Goal: Task Accomplishment & Management: Use online tool/utility

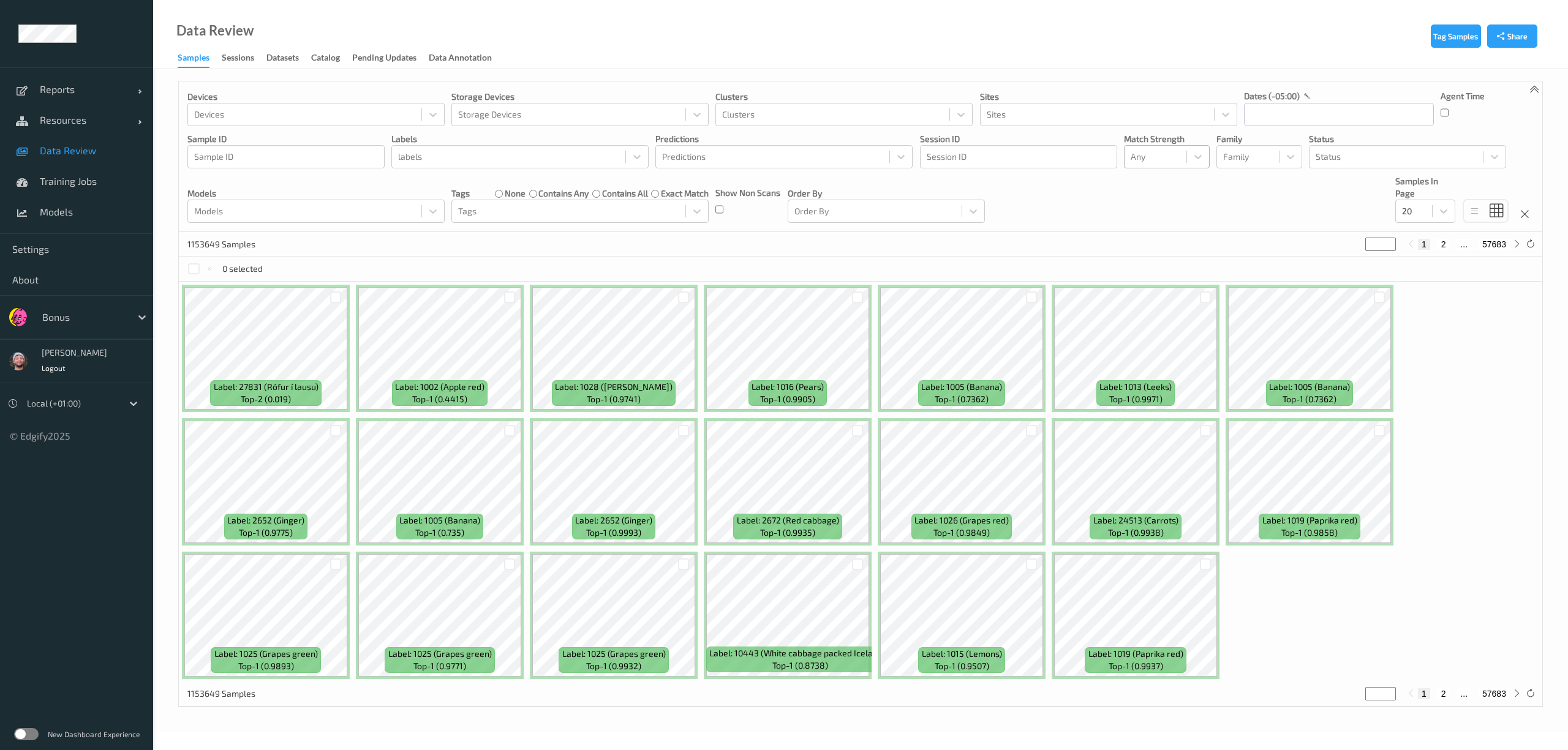
click at [1143, 152] on div at bounding box center [1155, 157] width 50 height 15
click at [1150, 212] on span "Alert non-match" at bounding box center [1175, 215] width 54 height 24
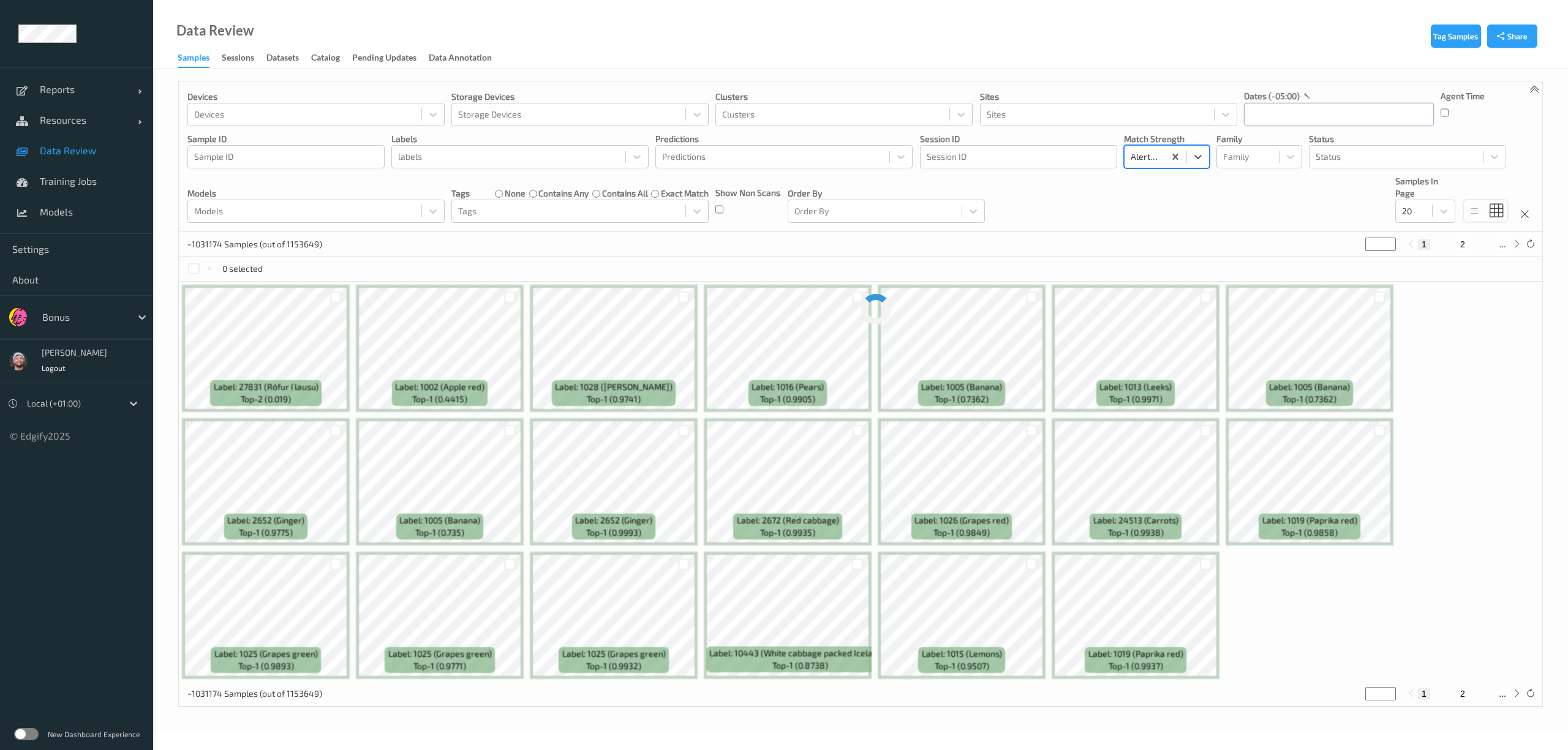
click at [1272, 114] on input "text" at bounding box center [1339, 114] width 190 height 24
click at [1325, 231] on span "17" at bounding box center [1322, 237] width 17 height 17
type input "17/09/2025 00:00 -> 17/09/2025 23:59"
click at [1069, 209] on div "Devices Devices Storage Devices Storage Devices Clusters Clusters Sites Sites d…" at bounding box center [861, 157] width 1363 height 150
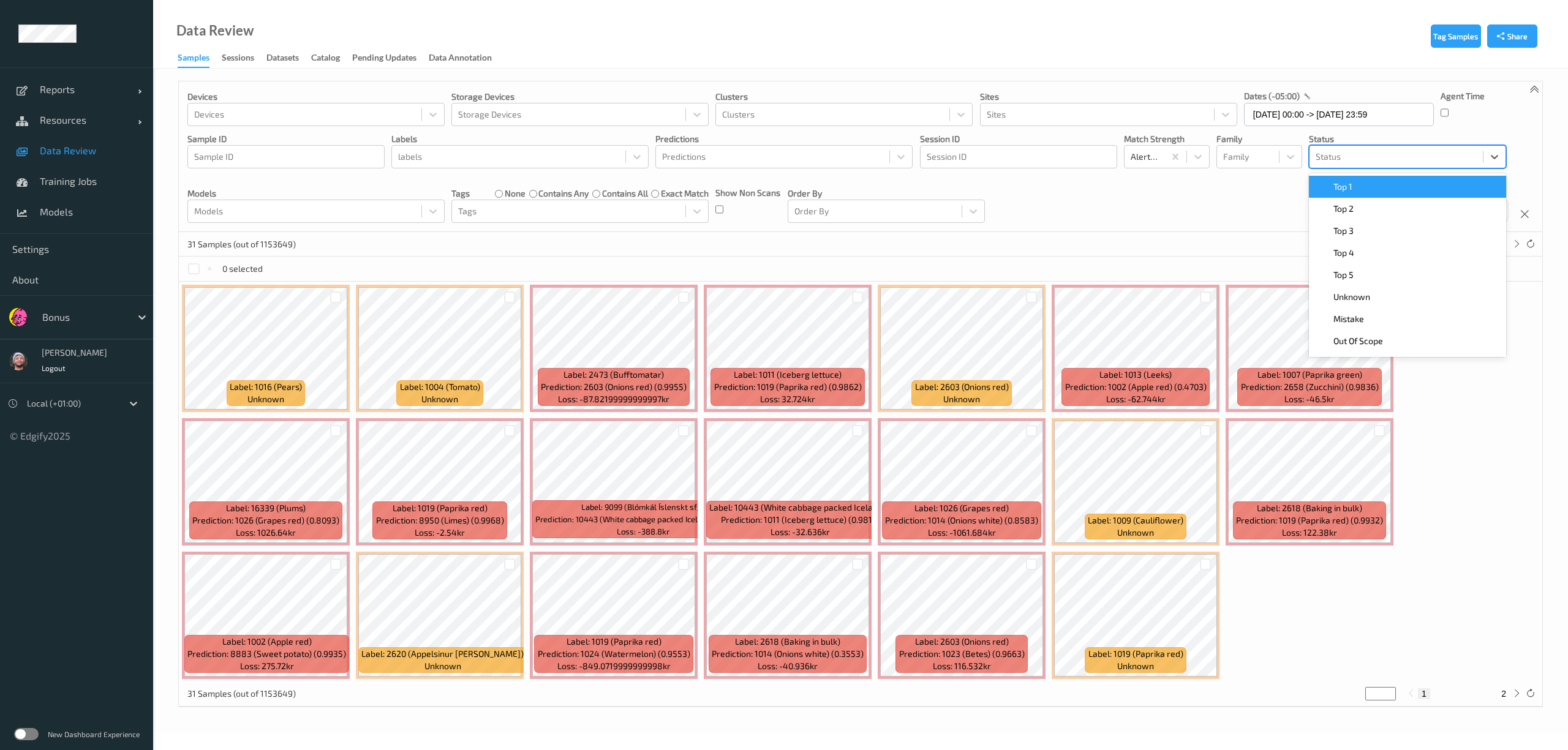
click at [1326, 163] on div at bounding box center [1396, 157] width 161 height 15
click at [1357, 192] on div "Top 1" at bounding box center [1407, 187] width 182 height 12
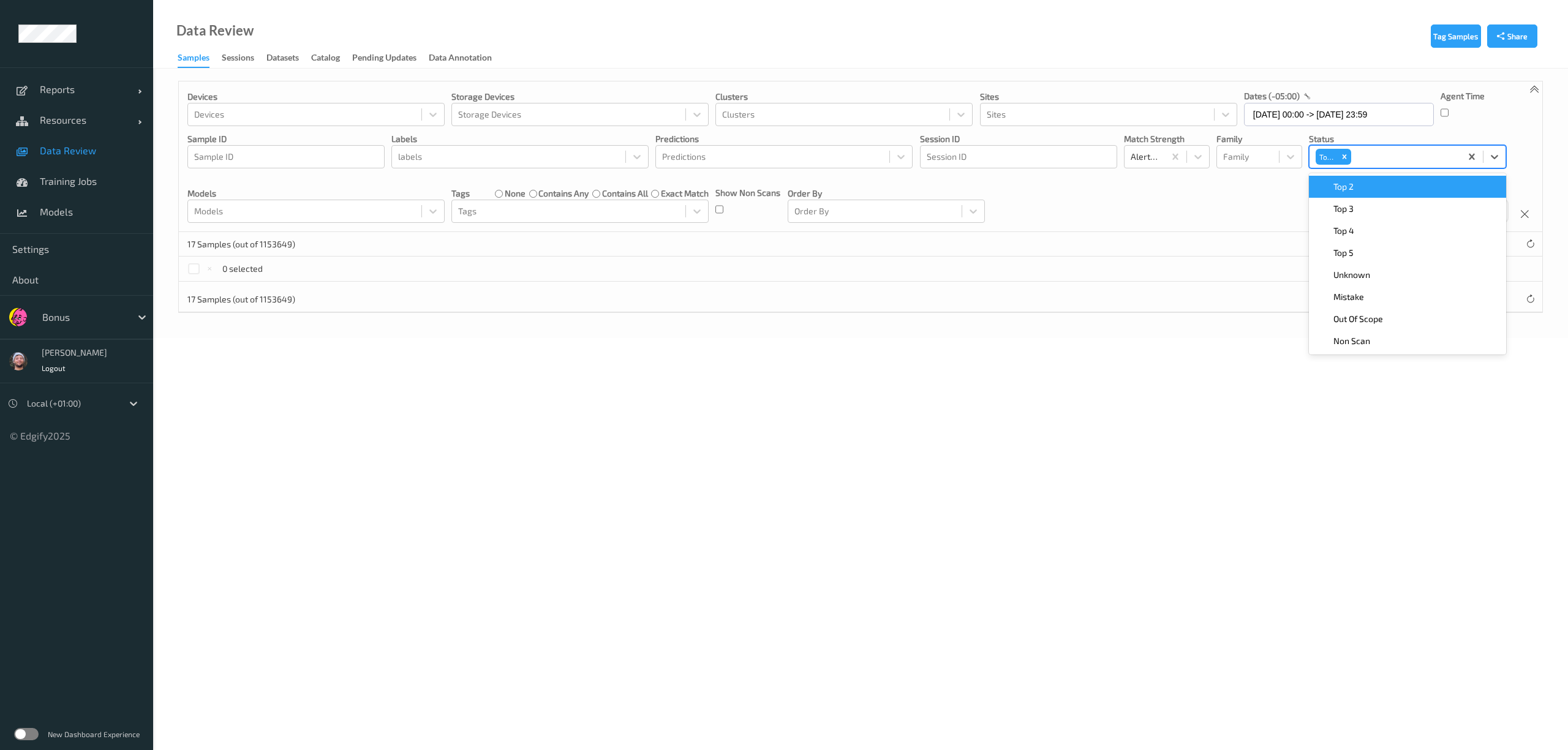
click at [1357, 192] on div "Top 2" at bounding box center [1407, 187] width 182 height 12
click at [1357, 192] on div "Top 3" at bounding box center [1407, 187] width 182 height 12
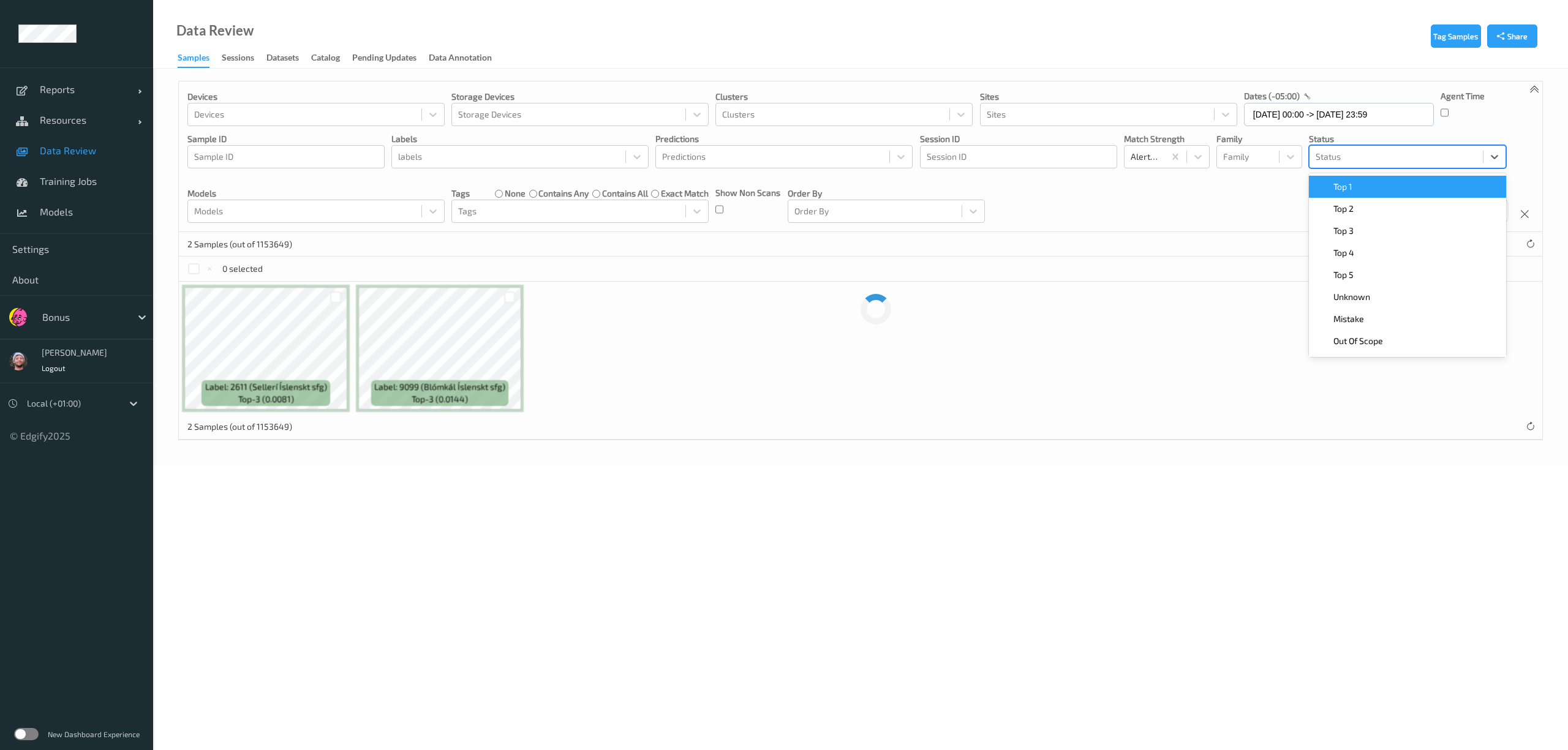
click at [1417, 157] on div at bounding box center [1396, 157] width 161 height 15
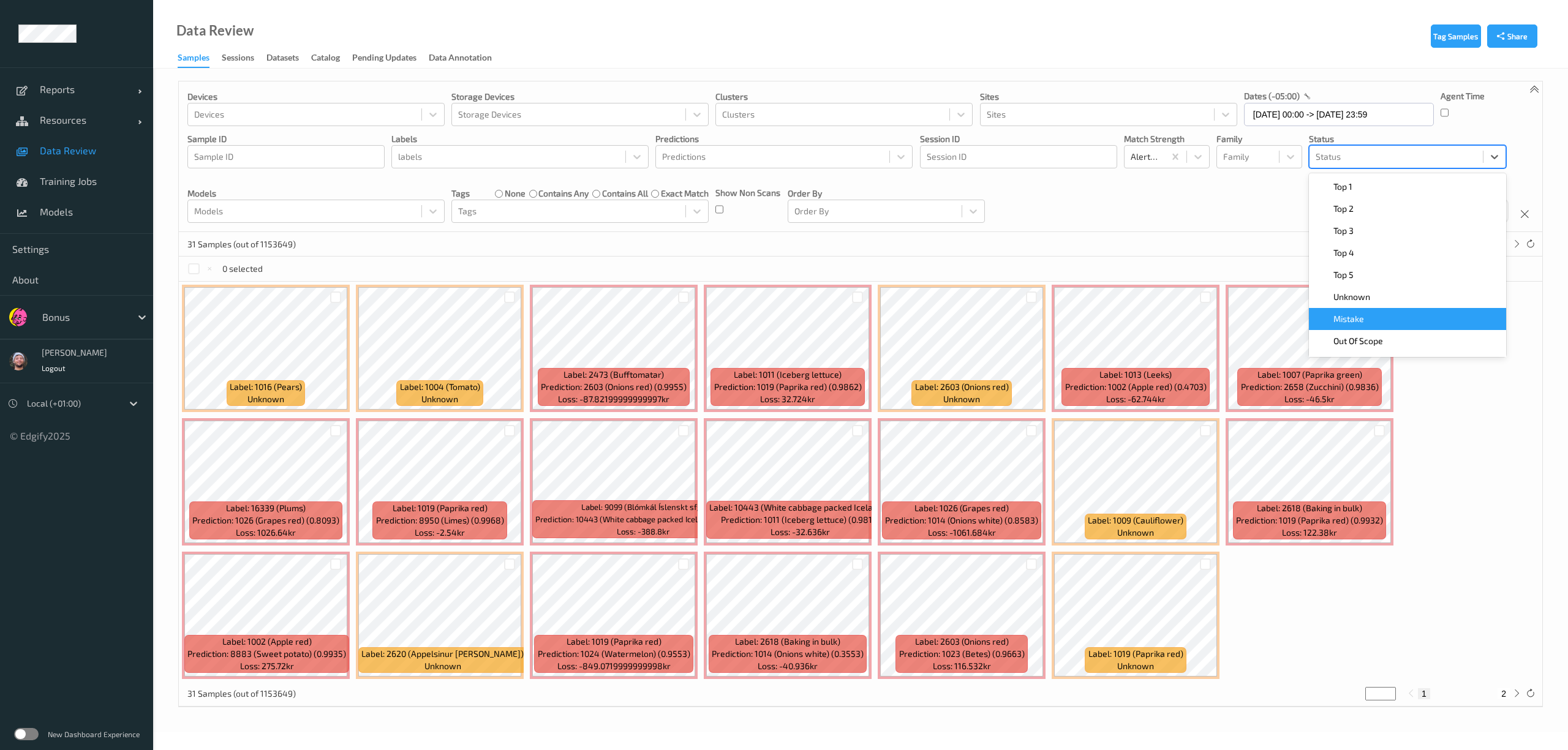
click at [1385, 308] on div "Mistake" at bounding box center [1407, 319] width 197 height 22
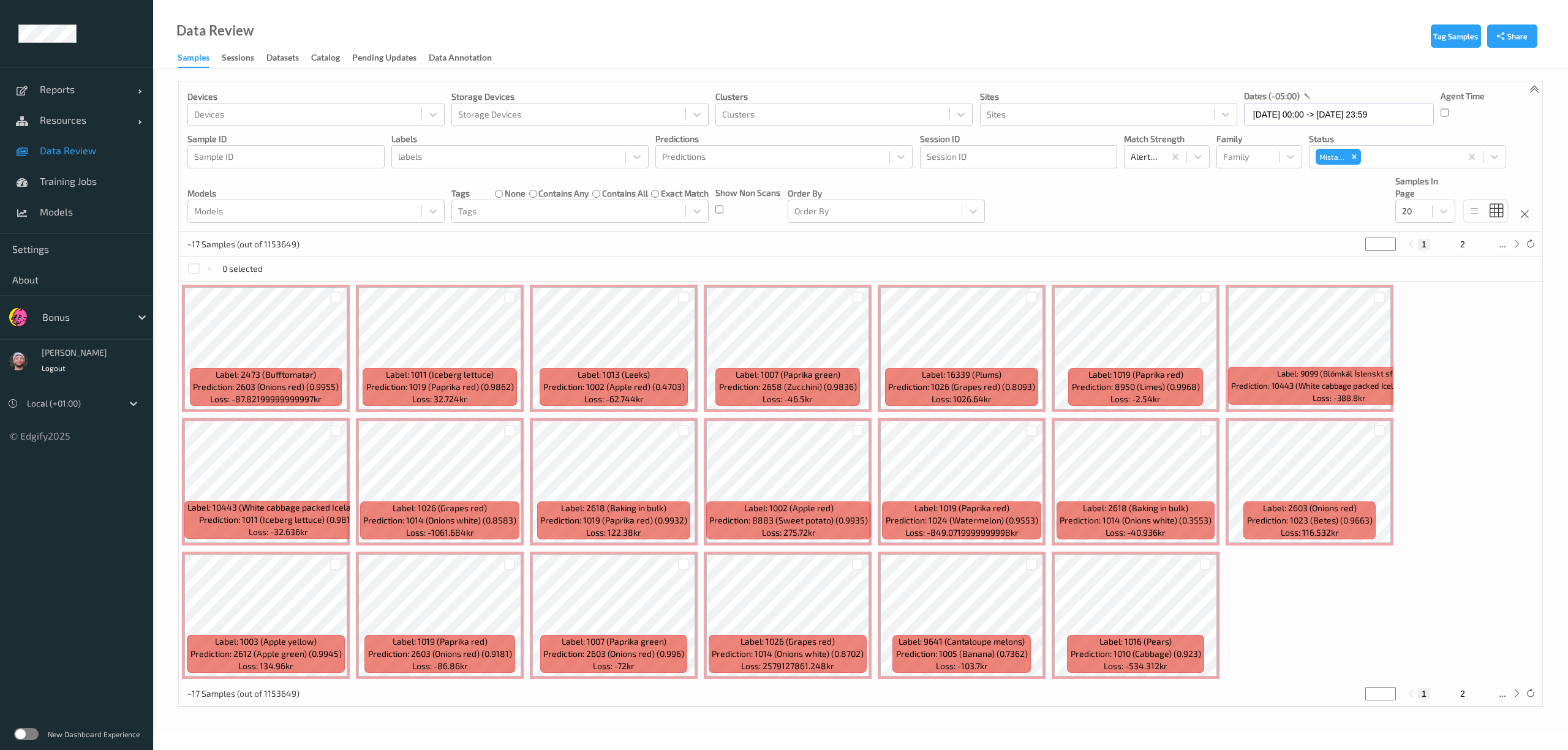
click at [759, 239] on div "~17 Samples (out of 1153649) * 1 2 ..." at bounding box center [861, 244] width 1363 height 24
click at [339, 299] on div at bounding box center [336, 298] width 11 height 11
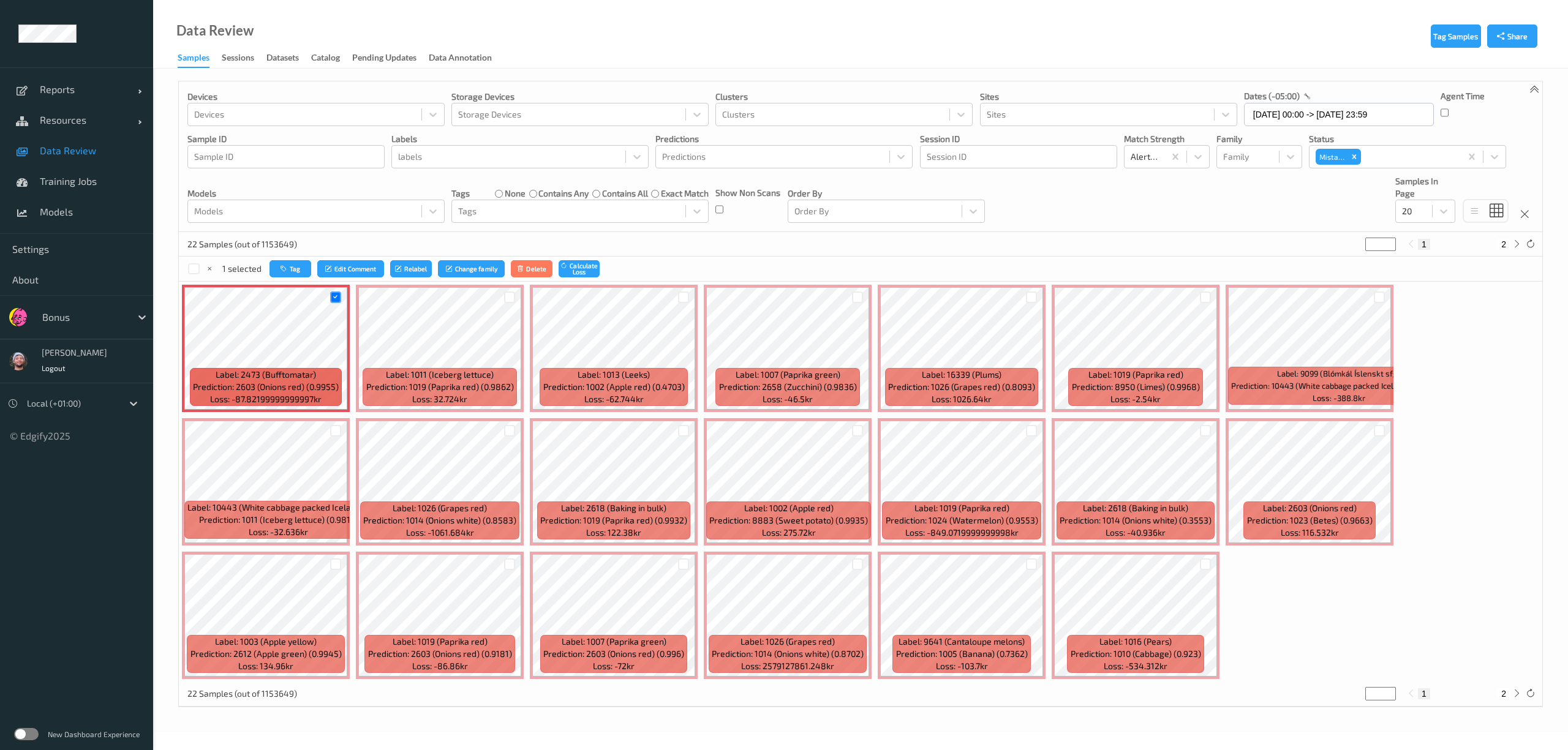
click at [503, 299] on div at bounding box center [509, 298] width 24 height 20
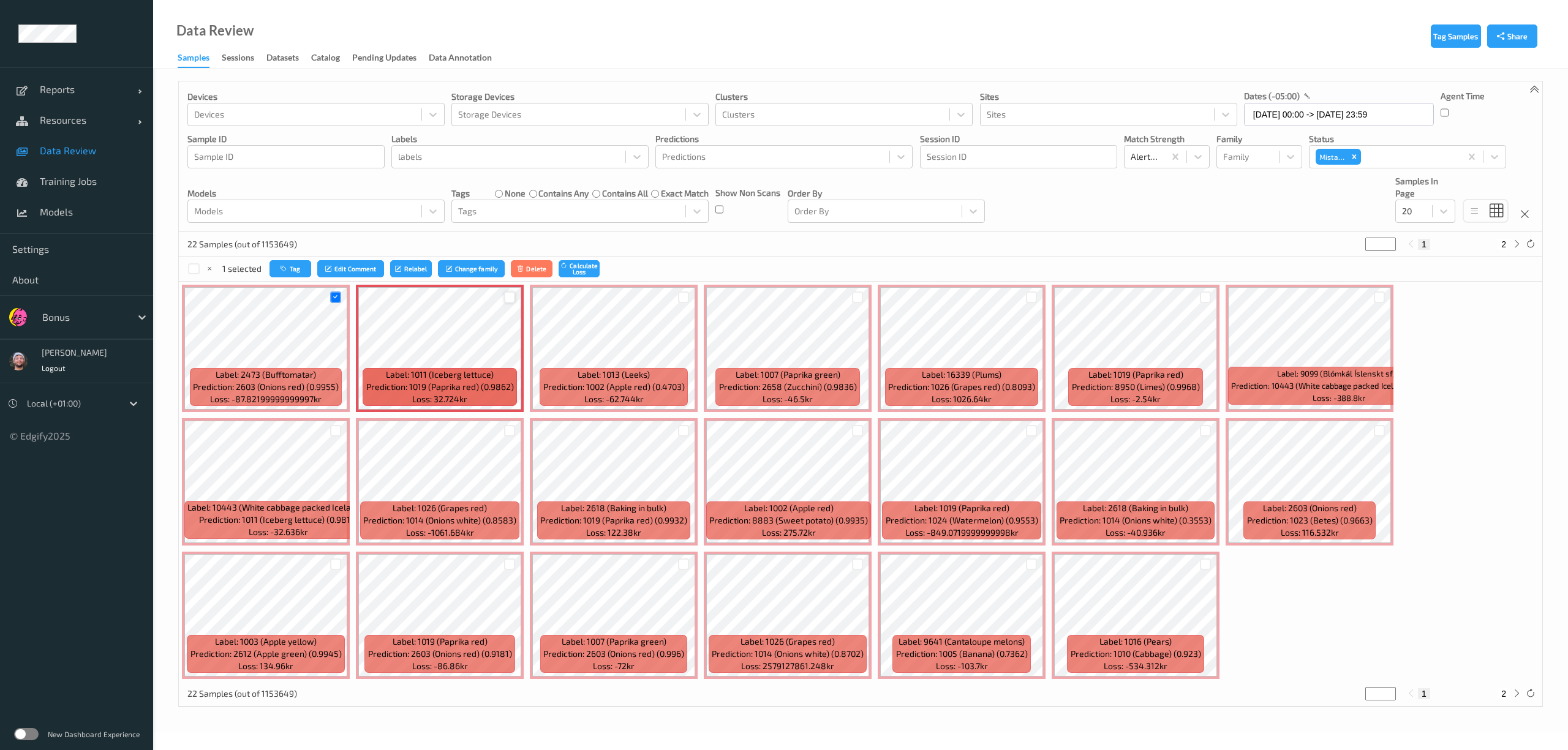
click at [508, 300] on div at bounding box center [510, 298] width 11 height 11
click at [684, 296] on div at bounding box center [684, 298] width 11 height 11
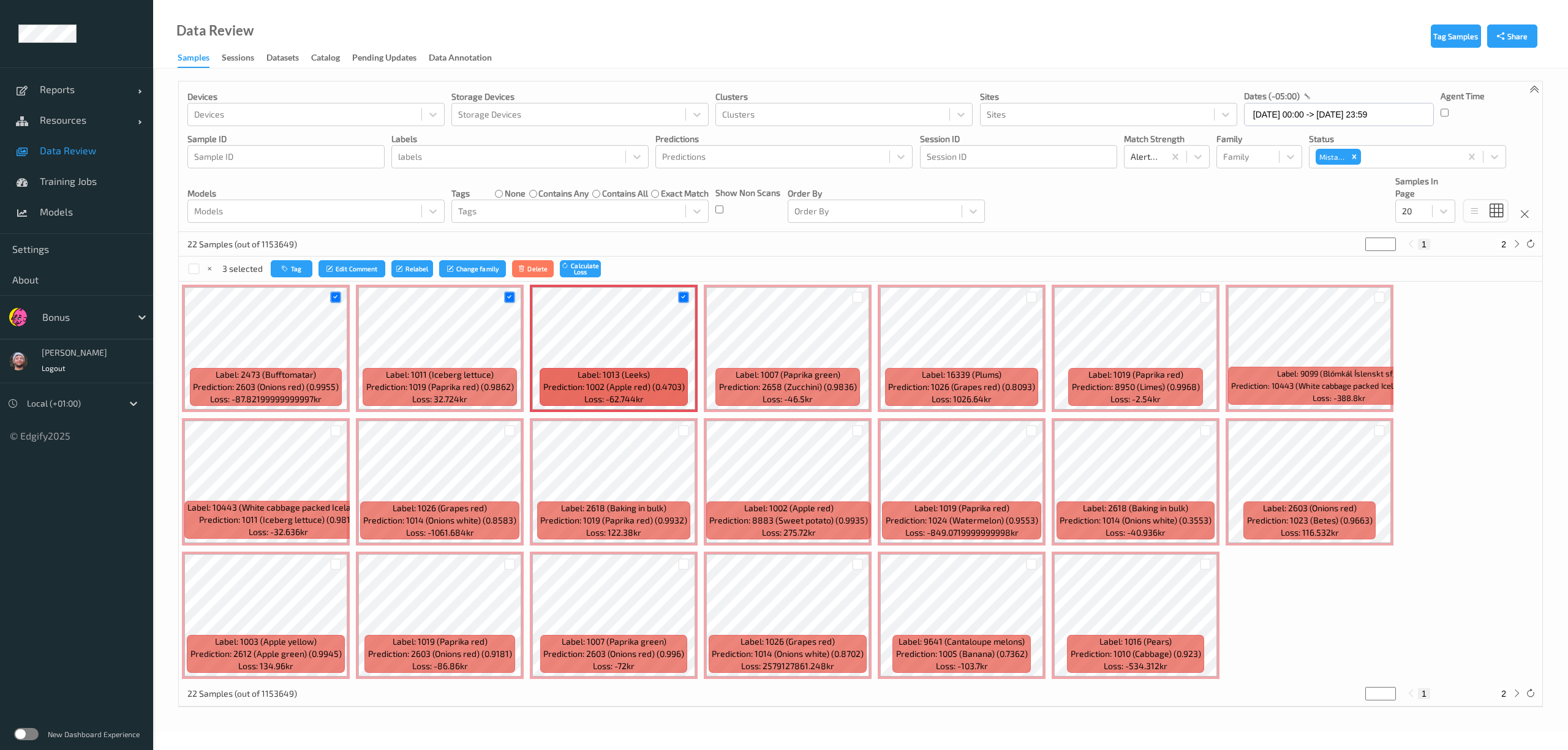
drag, startPoint x: 854, startPoint y: 299, endPoint x: 868, endPoint y: 301, distance: 14.1
click at [855, 299] on div at bounding box center [858, 298] width 11 height 11
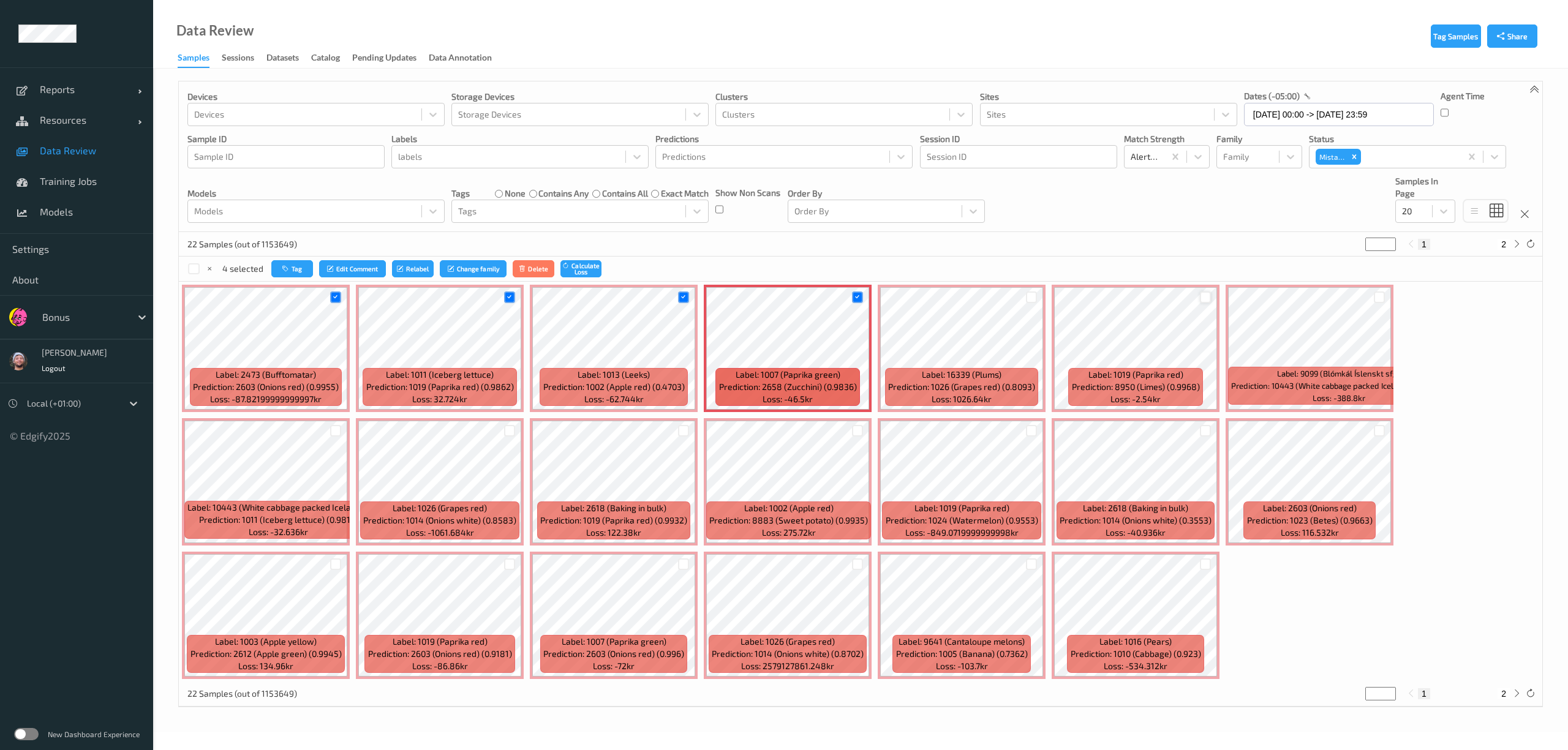
click at [1207, 303] on div at bounding box center [1205, 298] width 11 height 11
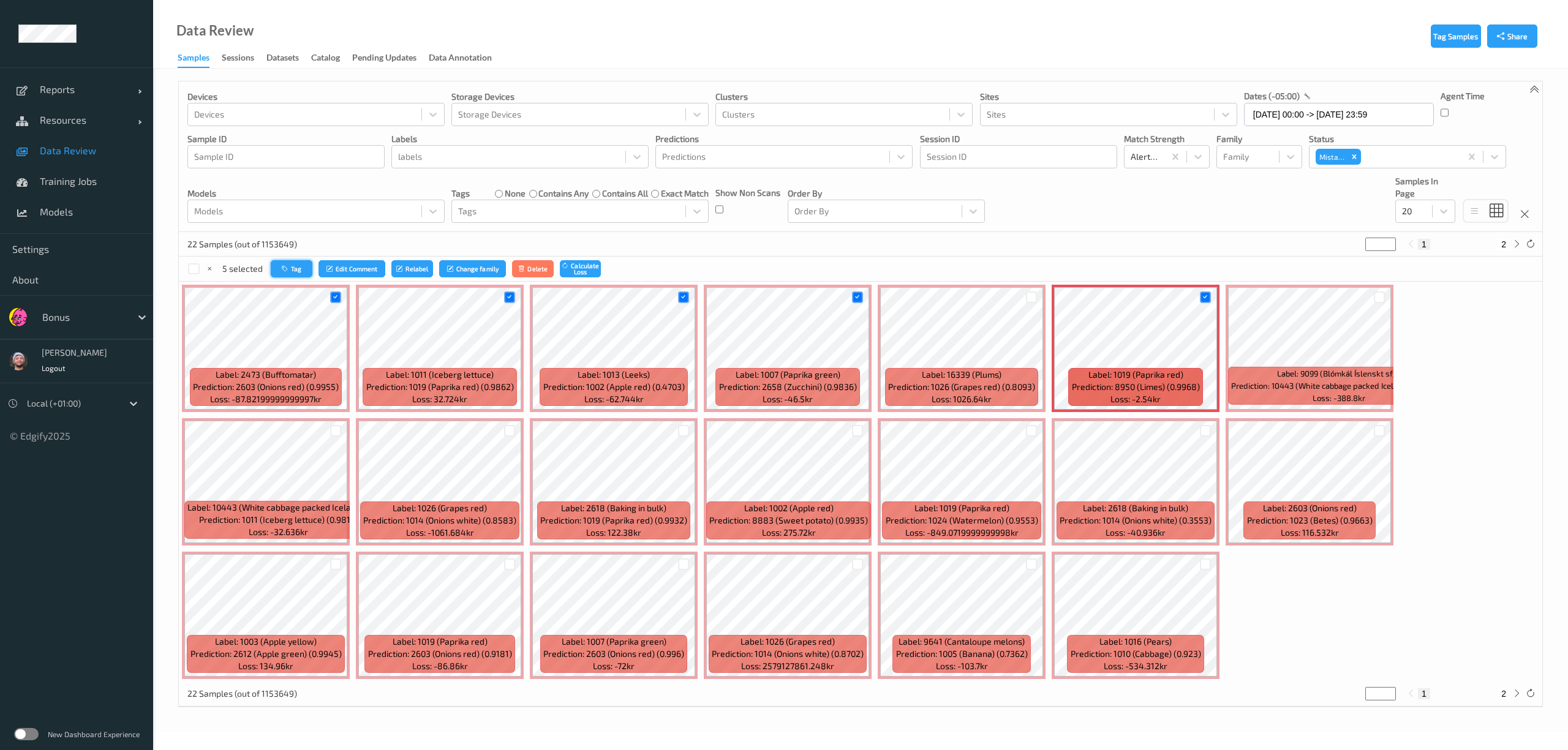
click at [296, 271] on button "Tag" at bounding box center [291, 269] width 41 height 18
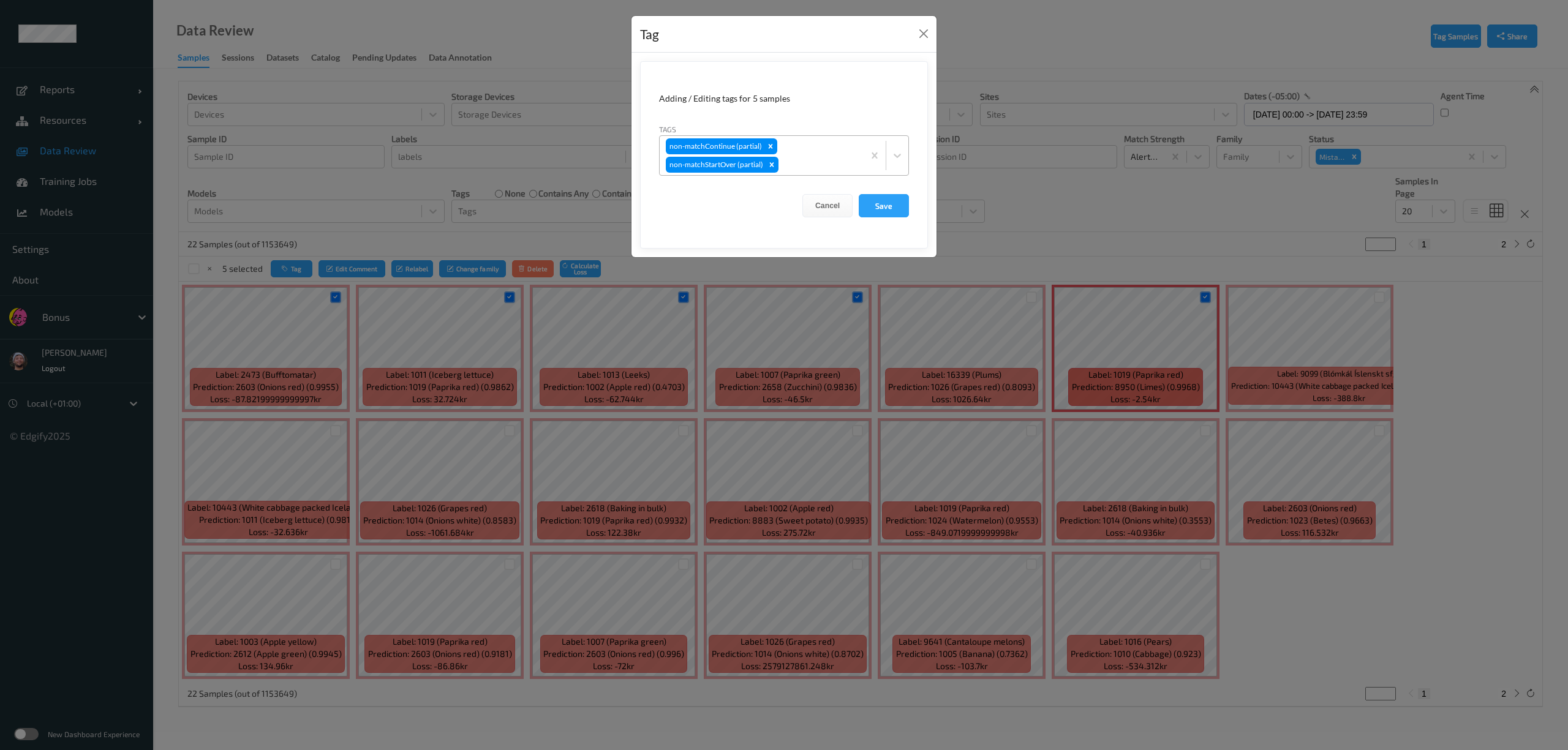
click at [823, 155] on div "non-matchContinue (partial) non-matchStartOver (partial)" at bounding box center [761, 155] width 204 height 40
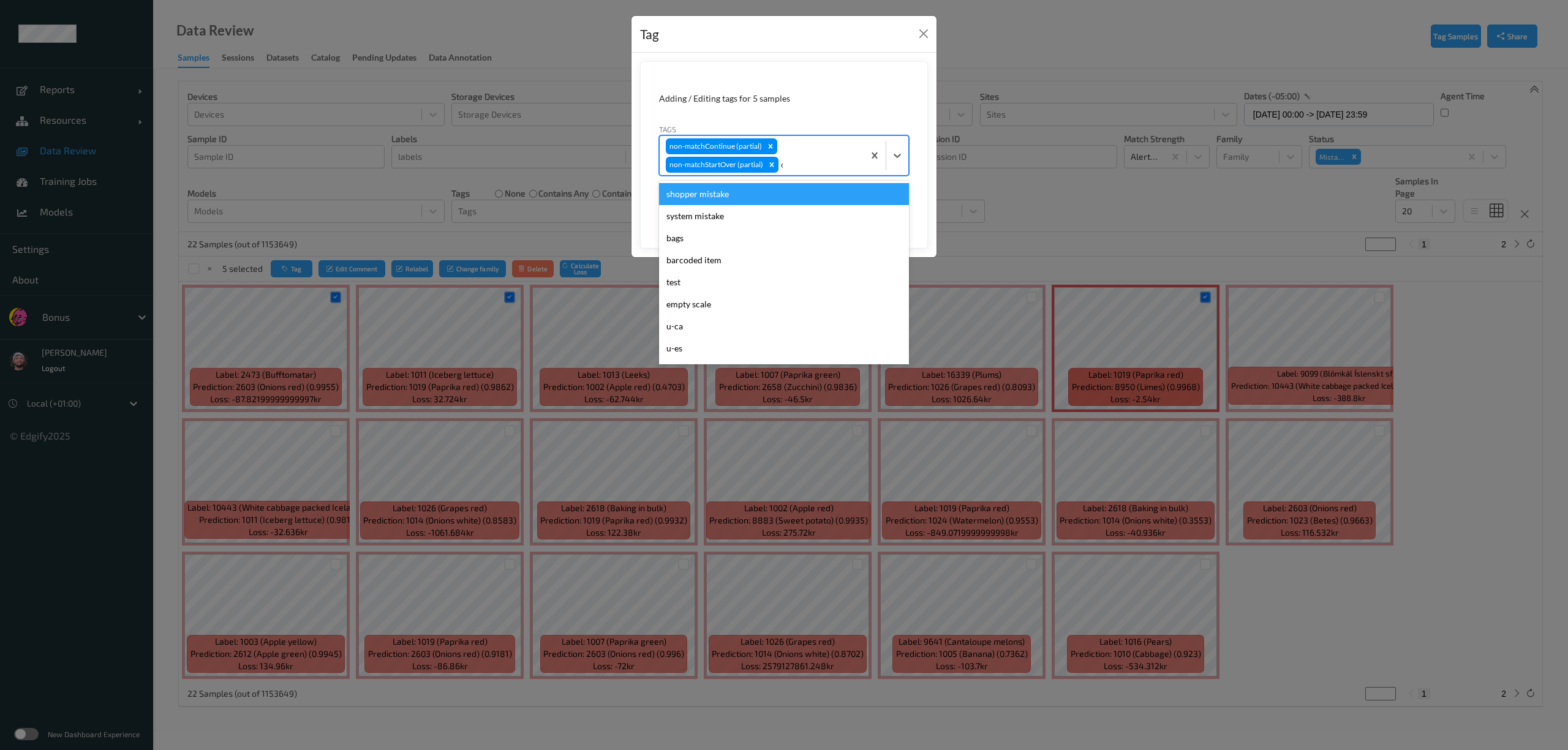
type input "ca"
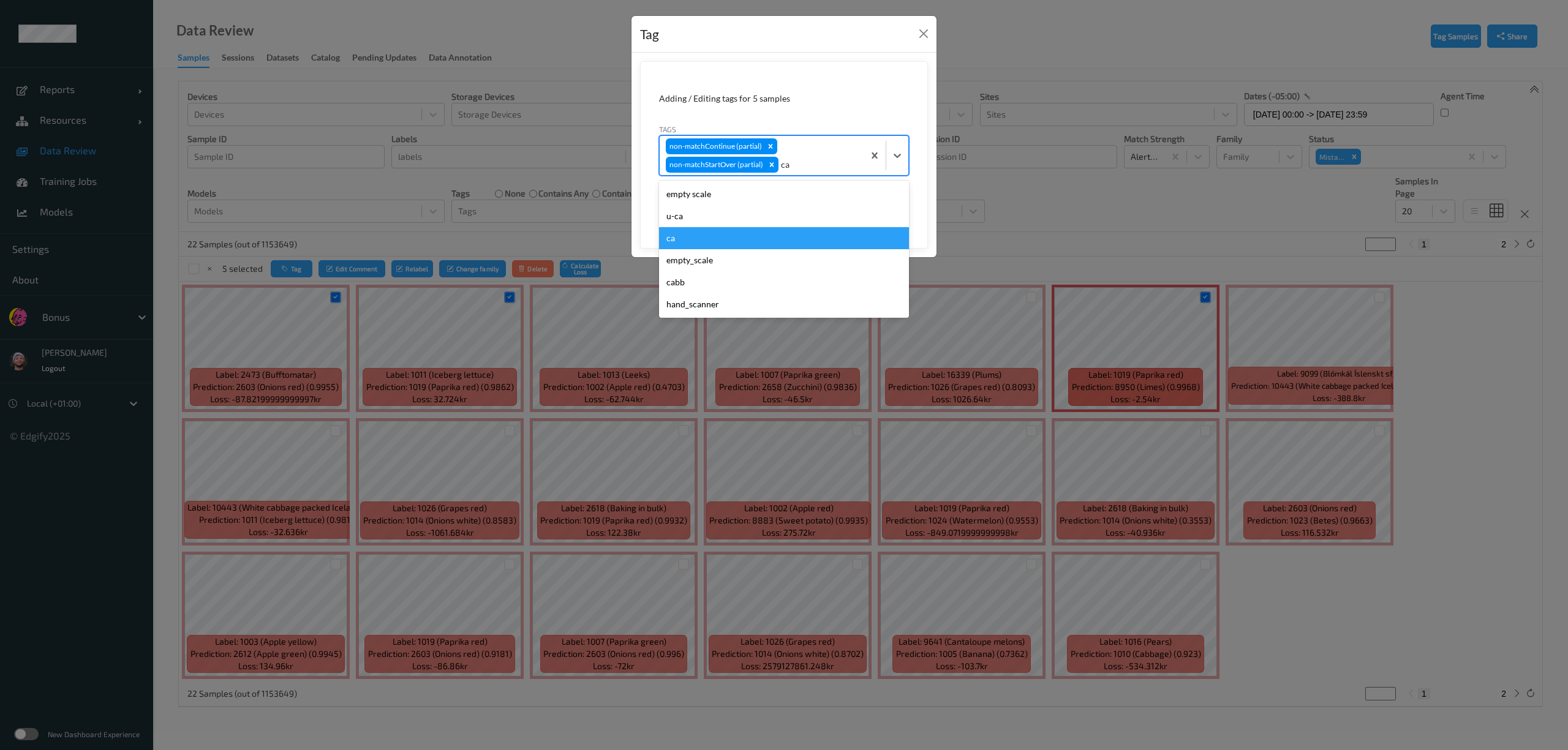
click at [705, 239] on div "ca" at bounding box center [784, 238] width 250 height 22
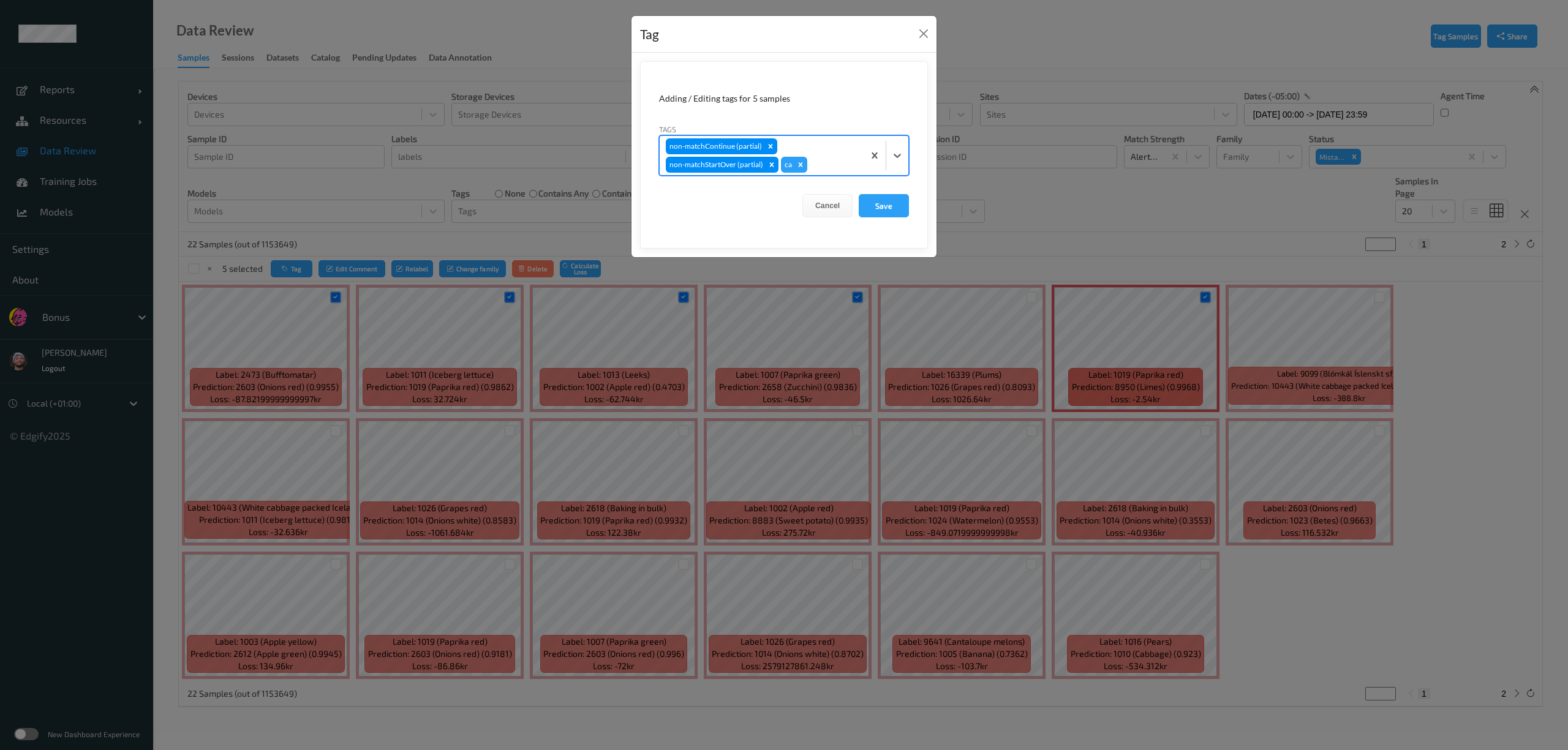
type input "s"
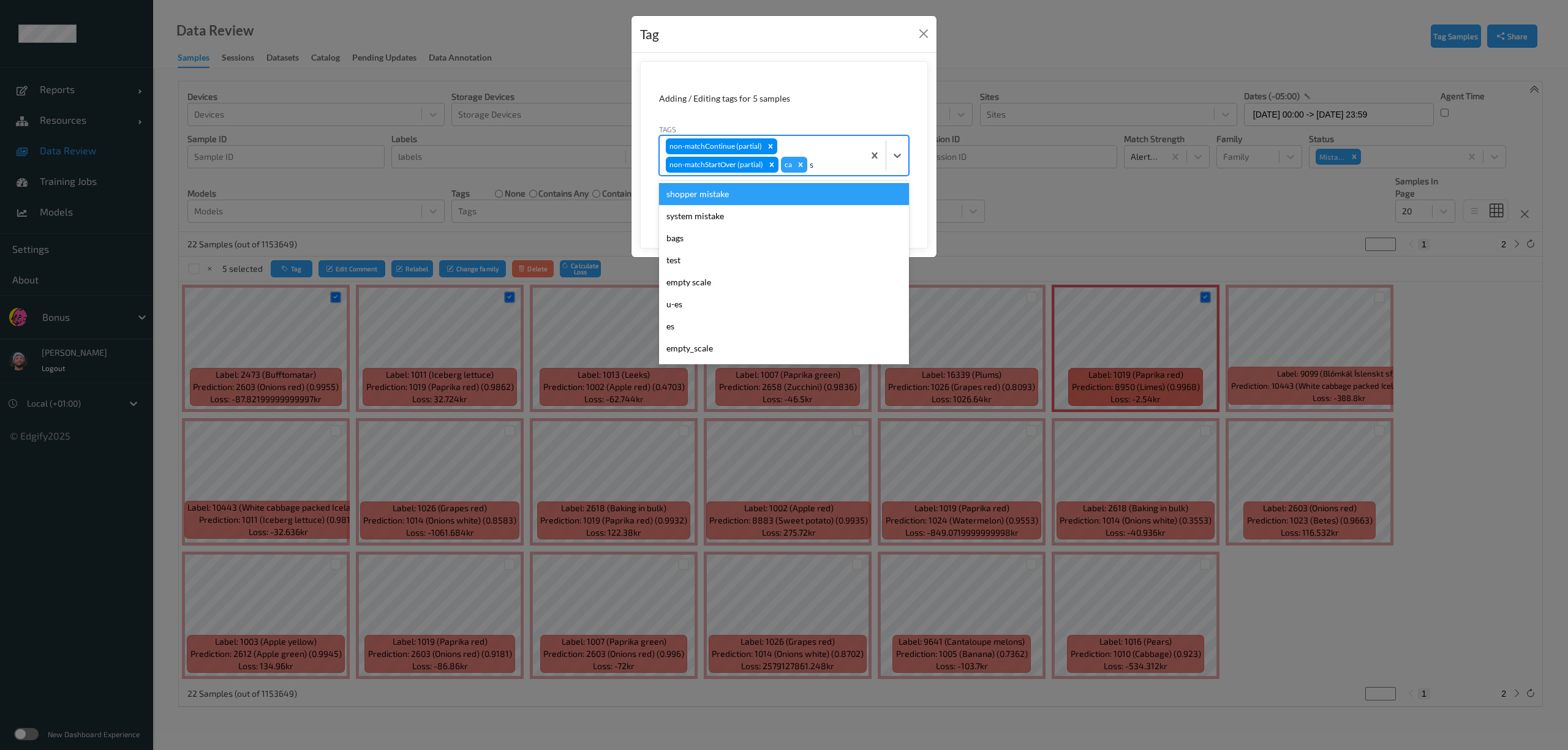
click at [717, 197] on div "shopper mistake" at bounding box center [784, 194] width 250 height 22
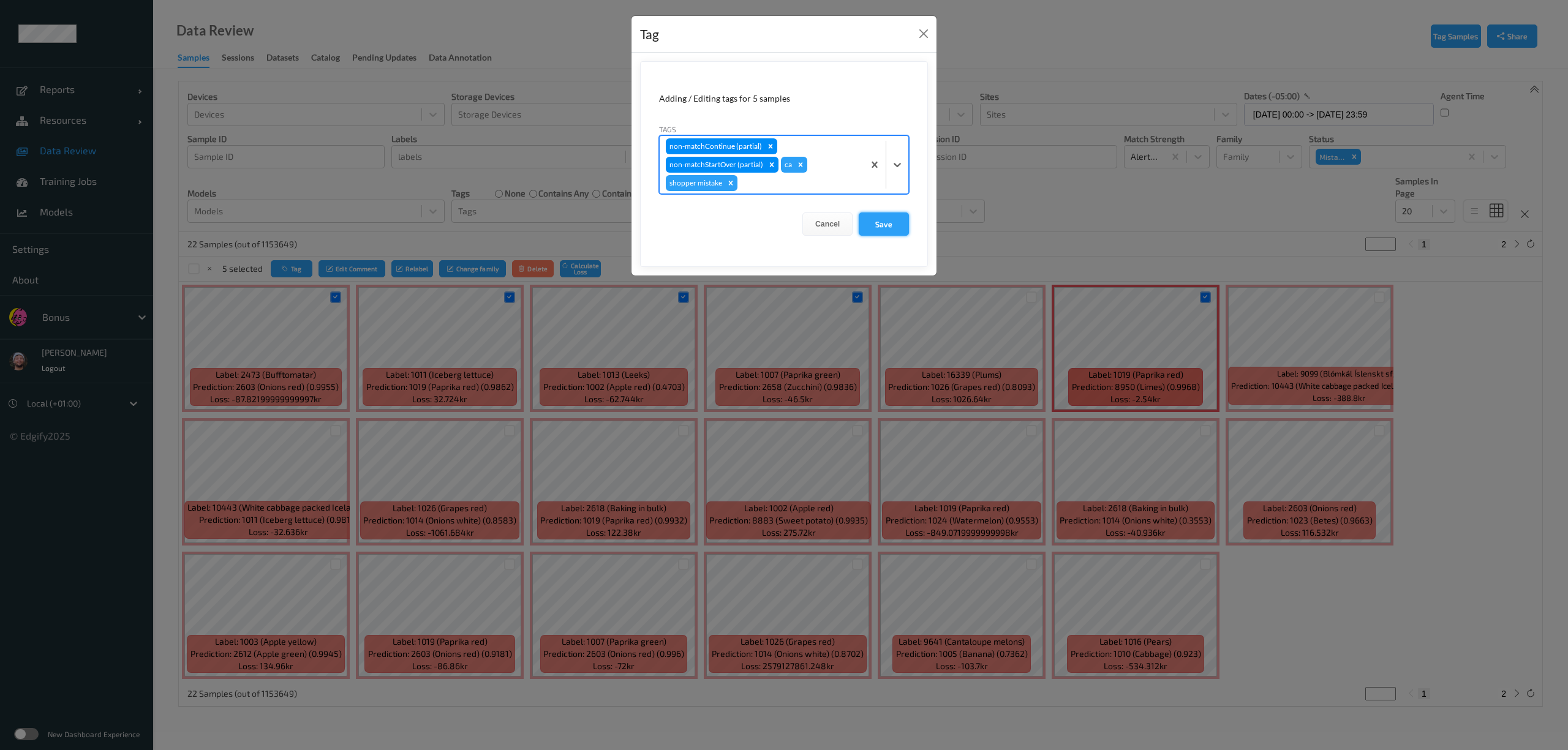
click at [873, 224] on button "Save" at bounding box center [884, 224] width 50 height 24
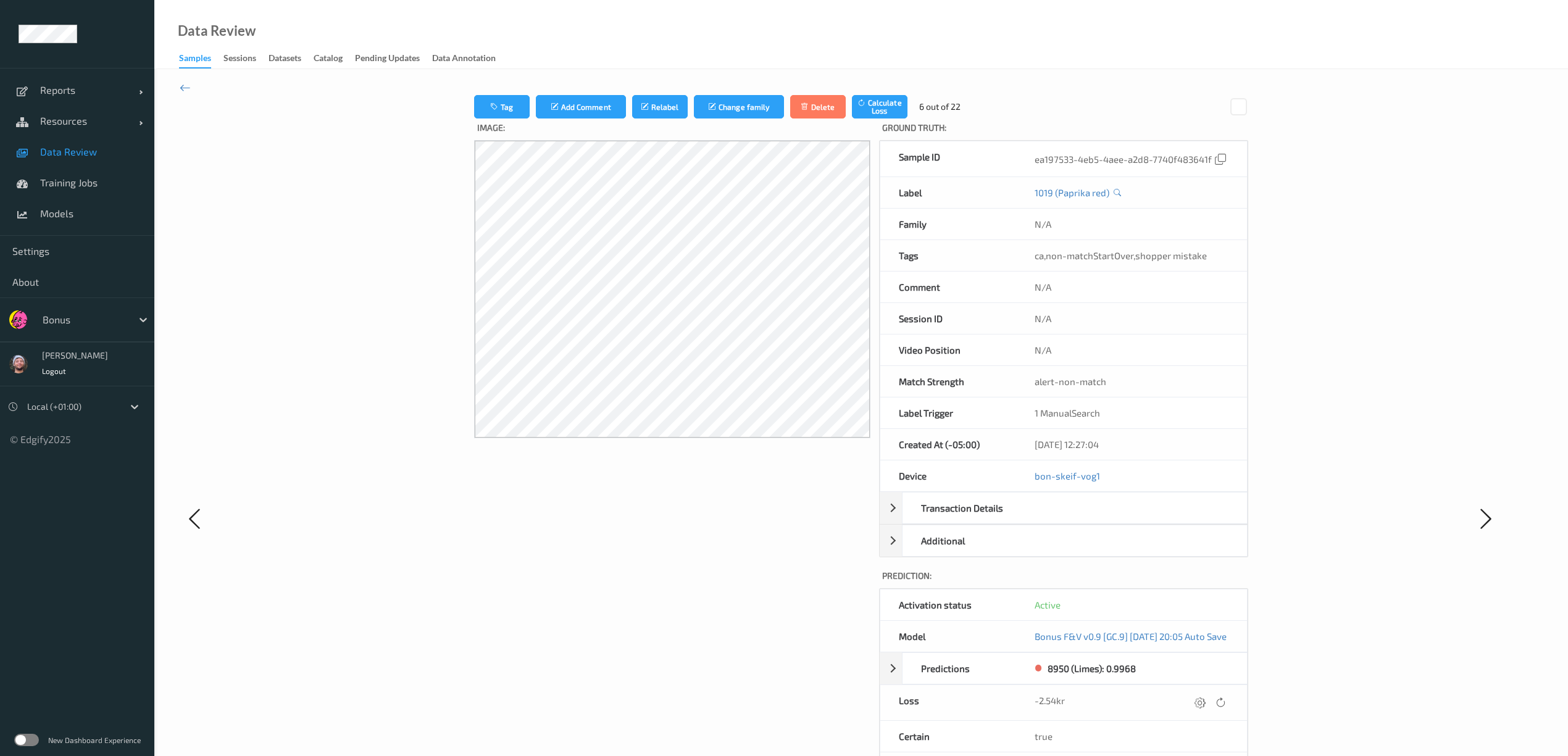
click at [191, 87] on div "Tag Add Comment Relabel Change family Delete Calculate Loss 6 out of 22 Image: …" at bounding box center [861, 518] width 1414 height 898
click at [185, 87] on icon at bounding box center [185, 87] width 11 height 13
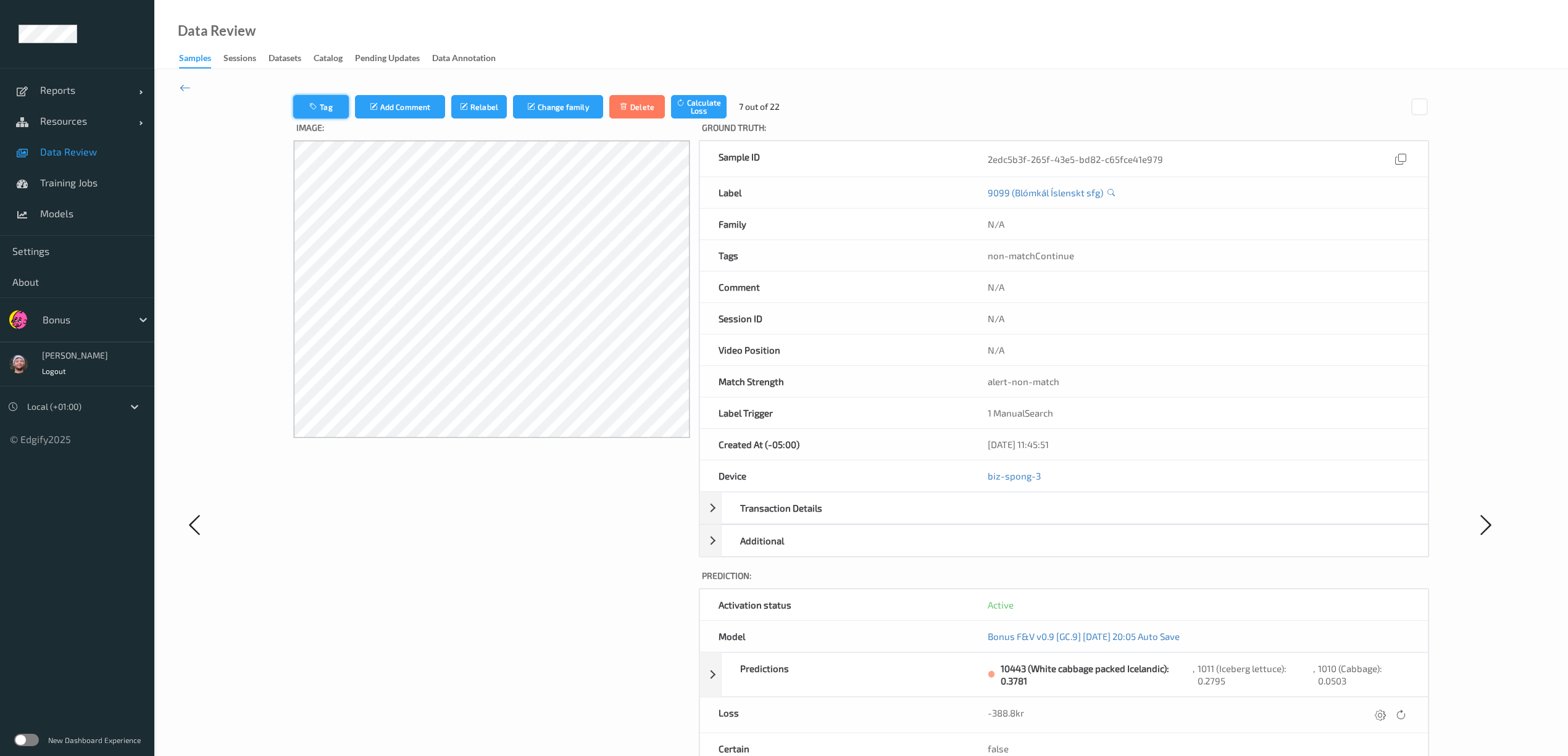
click at [319, 107] on icon "button" at bounding box center [315, 107] width 10 height 8
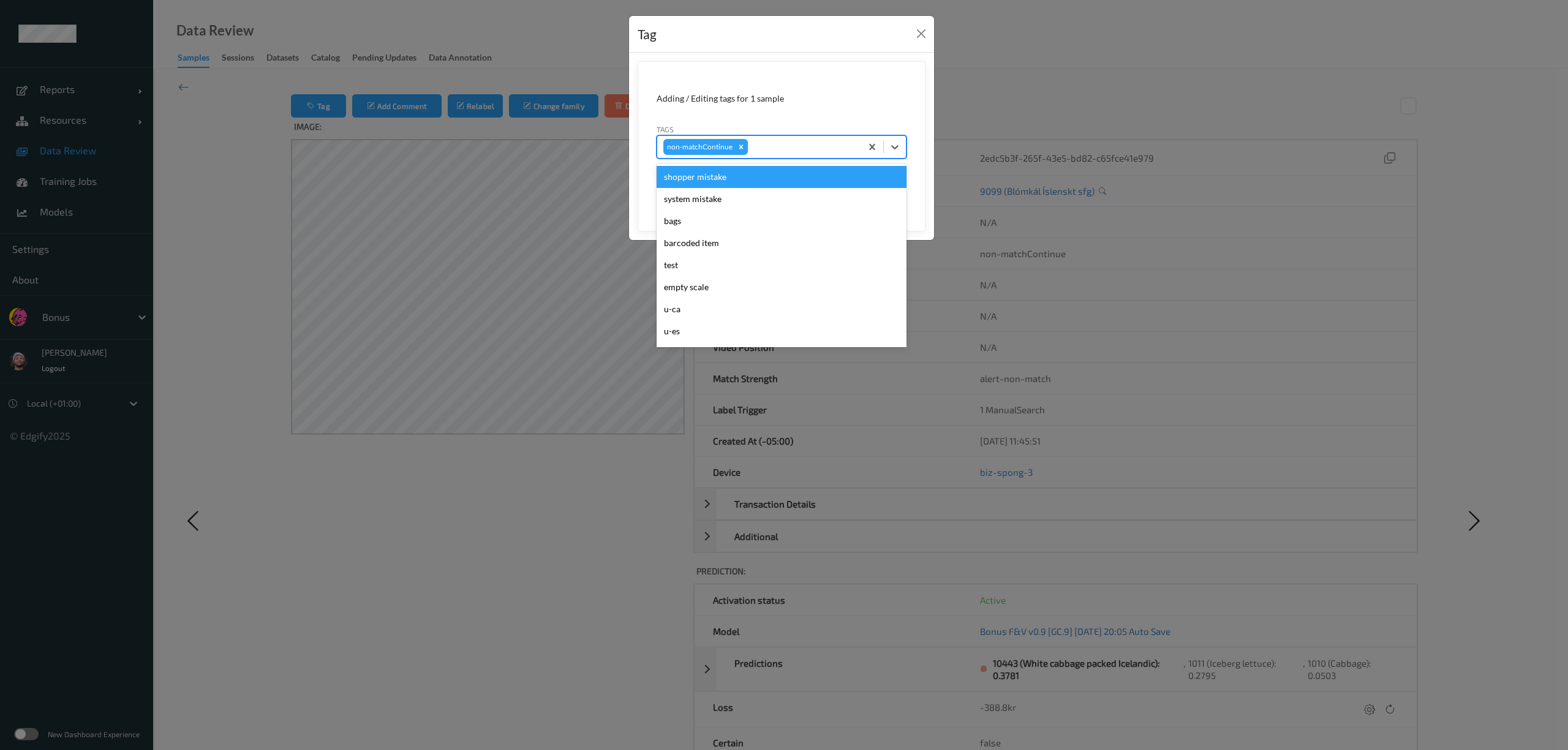
click at [780, 154] on div at bounding box center [802, 147] width 104 height 15
type input "pi"
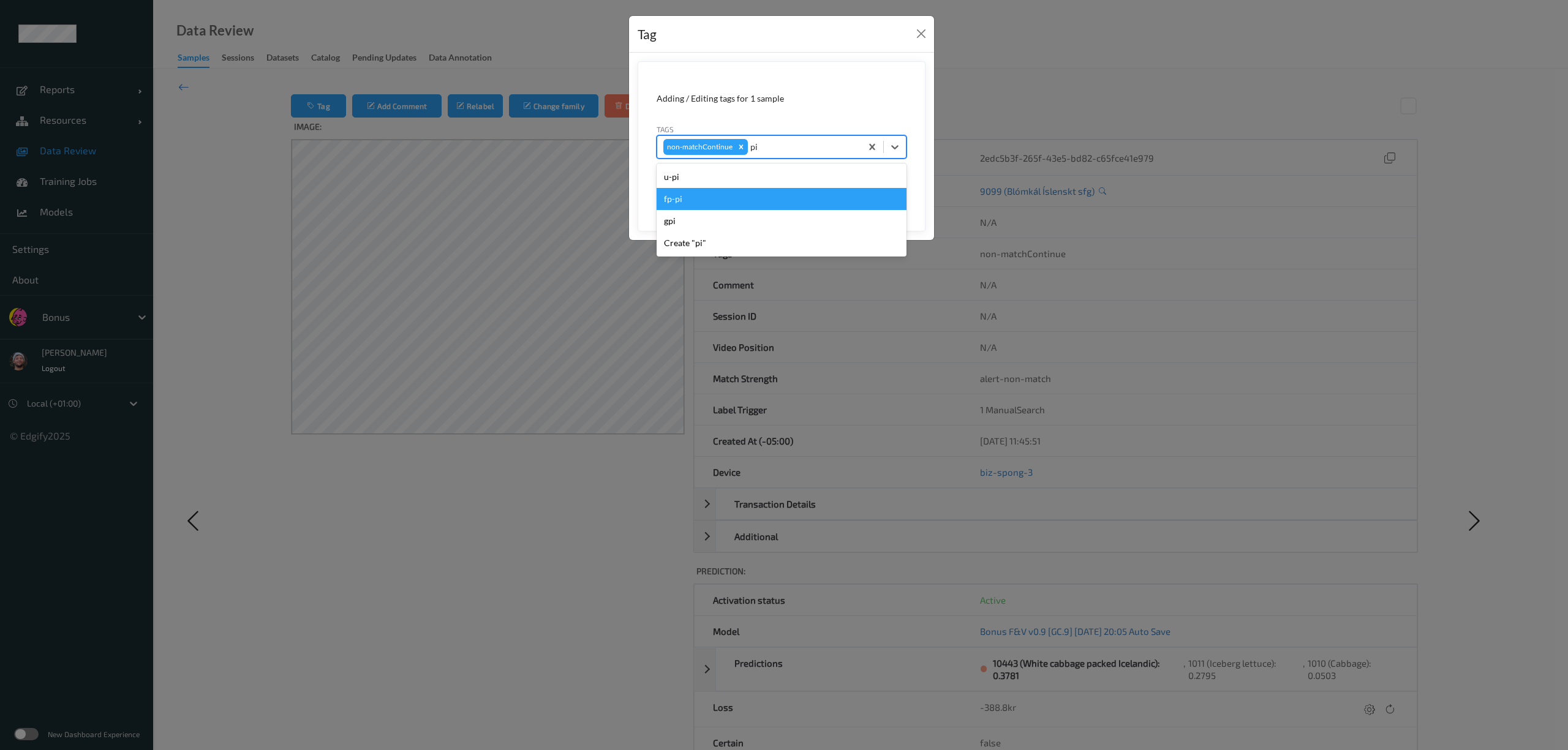
click at [738, 201] on div "fp-pi" at bounding box center [781, 199] width 250 height 22
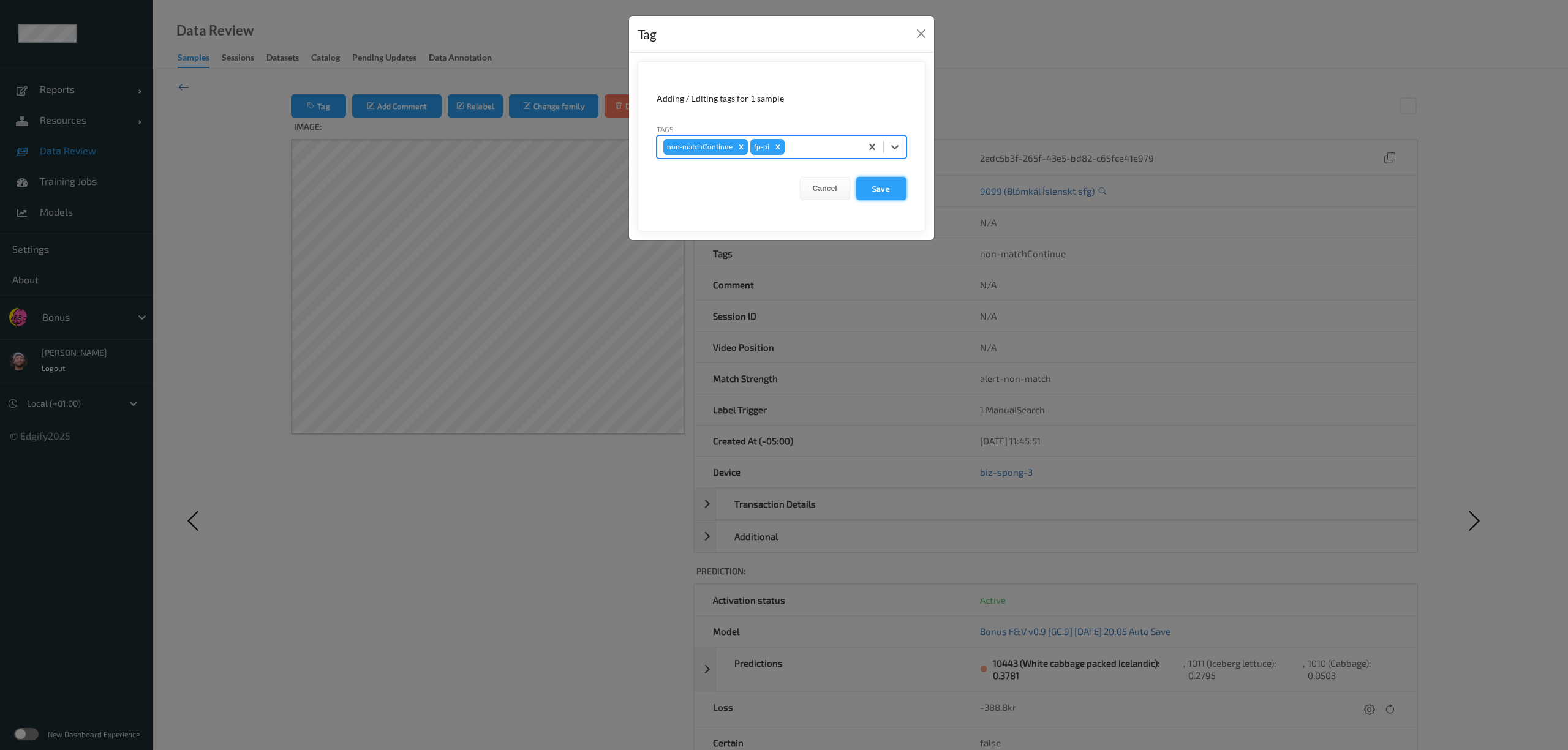
click at [873, 196] on button "Save" at bounding box center [881, 189] width 50 height 24
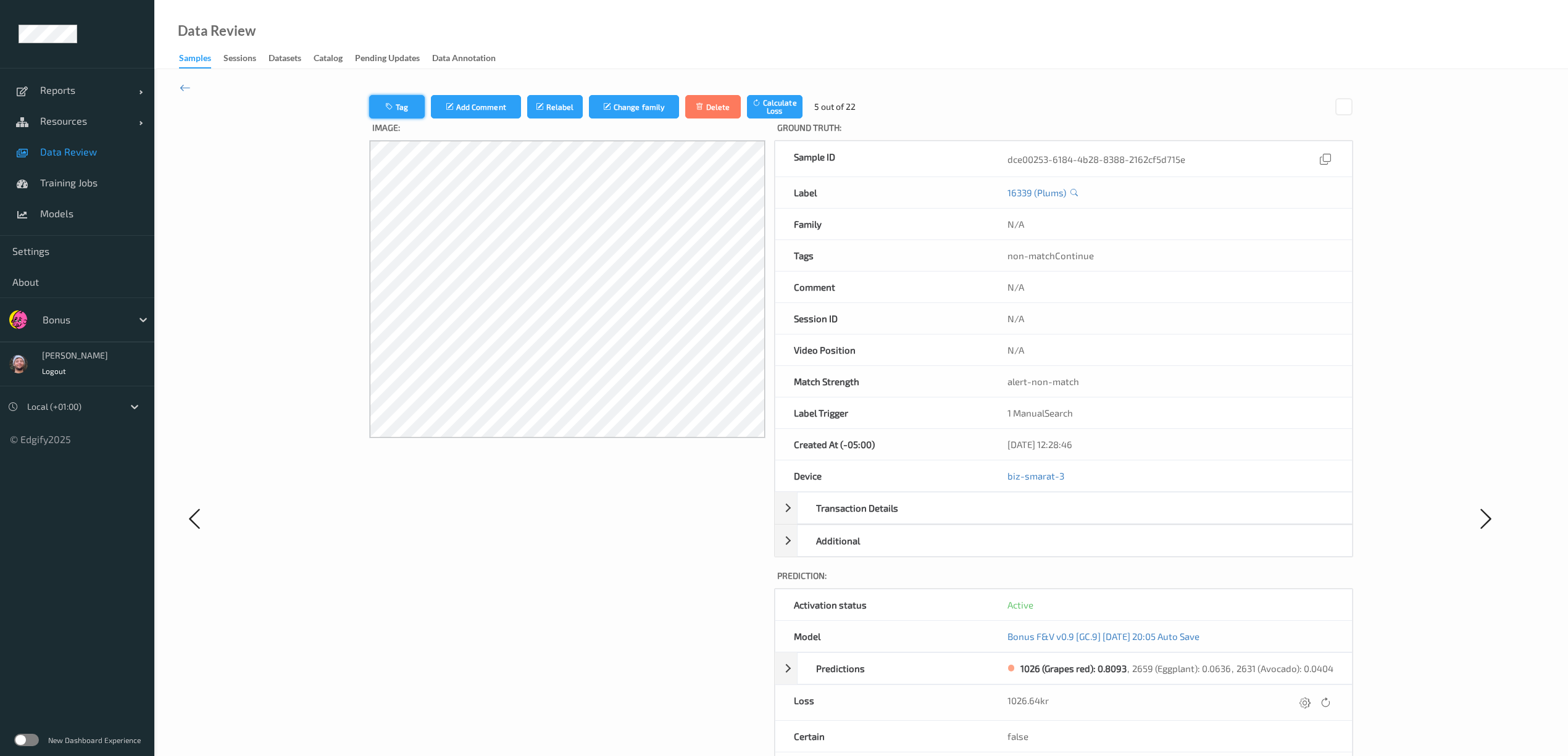
click at [393, 104] on button "Tag" at bounding box center [397, 107] width 56 height 24
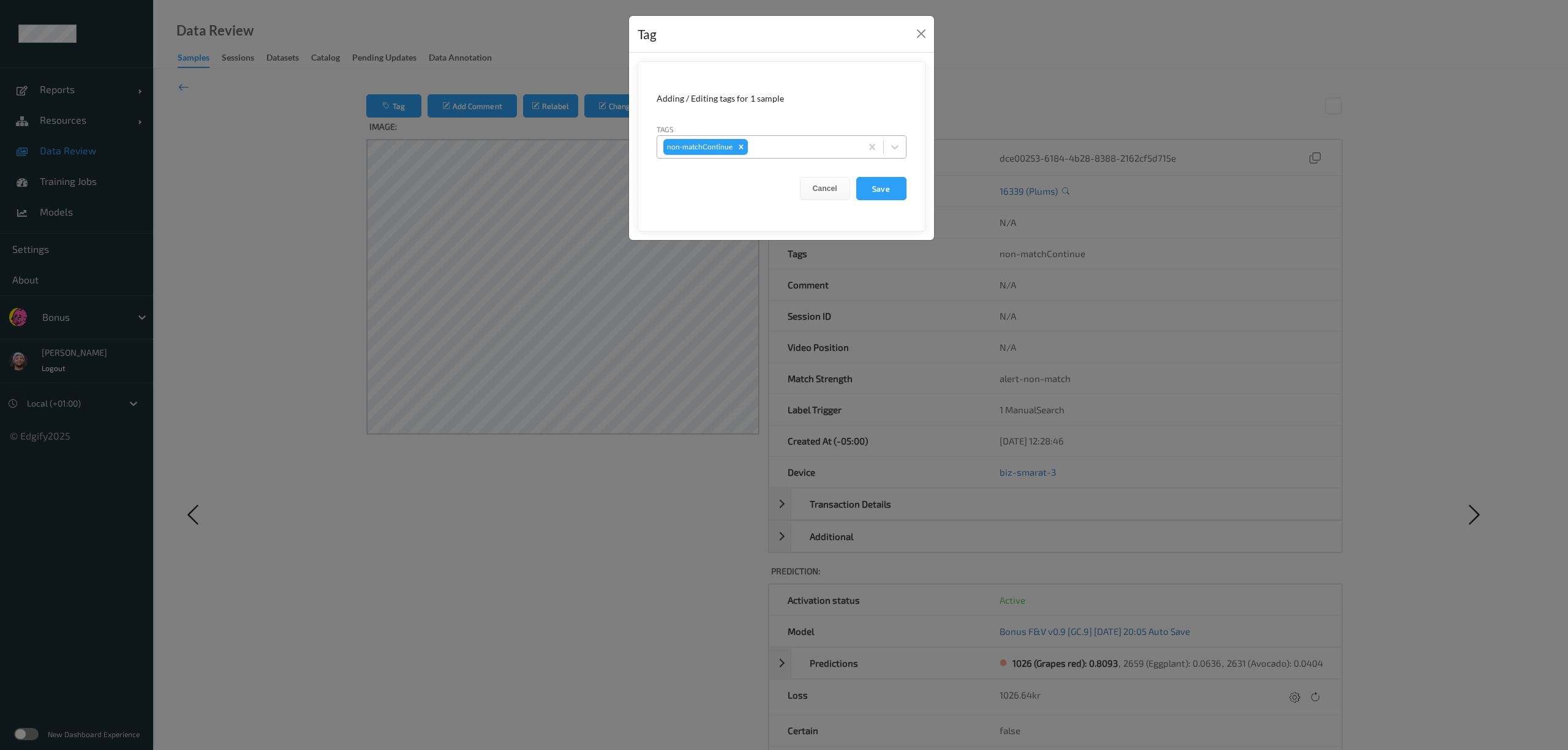
click at [845, 145] on div at bounding box center [802, 147] width 104 height 15
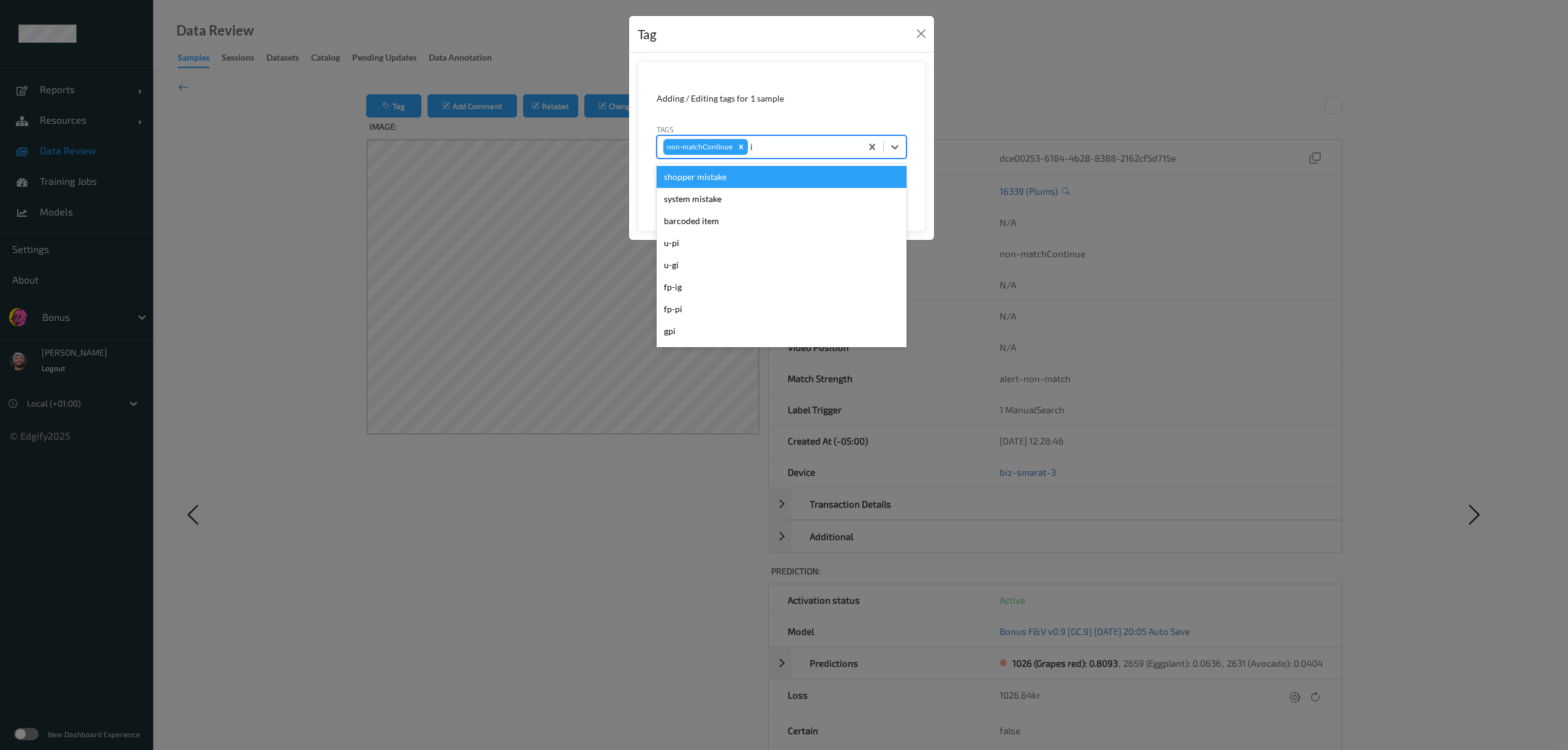
type input "ig"
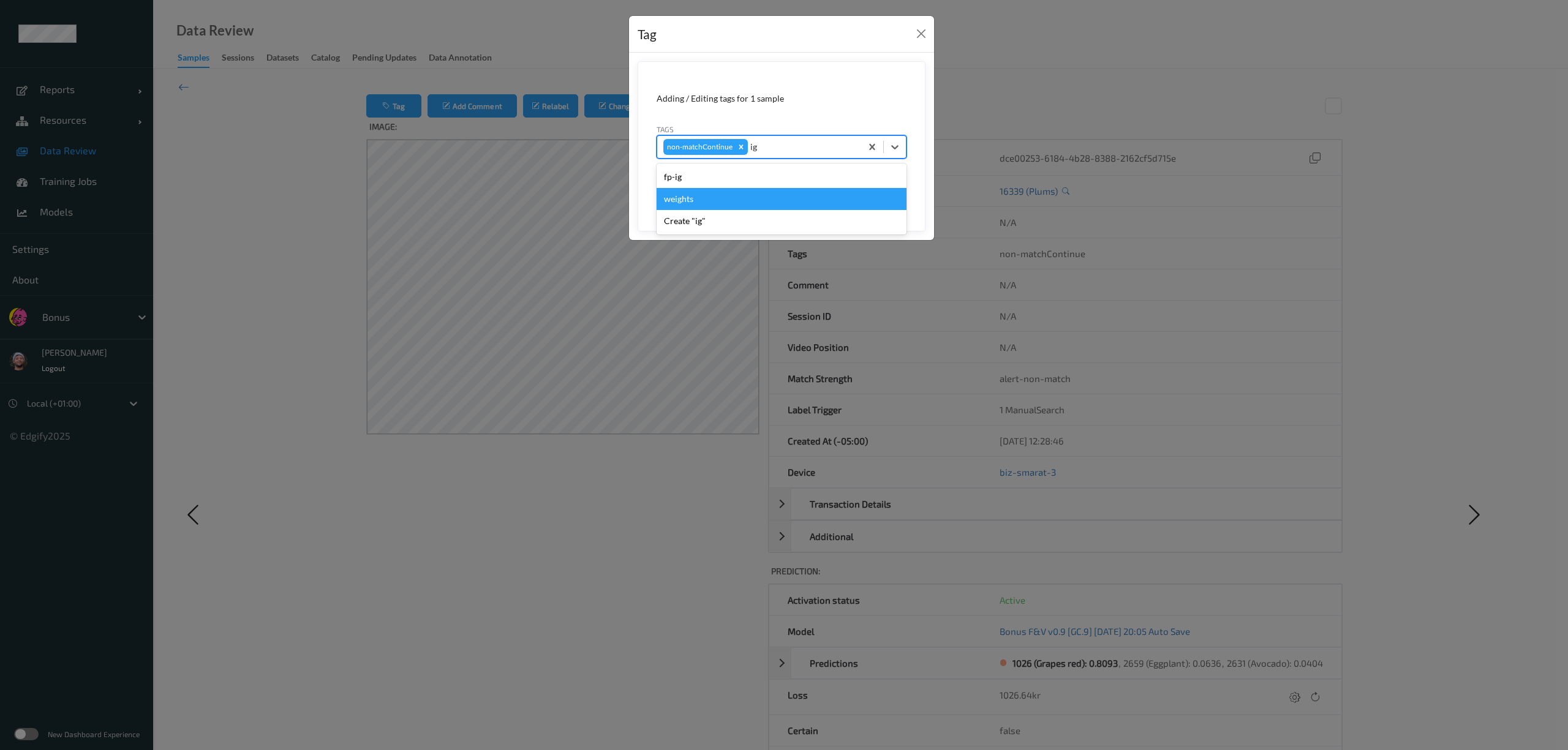
click at [762, 171] on div "fp-ig" at bounding box center [781, 177] width 250 height 22
click at [892, 186] on button "Save" at bounding box center [881, 189] width 50 height 24
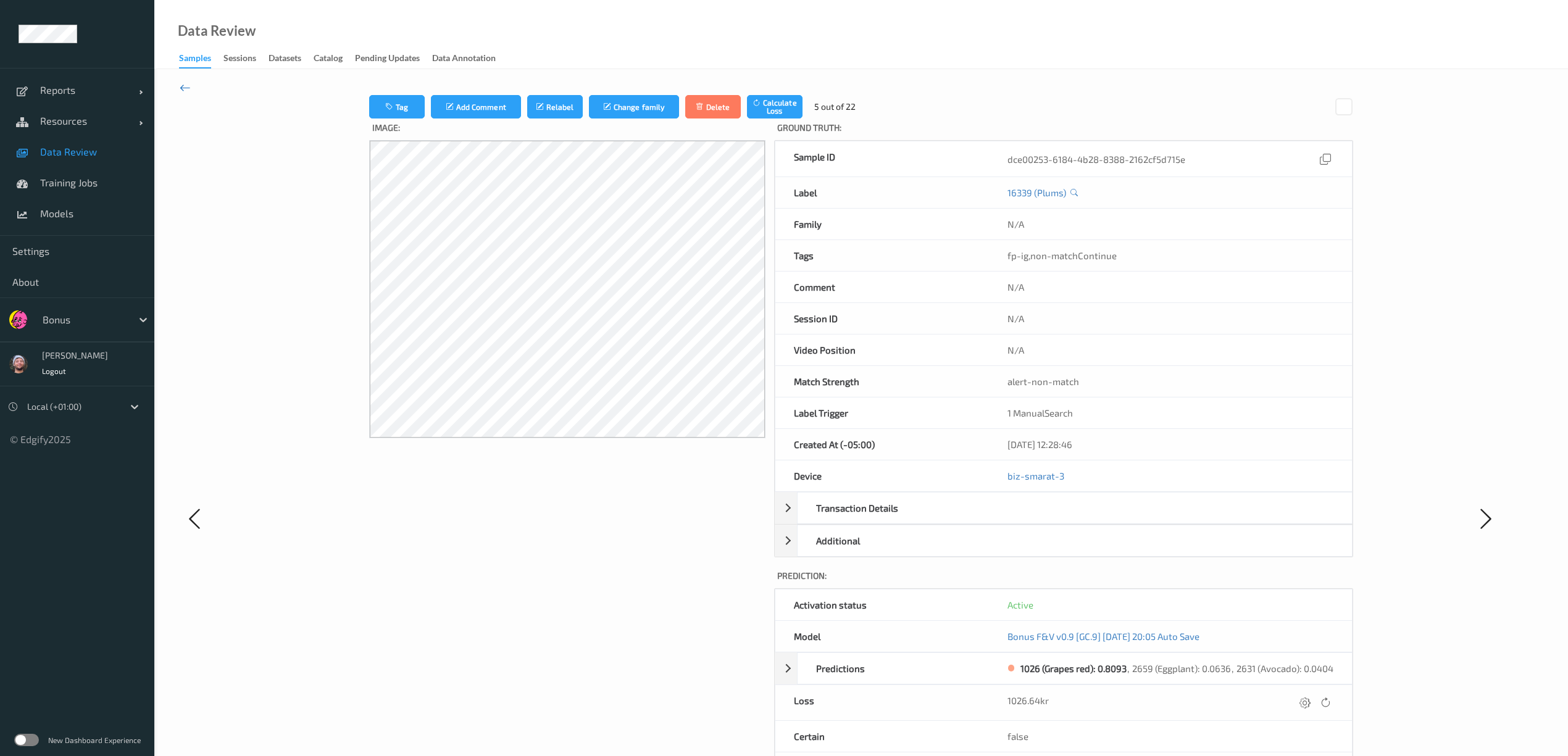
click at [188, 91] on icon at bounding box center [185, 87] width 11 height 13
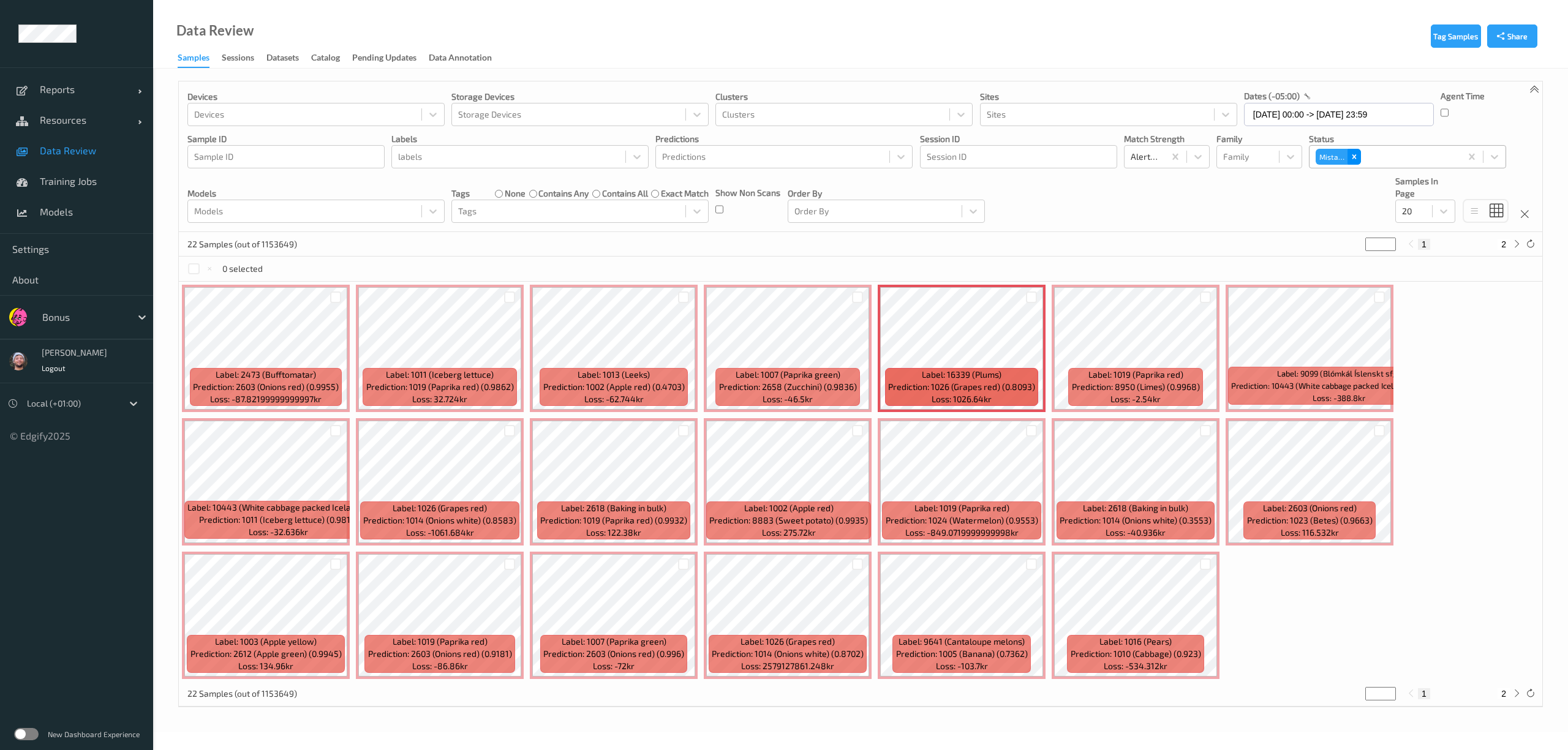
click at [1353, 158] on icon "Remove Mistake" at bounding box center [1354, 157] width 4 height 4
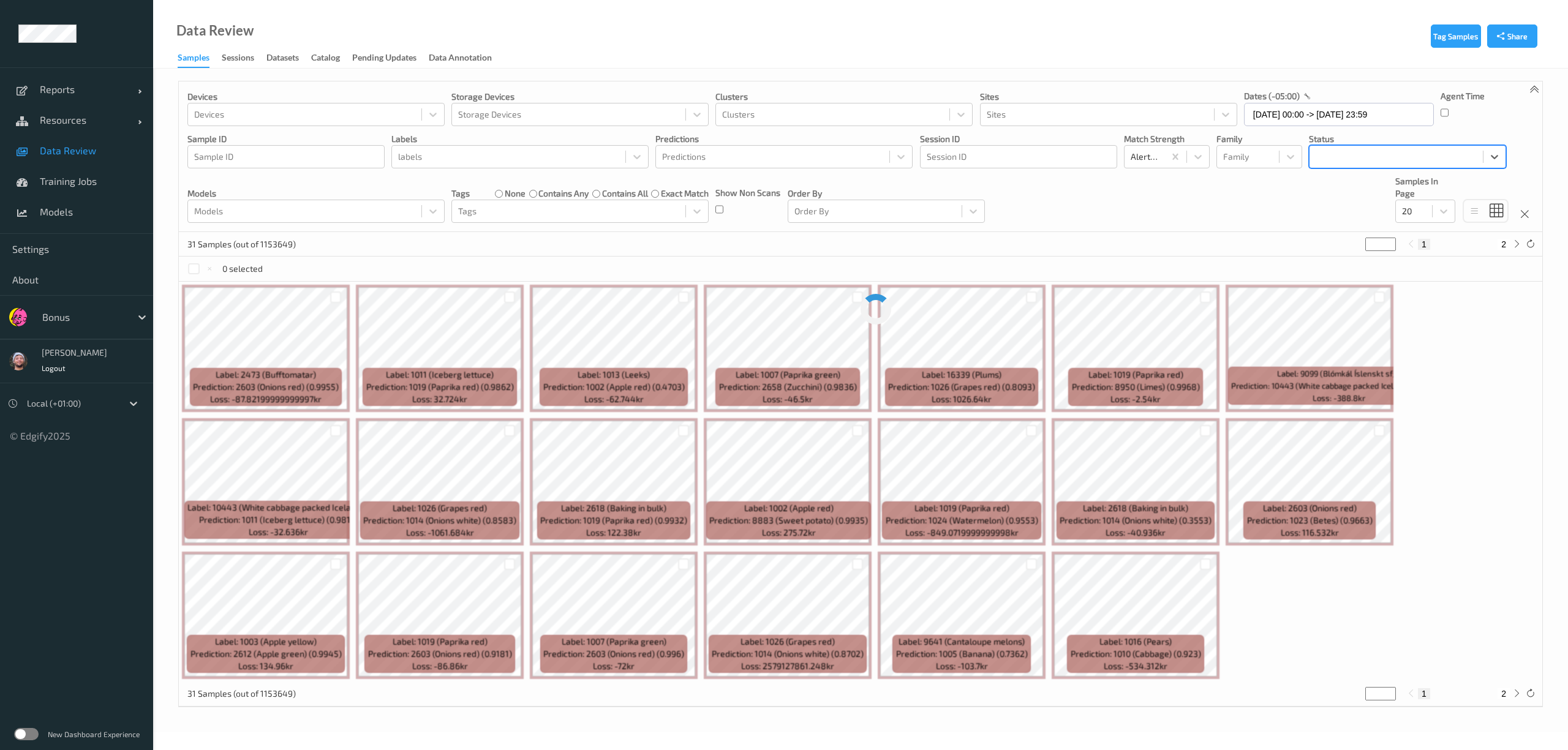
click at [1357, 157] on div at bounding box center [1396, 157] width 161 height 15
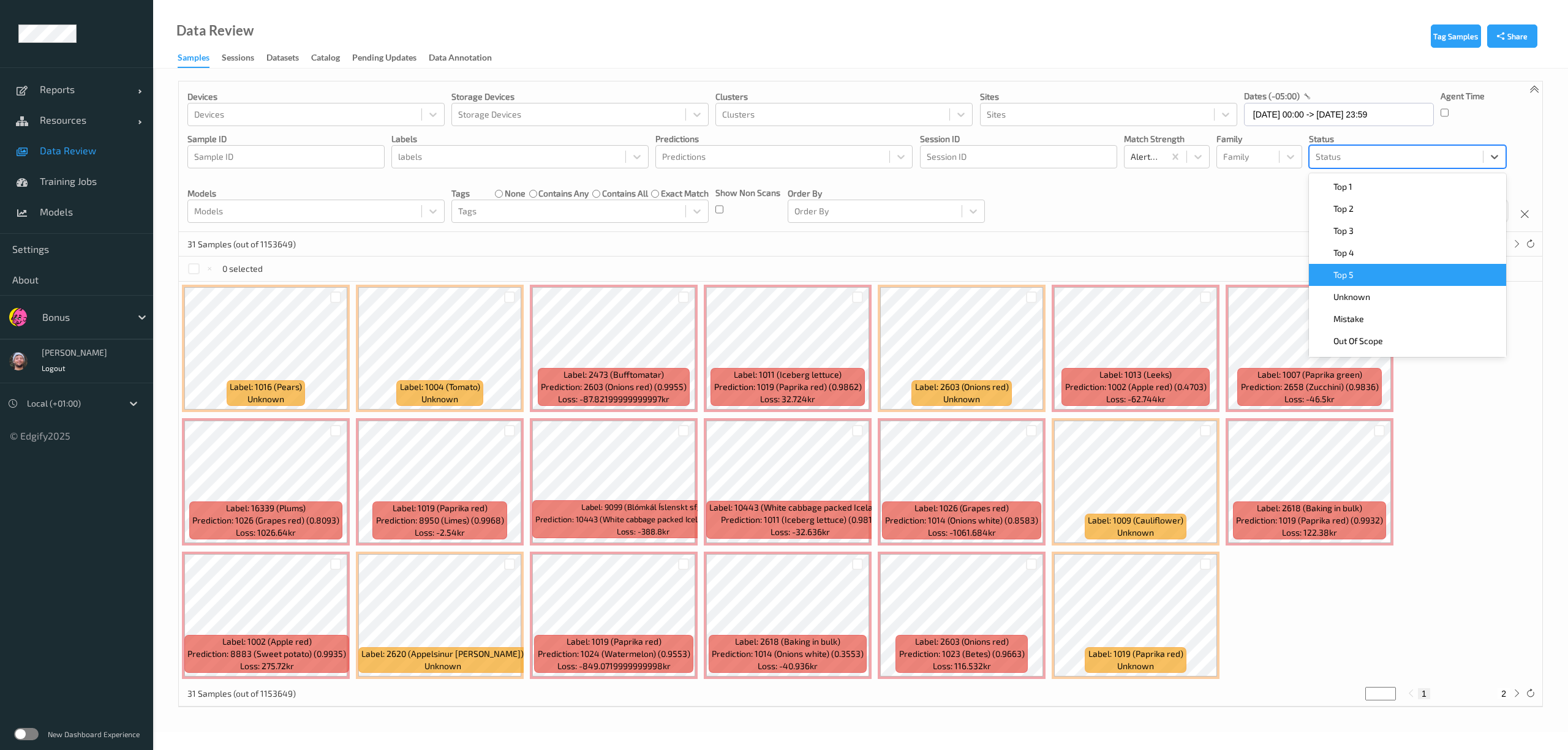
click at [1363, 285] on div "Top 5" at bounding box center [1407, 275] width 197 height 22
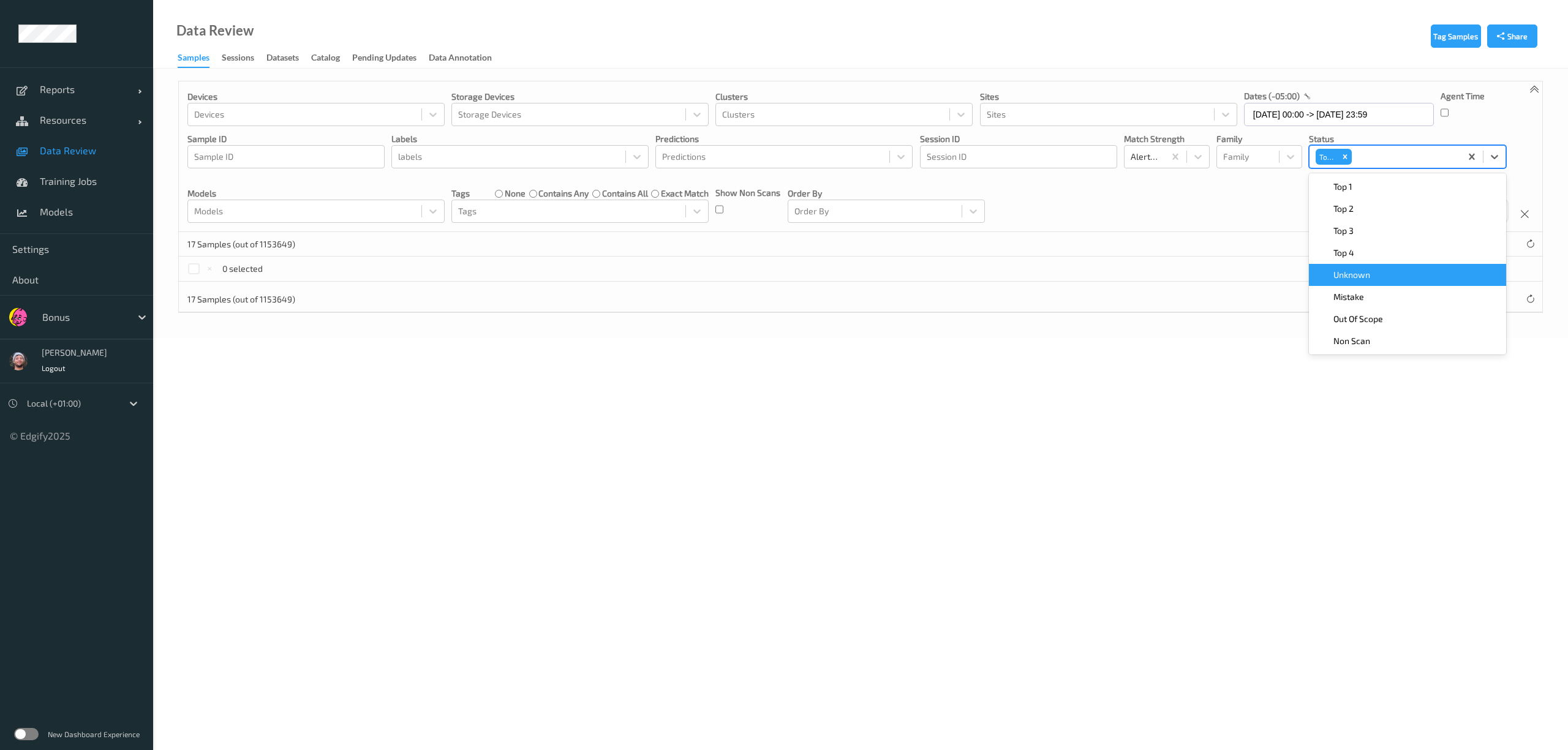
click at [1355, 280] on span "Unknown" at bounding box center [1351, 275] width 37 height 12
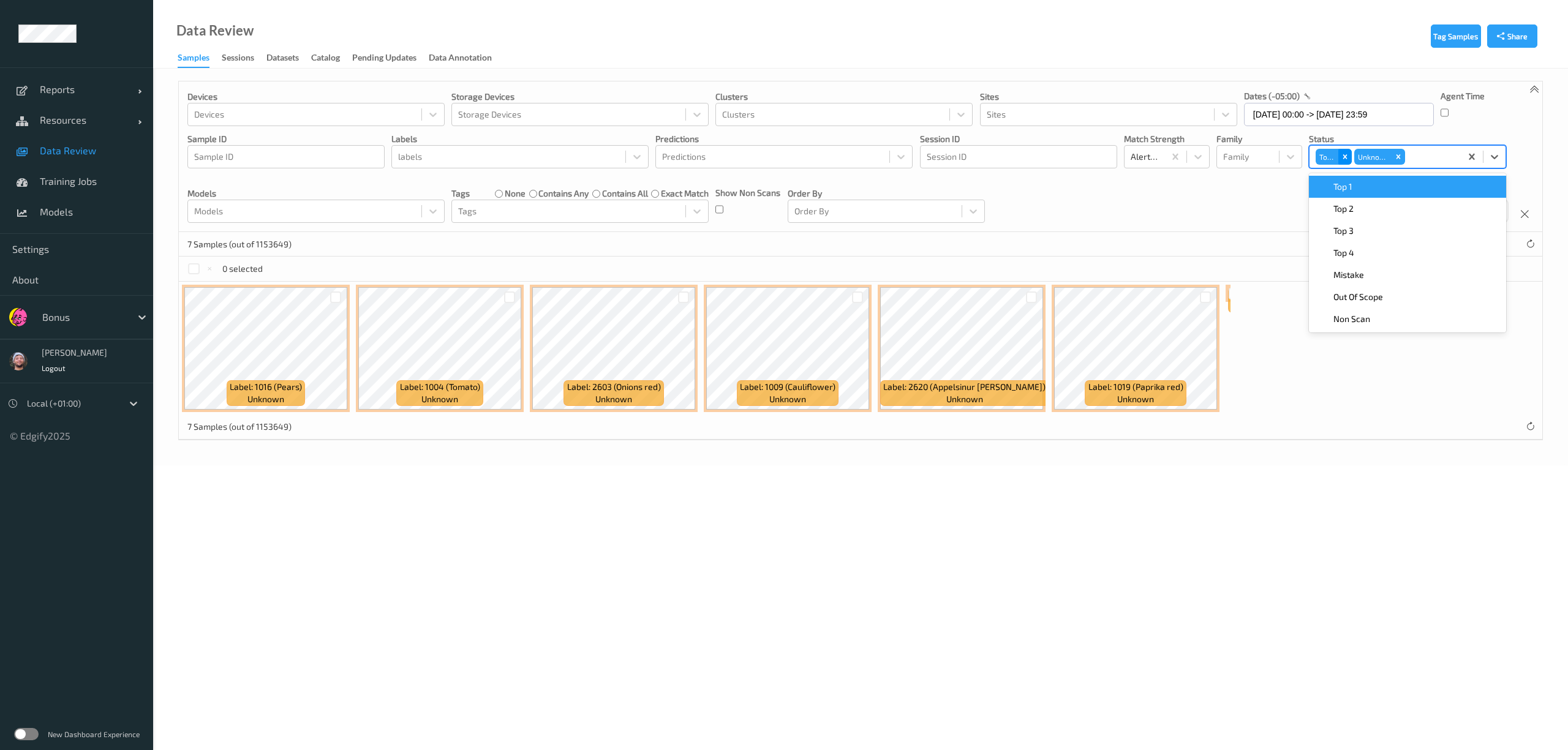
click at [1350, 157] on div "Remove Top 5" at bounding box center [1344, 157] width 13 height 16
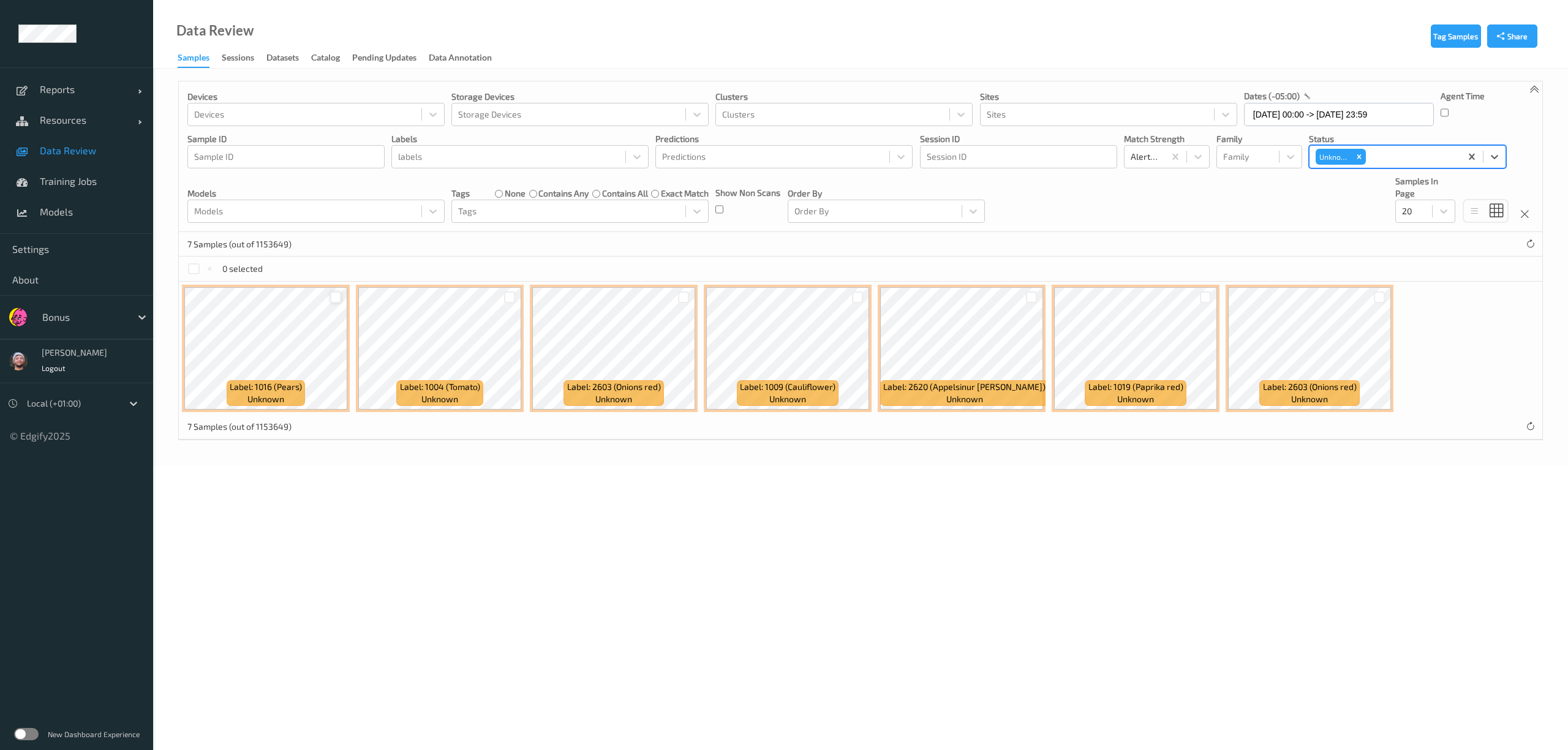
click at [334, 303] on div at bounding box center [336, 298] width 11 height 11
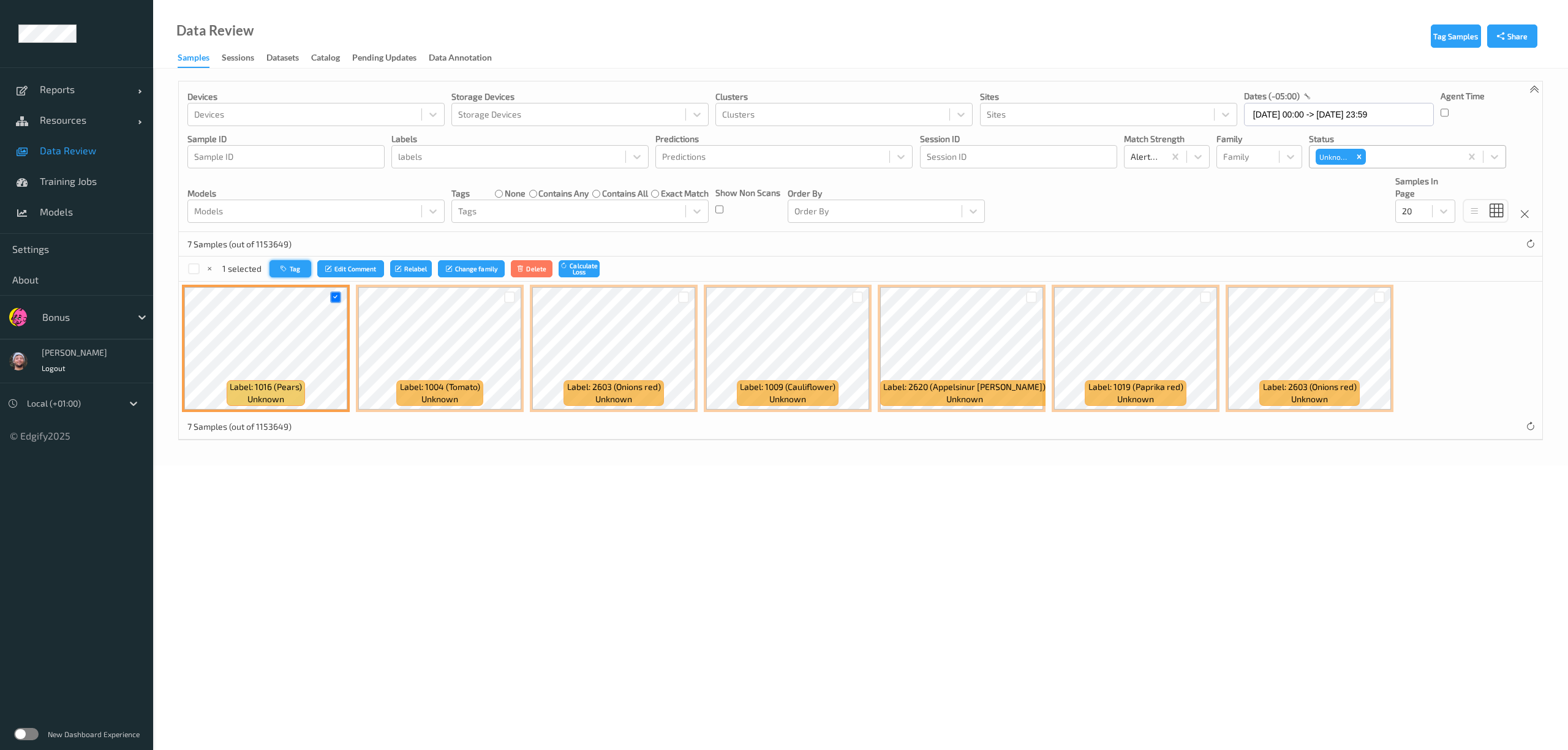
click at [304, 277] on button "Tag" at bounding box center [290, 269] width 41 height 18
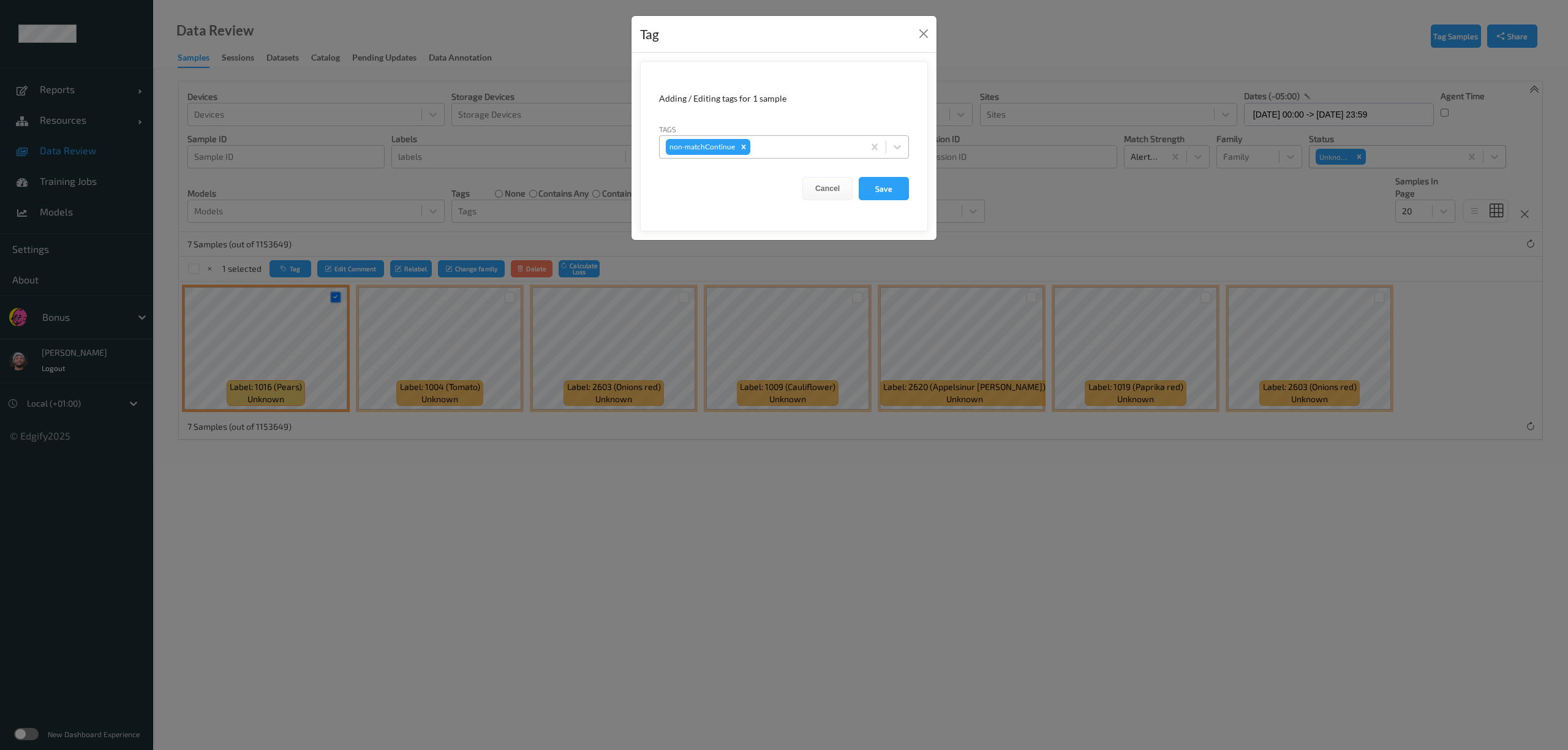
click at [784, 155] on div "non-matchContinue" at bounding box center [761, 147] width 204 height 21
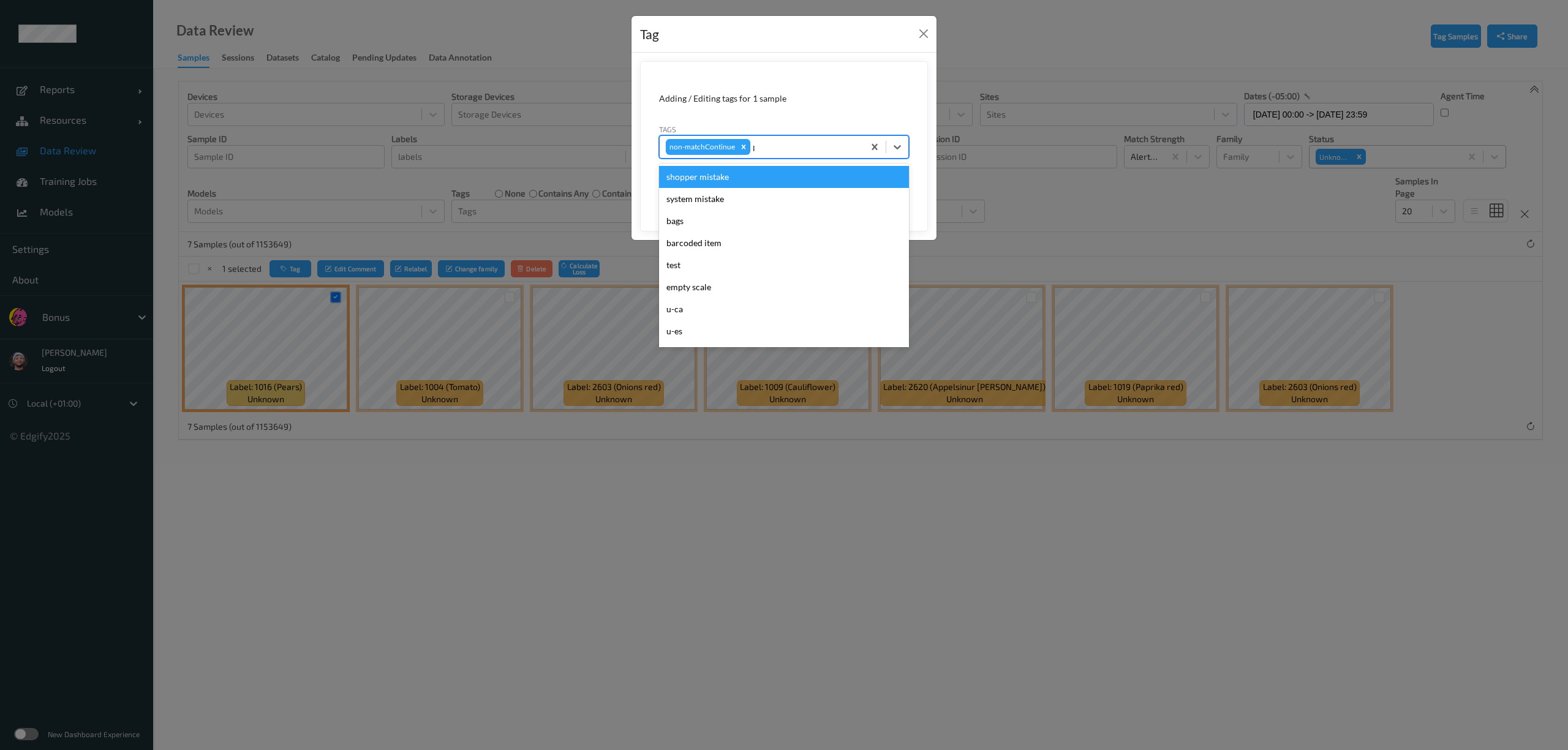
type input "pi"
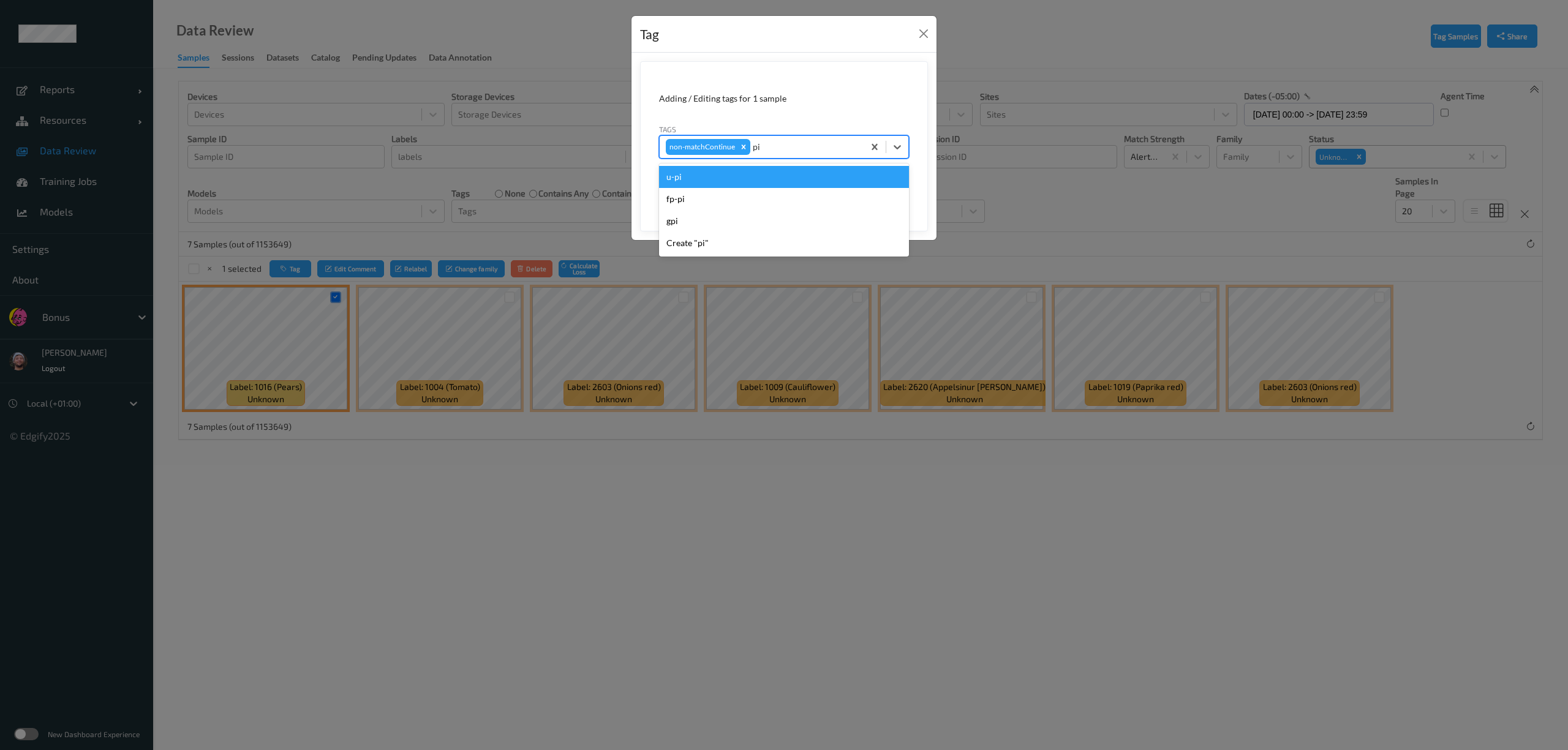
click at [749, 182] on div "u-pi" at bounding box center [784, 177] width 250 height 22
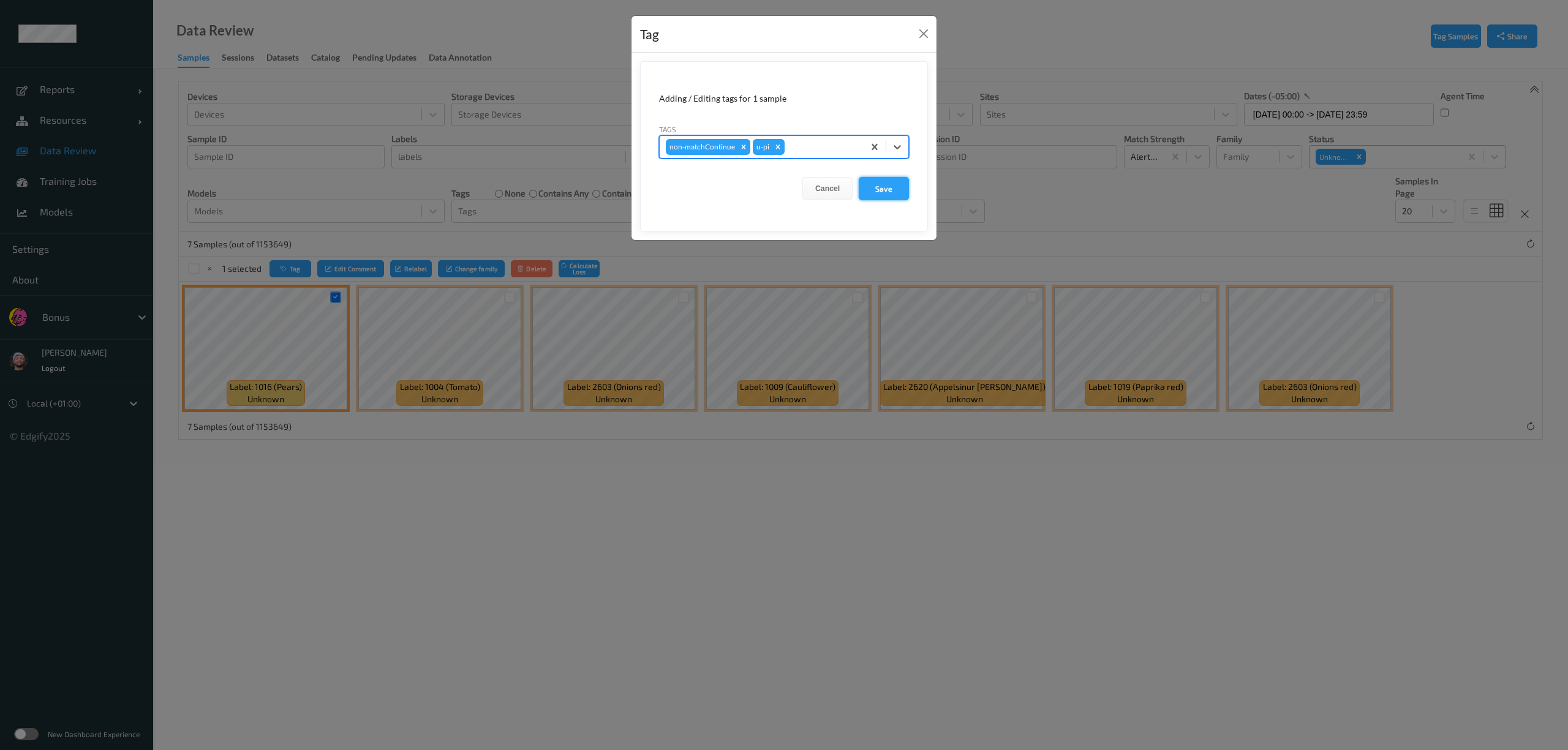
click at [890, 195] on button "Save" at bounding box center [884, 189] width 50 height 24
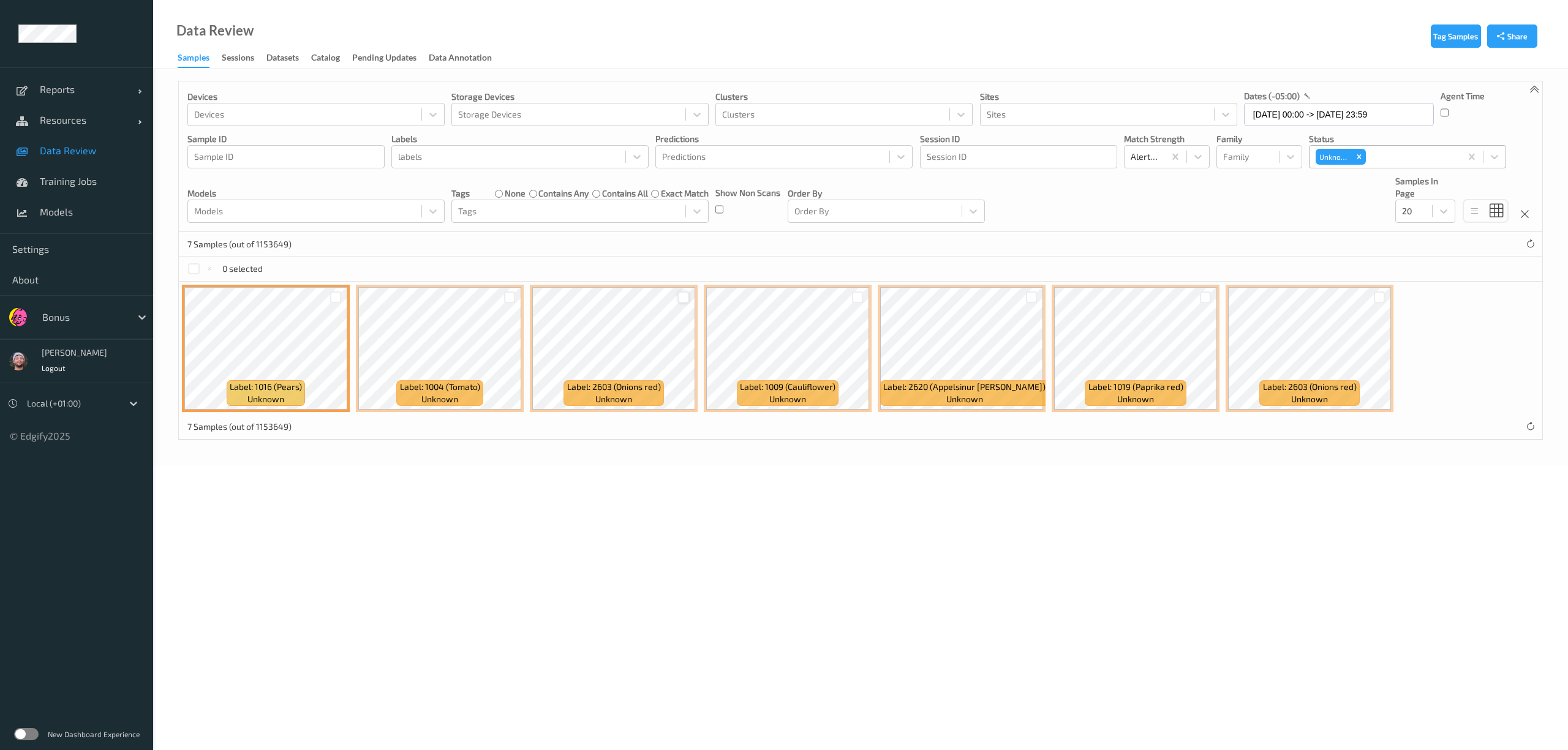
click at [687, 296] on div at bounding box center [684, 298] width 11 height 11
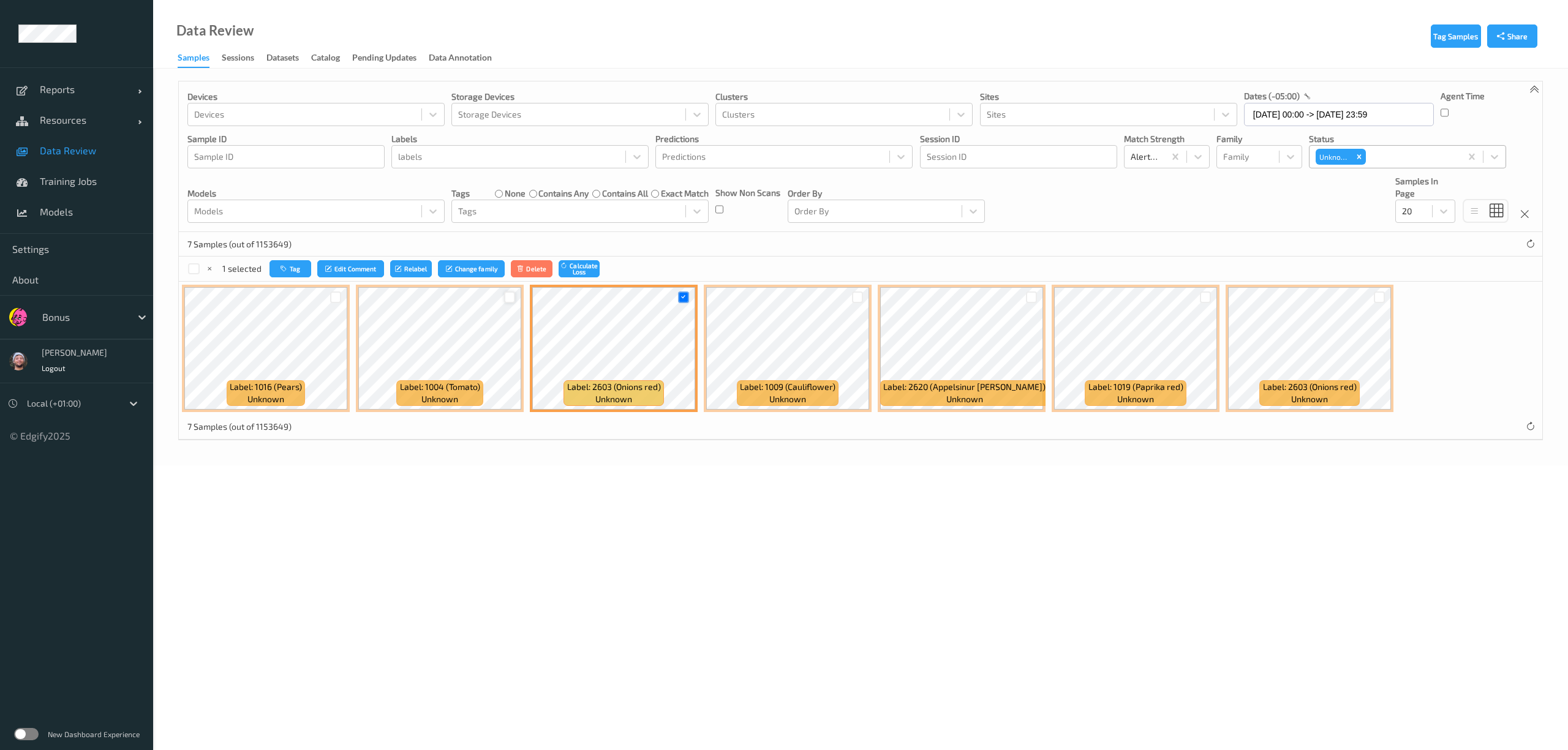
click at [508, 299] on div at bounding box center [510, 298] width 11 height 11
click at [310, 270] on button "Tag" at bounding box center [291, 269] width 41 height 18
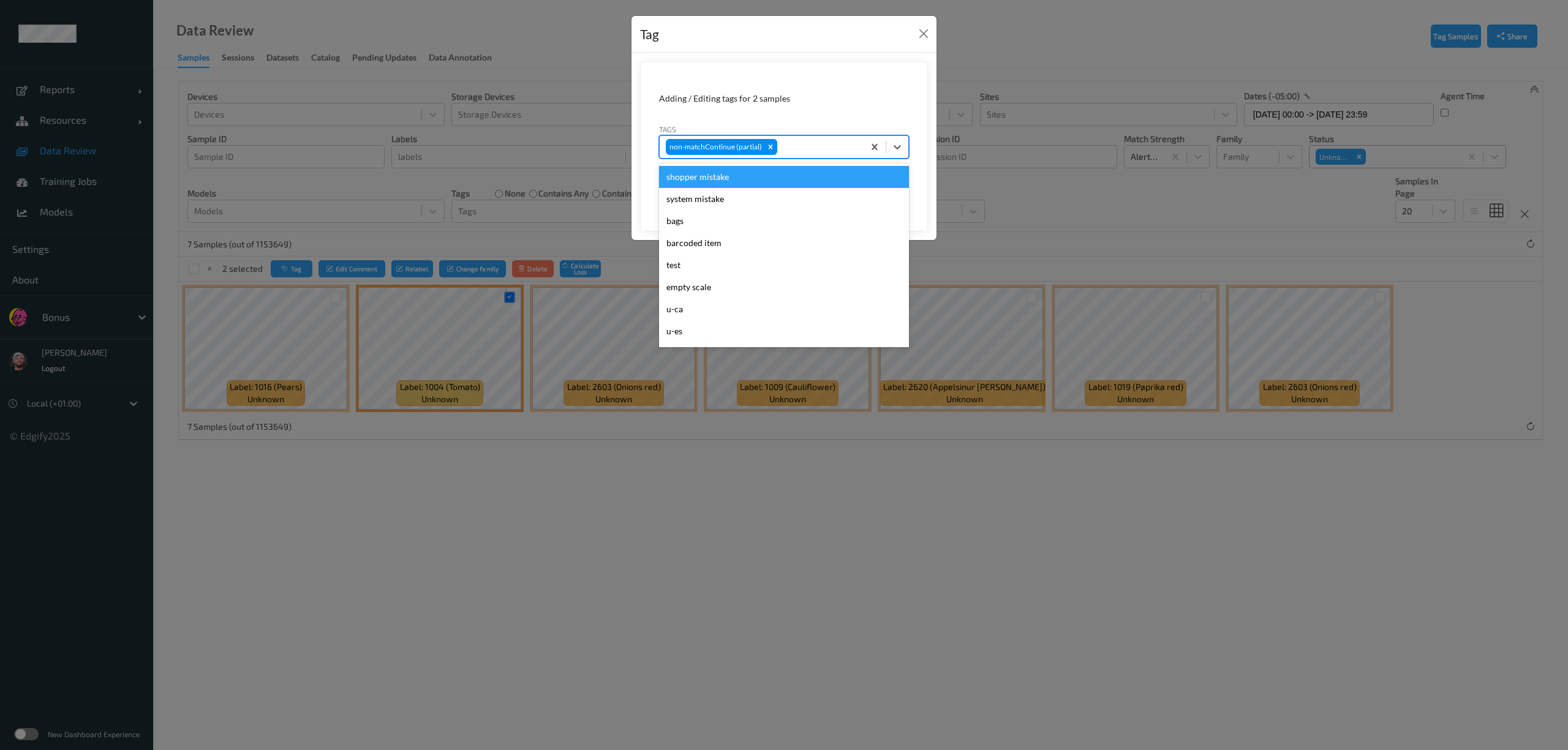
click at [826, 145] on div at bounding box center [819, 147] width 78 height 15
type input "pi"
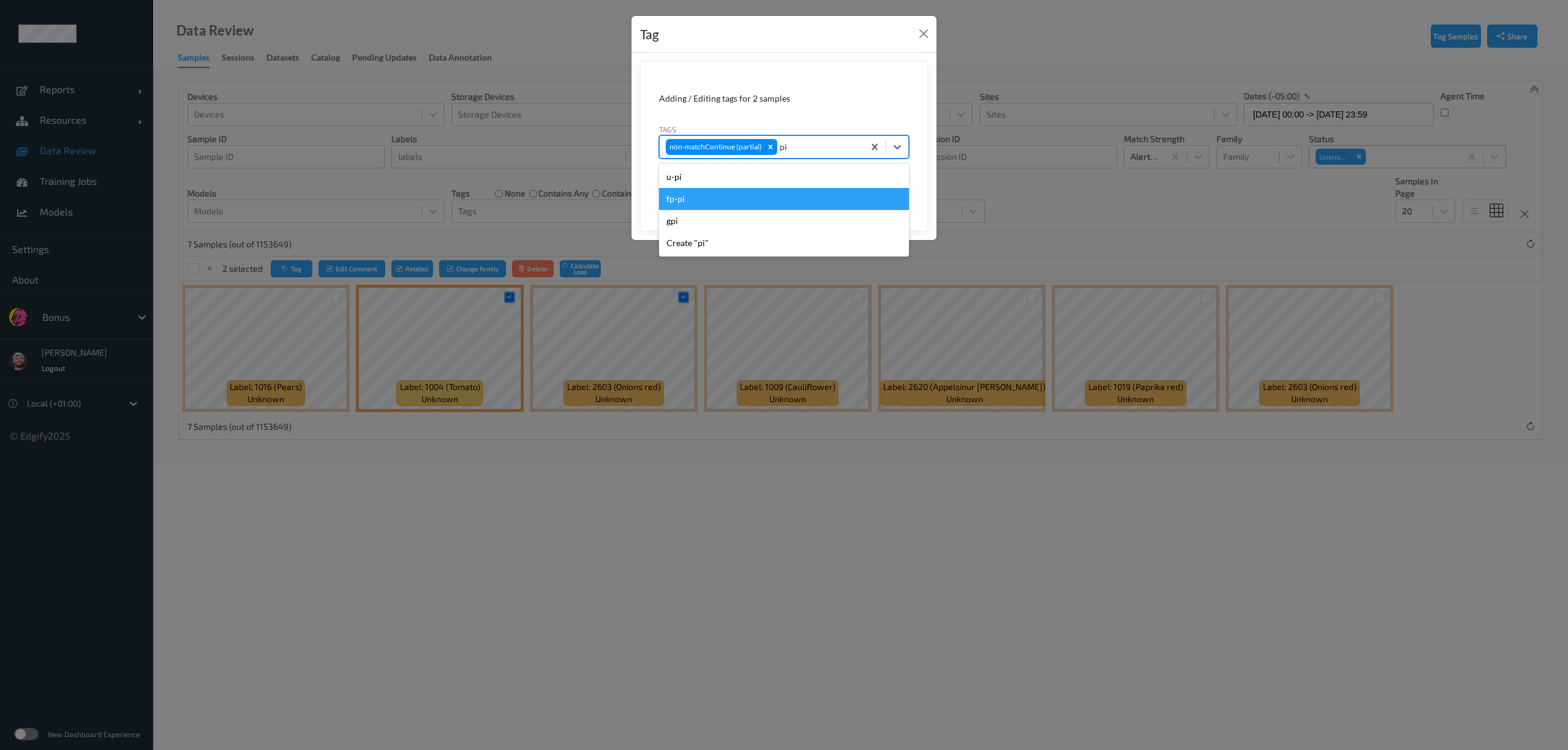
click at [746, 182] on div "u-pi" at bounding box center [784, 177] width 250 height 22
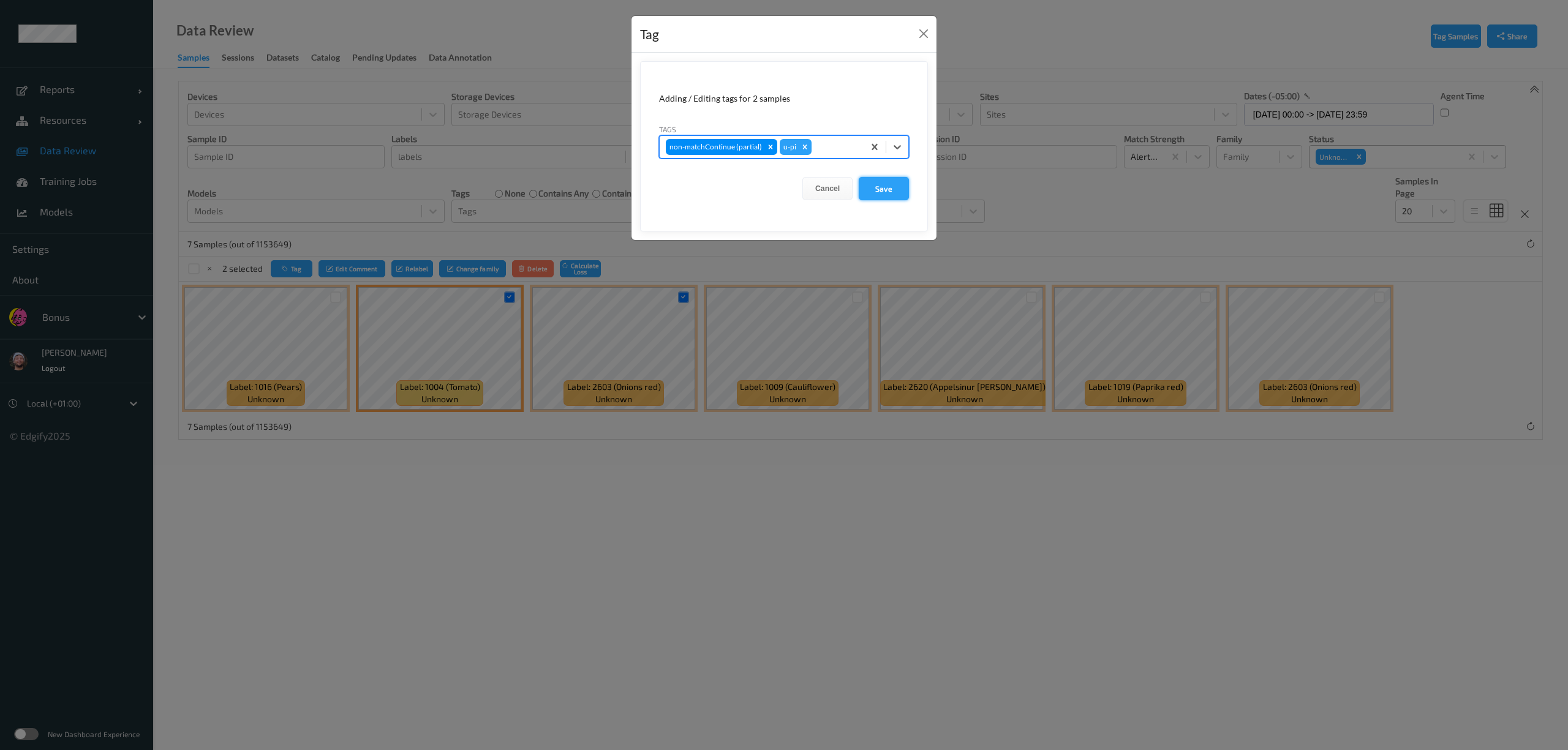
click at [888, 182] on button "Save" at bounding box center [884, 189] width 50 height 24
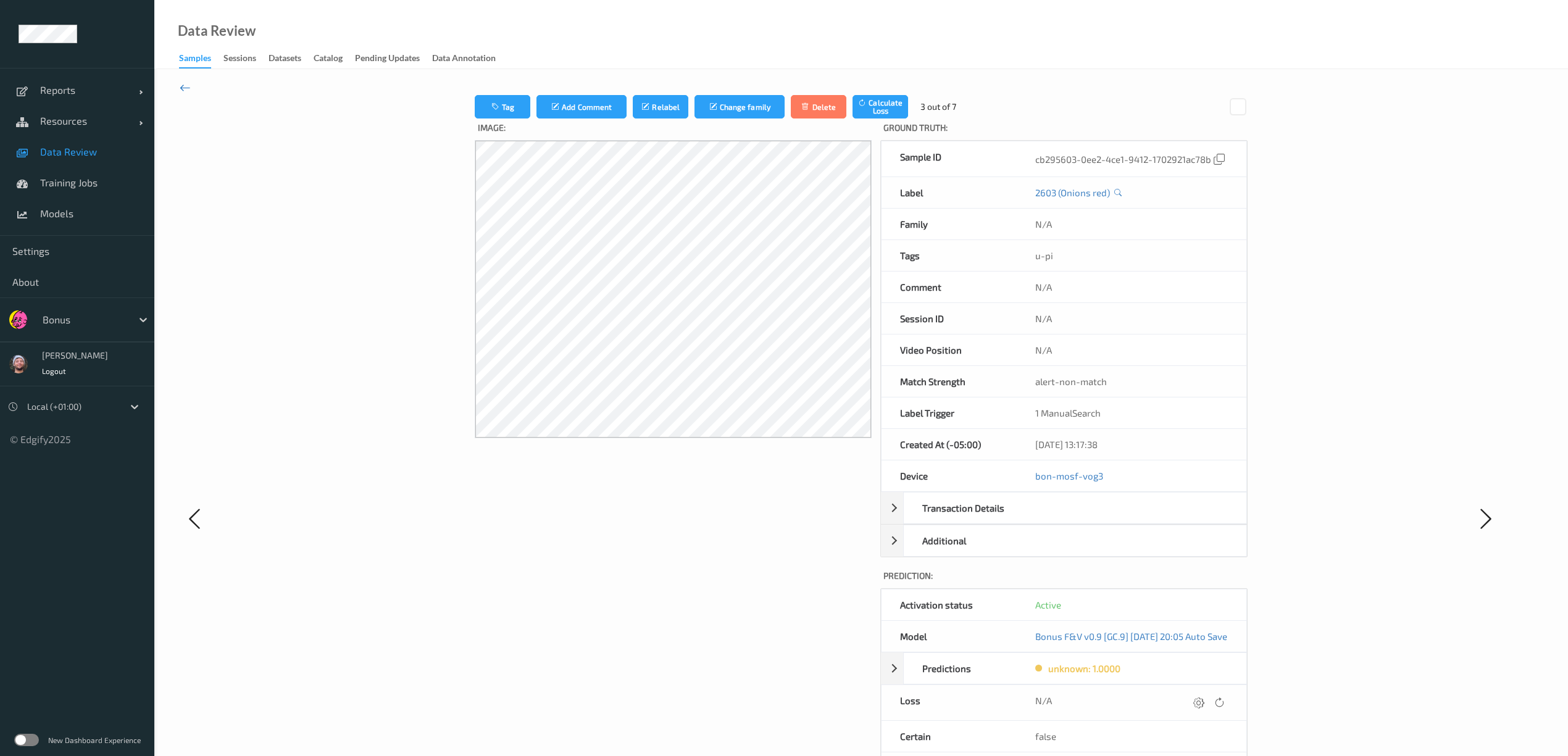
click at [186, 87] on icon at bounding box center [185, 87] width 11 height 13
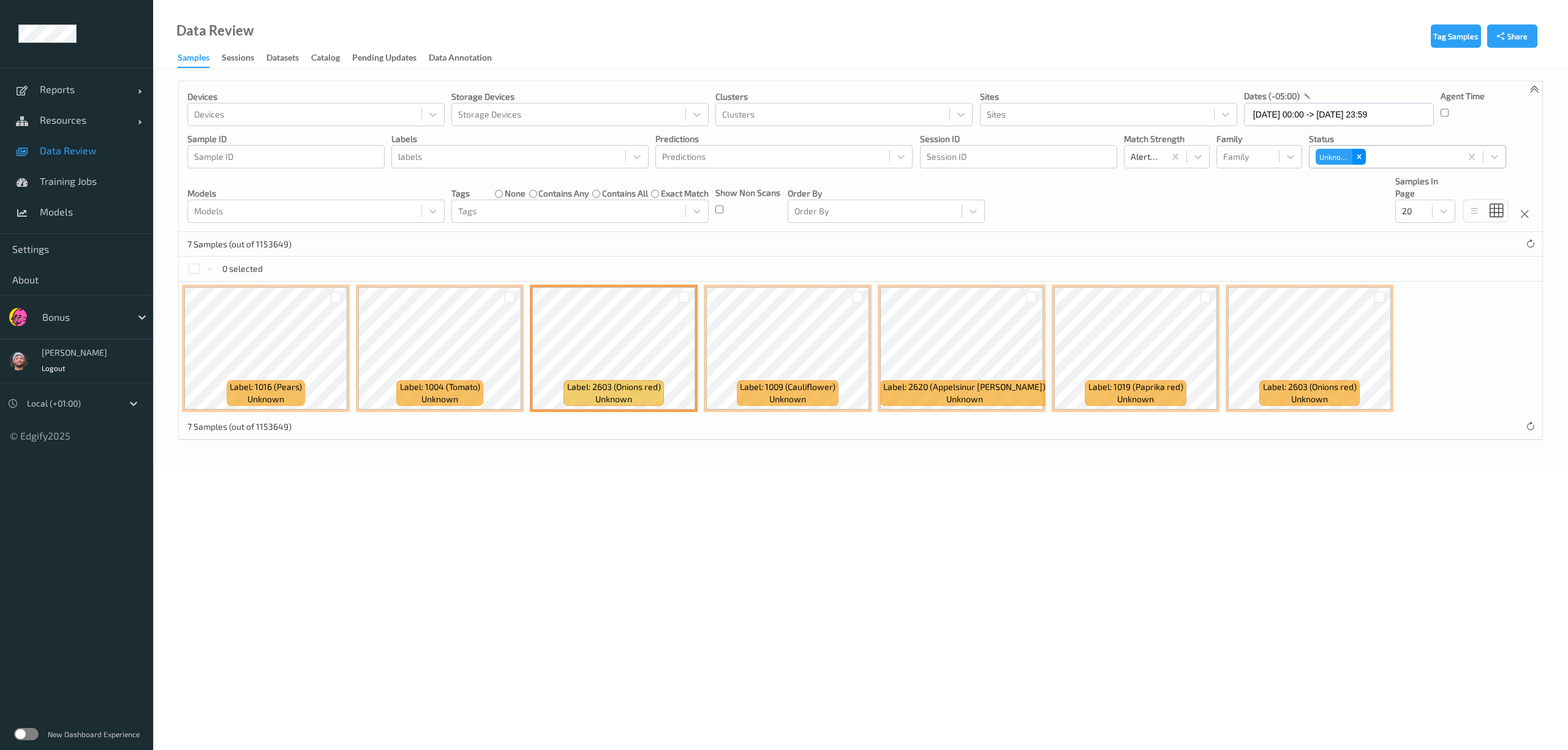
click at [1360, 154] on icon "Remove Unknown" at bounding box center [1358, 156] width 8 height 8
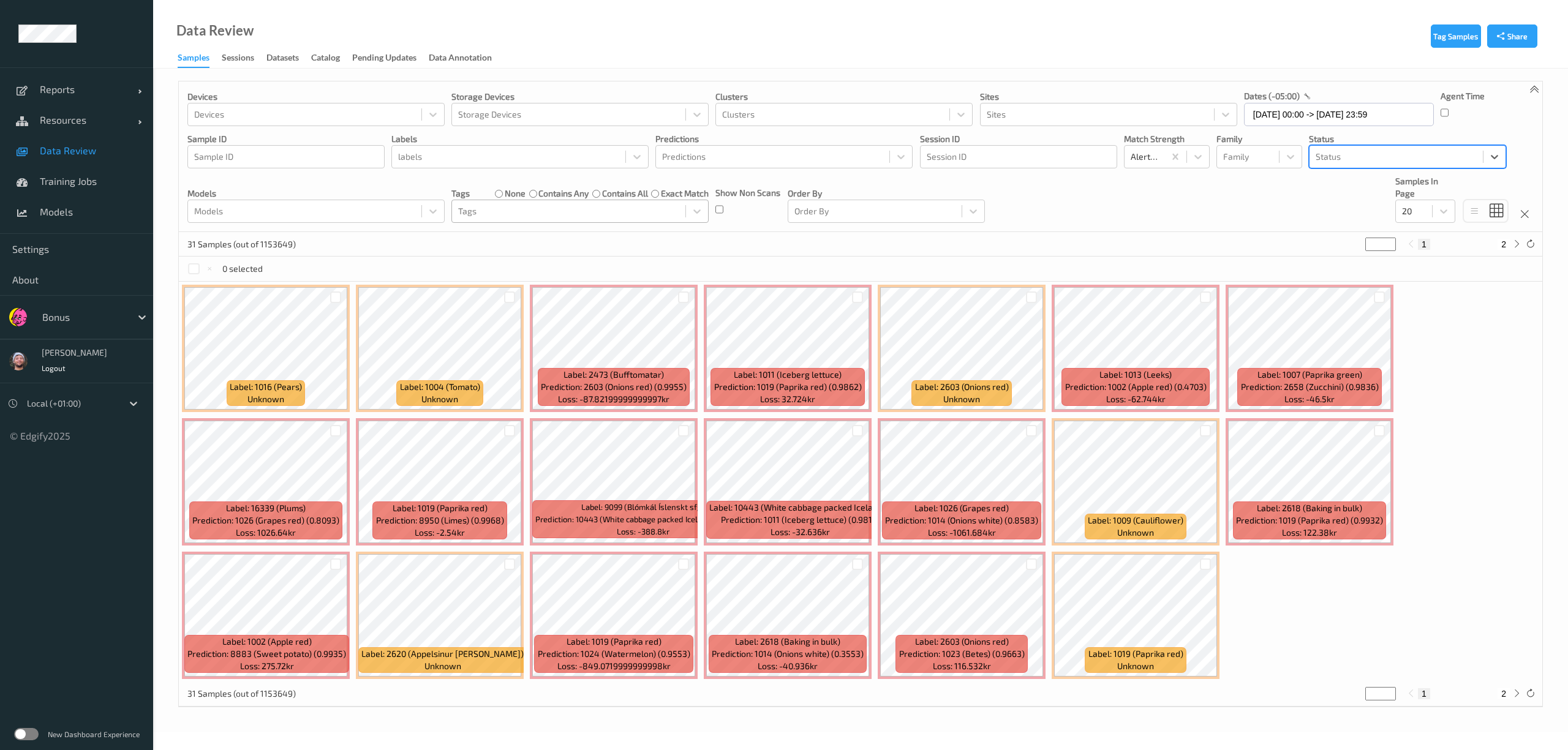
click at [519, 213] on div at bounding box center [568, 211] width 221 height 15
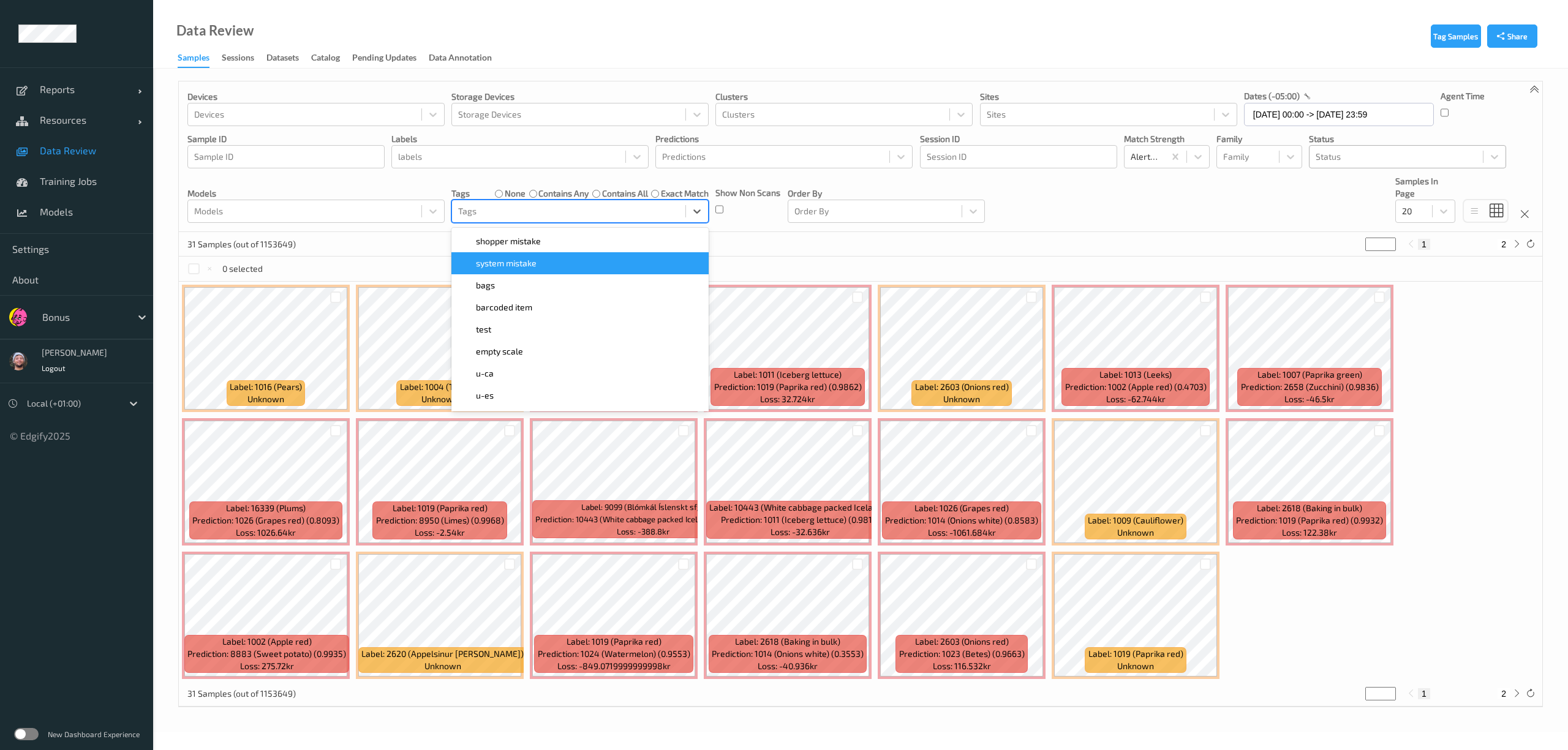
click at [522, 236] on span "shopper mistake" at bounding box center [508, 241] width 65 height 12
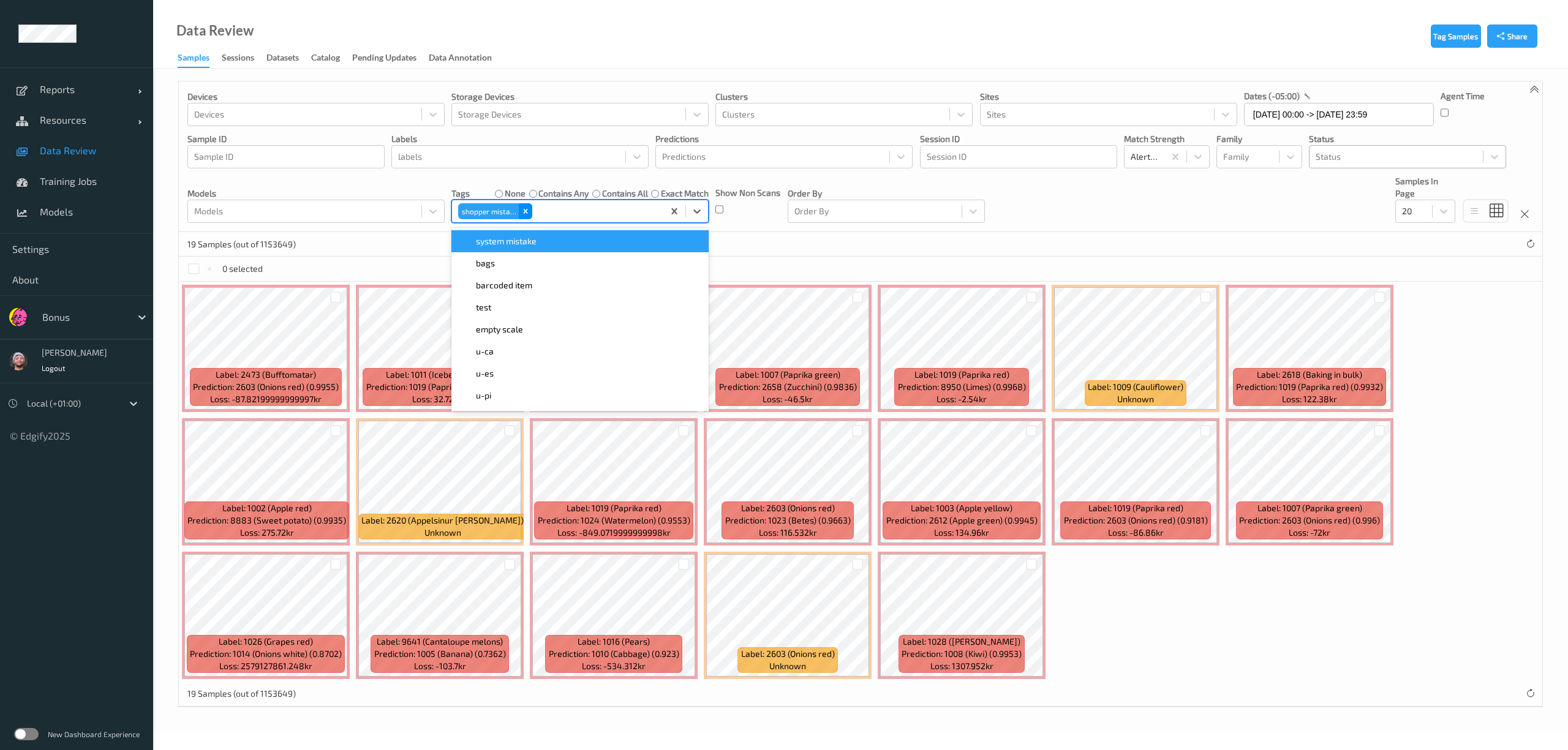
click at [531, 211] on div "Remove shopper mistake" at bounding box center [525, 211] width 13 height 16
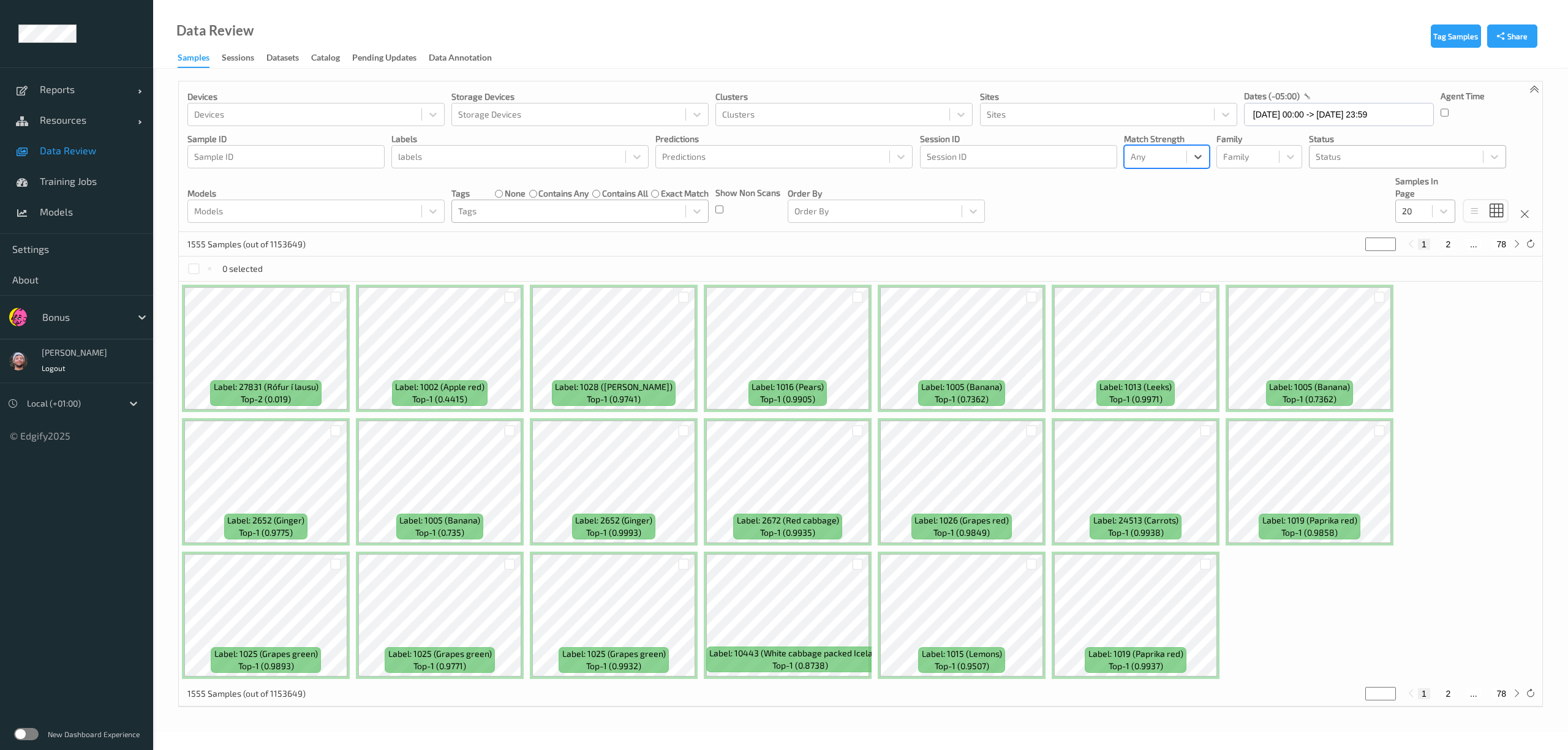
click at [1425, 207] on div at bounding box center [1413, 211] width 24 height 15
click at [1425, 329] on span "200" at bounding box center [1427, 329] width 15 height 12
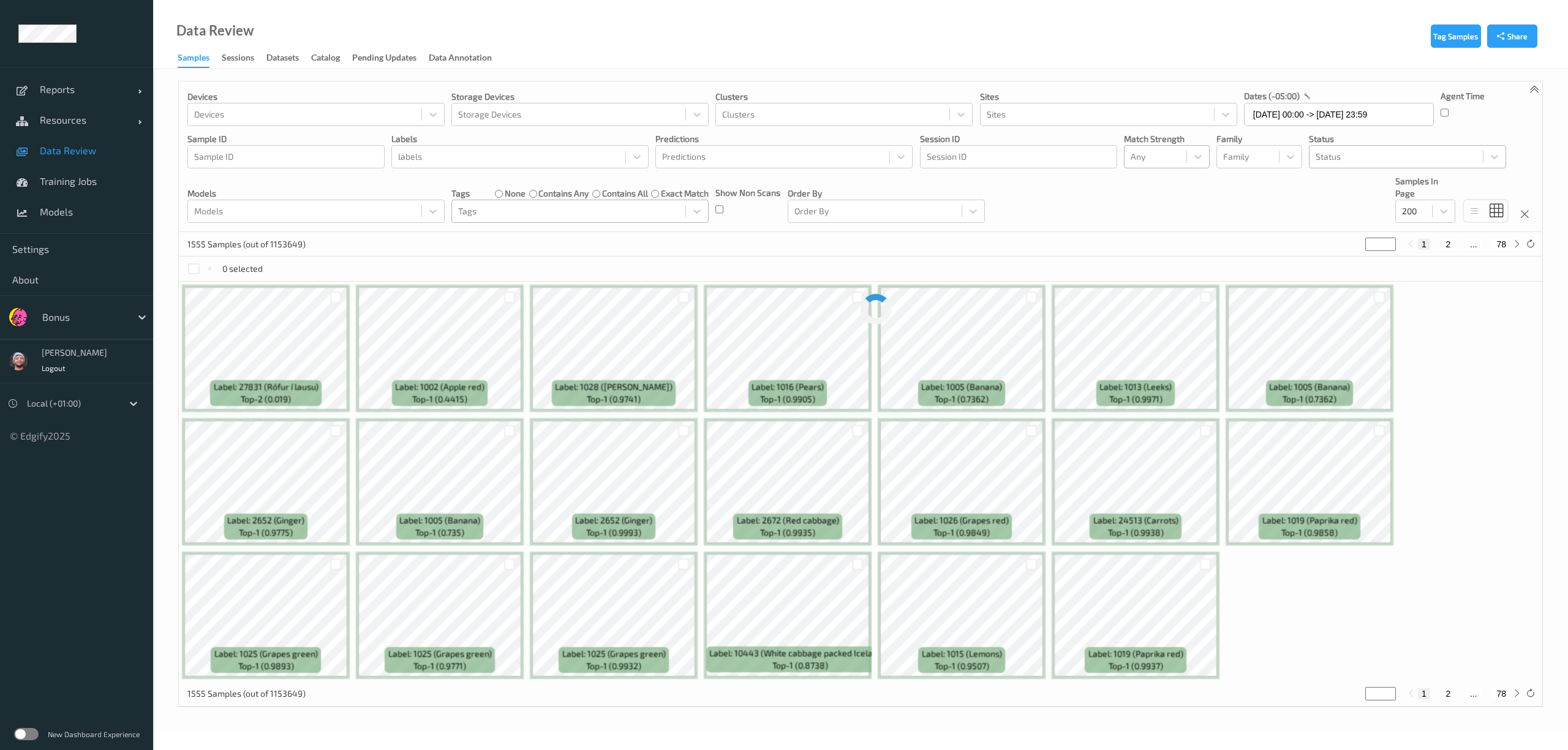
click at [1096, 218] on div "Devices Devices Storage Devices Storage Devices Clusters Clusters Sites Sites d…" at bounding box center [861, 157] width 1363 height 150
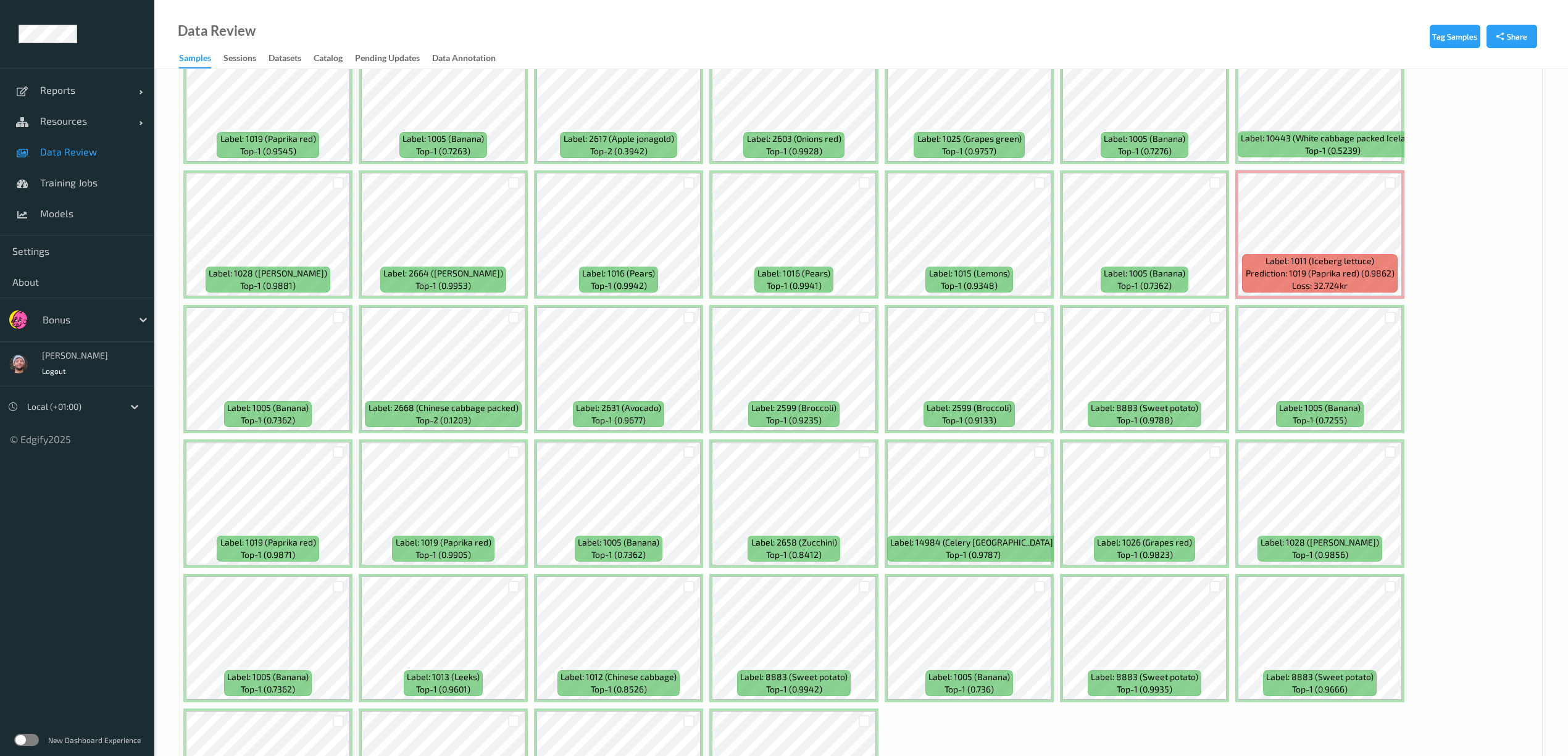
scroll to position [3375, 0]
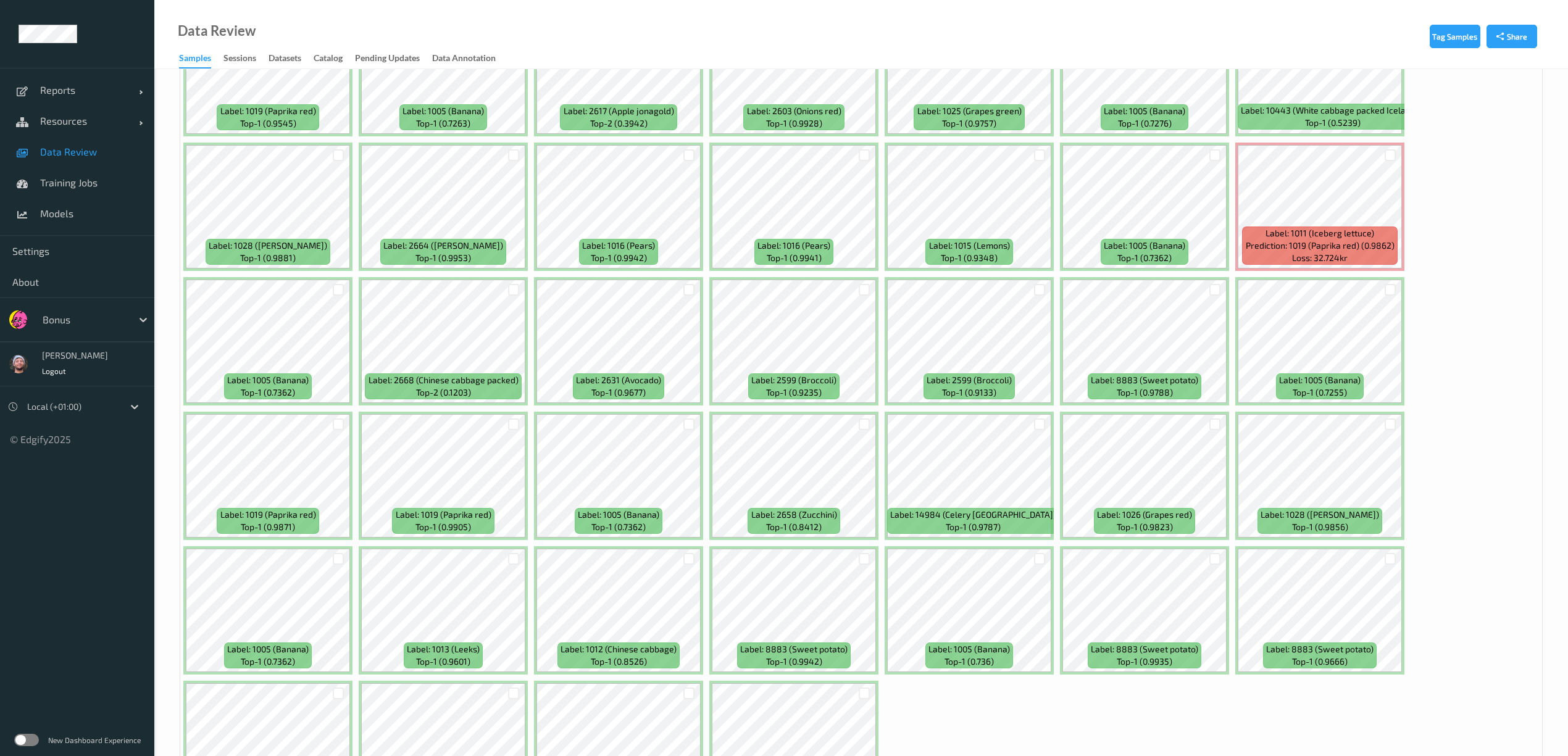
click at [858, 419] on div at bounding box center [864, 425] width 24 height 21
click at [860, 422] on div at bounding box center [865, 425] width 12 height 12
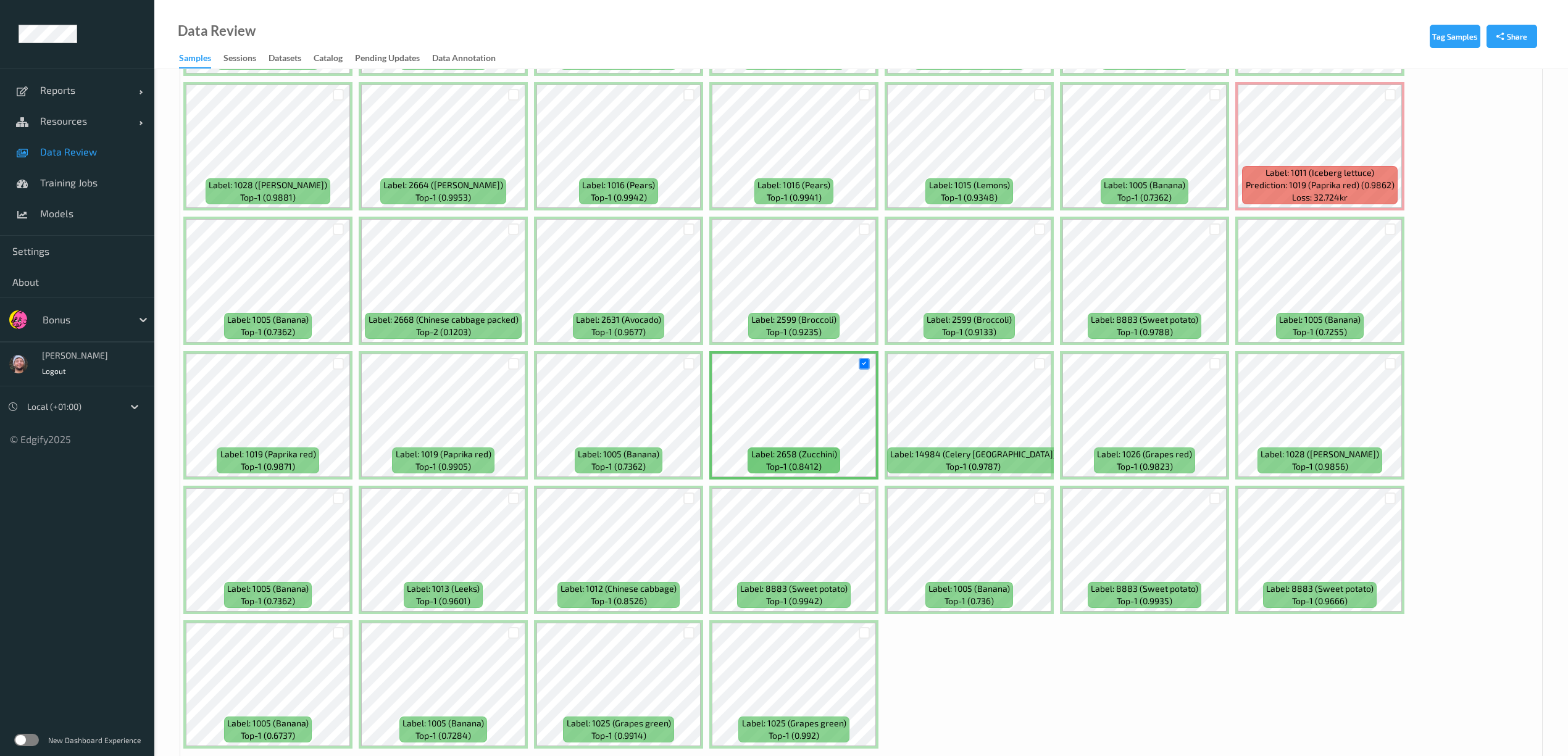
scroll to position [3483, 0]
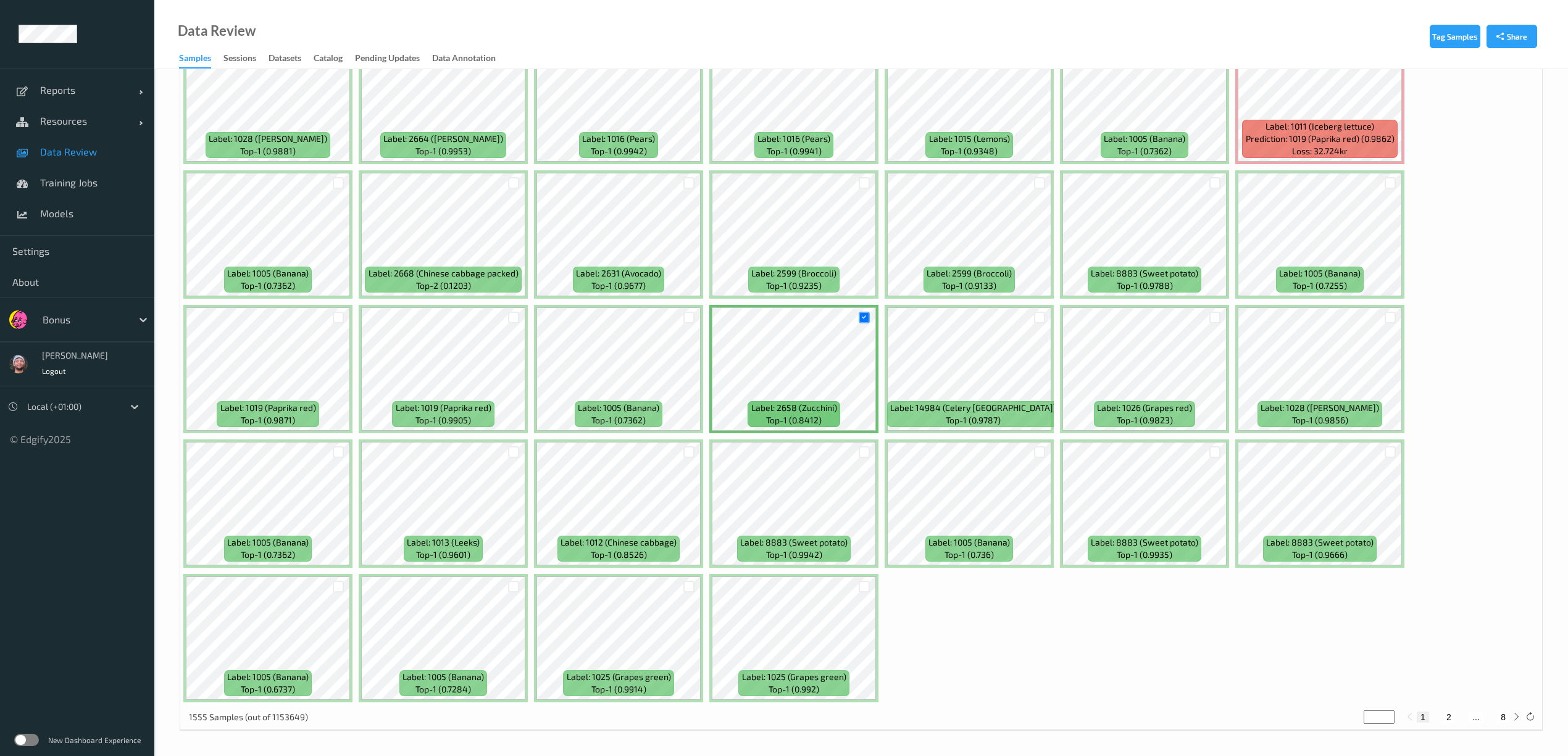
click at [1450, 714] on button "2" at bounding box center [1449, 717] width 12 height 11
type input "*"
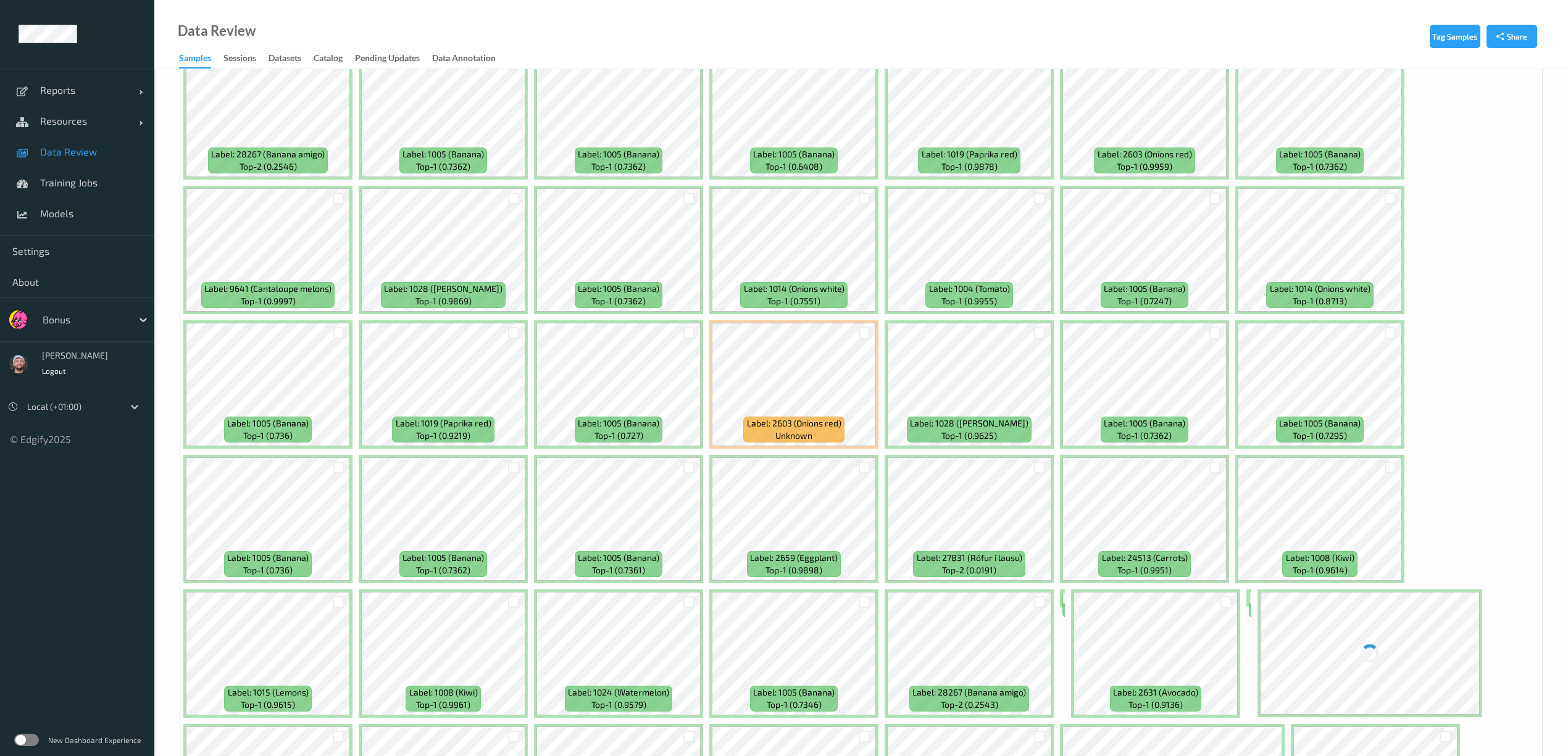
scroll to position [247, 0]
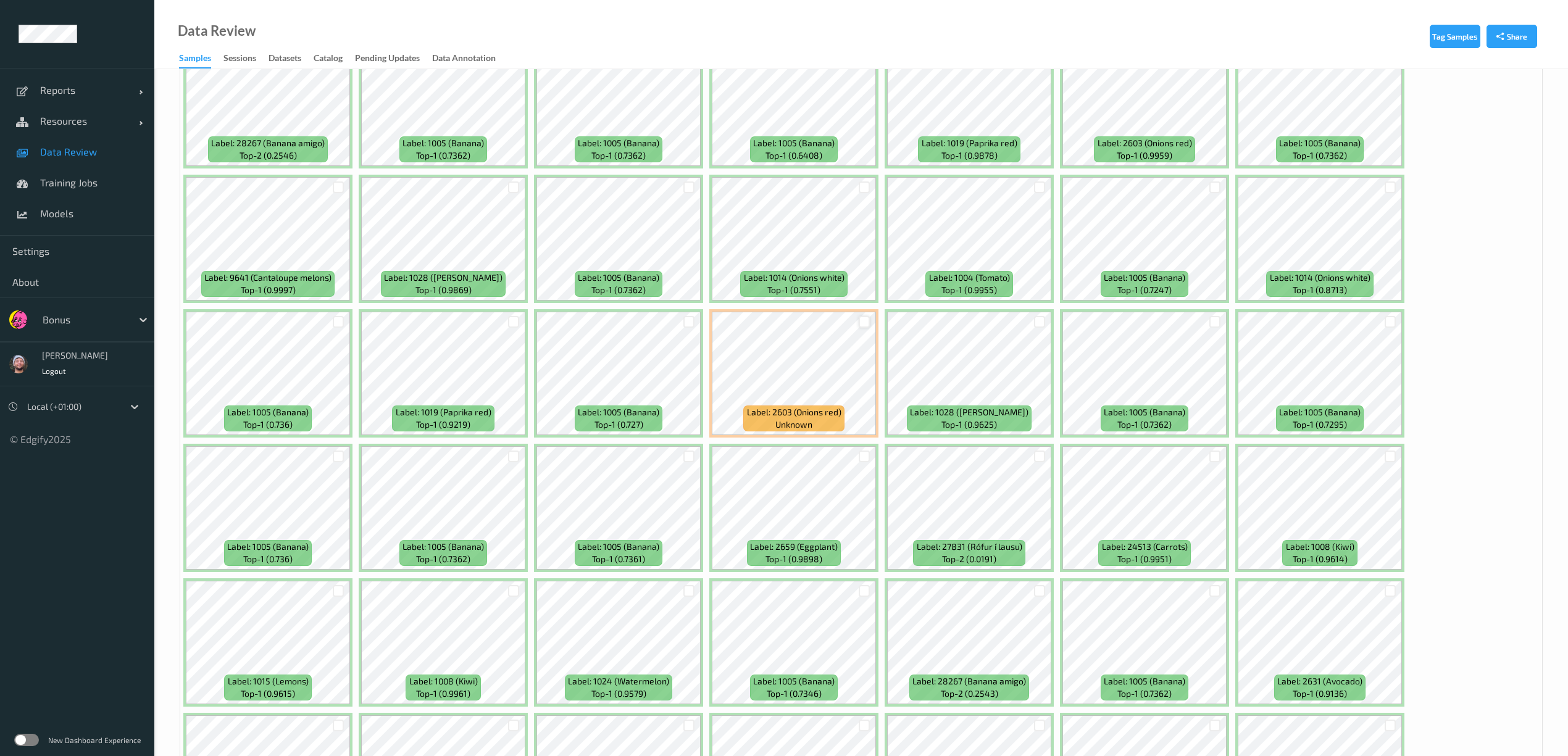
click at [865, 324] on div at bounding box center [865, 322] width 12 height 12
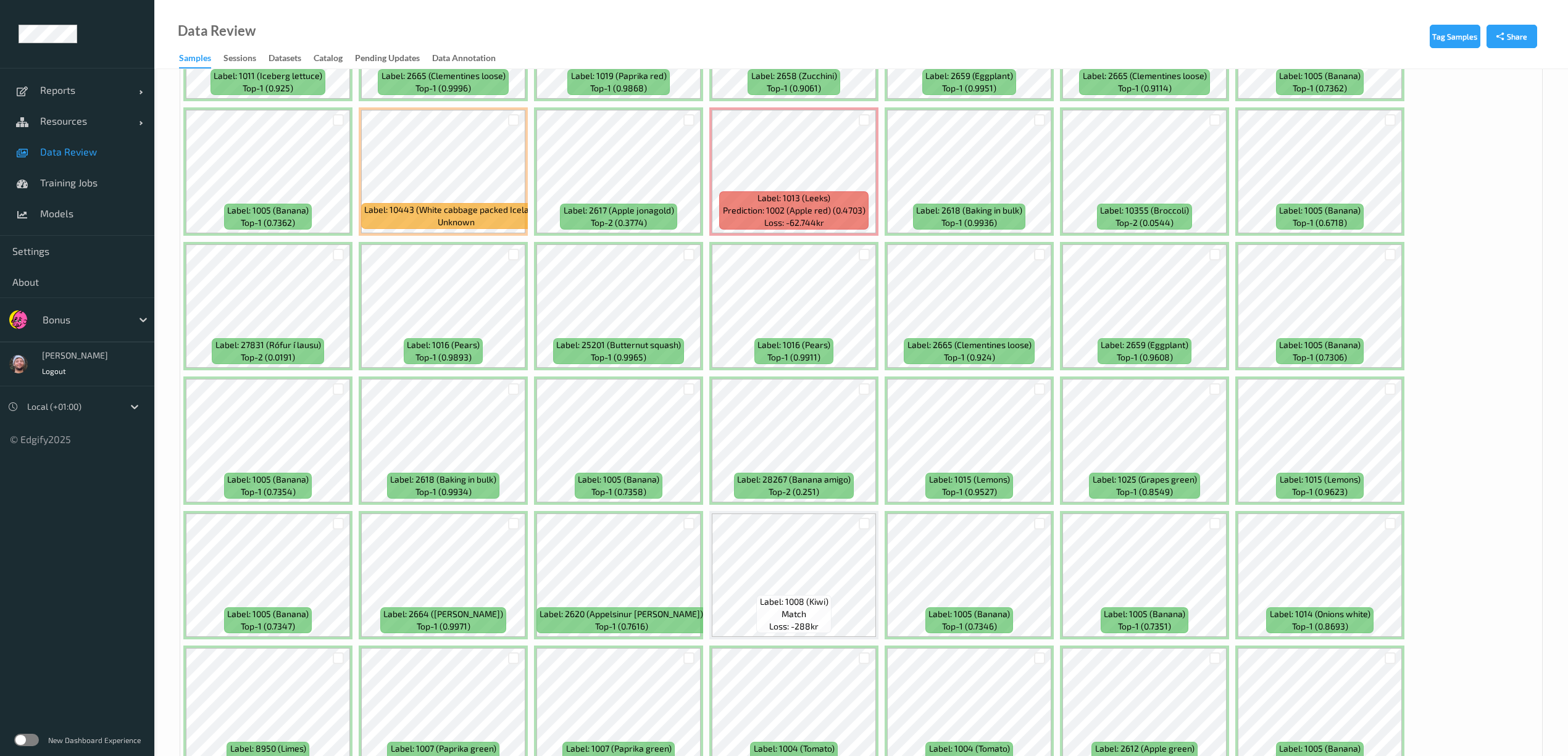
scroll to position [1399, 0]
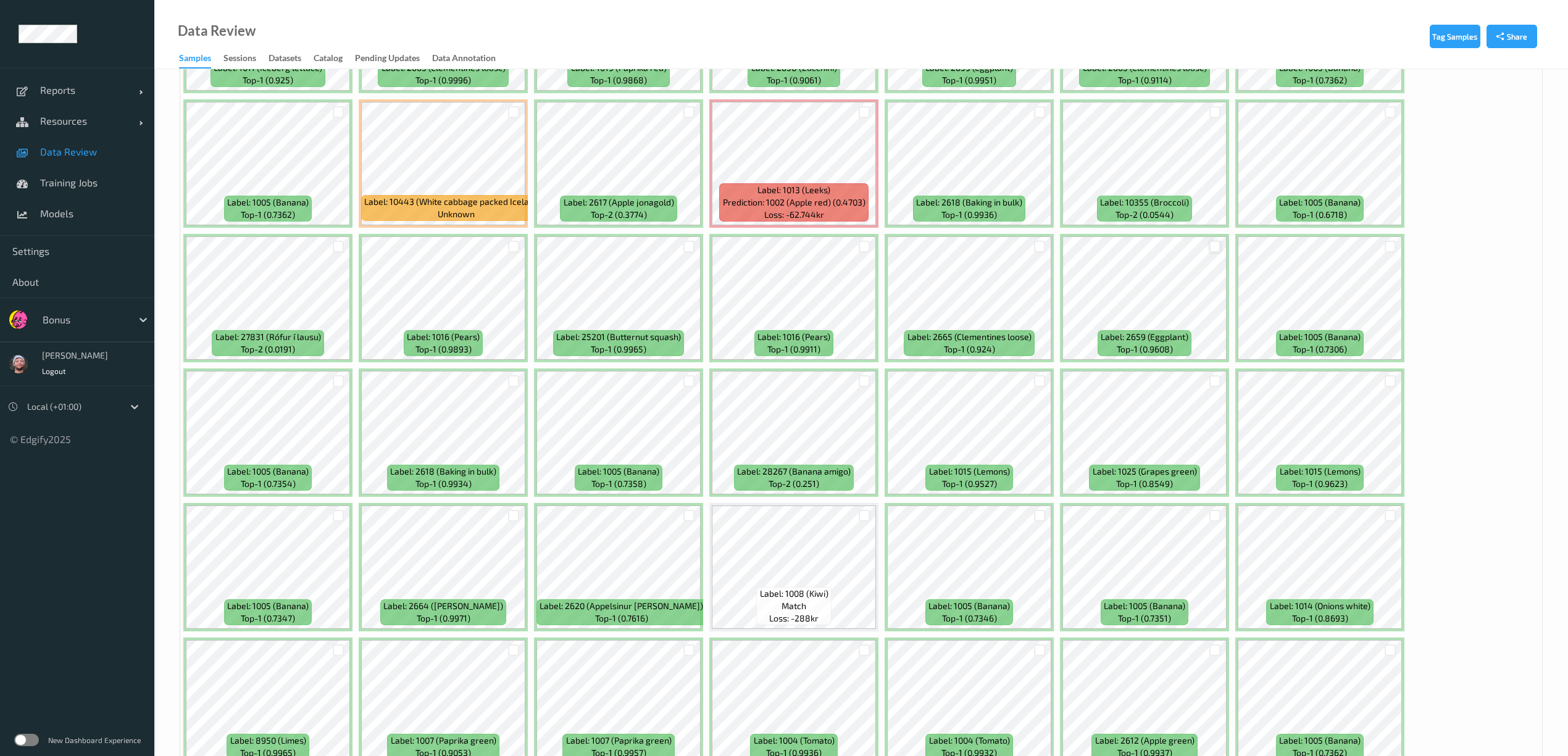
click at [1215, 247] on div at bounding box center [1215, 247] width 12 height 12
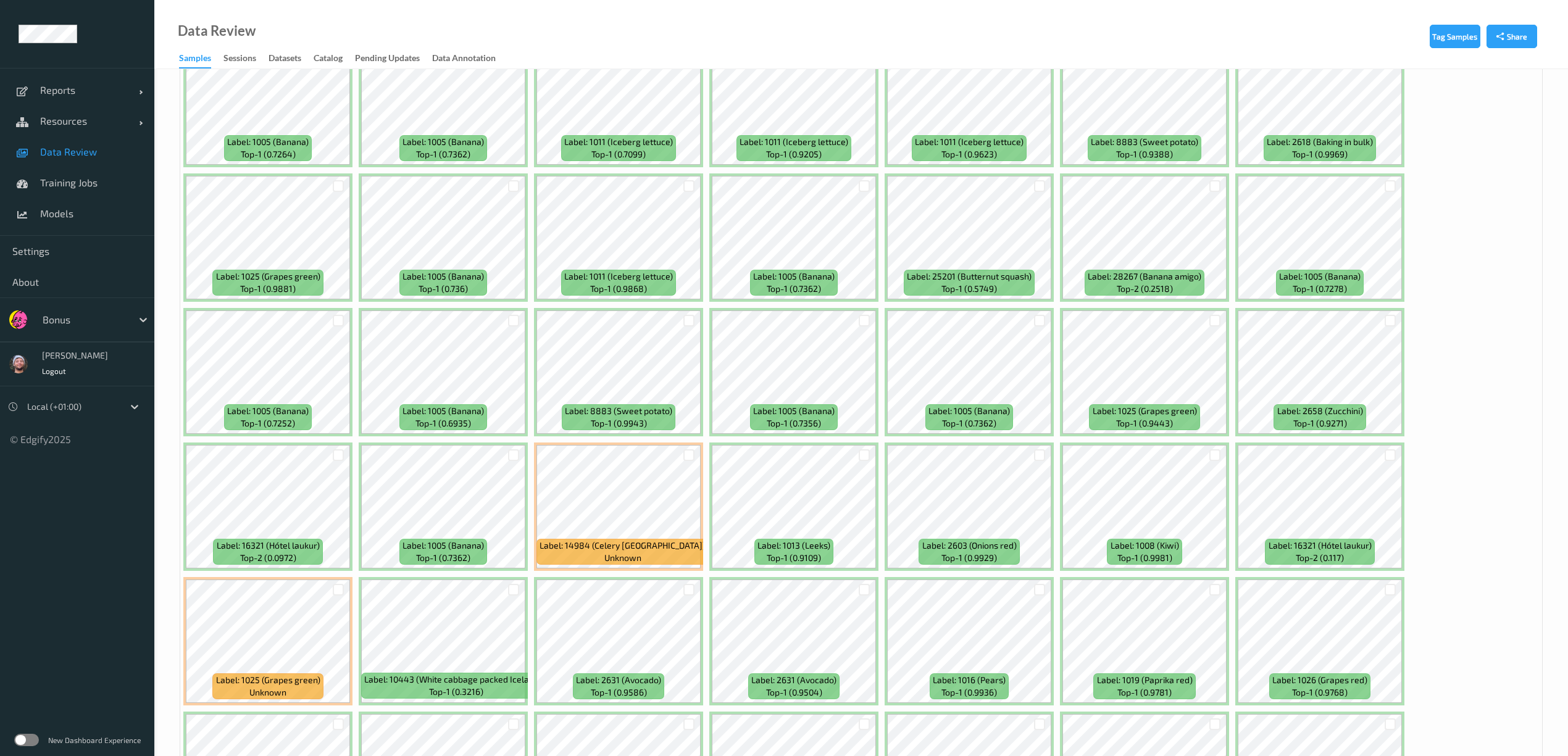
scroll to position [3045, 0]
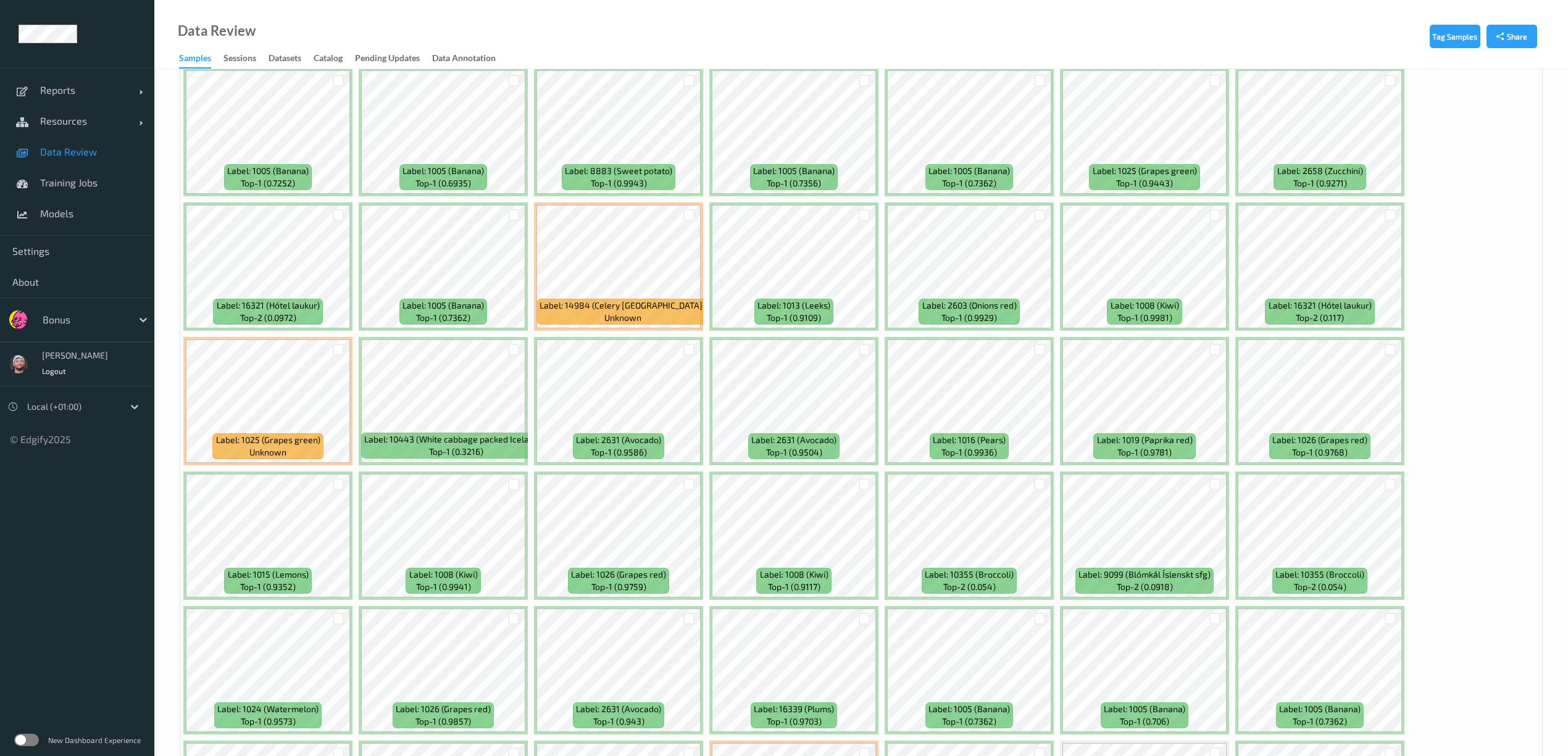
drag, startPoint x: 682, startPoint y: 349, endPoint x: 711, endPoint y: 351, distance: 29.1
click at [683, 349] on div at bounding box center [689, 350] width 24 height 21
click at [861, 353] on div at bounding box center [865, 349] width 12 height 12
click at [685, 347] on div at bounding box center [689, 349] width 12 height 12
click at [341, 215] on div at bounding box center [339, 215] width 12 height 12
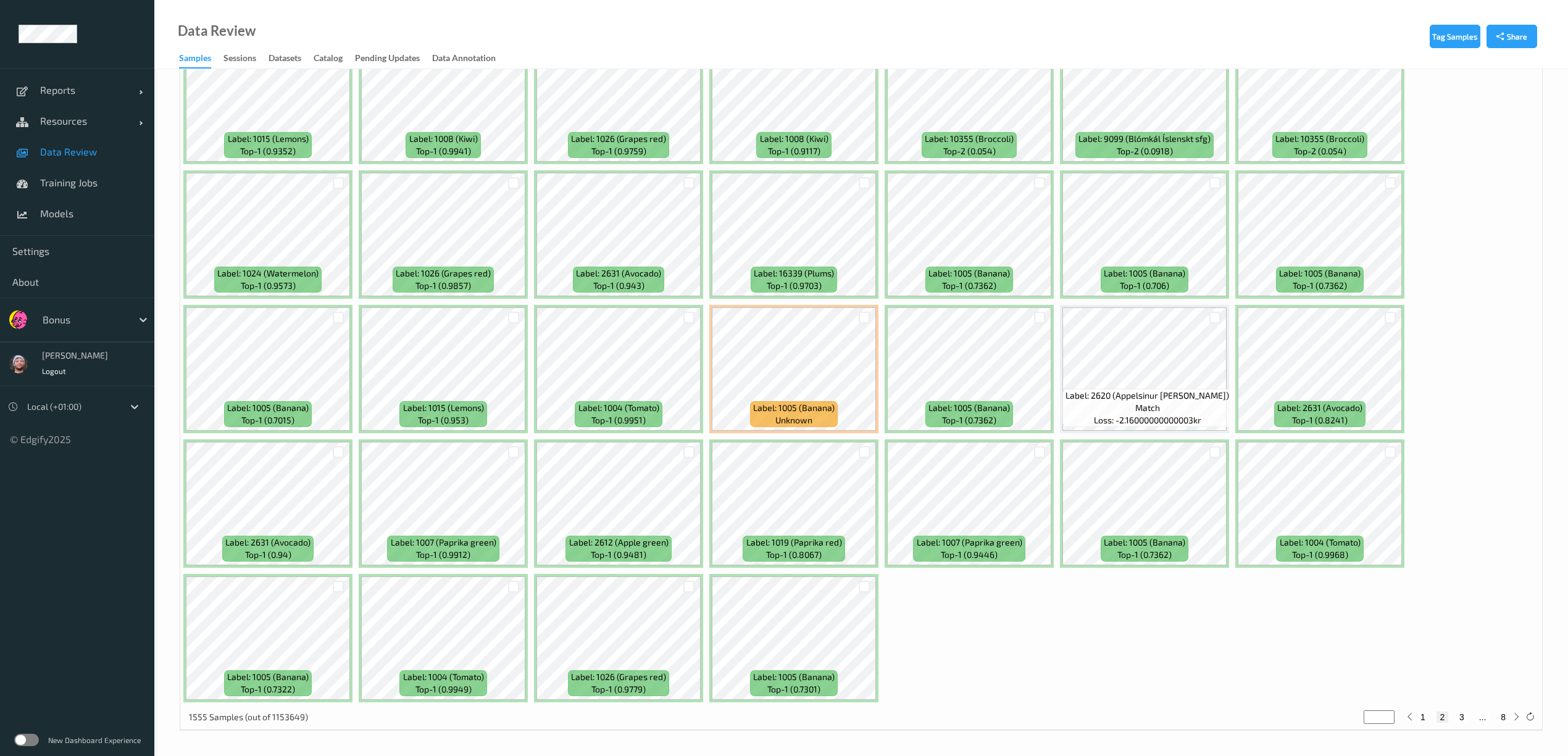
scroll to position [3483, 0]
click at [866, 453] on div at bounding box center [865, 452] width 12 height 12
click at [1460, 719] on button "3" at bounding box center [1461, 717] width 12 height 11
type input "*"
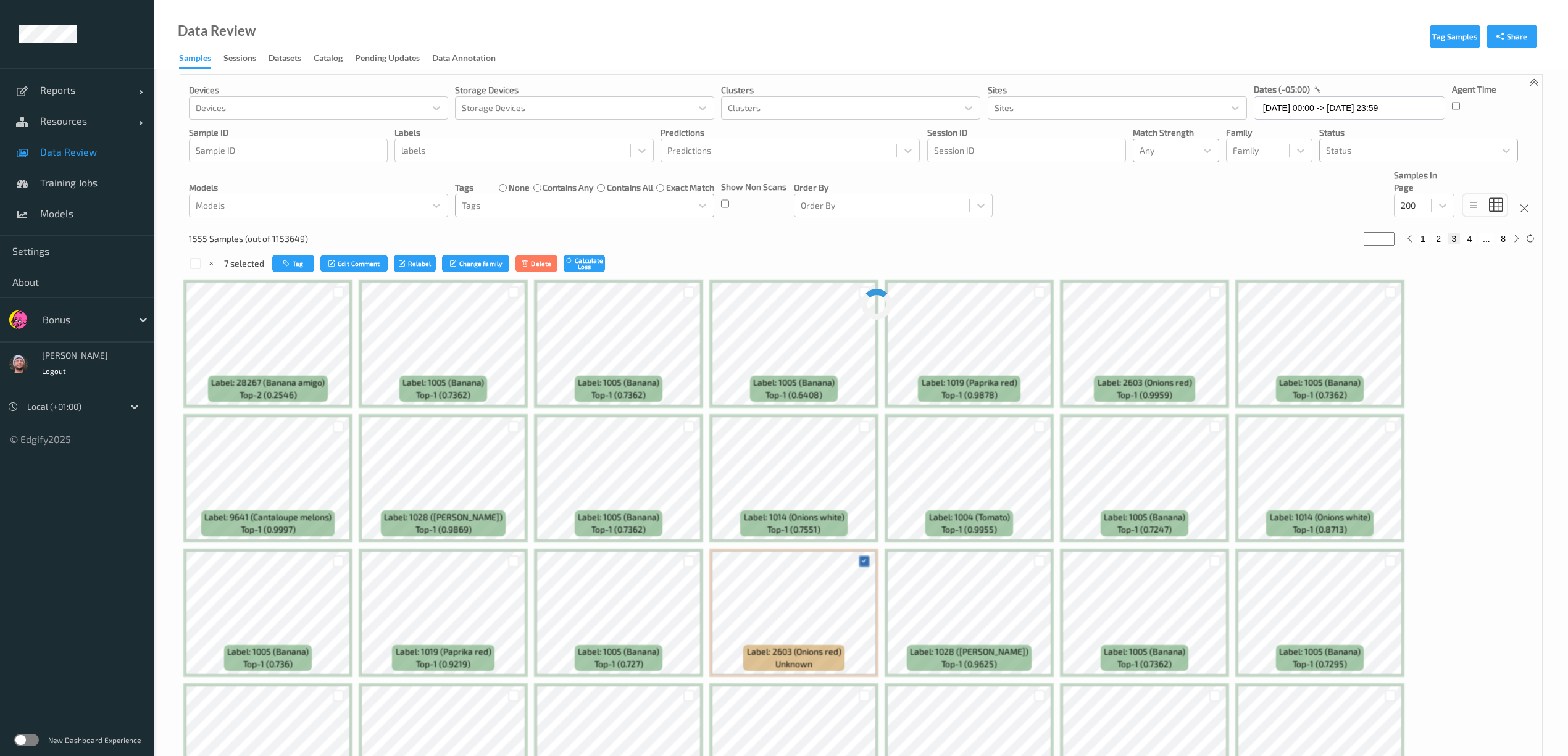
scroll to position [0, 0]
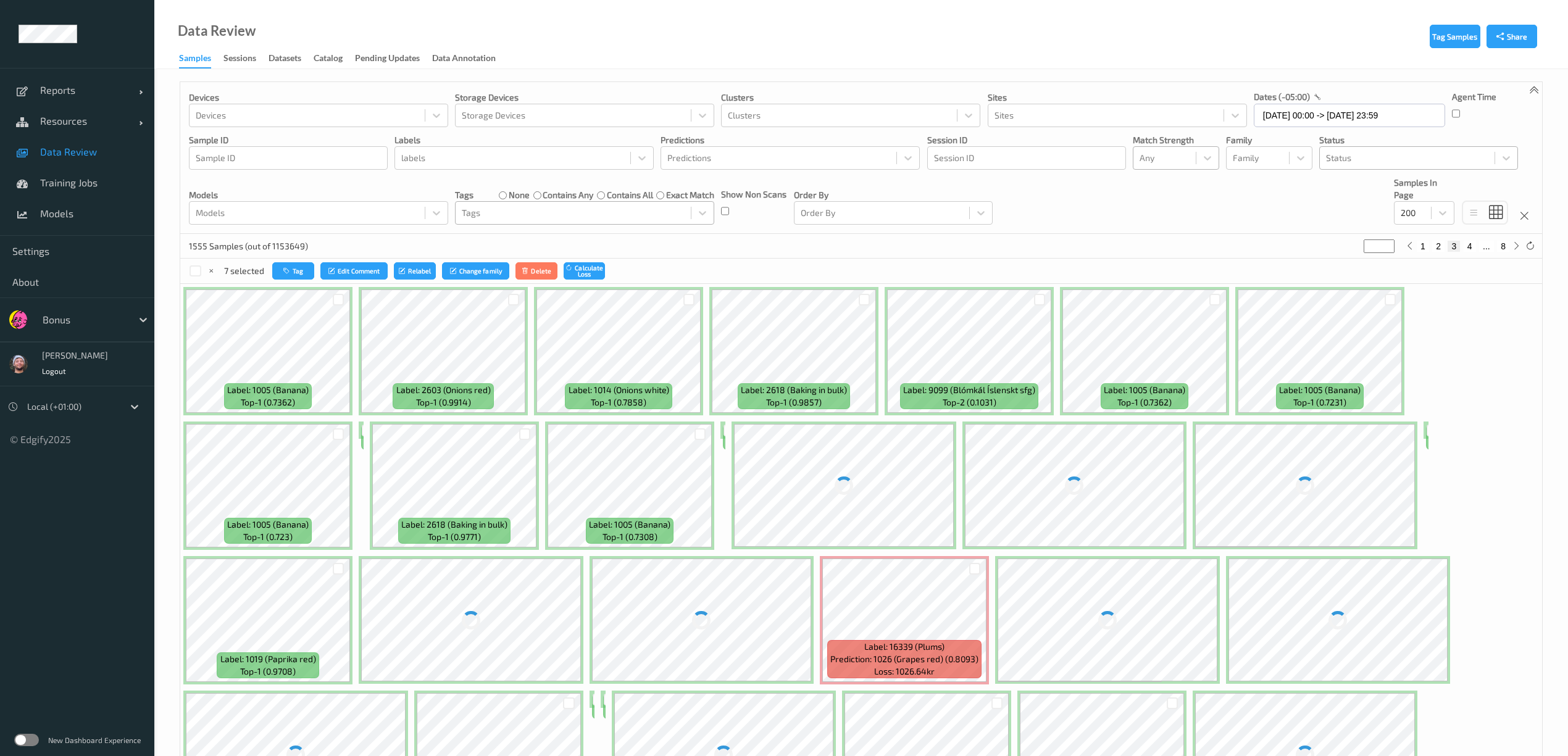
click at [882, 249] on div "1555 Samples (out of 1153649) * 1 2 3 4 ... 8" at bounding box center [861, 246] width 1362 height 24
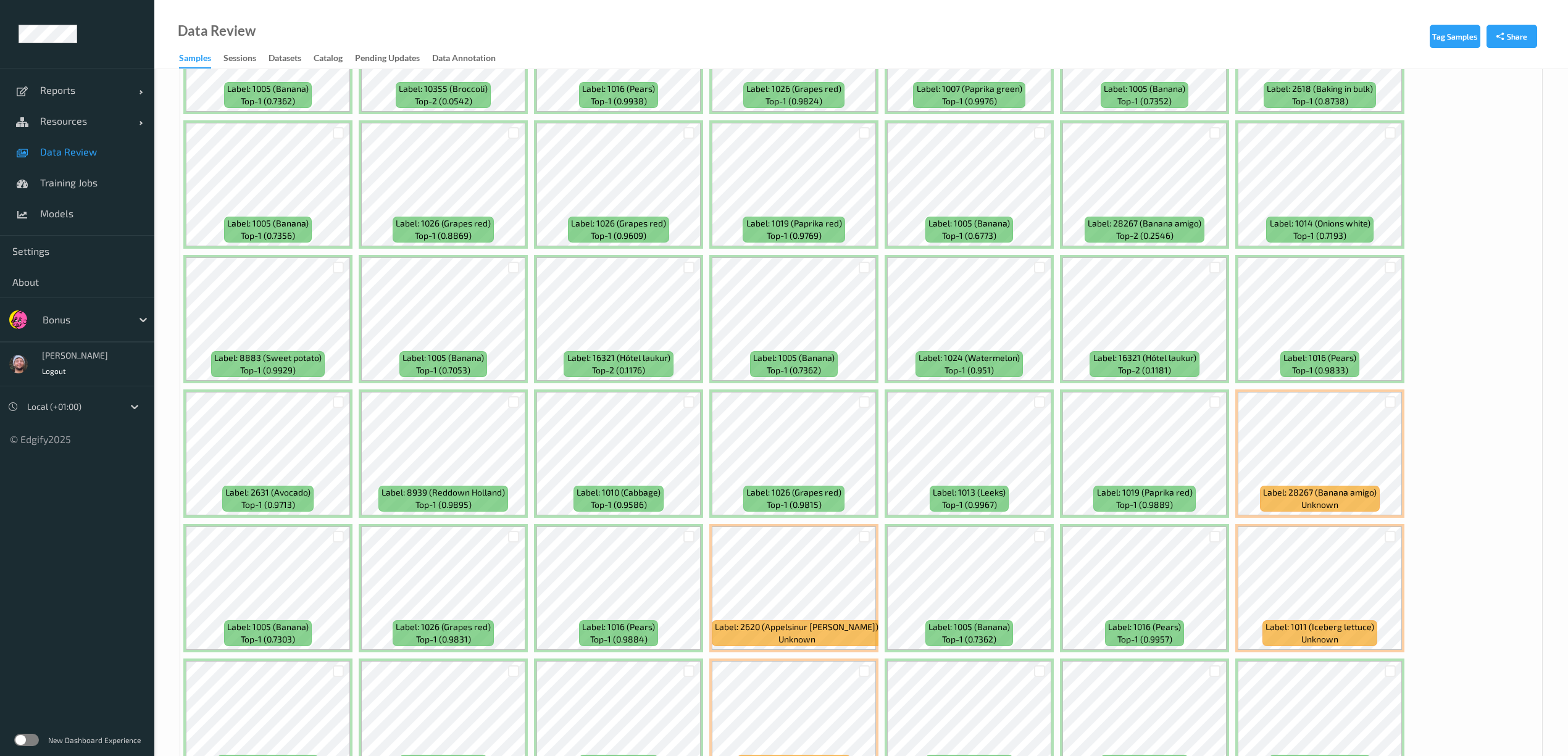
scroll to position [3483, 0]
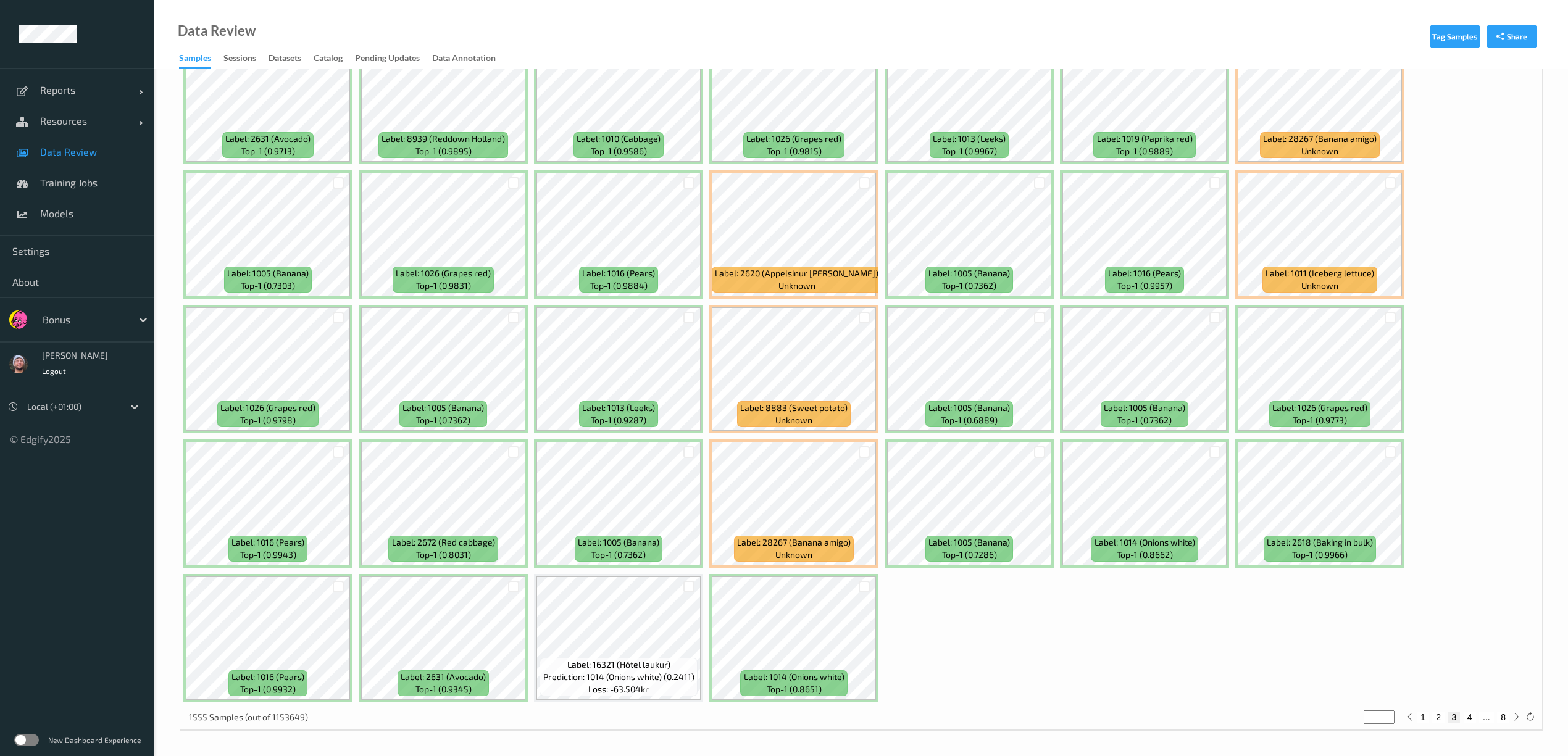
click at [1472, 717] on button "4" at bounding box center [1470, 717] width 12 height 11
type input "*"
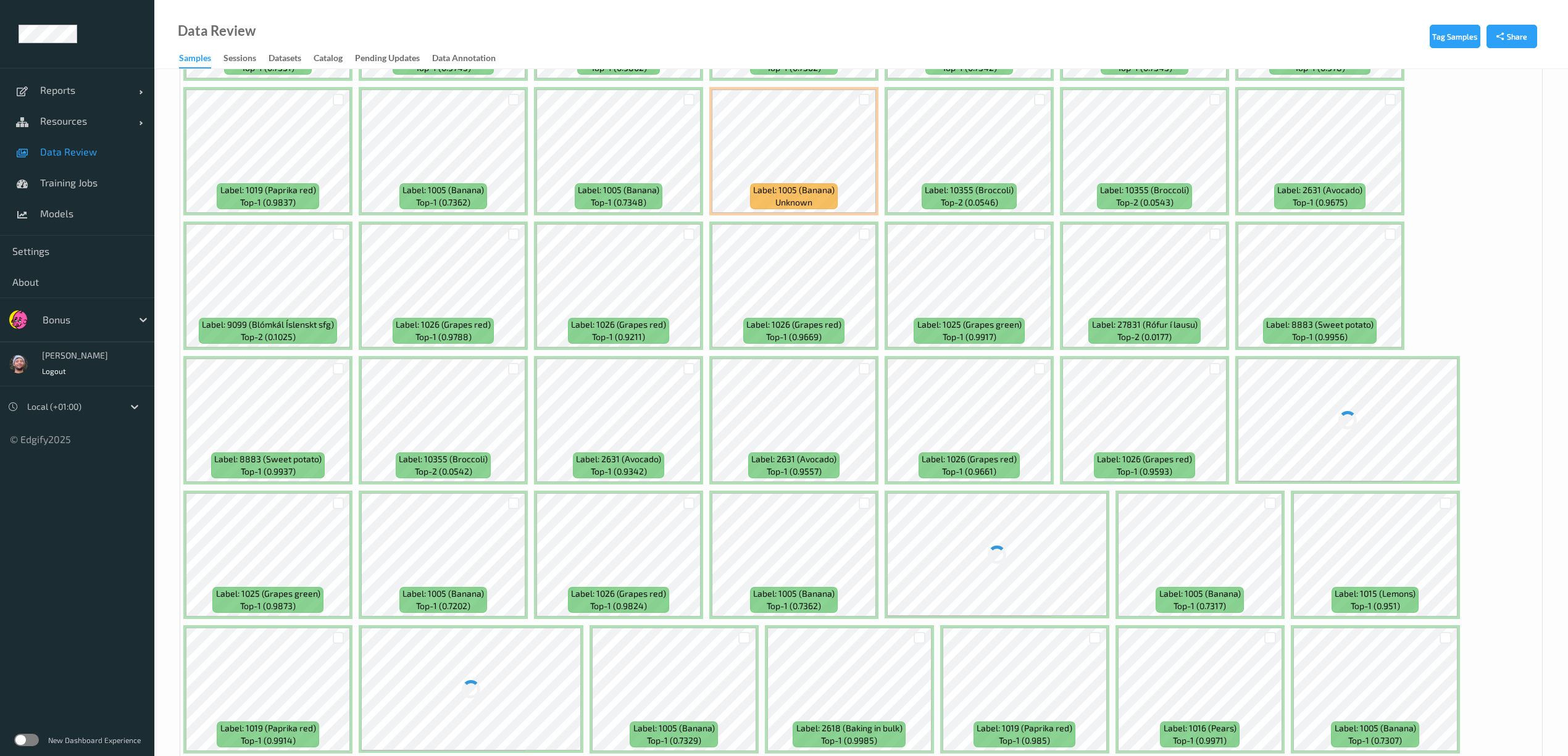
scroll to position [741, 0]
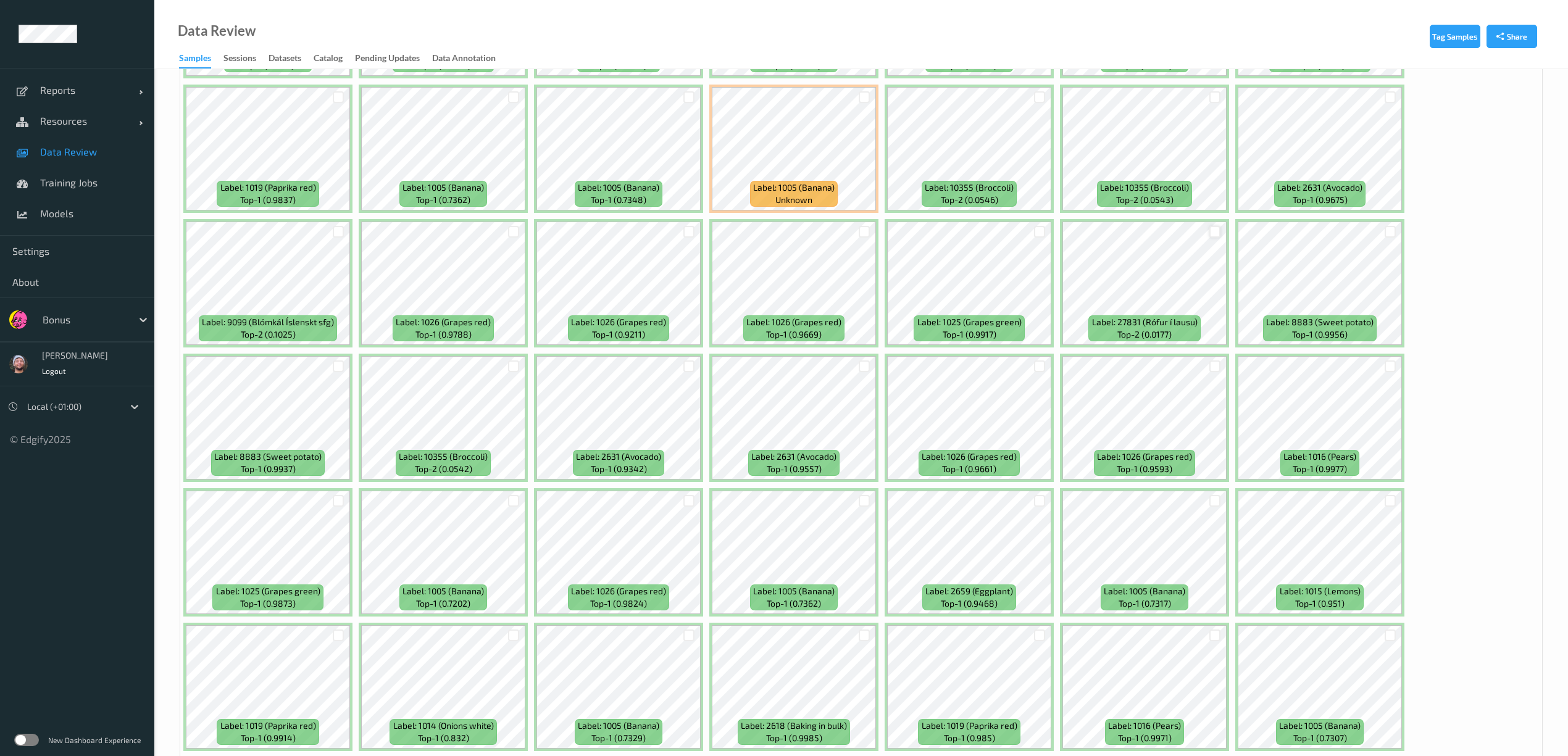
click at [1211, 232] on div at bounding box center [1215, 232] width 12 height 12
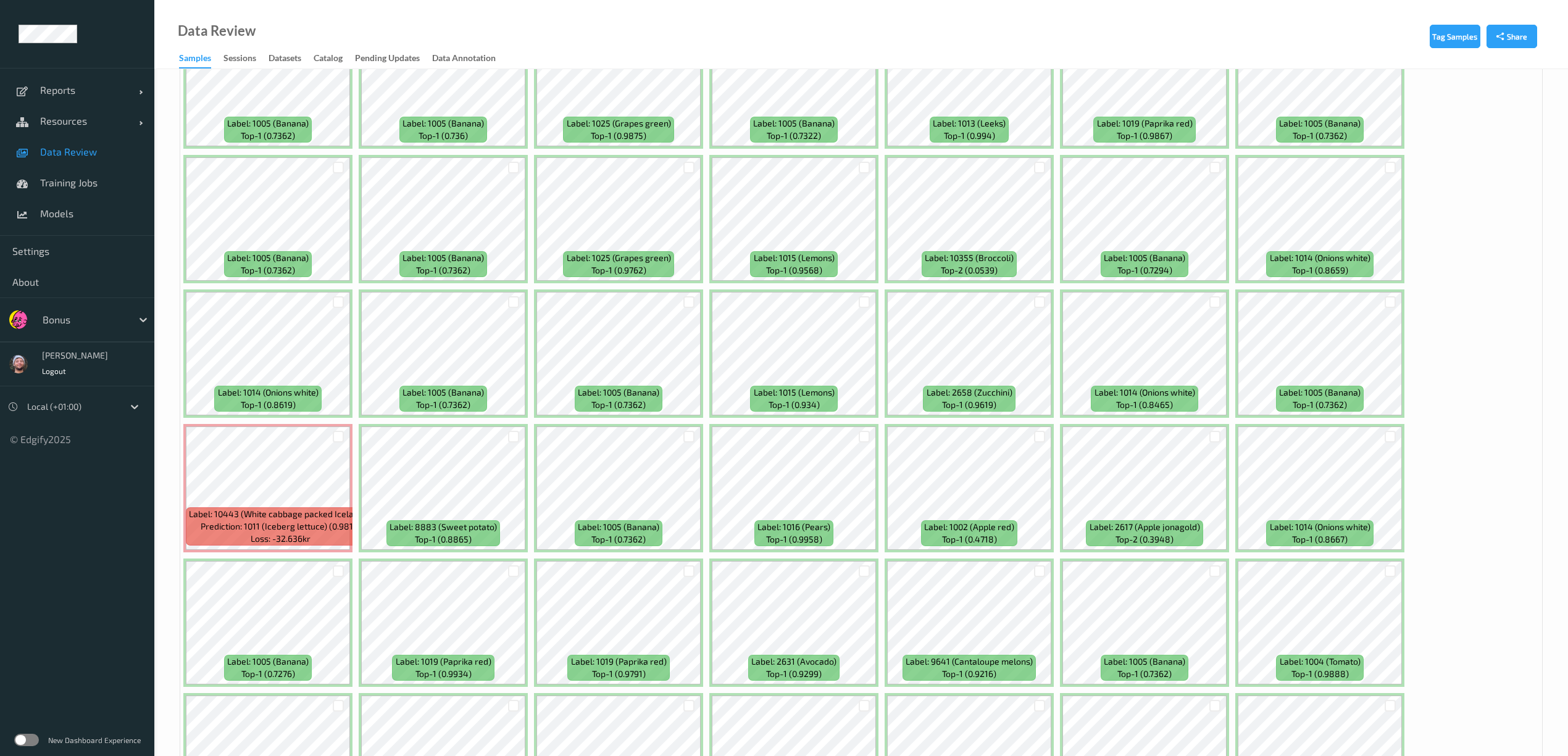
scroll to position [1976, 0]
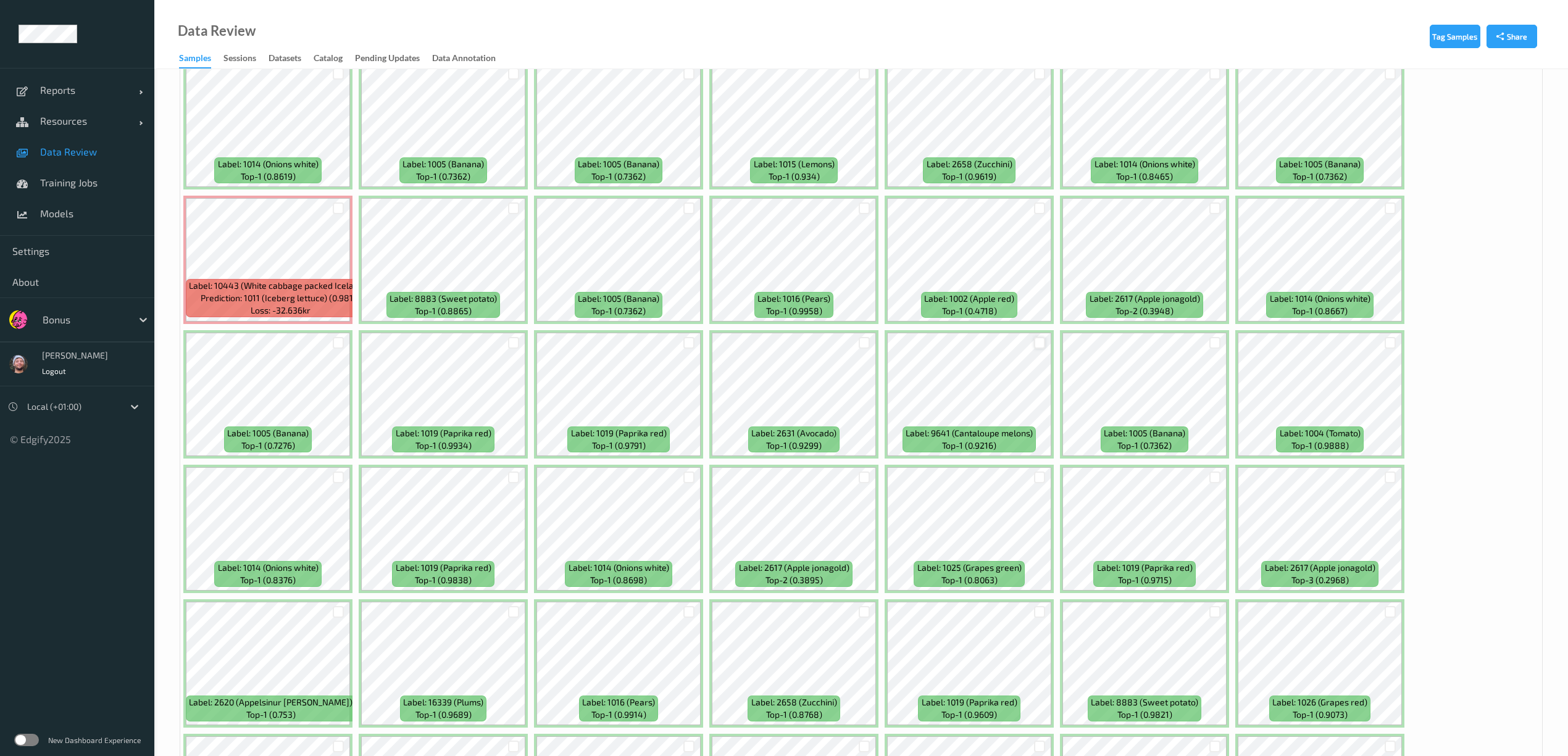
click at [1041, 346] on div at bounding box center [1040, 343] width 12 height 12
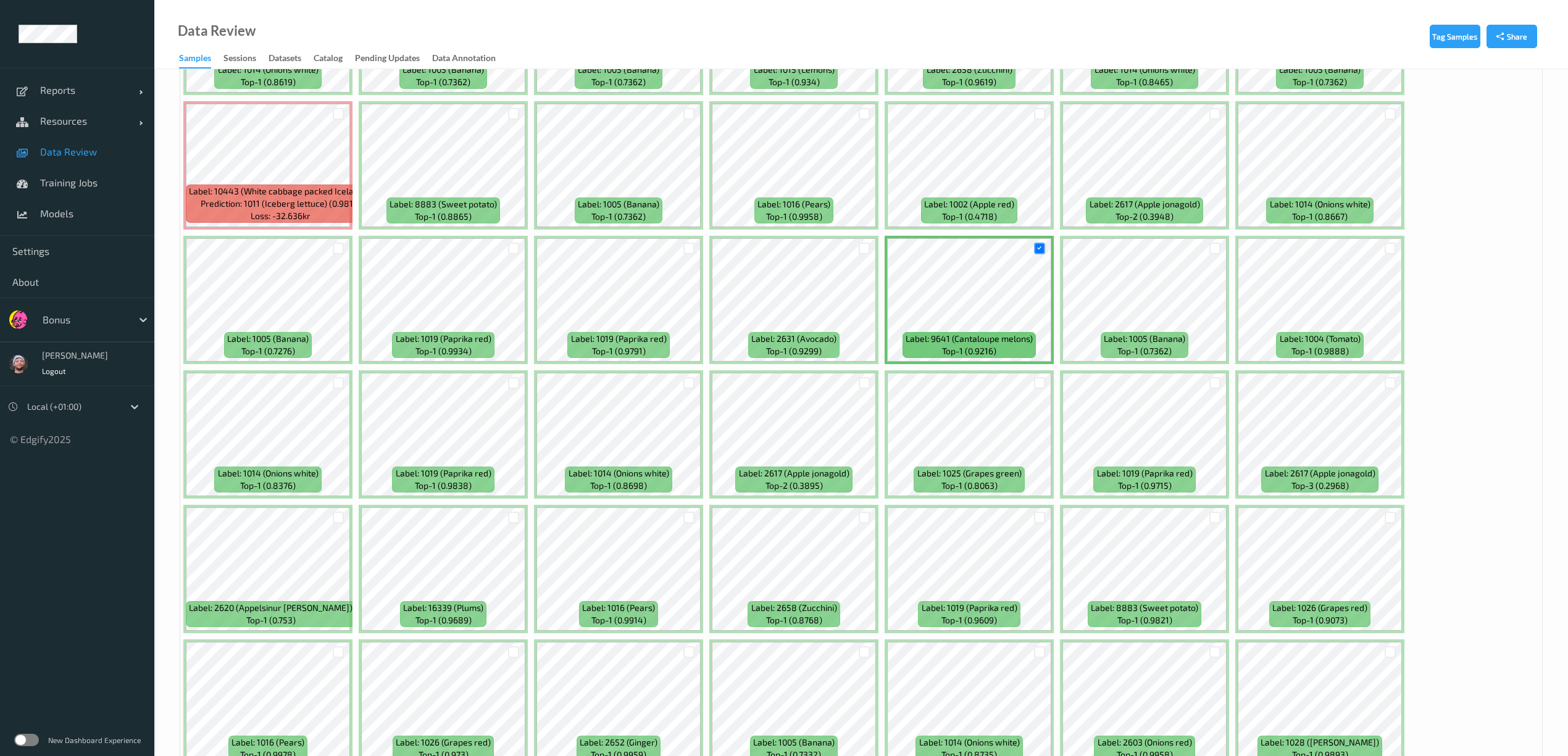
scroll to position [2222, 0]
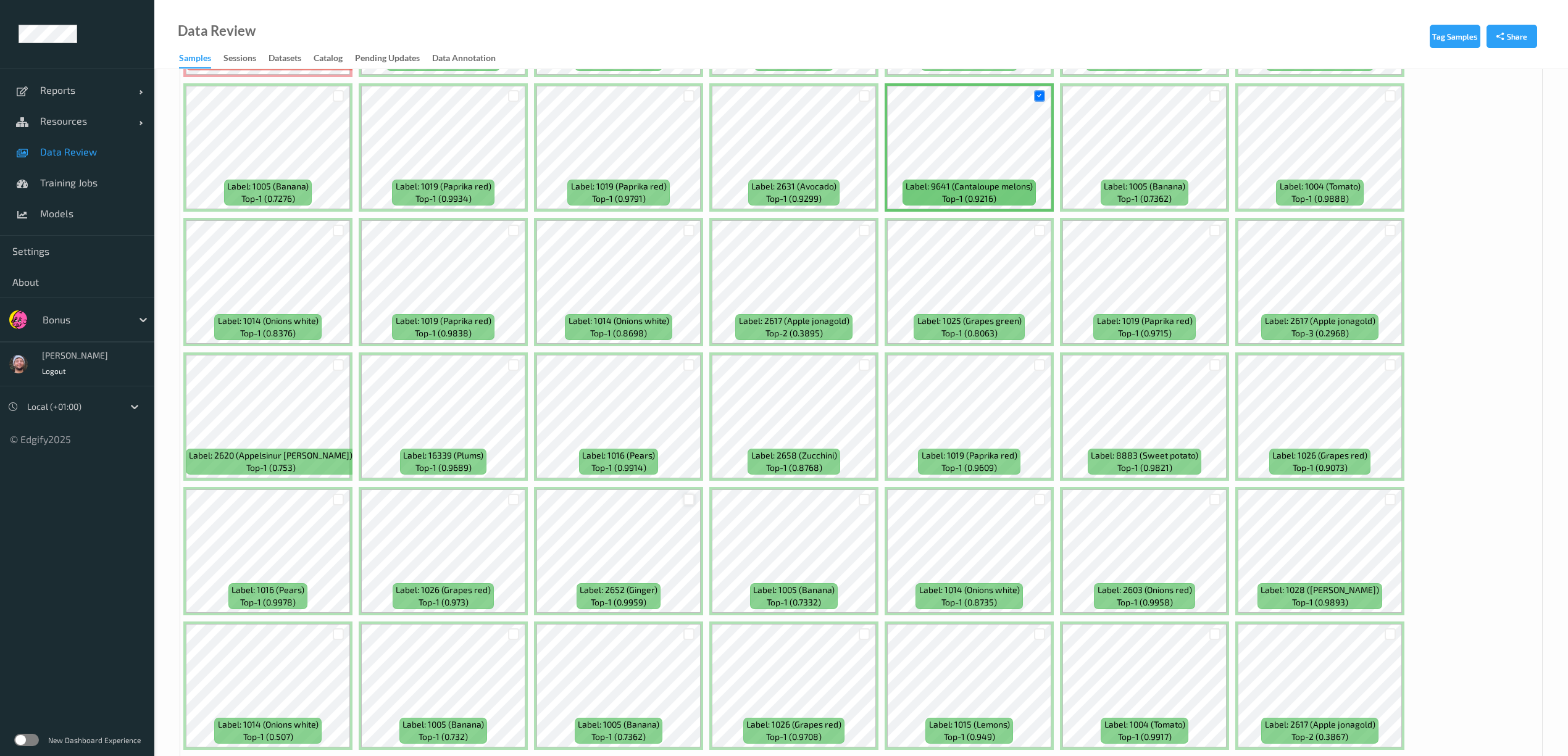
drag, startPoint x: 683, startPoint y: 507, endPoint x: 685, endPoint y: 501, distance: 6.3
click at [684, 507] on div at bounding box center [689, 500] width 24 height 21
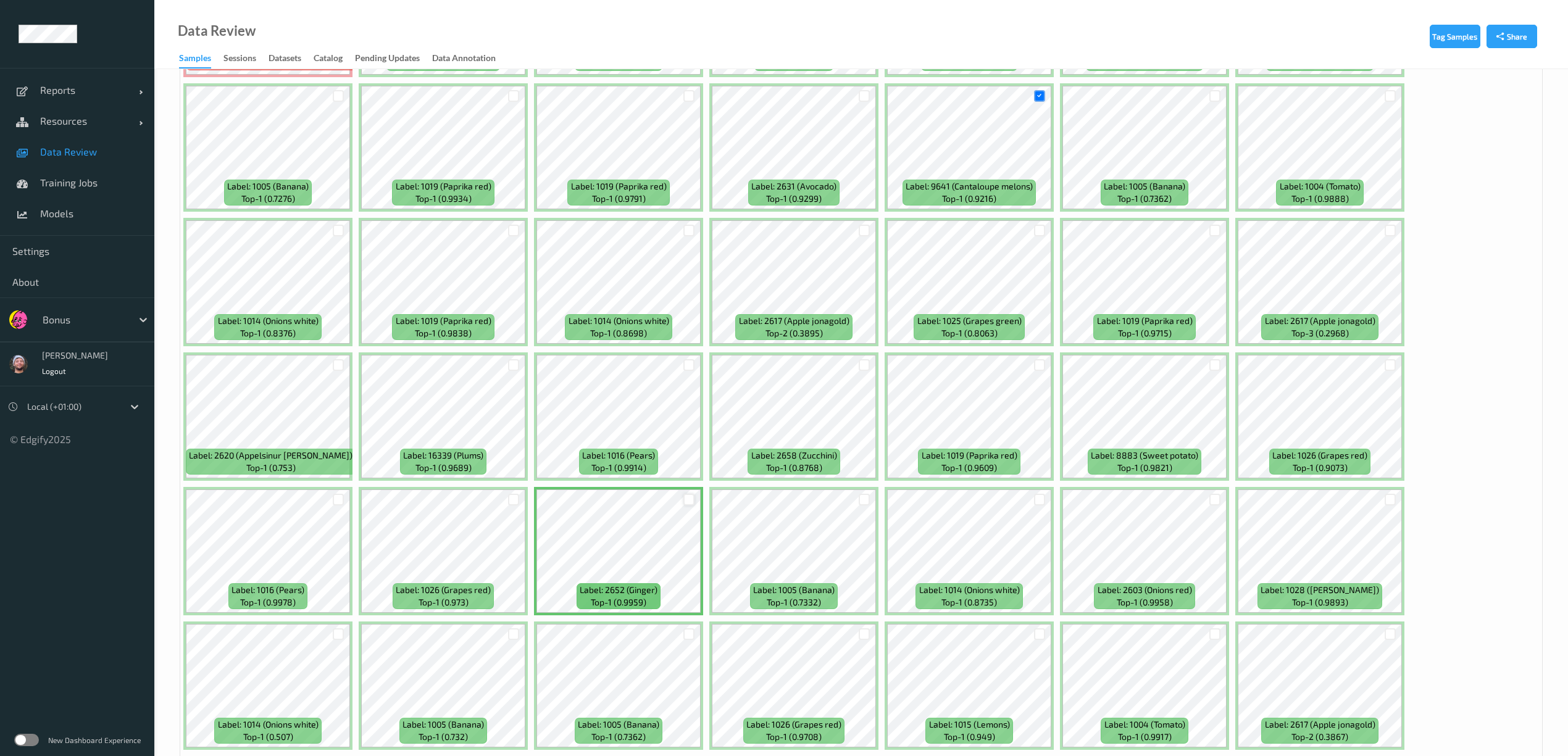
click at [688, 498] on div at bounding box center [689, 500] width 12 height 12
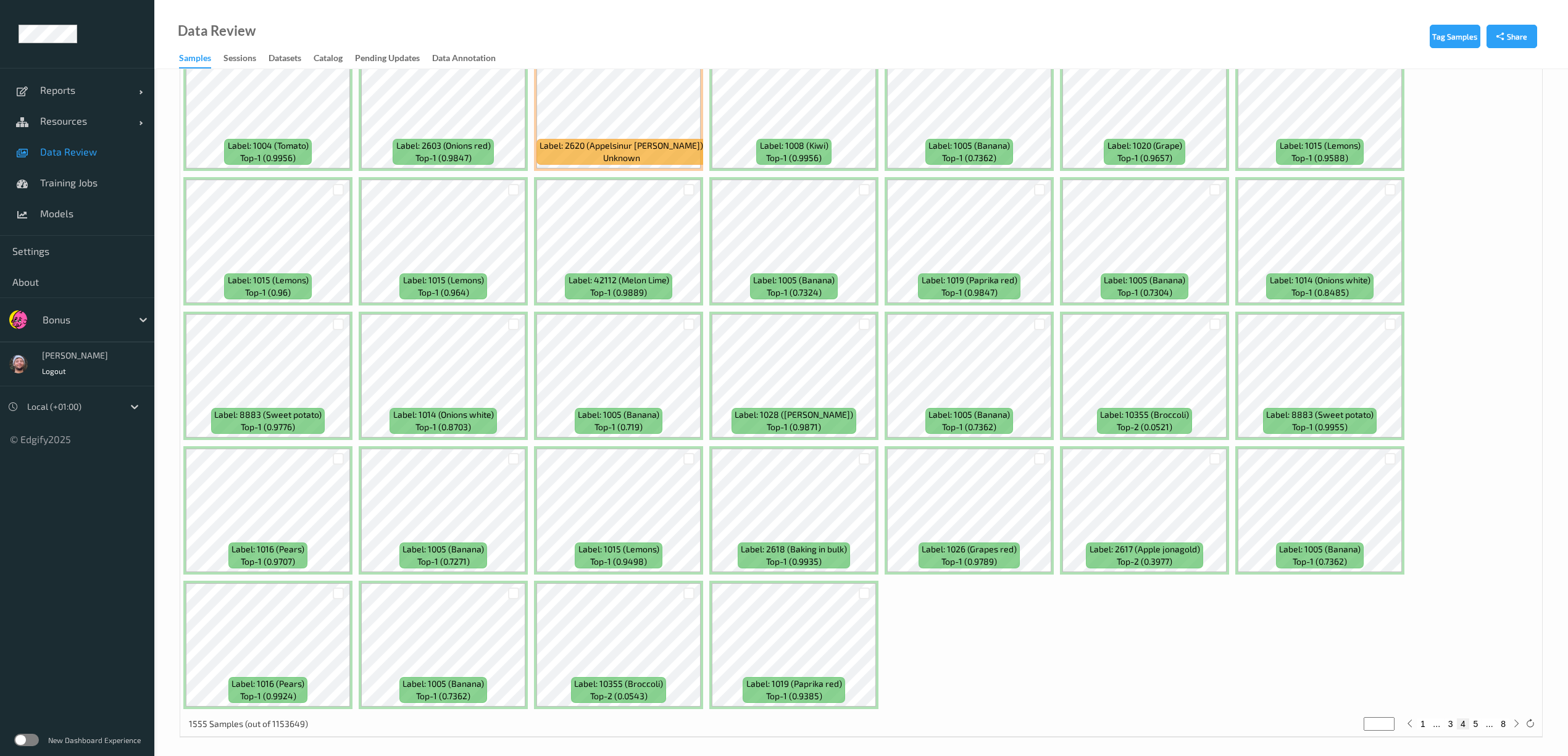
scroll to position [3483, 0]
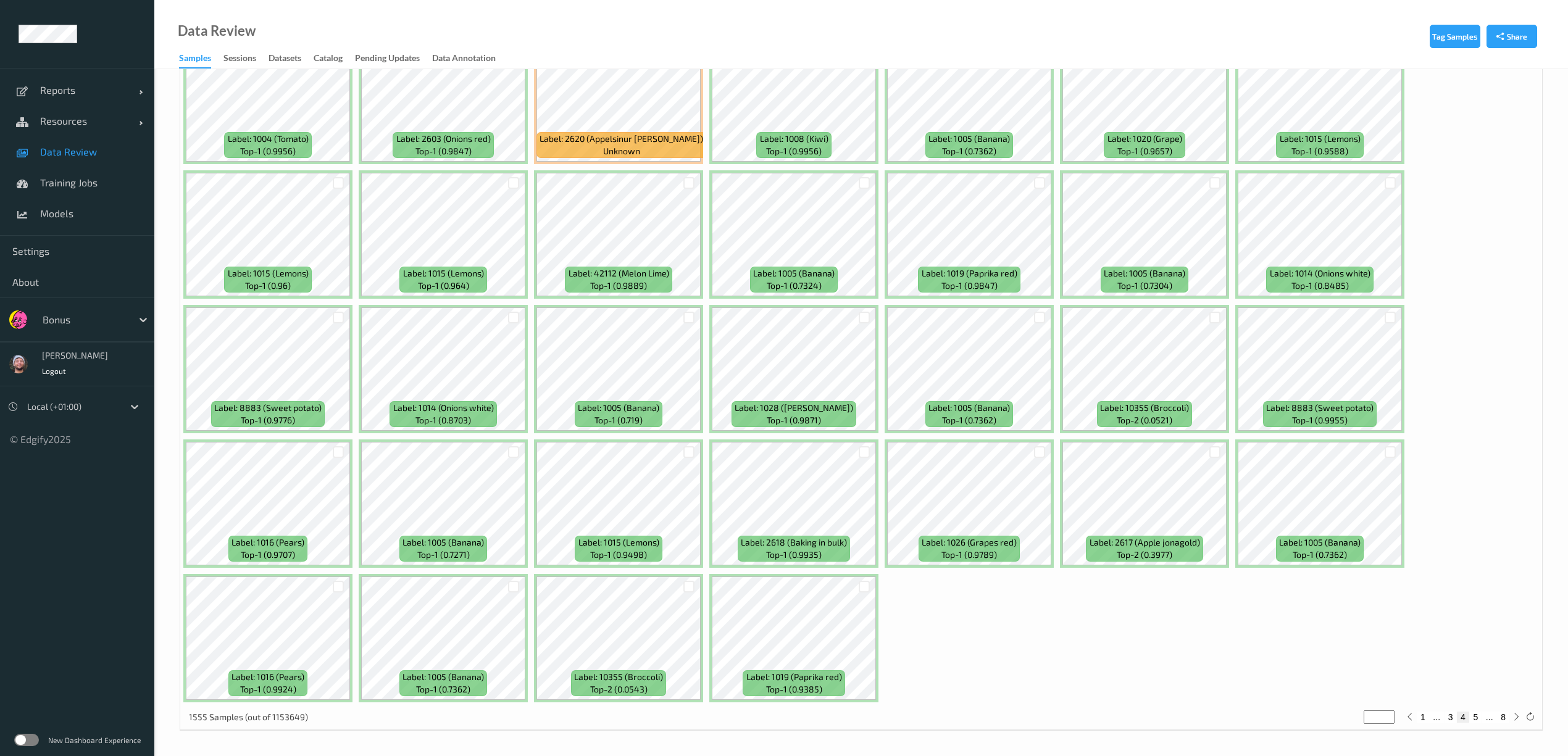
click at [1477, 714] on button "5" at bounding box center [1476, 717] width 12 height 11
type input "*"
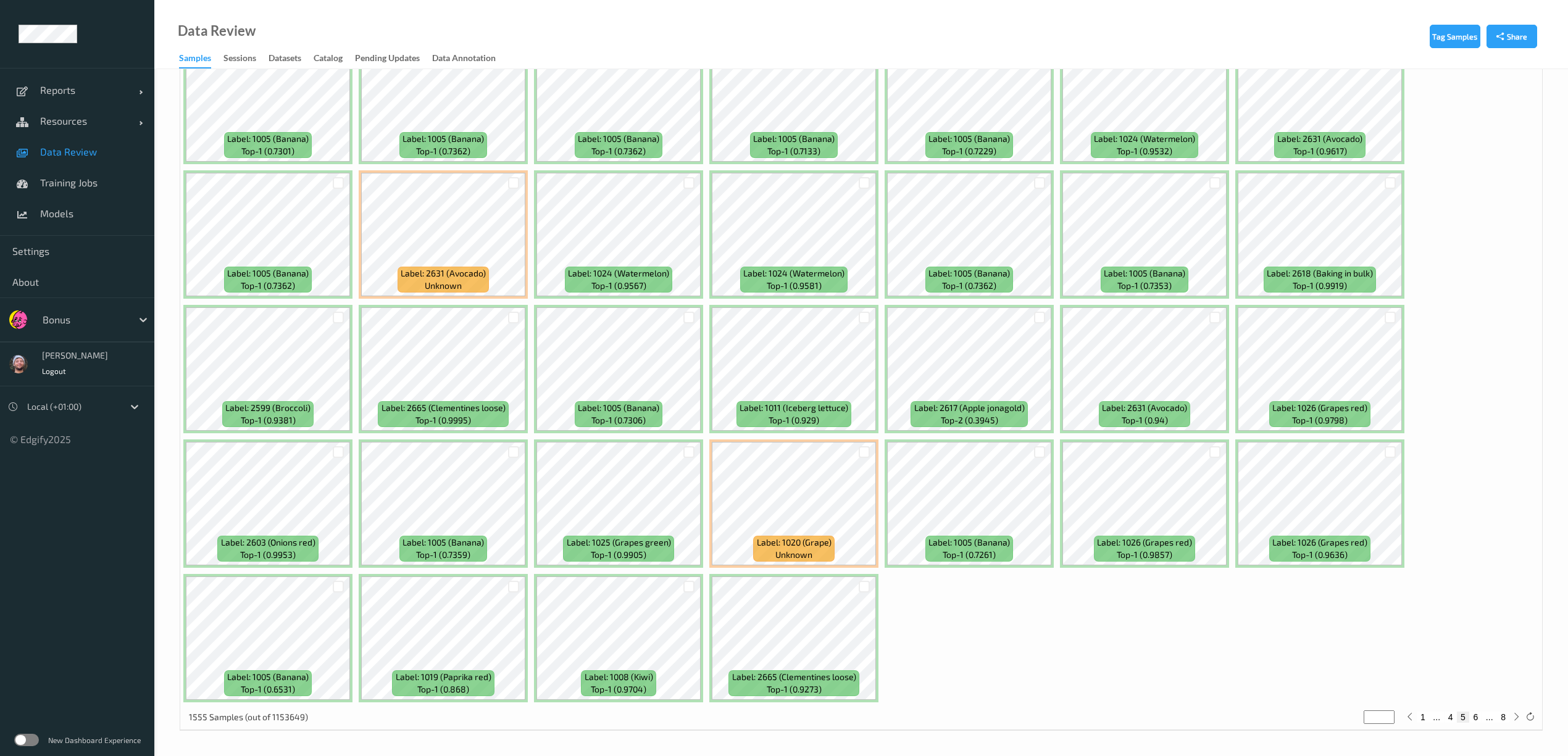
click at [1475, 720] on button "6" at bounding box center [1476, 717] width 12 height 11
type input "*"
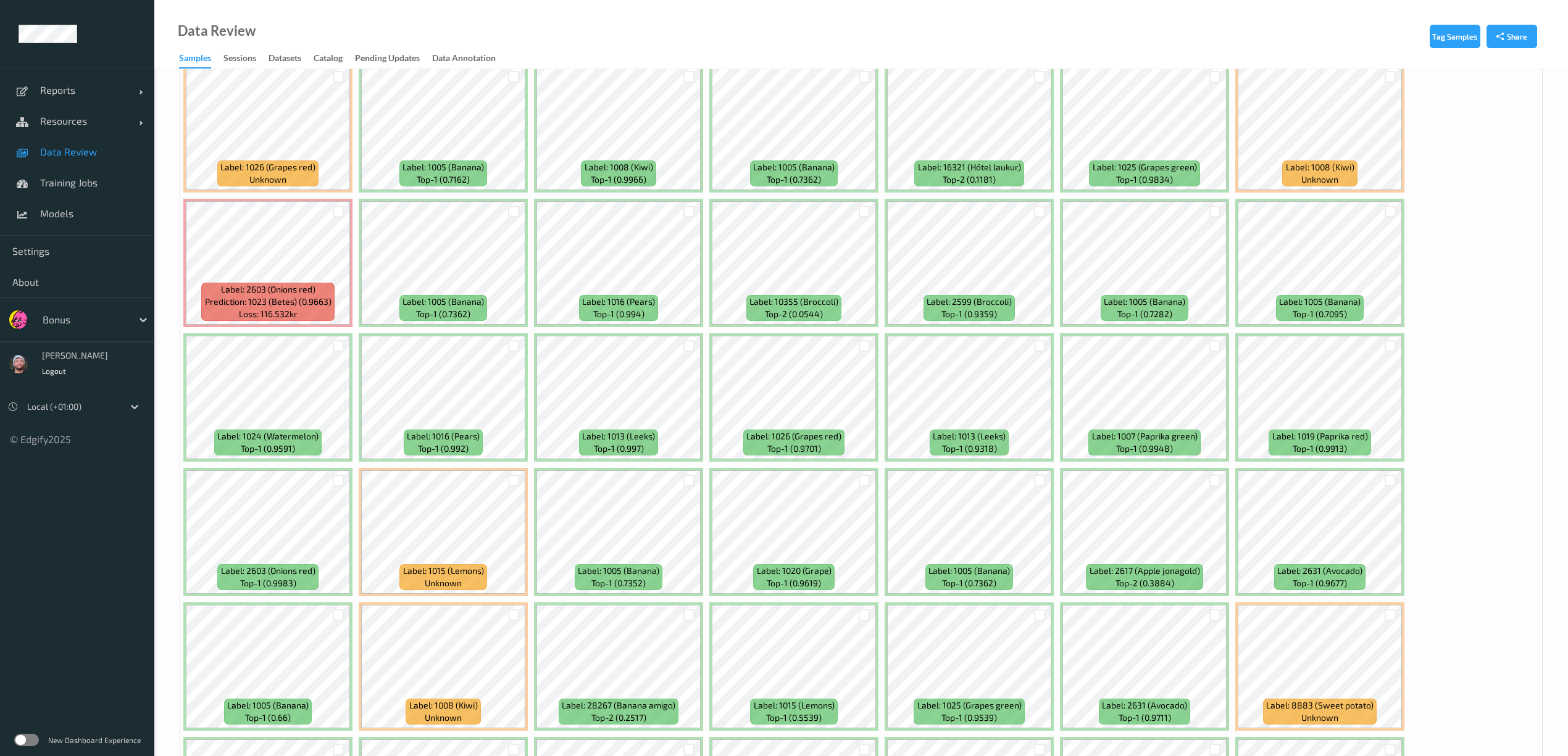
scroll to position [905, 0]
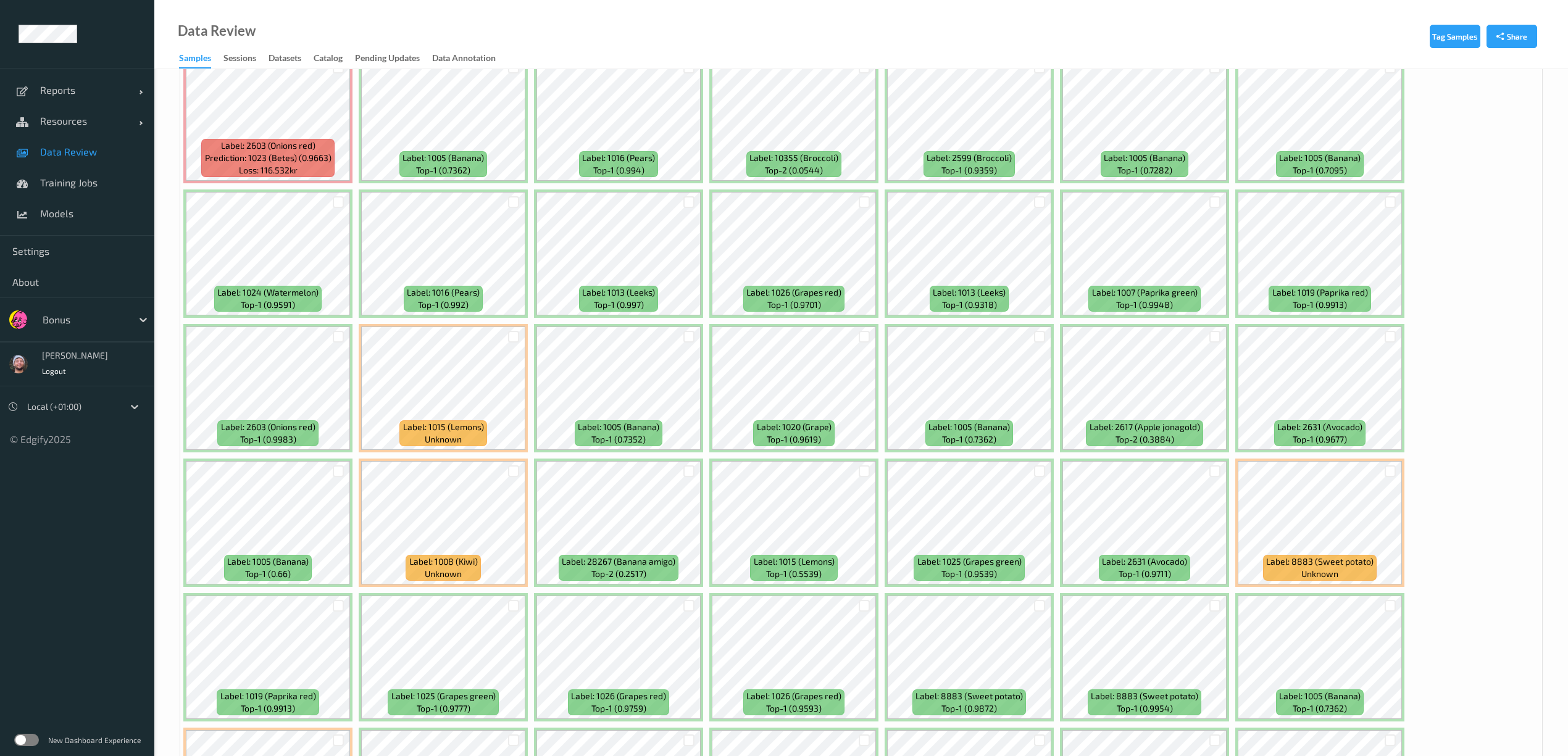
click at [870, 480] on div at bounding box center [864, 471] width 24 height 21
click at [869, 475] on div at bounding box center [865, 471] width 12 height 12
click at [337, 338] on div at bounding box center [339, 337] width 12 height 12
click at [509, 338] on div at bounding box center [514, 337] width 12 height 12
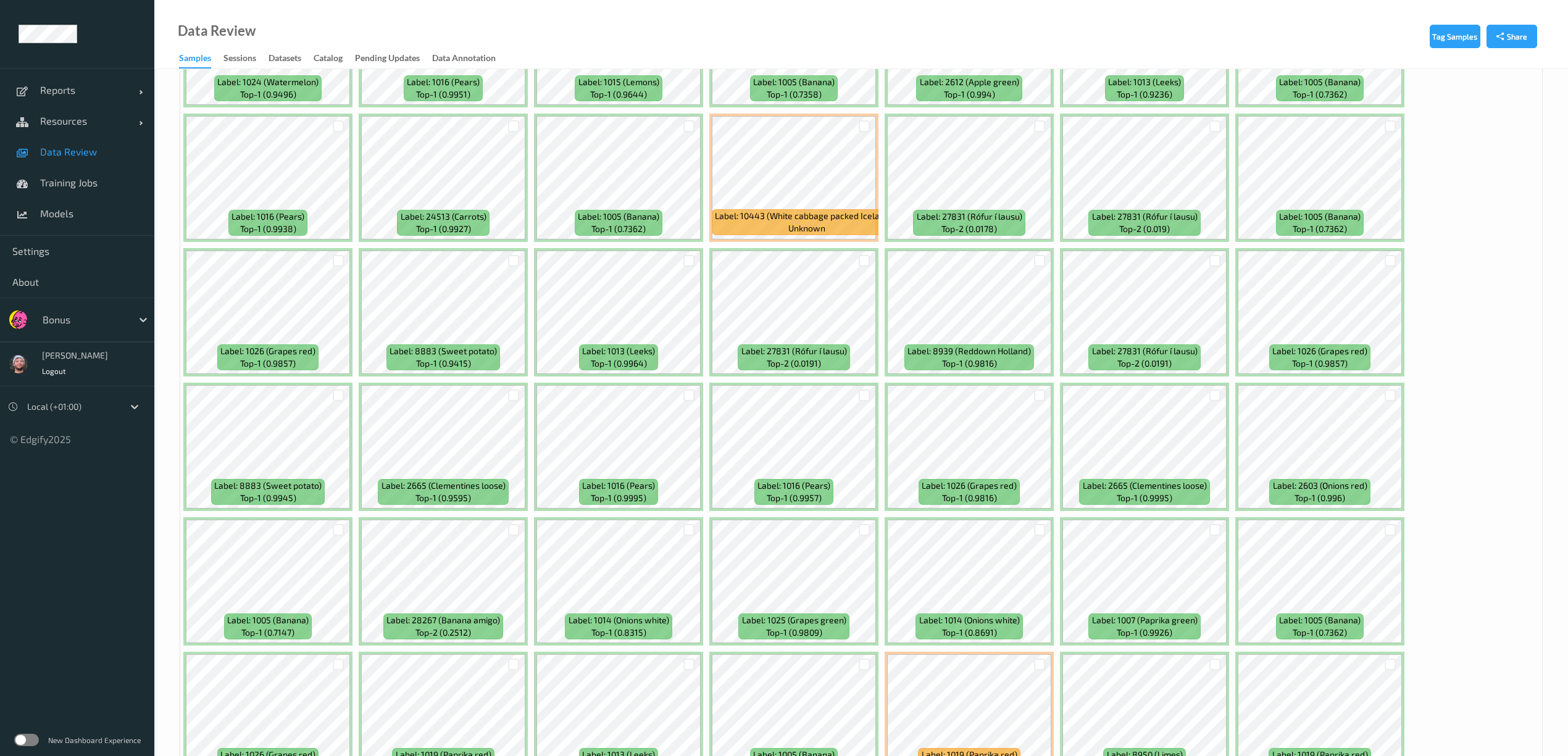
scroll to position [2387, 0]
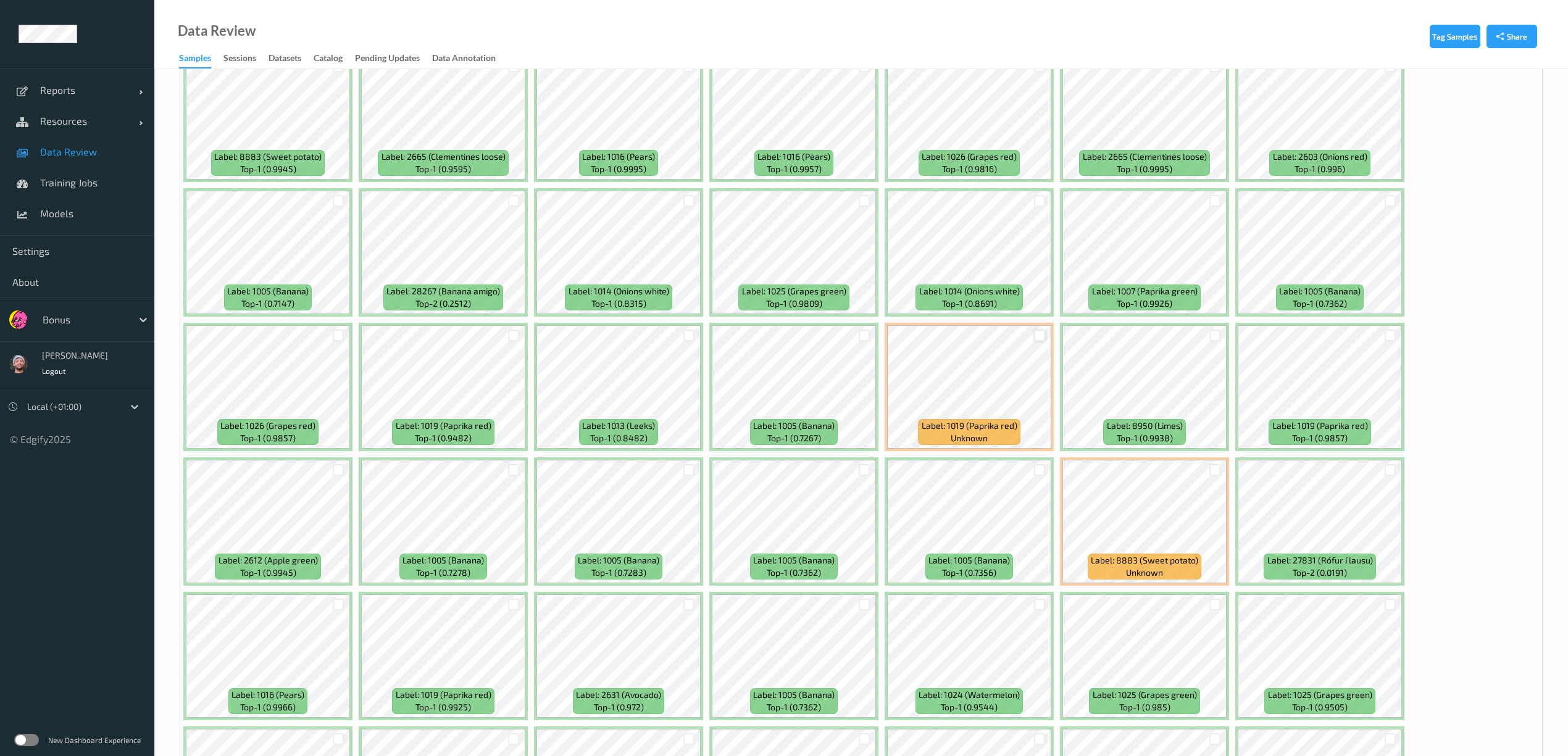
click at [1035, 337] on div at bounding box center [1040, 335] width 12 height 12
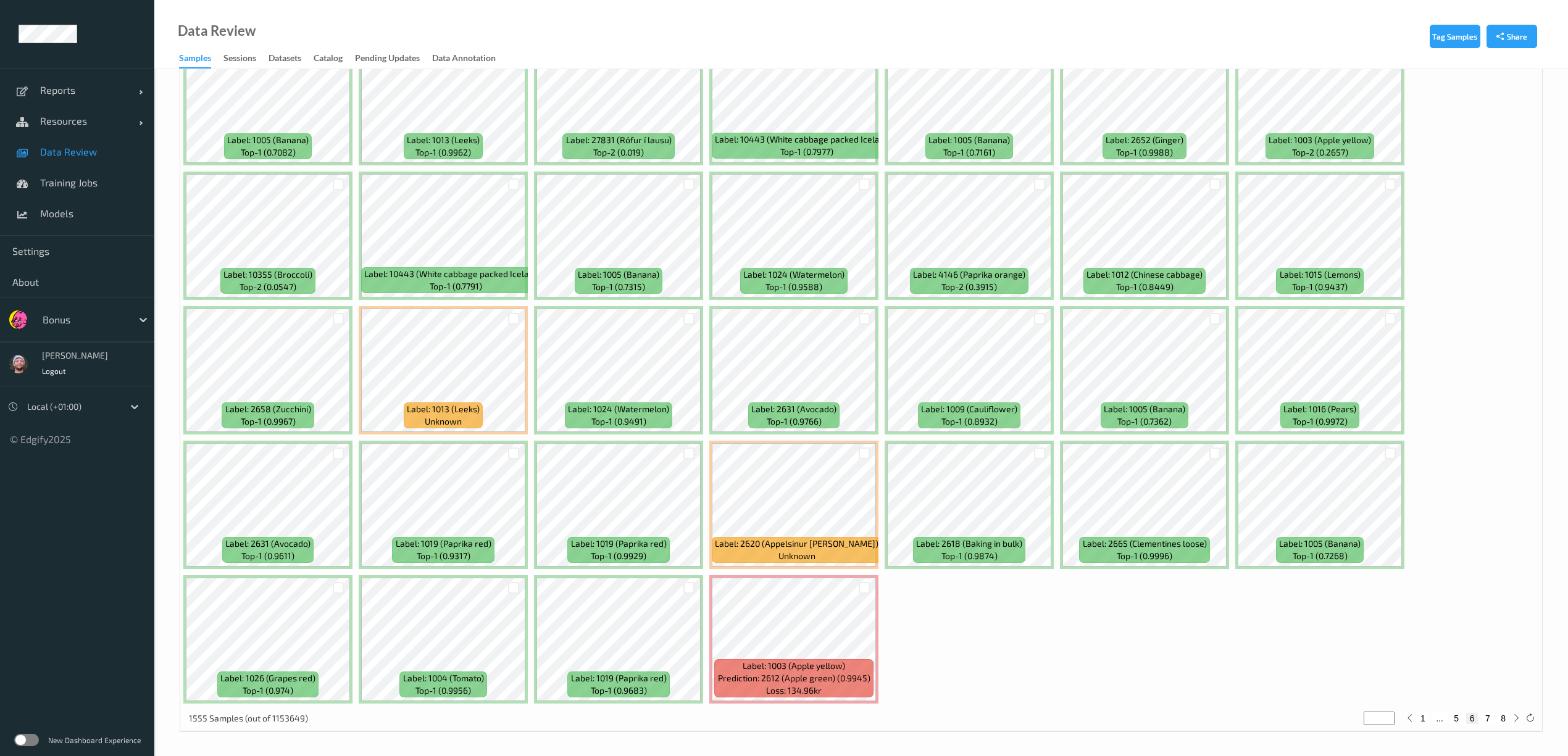
scroll to position [3483, 0]
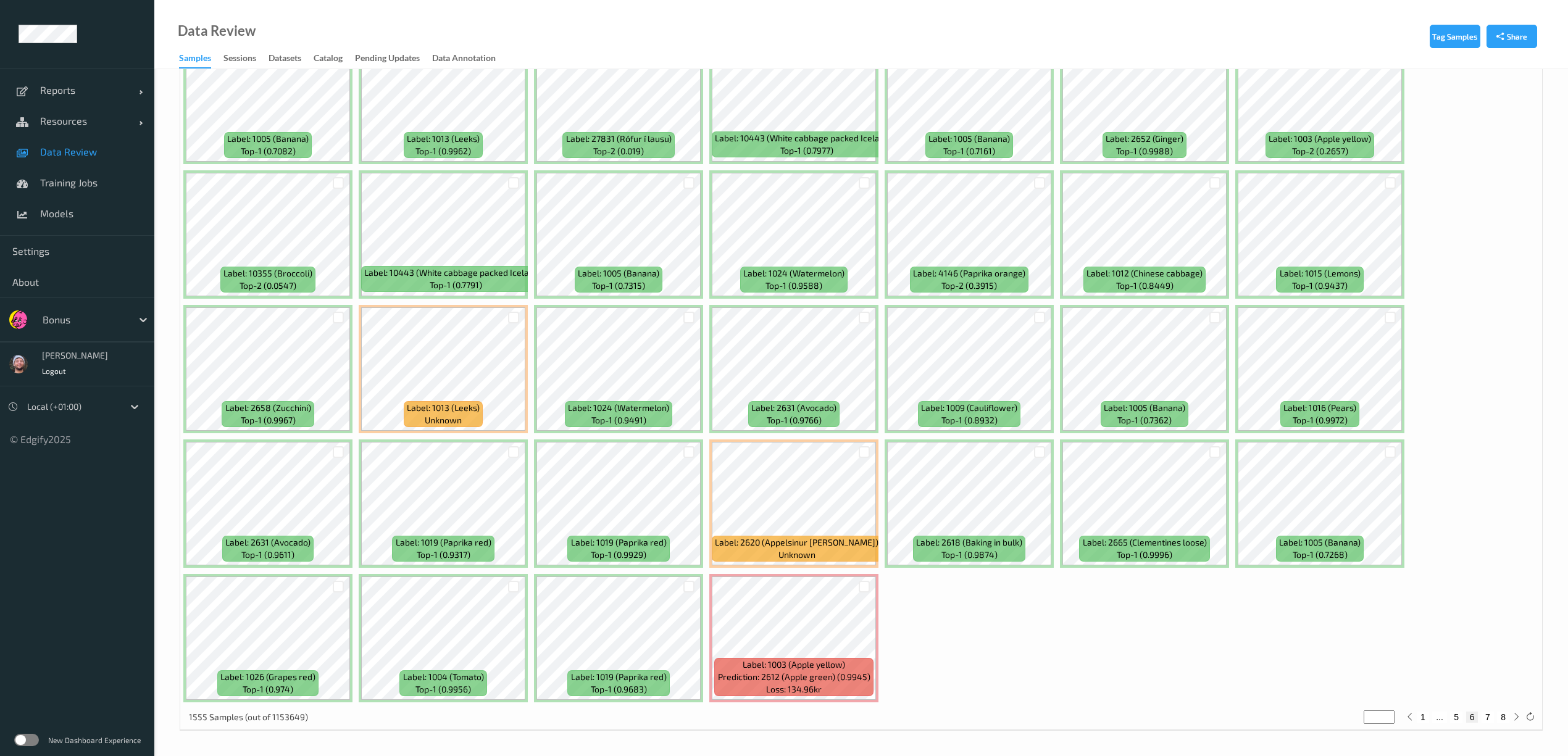
click at [1486, 715] on button "7" at bounding box center [1488, 717] width 12 height 11
type input "*"
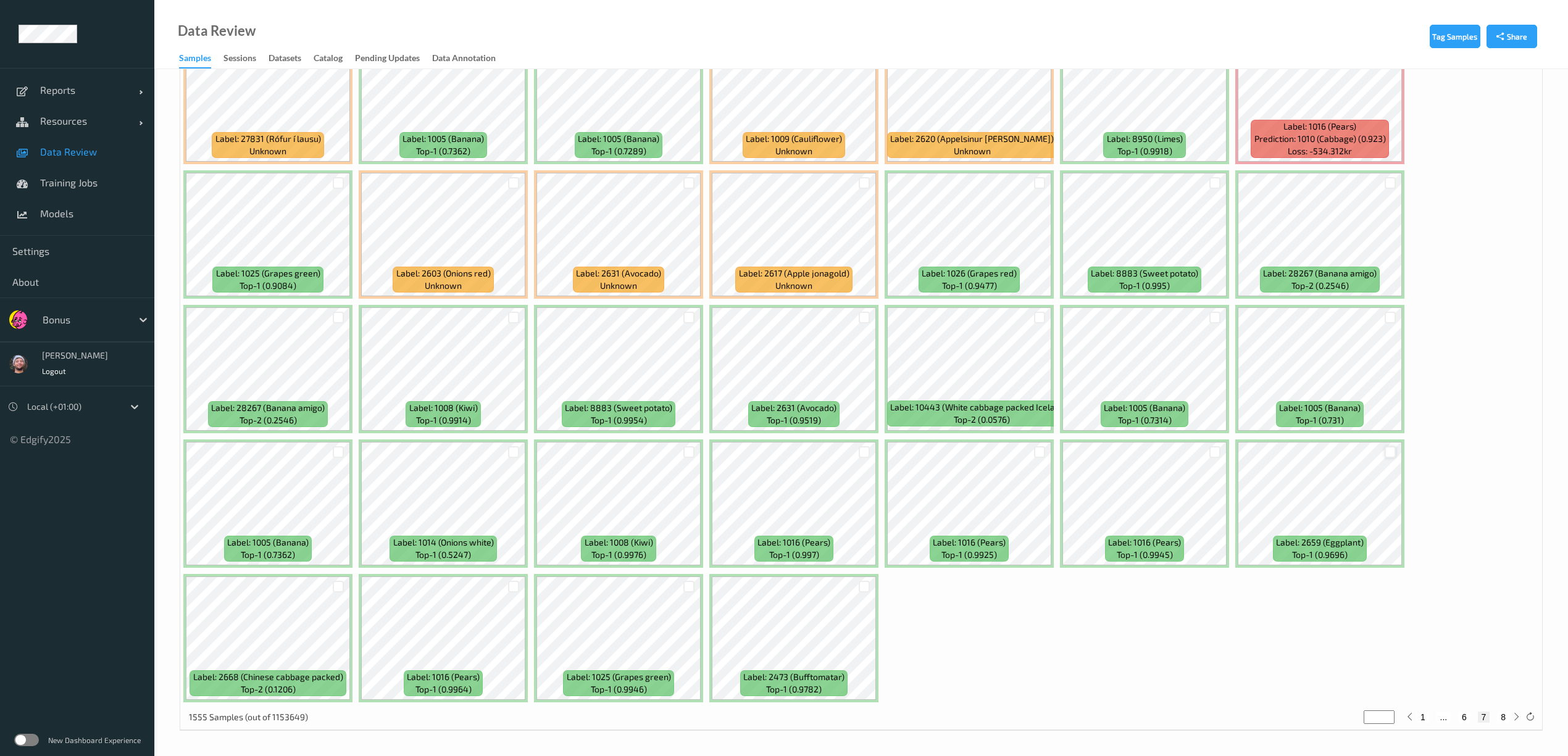
click at [1388, 450] on div at bounding box center [1391, 452] width 12 height 12
click at [1504, 712] on button "8" at bounding box center [1503, 717] width 12 height 11
type input "*"
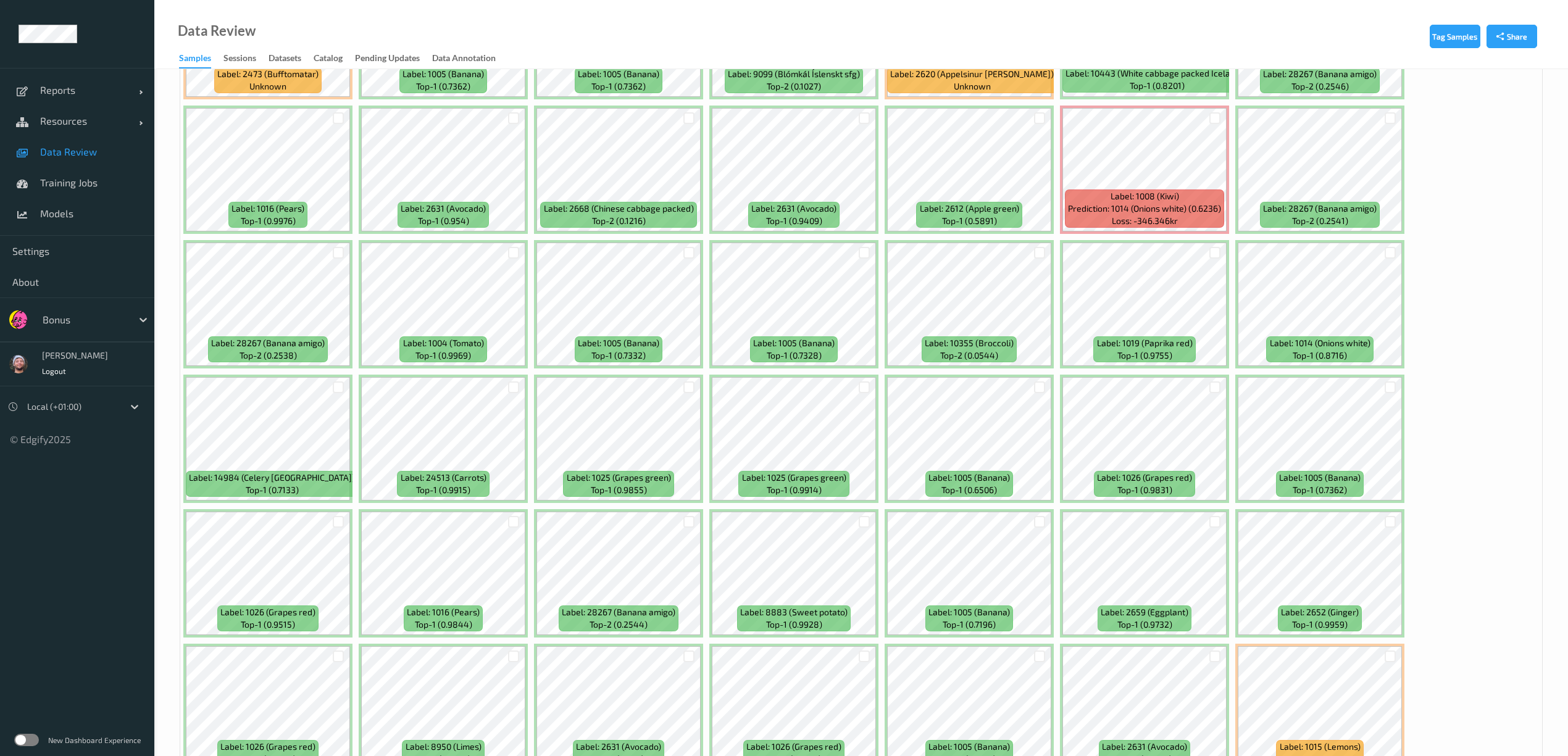
scroll to position [2675, 0]
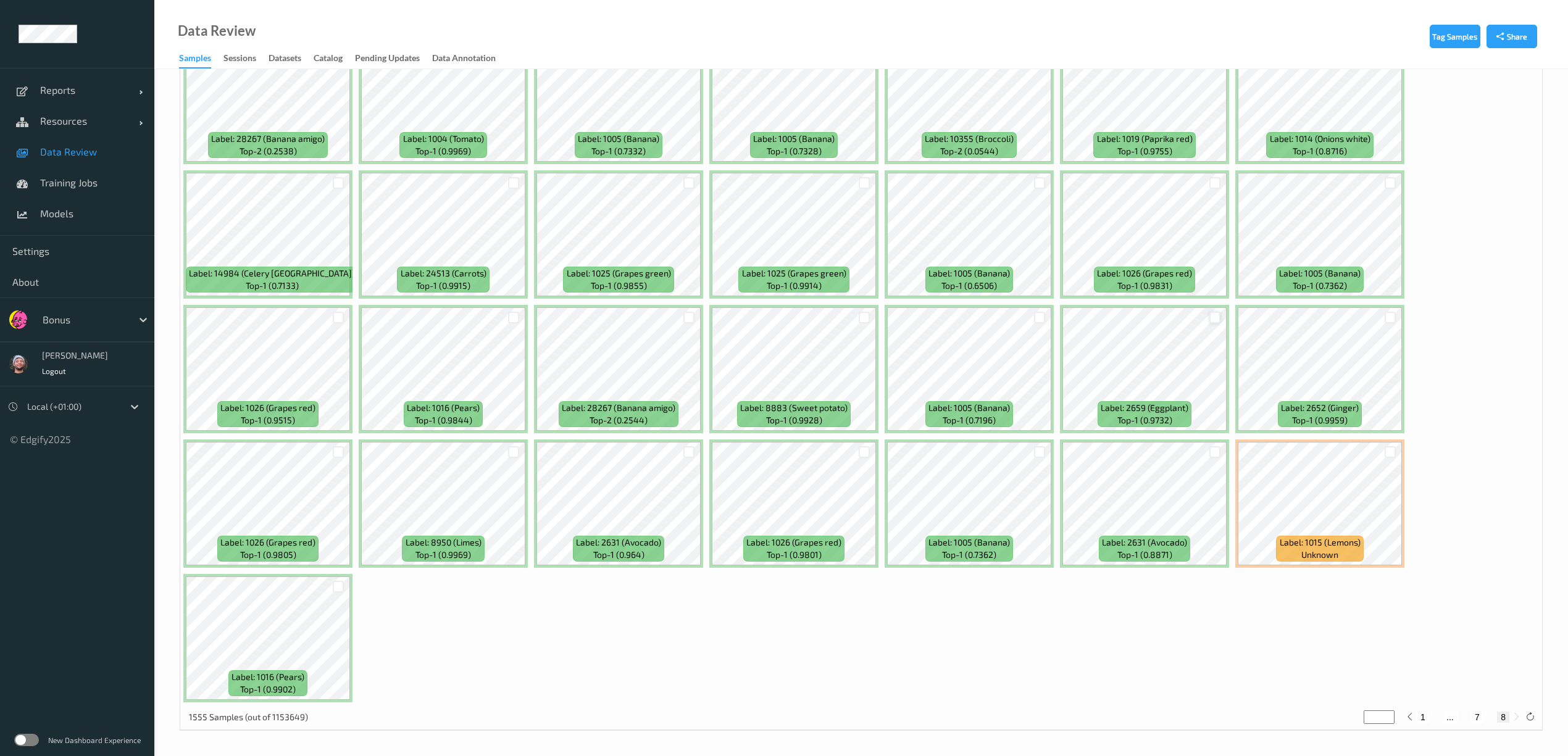
click at [1216, 315] on div at bounding box center [1215, 317] width 12 height 12
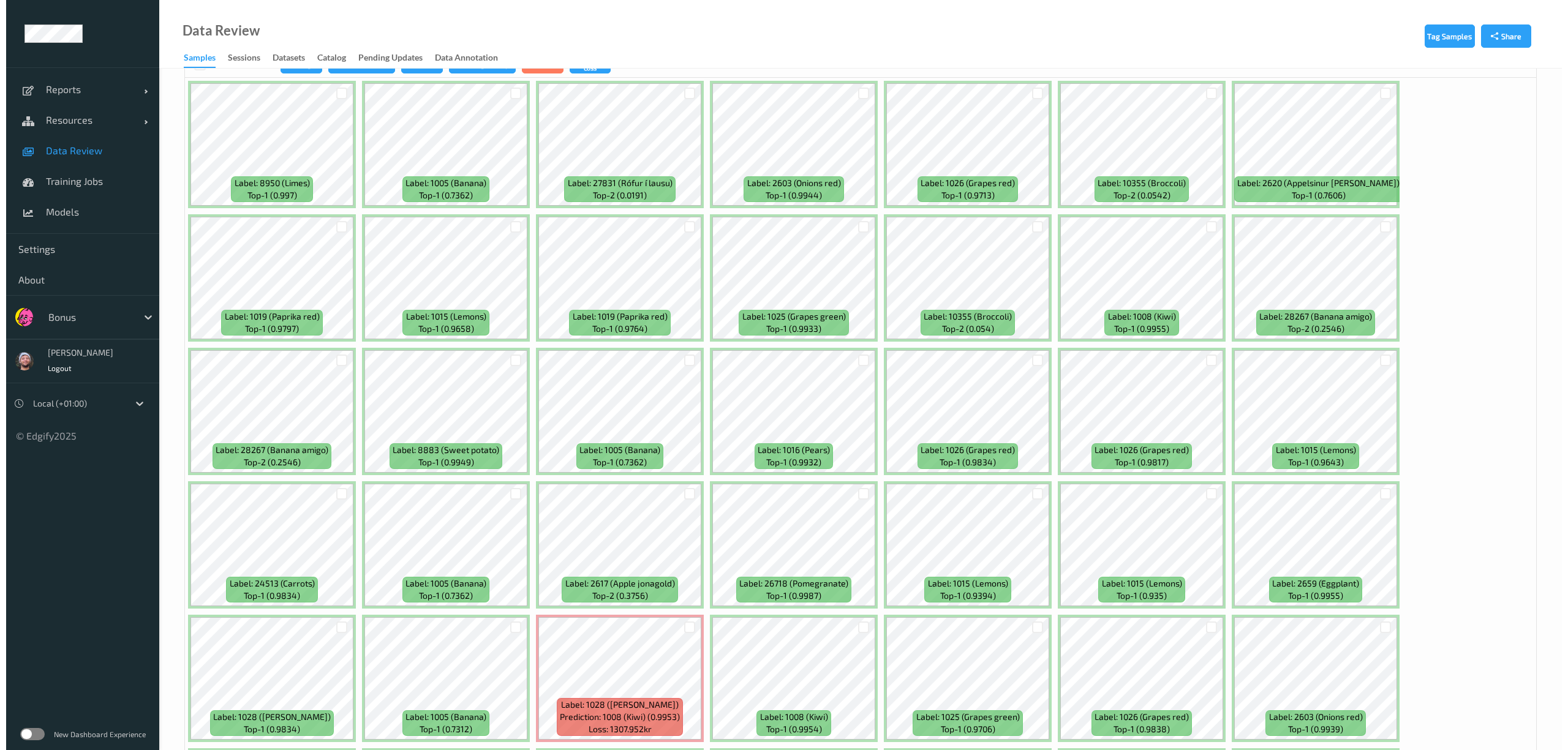
scroll to position [0, 0]
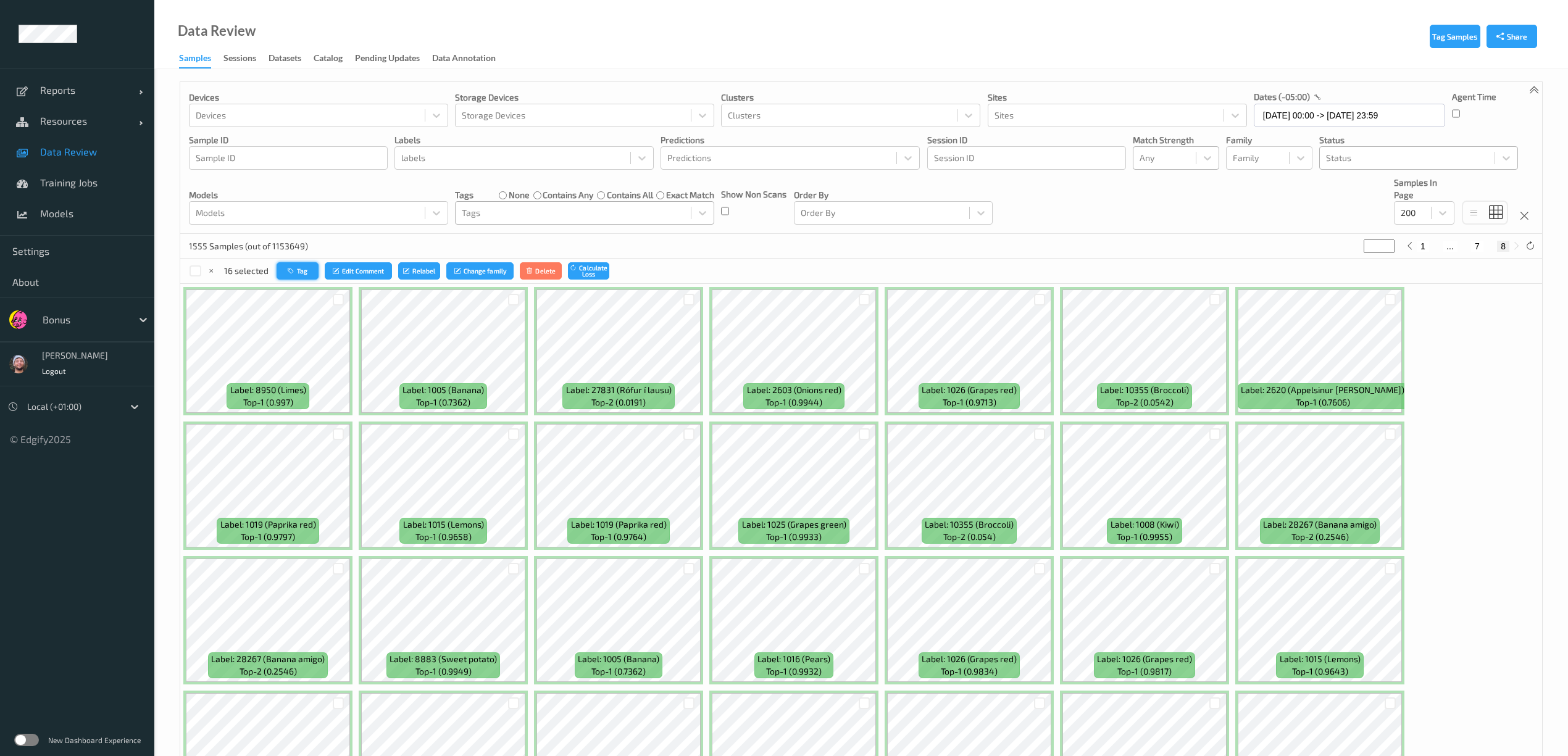
click at [304, 277] on button "Tag" at bounding box center [297, 271] width 42 height 18
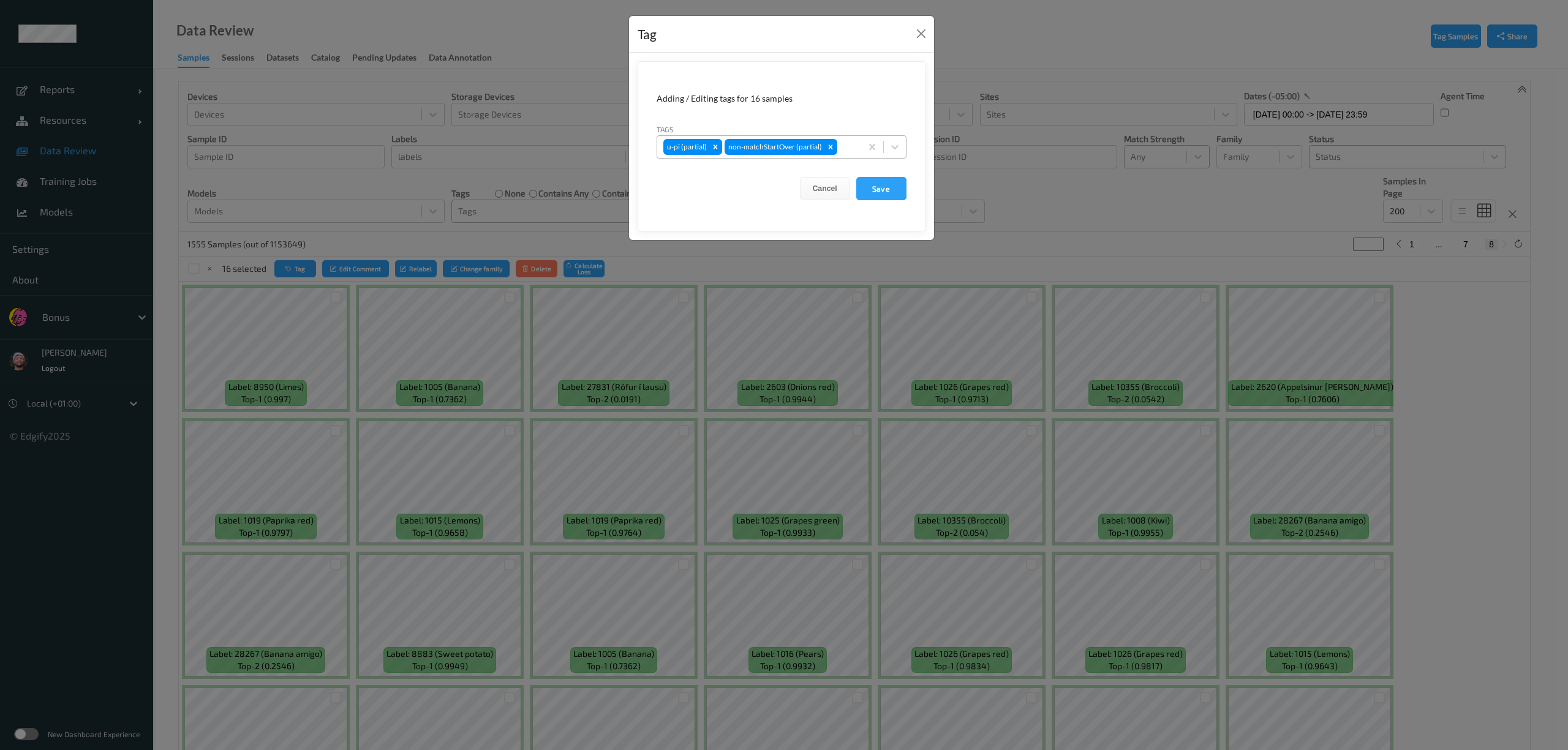
click at [845, 148] on div at bounding box center [847, 147] width 15 height 15
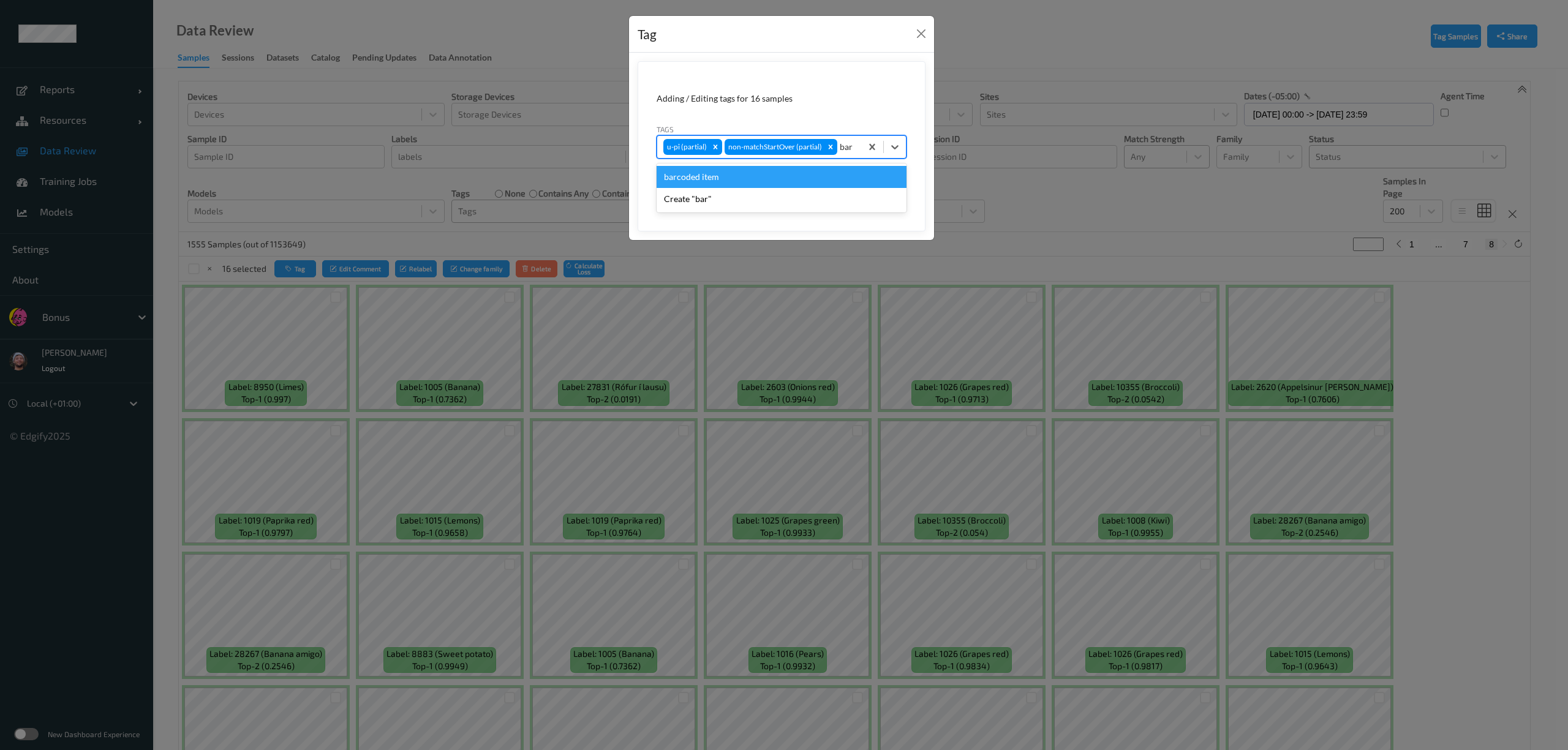
type input "barc"
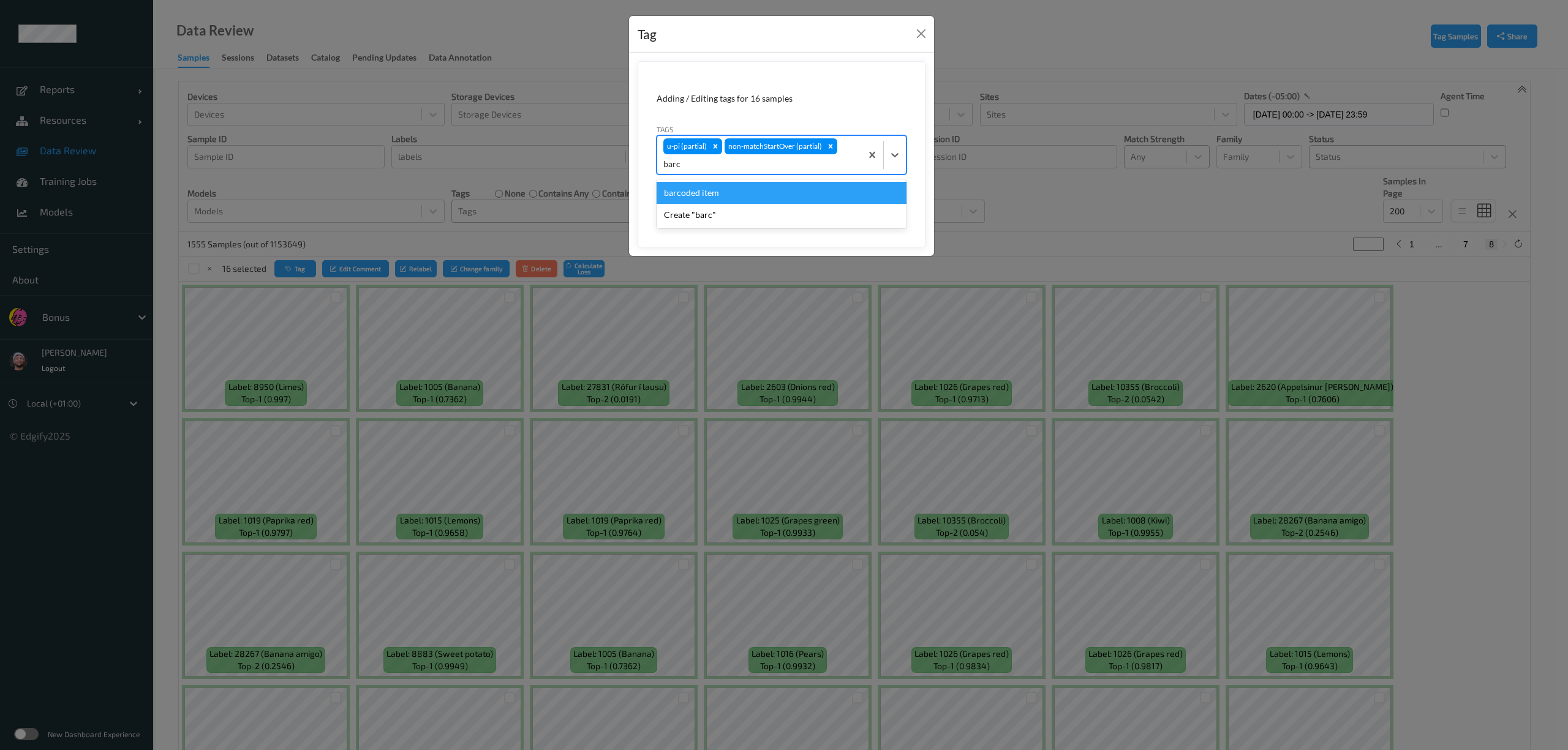
click at [765, 201] on div "barcoded item" at bounding box center [781, 192] width 250 height 22
click at [889, 207] on button "Save" at bounding box center [881, 206] width 50 height 24
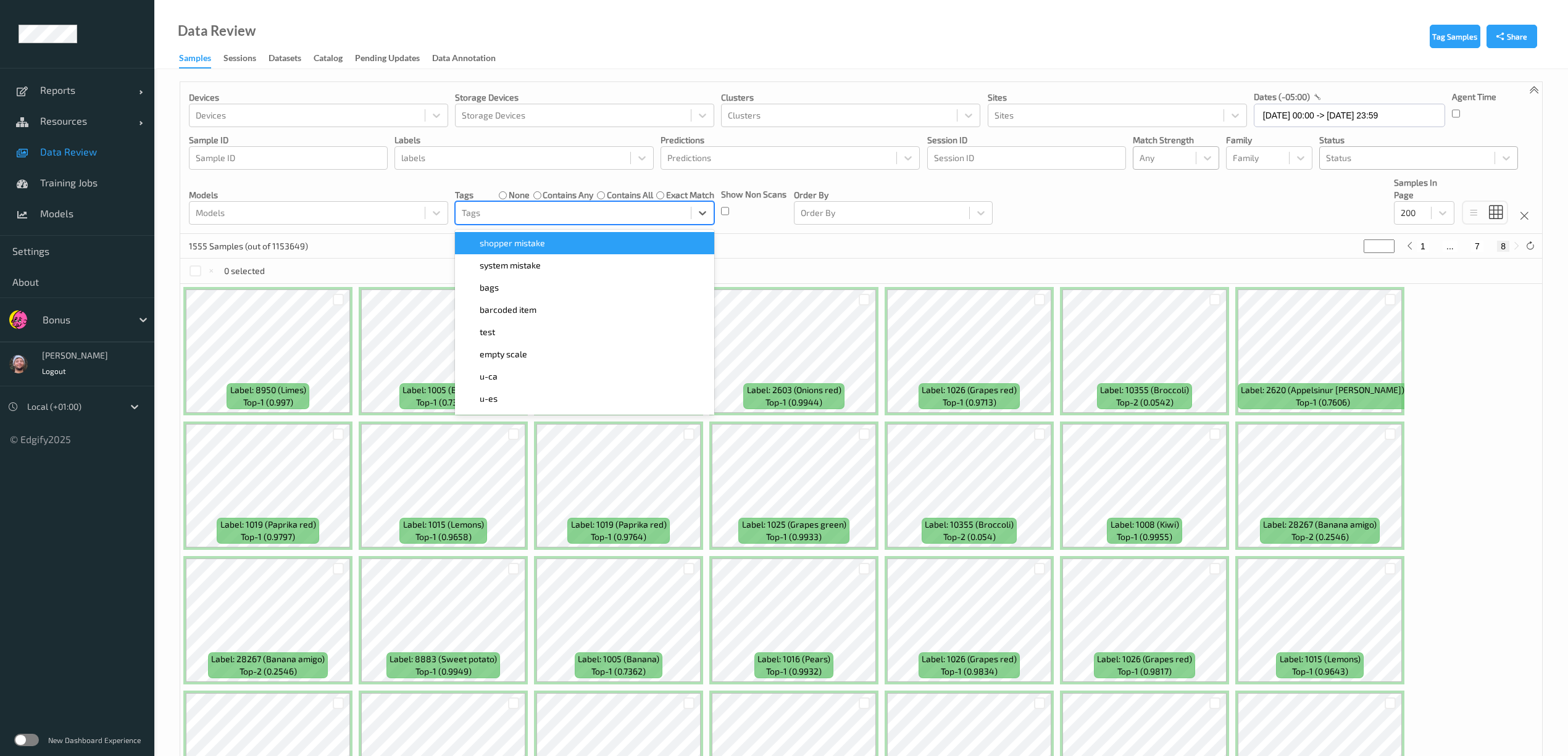
click at [589, 215] on div at bounding box center [573, 213] width 223 height 15
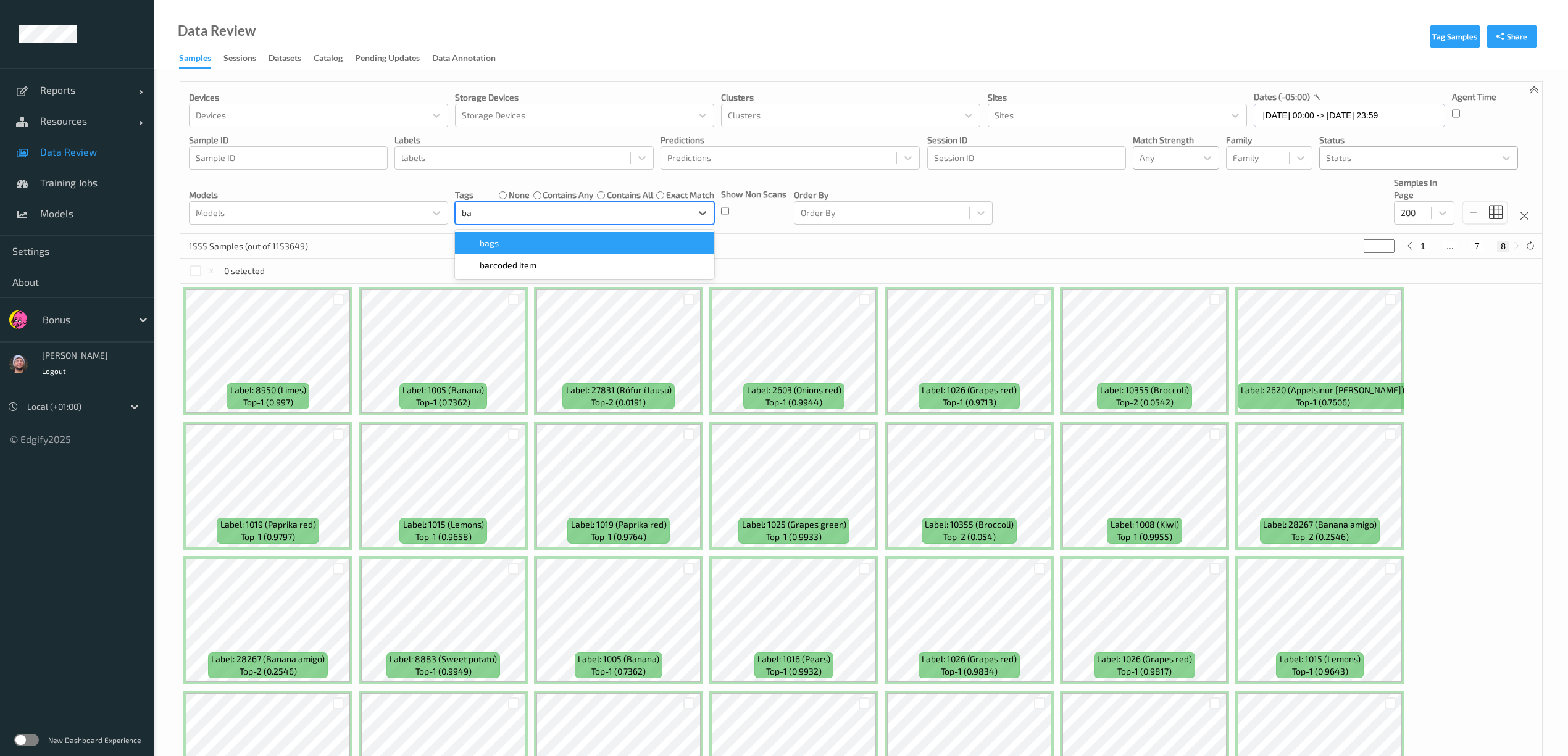
type input "bar"
click at [546, 249] on div "barcoded item" at bounding box center [585, 243] width 245 height 12
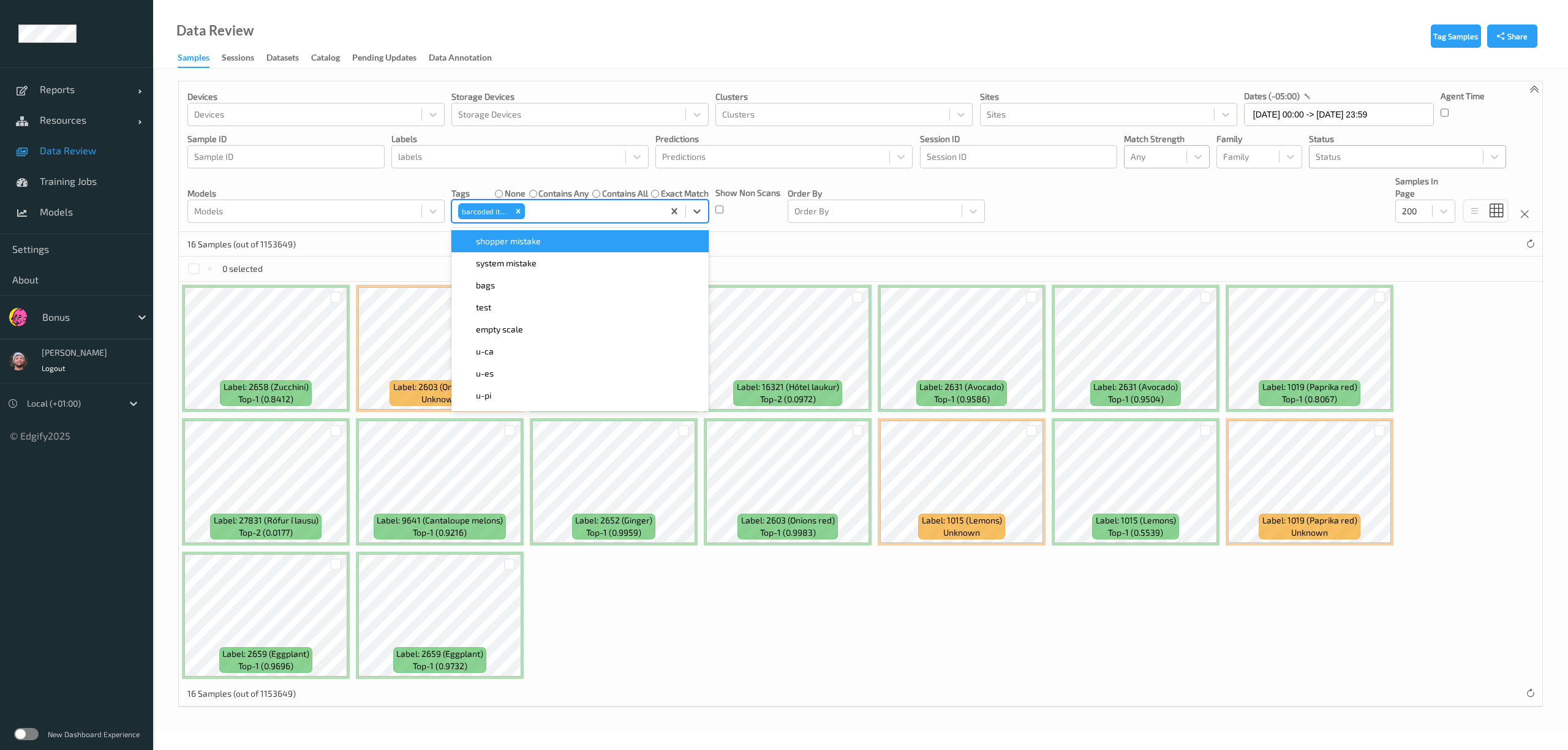
click at [802, 264] on div "0 selected" at bounding box center [861, 269] width 1363 height 24
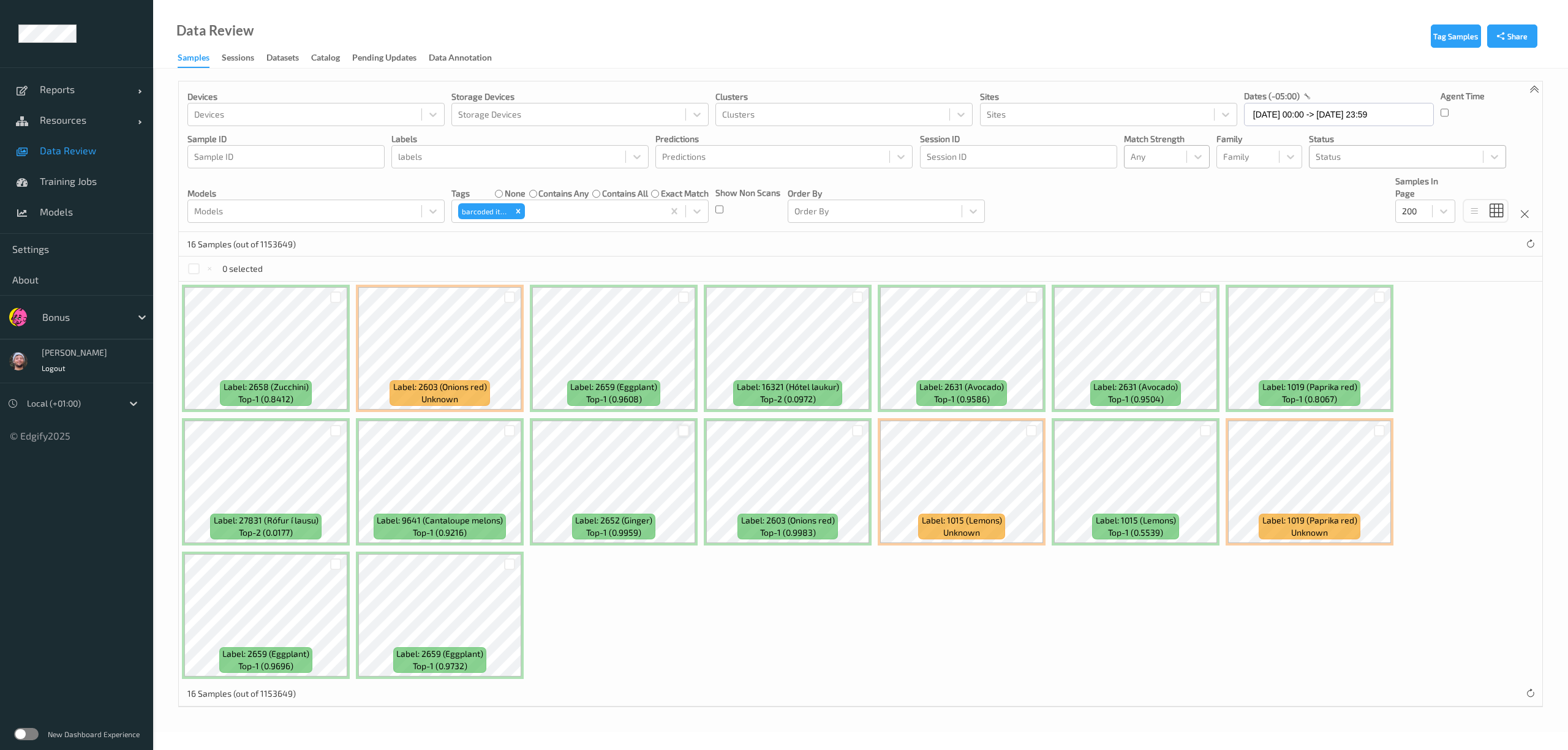
click at [684, 429] on div at bounding box center [684, 431] width 11 height 11
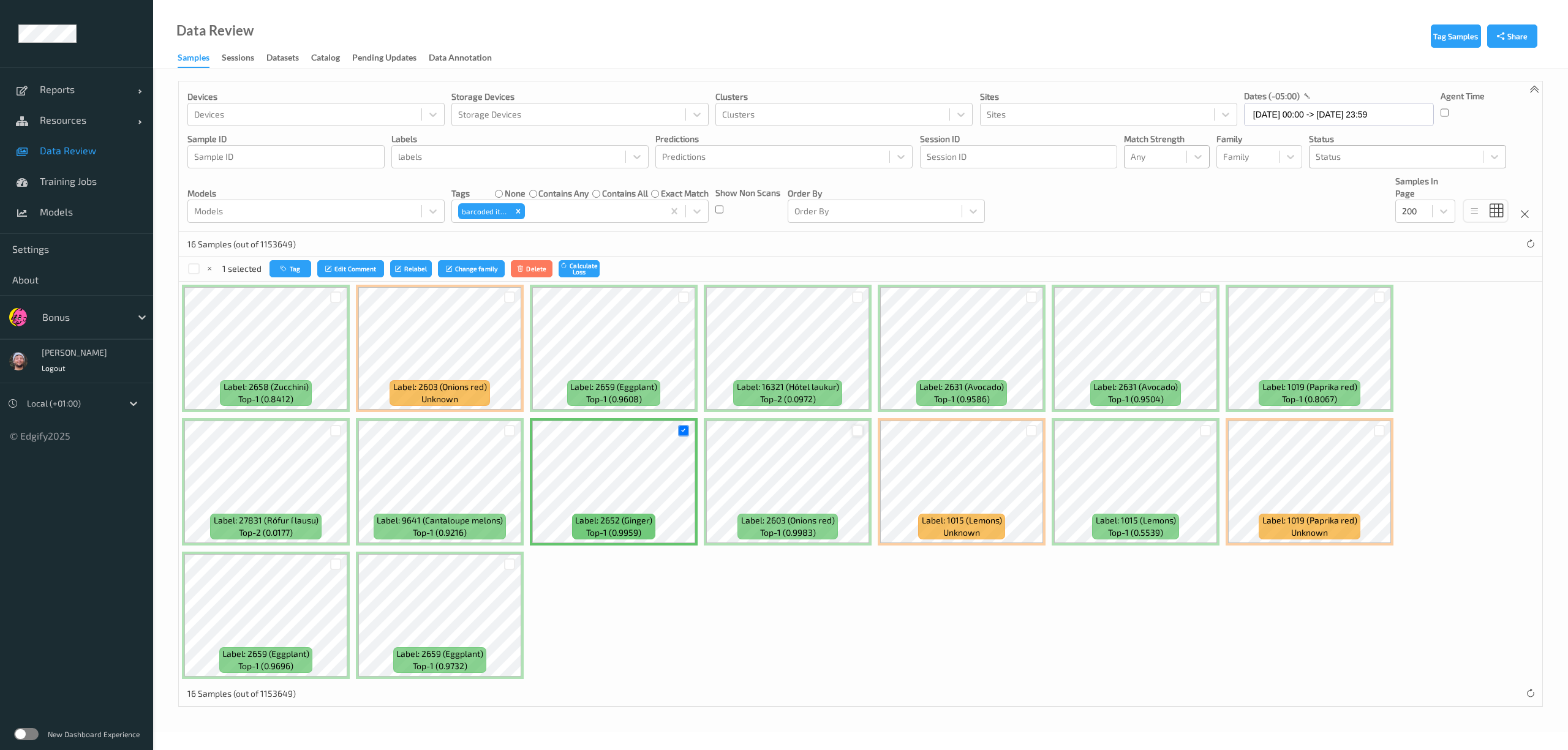
click at [861, 434] on div at bounding box center [858, 431] width 11 height 11
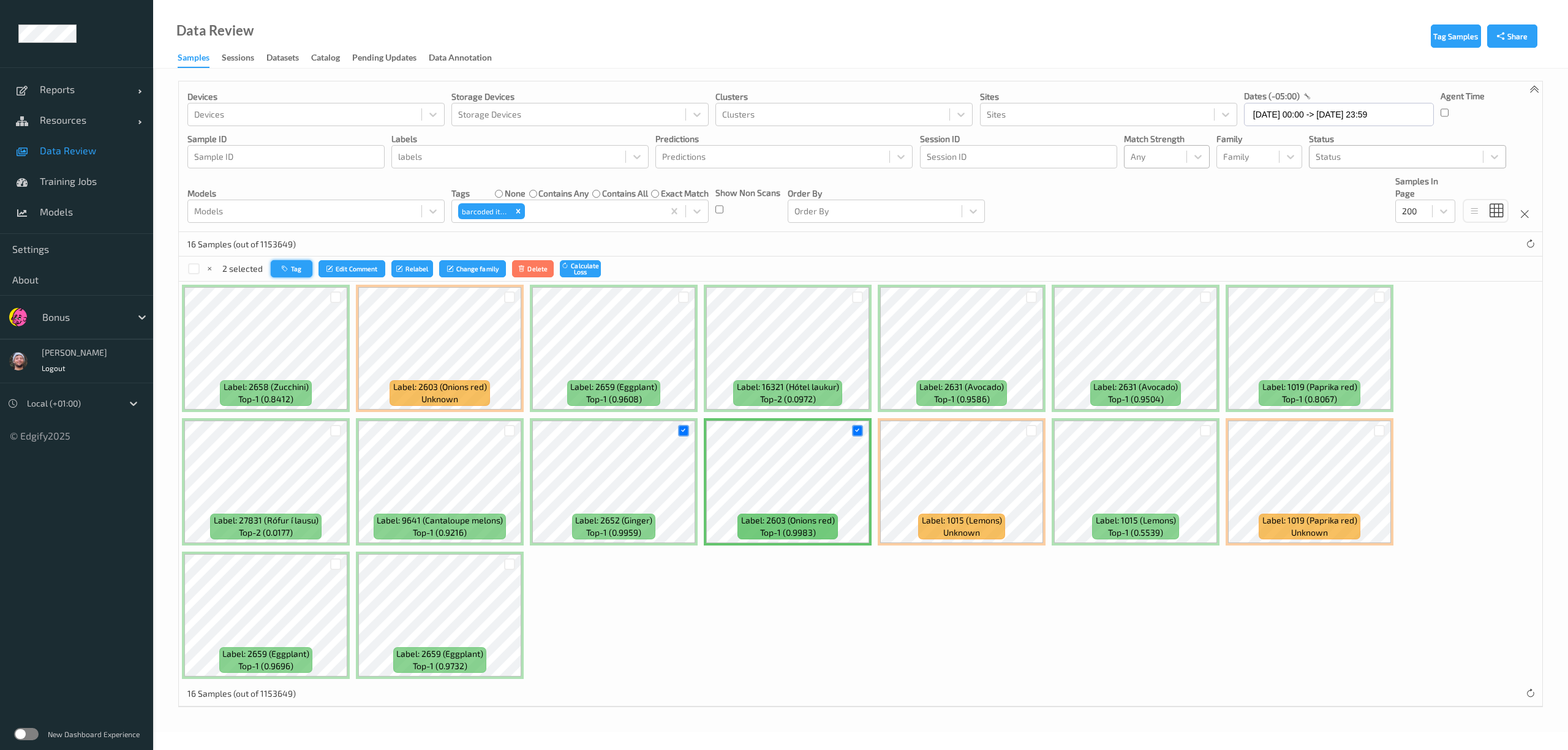
click at [287, 268] on icon "button" at bounding box center [286, 269] width 9 height 8
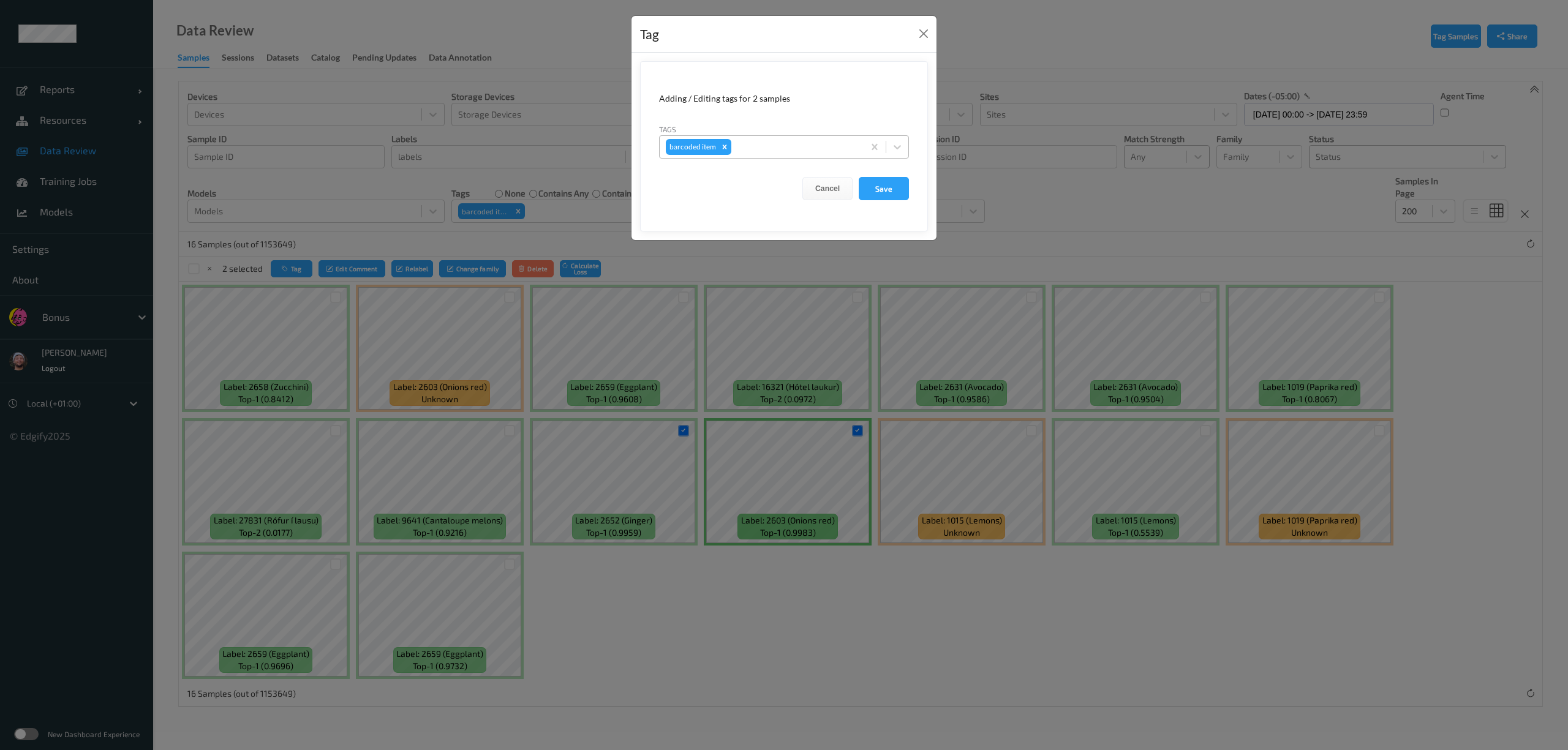
click at [765, 142] on div at bounding box center [795, 147] width 124 height 15
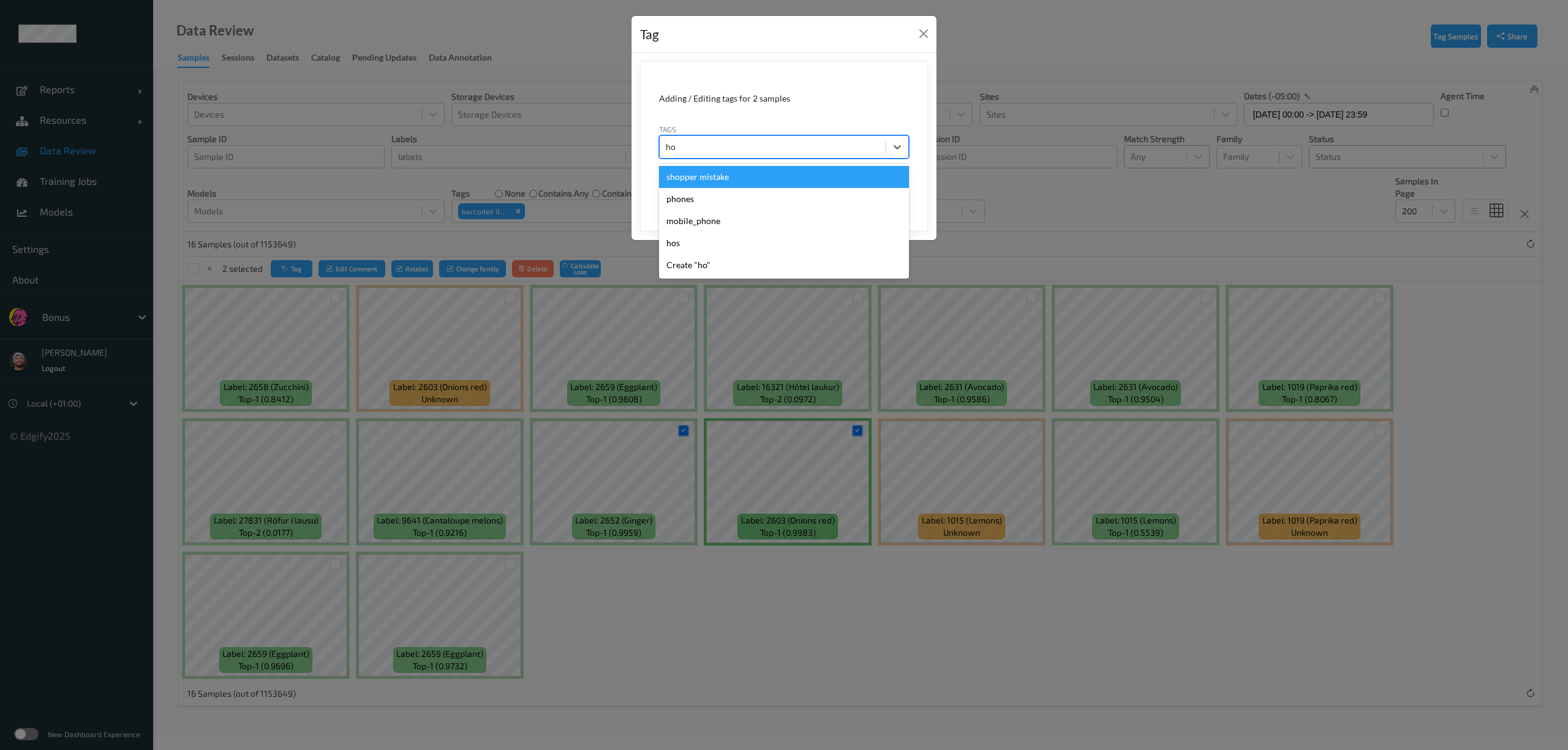
type input "hos"
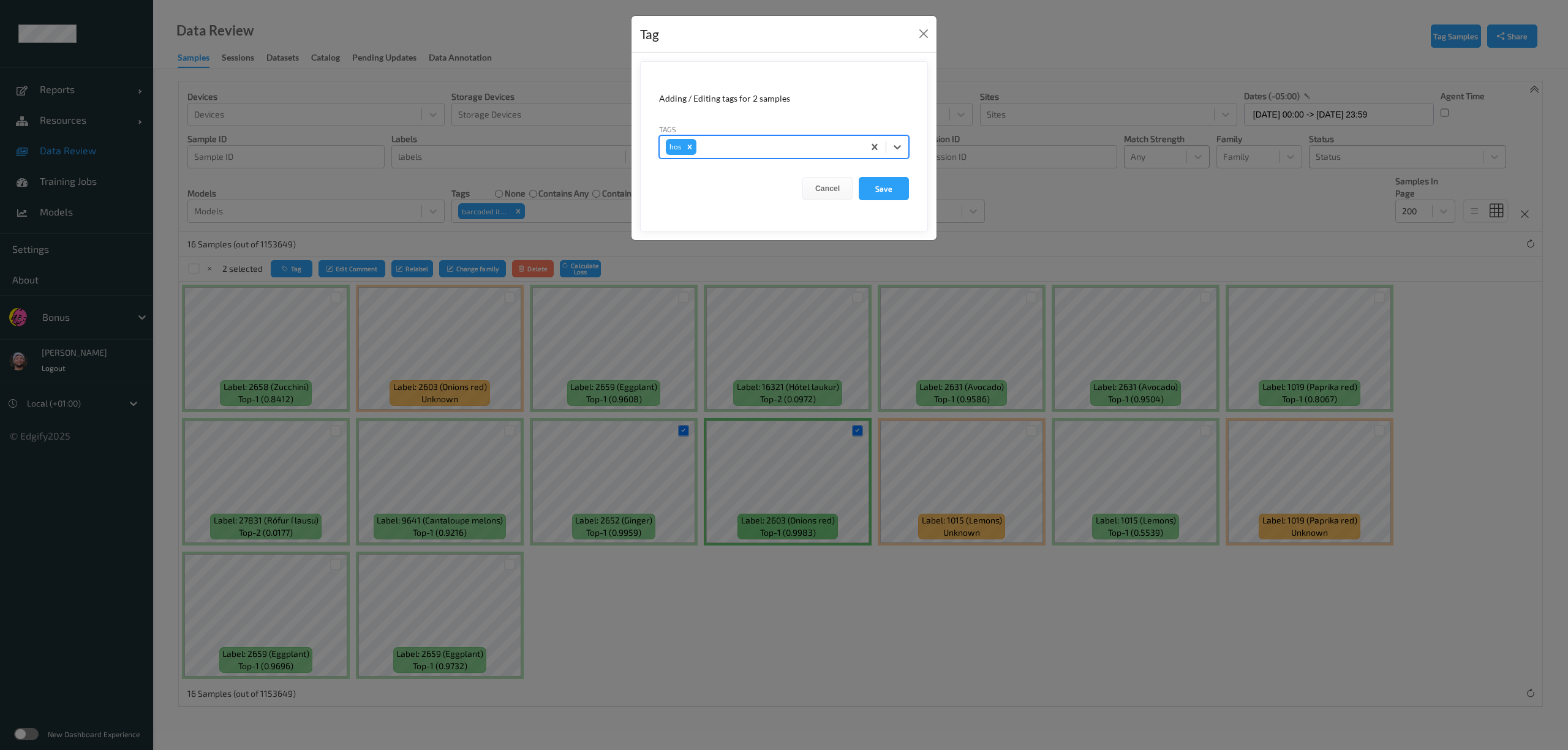
click at [859, 177] on button "Save" at bounding box center [884, 189] width 50 height 24
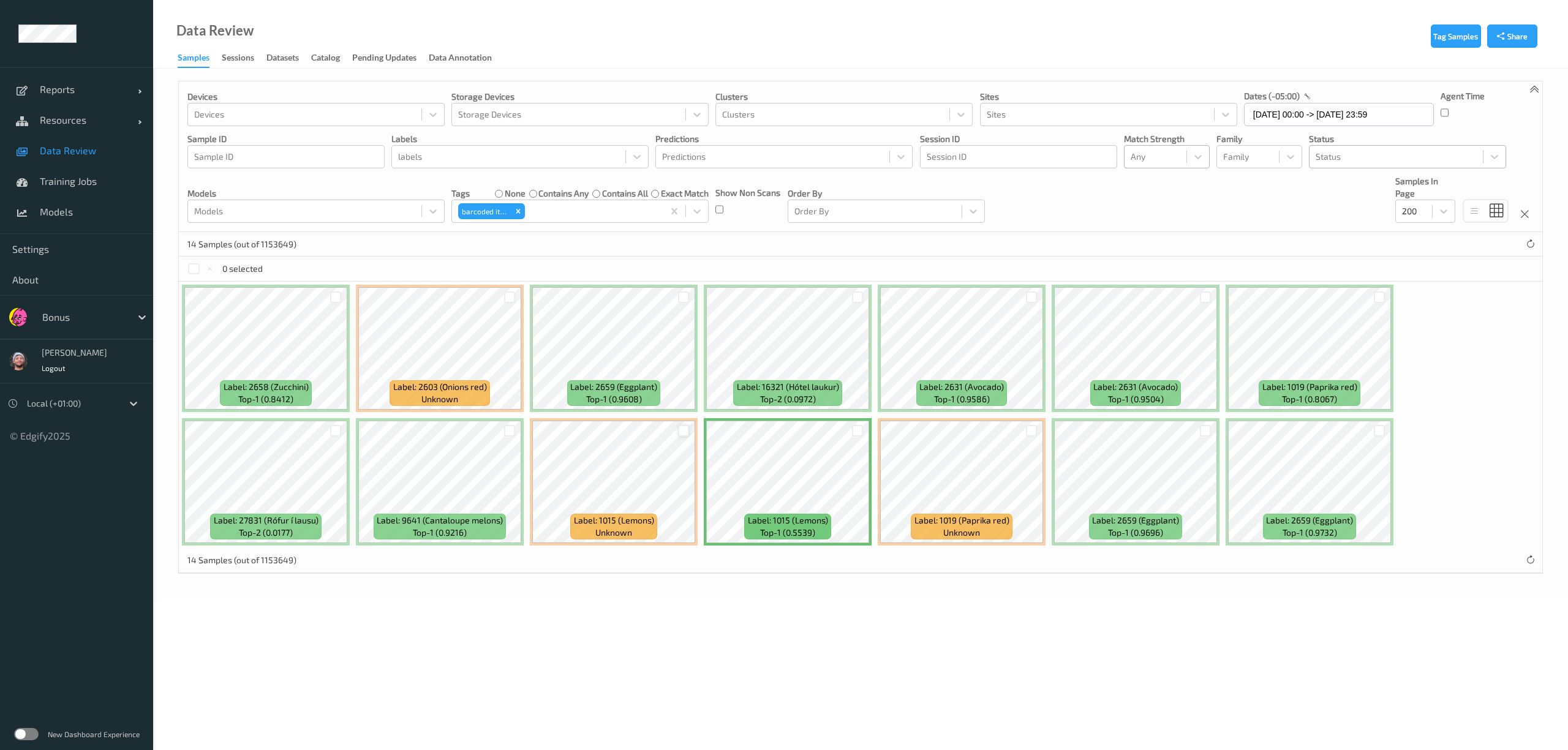
click at [678, 434] on div at bounding box center [684, 431] width 11 height 11
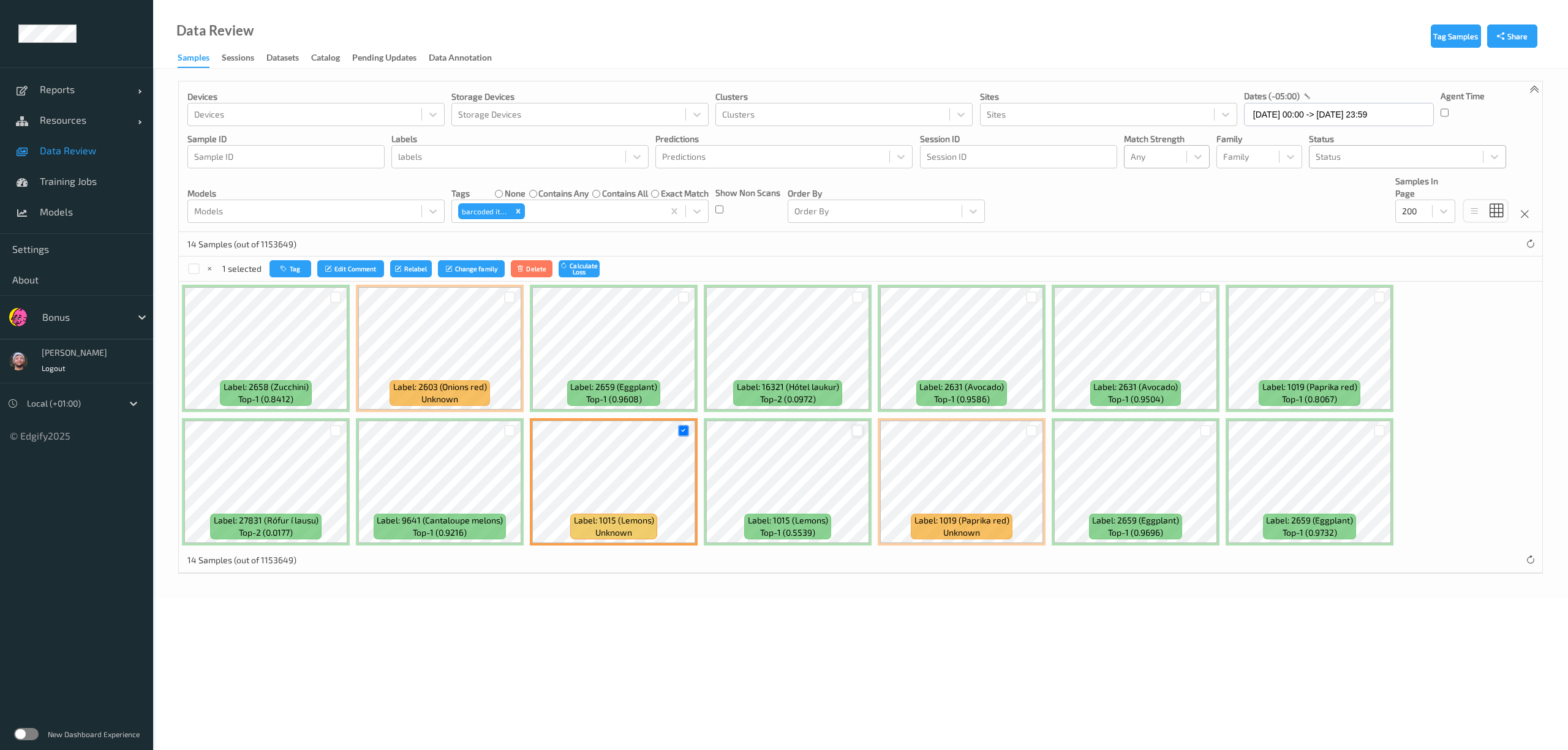
click at [855, 433] on div at bounding box center [858, 431] width 11 height 11
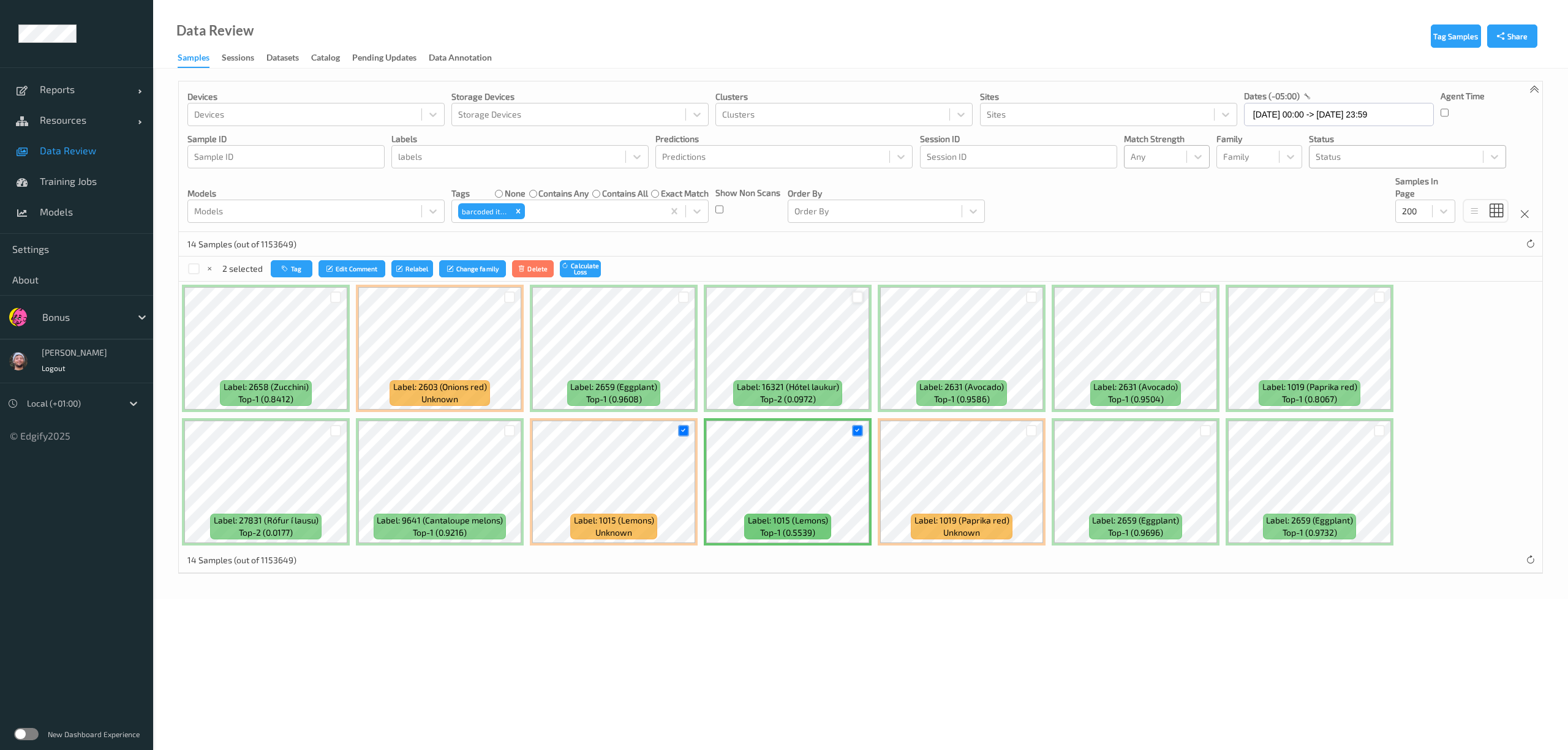
click at [860, 300] on div at bounding box center [858, 298] width 11 height 11
click at [1024, 296] on div at bounding box center [1031, 298] width 24 height 20
click at [1033, 297] on div at bounding box center [1032, 298] width 11 height 11
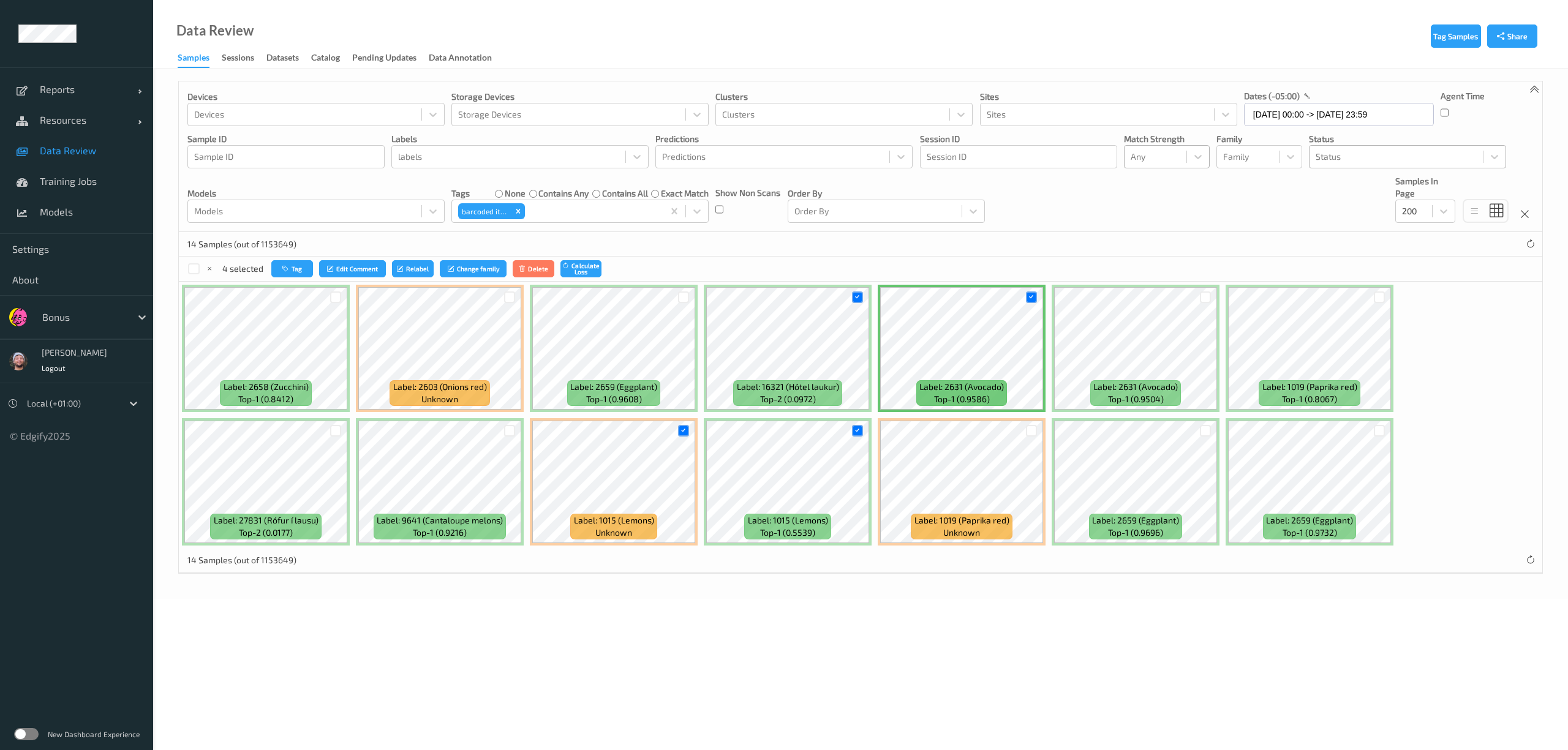
click at [1198, 300] on div at bounding box center [1205, 298] width 24 height 20
click at [1206, 298] on div at bounding box center [1205, 298] width 11 height 11
click at [1376, 294] on div at bounding box center [1379, 298] width 11 height 11
click at [338, 294] on div at bounding box center [336, 298] width 11 height 11
click at [287, 270] on icon "button" at bounding box center [285, 269] width 9 height 8
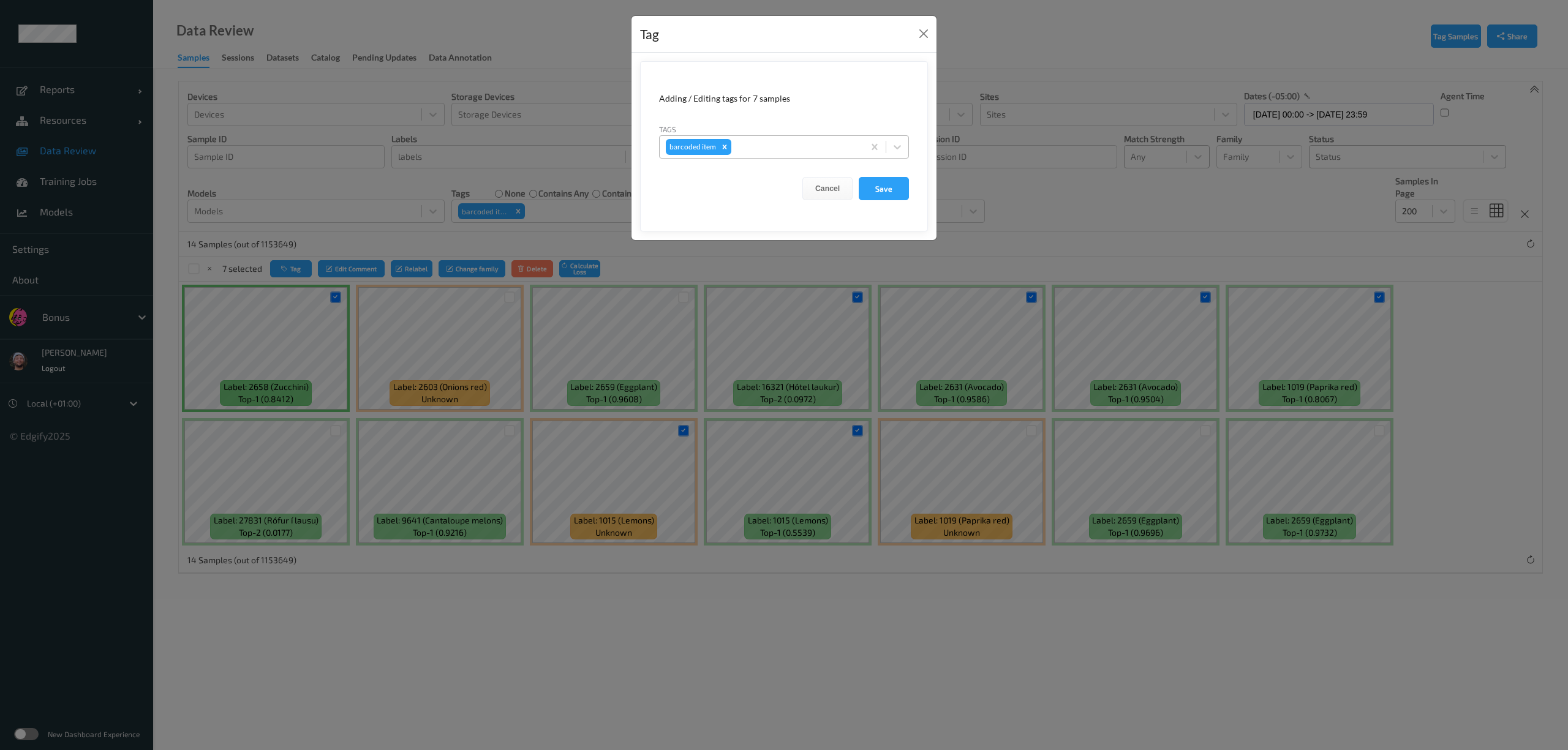
click at [769, 146] on div at bounding box center [795, 147] width 124 height 15
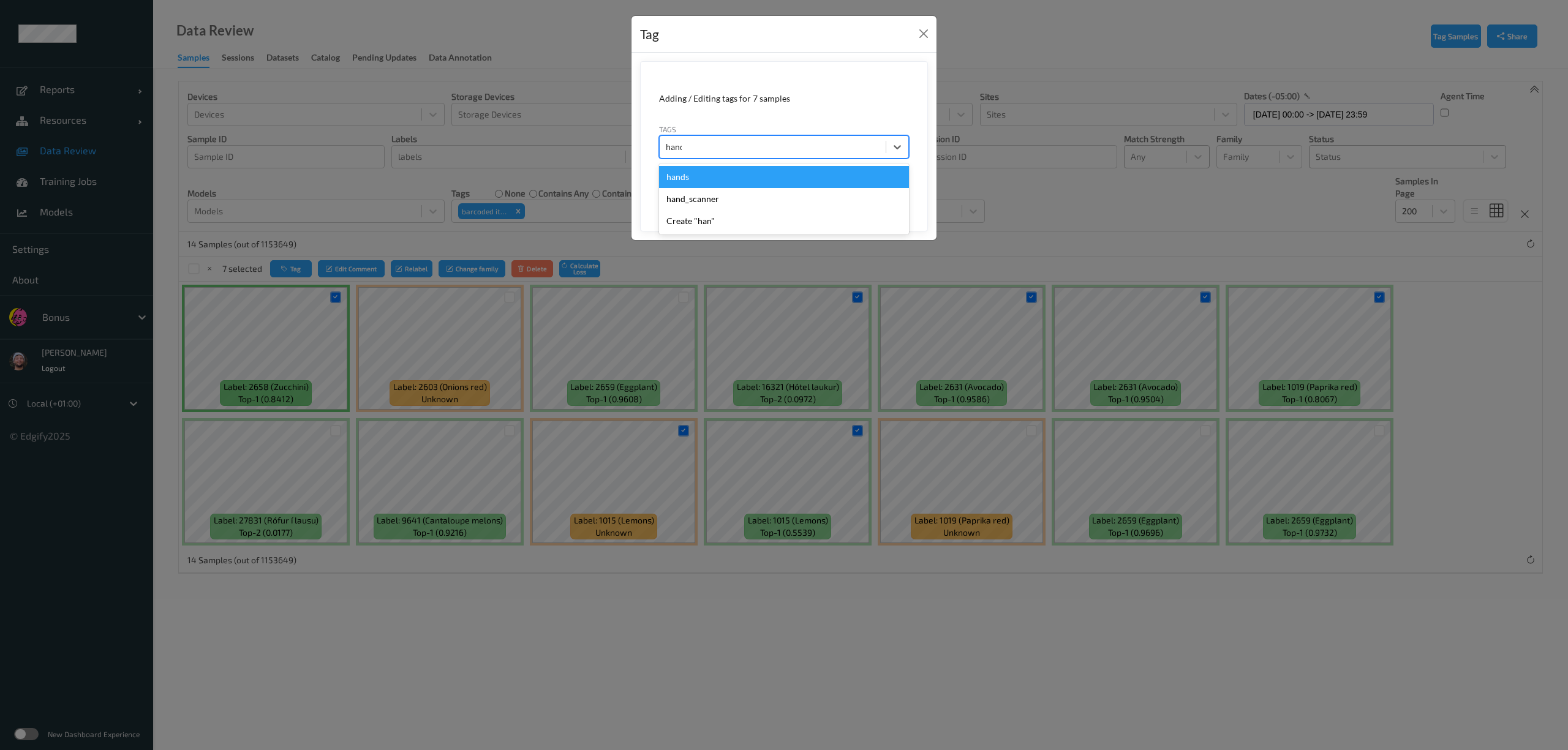
type input "hands"
click at [859, 177] on button "Save" at bounding box center [884, 189] width 50 height 24
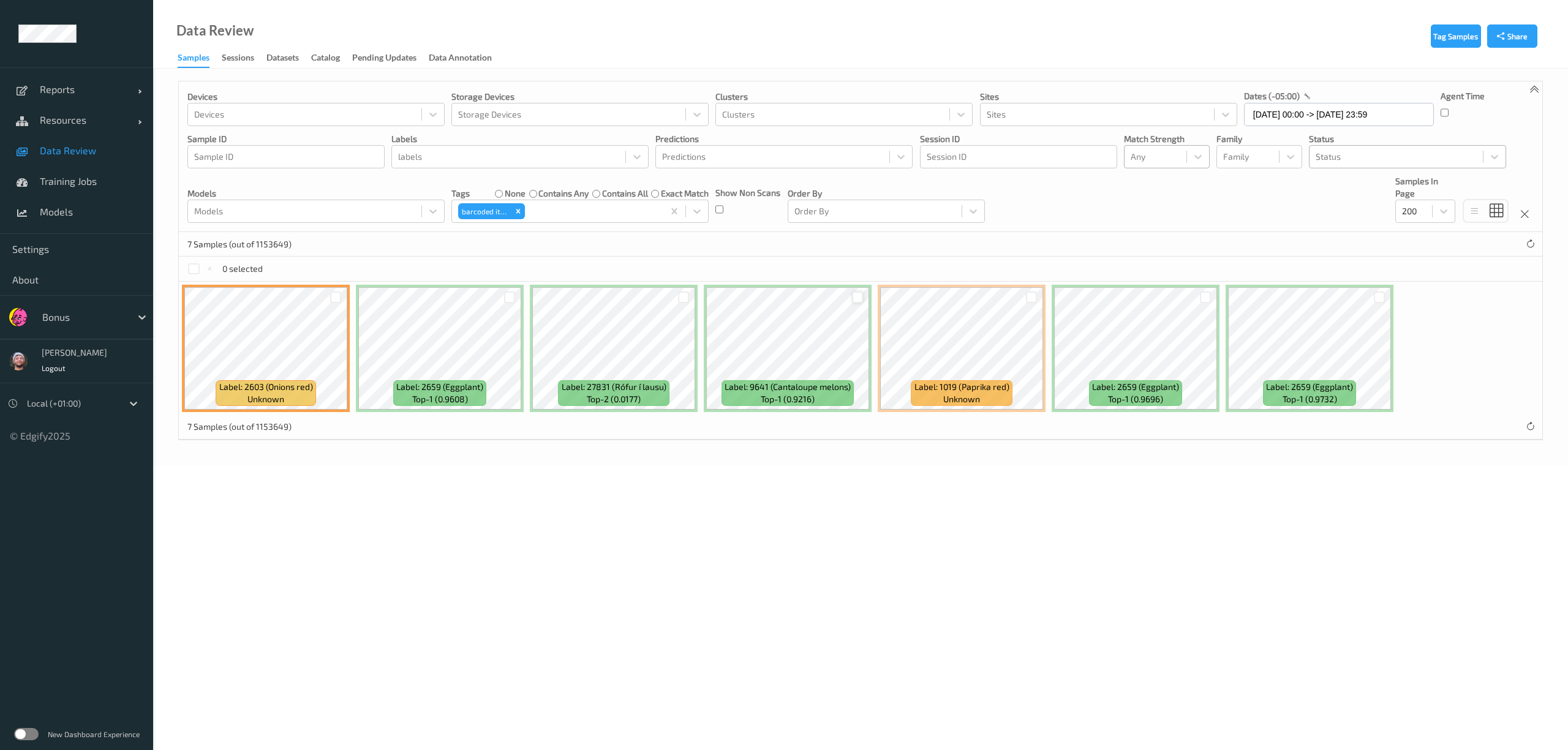
click at [855, 299] on div at bounding box center [858, 298] width 11 height 11
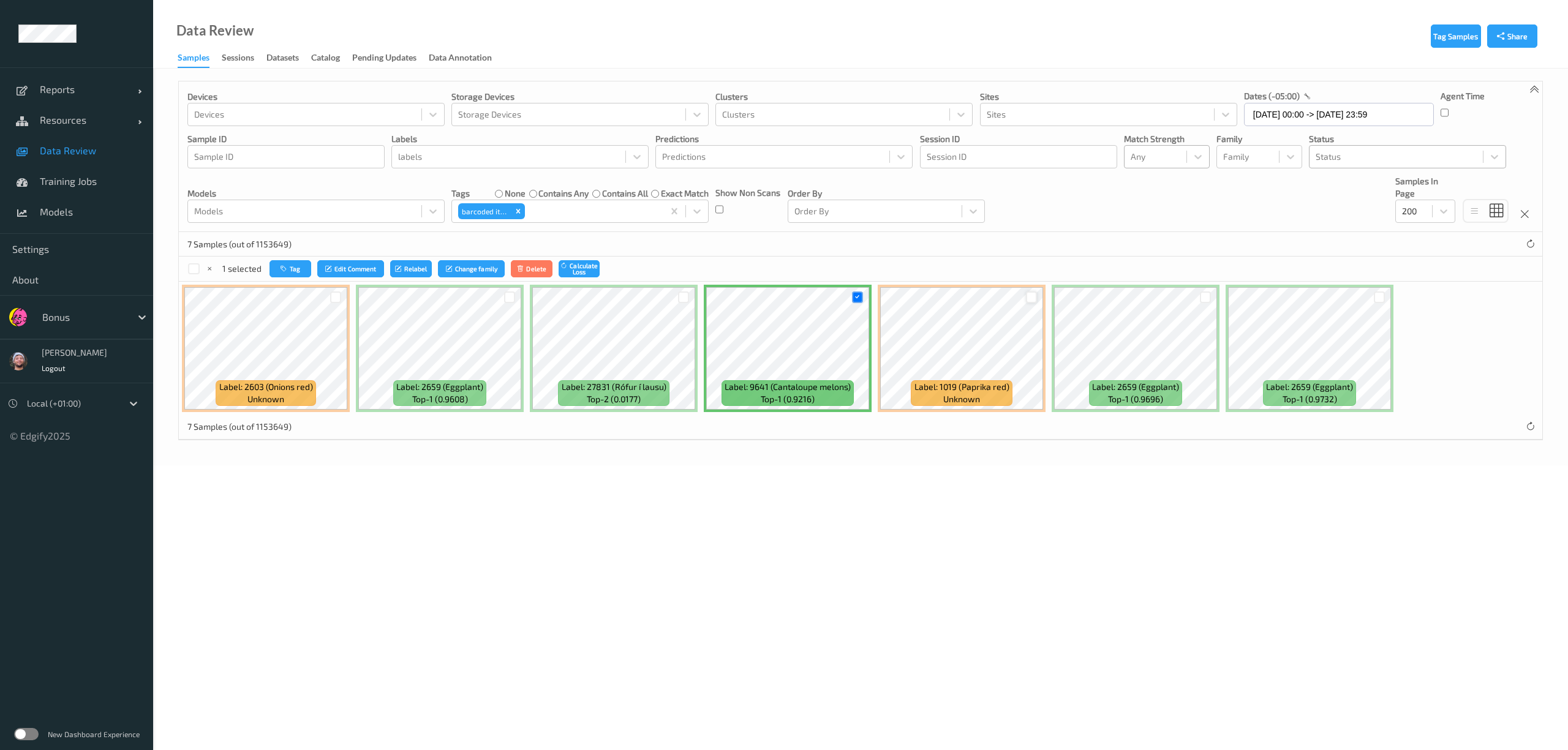
click at [1032, 297] on div at bounding box center [1032, 298] width 11 height 11
click at [339, 294] on div at bounding box center [336, 298] width 11 height 11
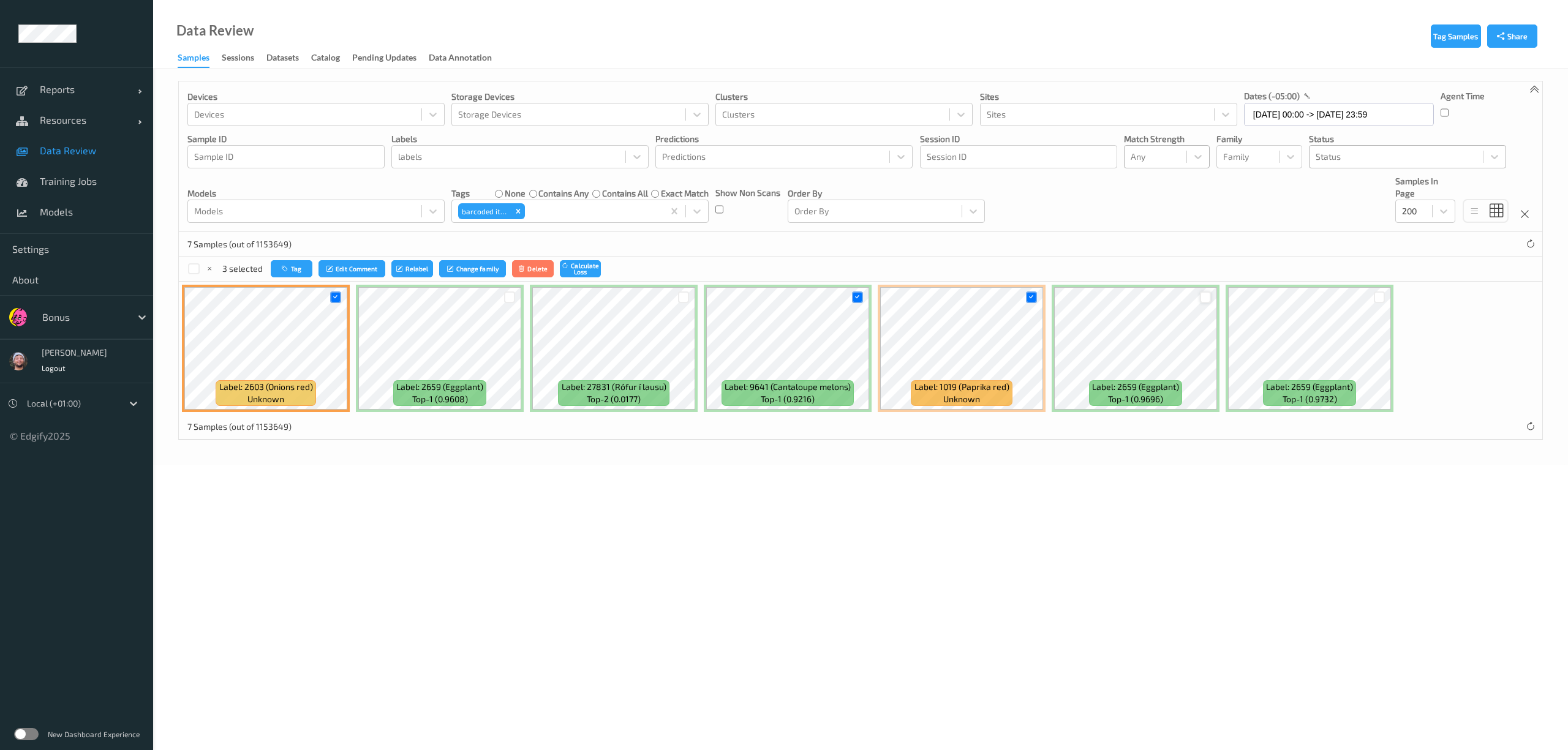
click at [1200, 298] on div at bounding box center [1205, 298] width 11 height 11
click at [1380, 292] on div at bounding box center [1379, 298] width 11 height 11
click at [284, 268] on icon "button" at bounding box center [286, 269] width 9 height 8
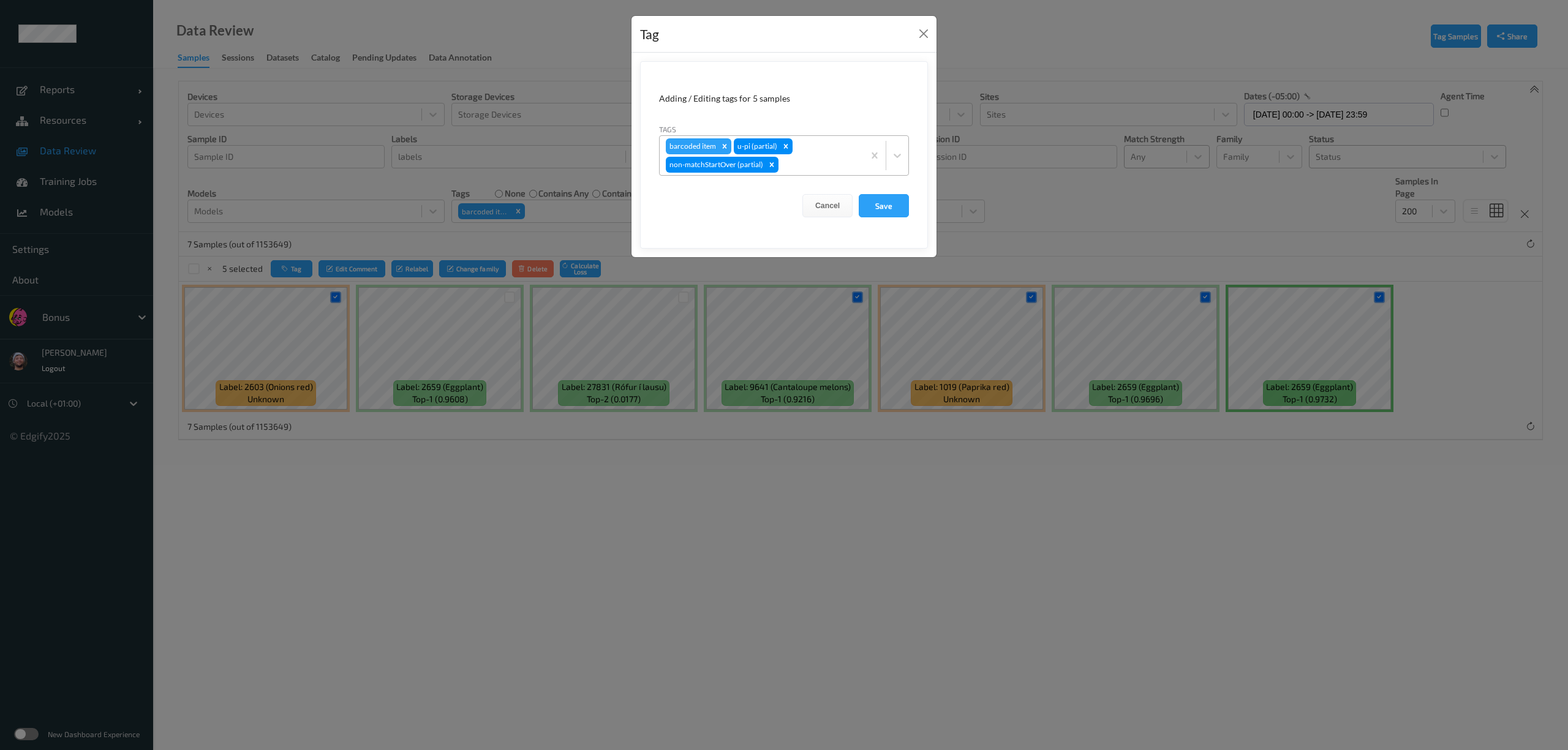
drag, startPoint x: 812, startPoint y: 162, endPoint x: 777, endPoint y: 166, distance: 35.2
click at [809, 162] on div at bounding box center [819, 164] width 76 height 15
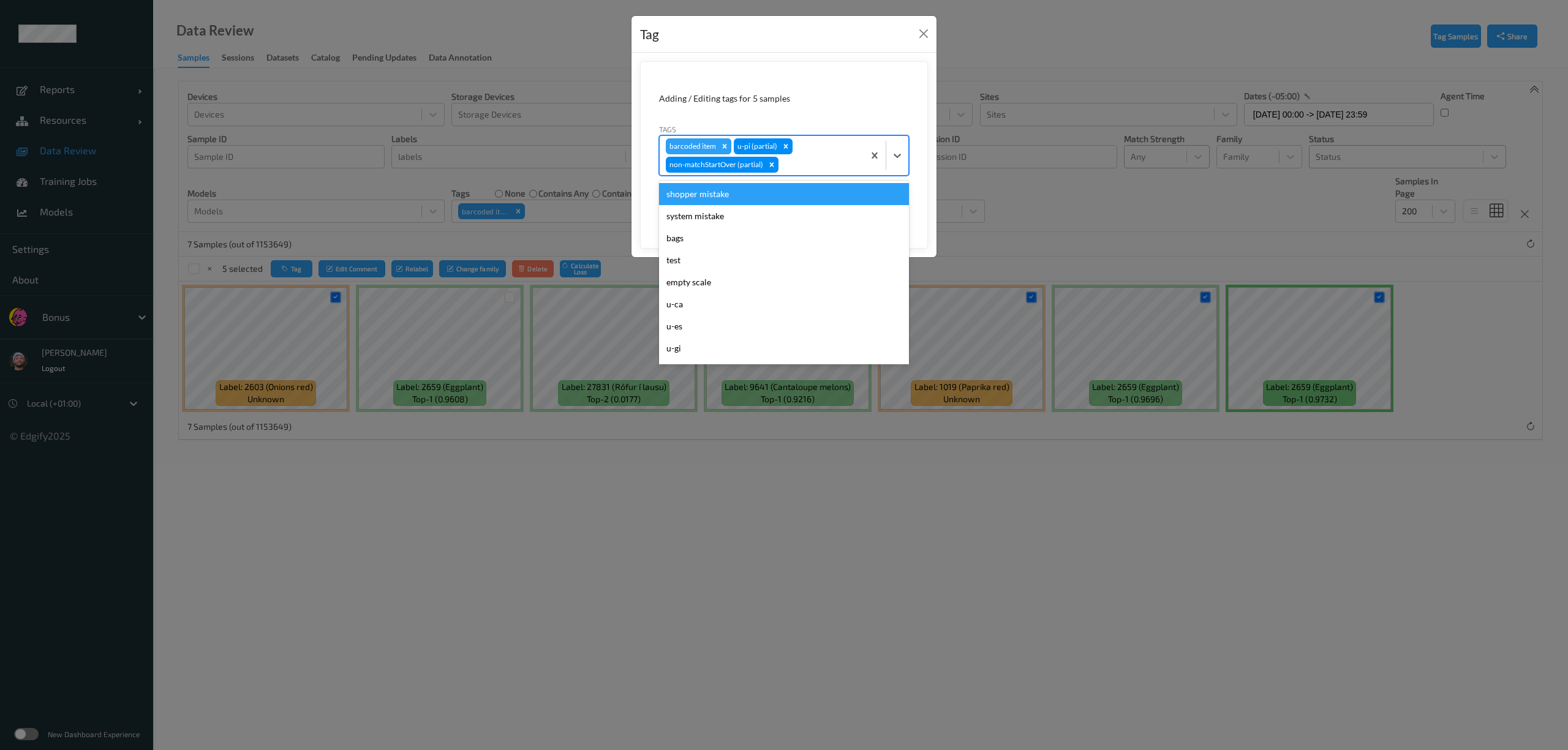
click at [723, 146] on icon "Remove barcoded item" at bounding box center [724, 146] width 8 height 8
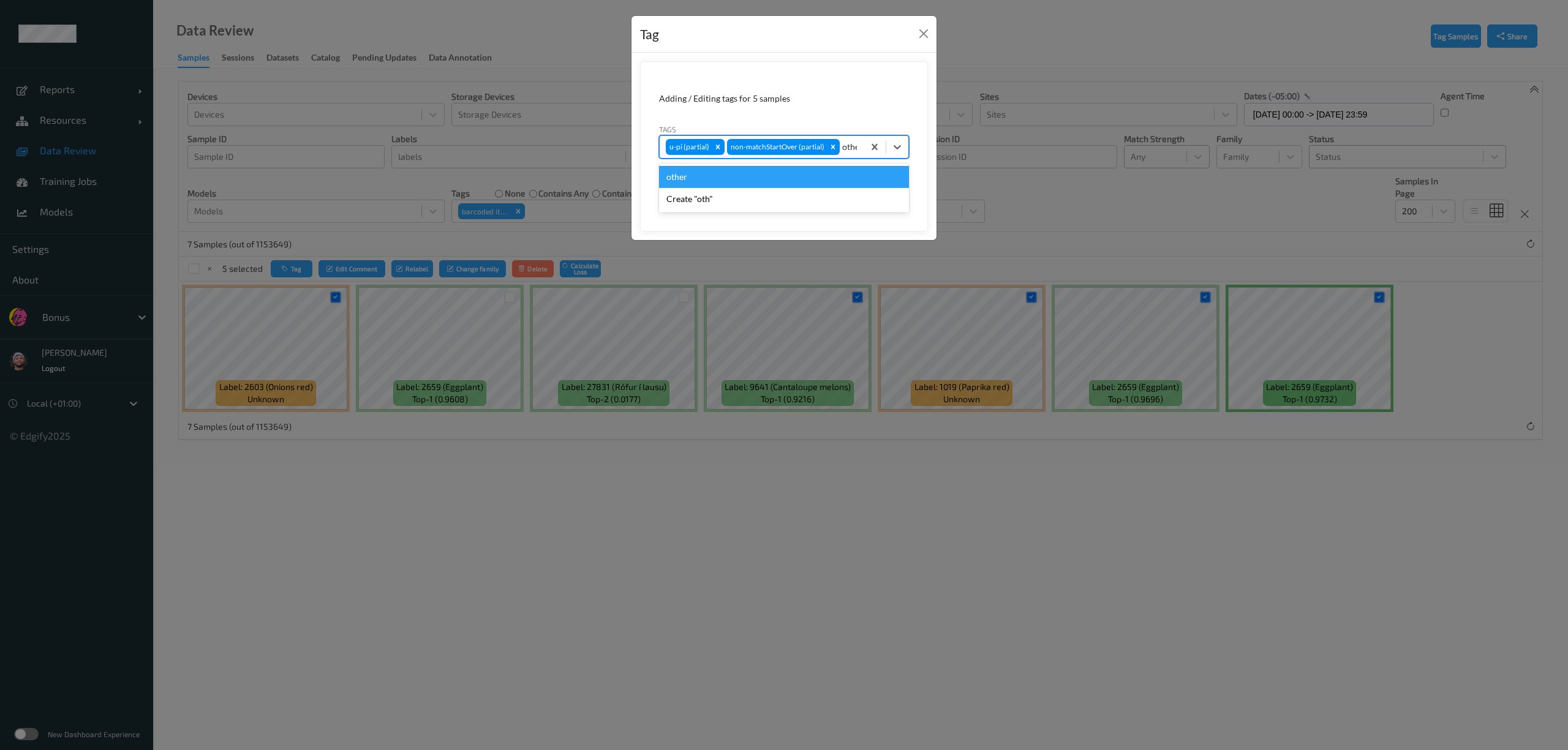
type input "other"
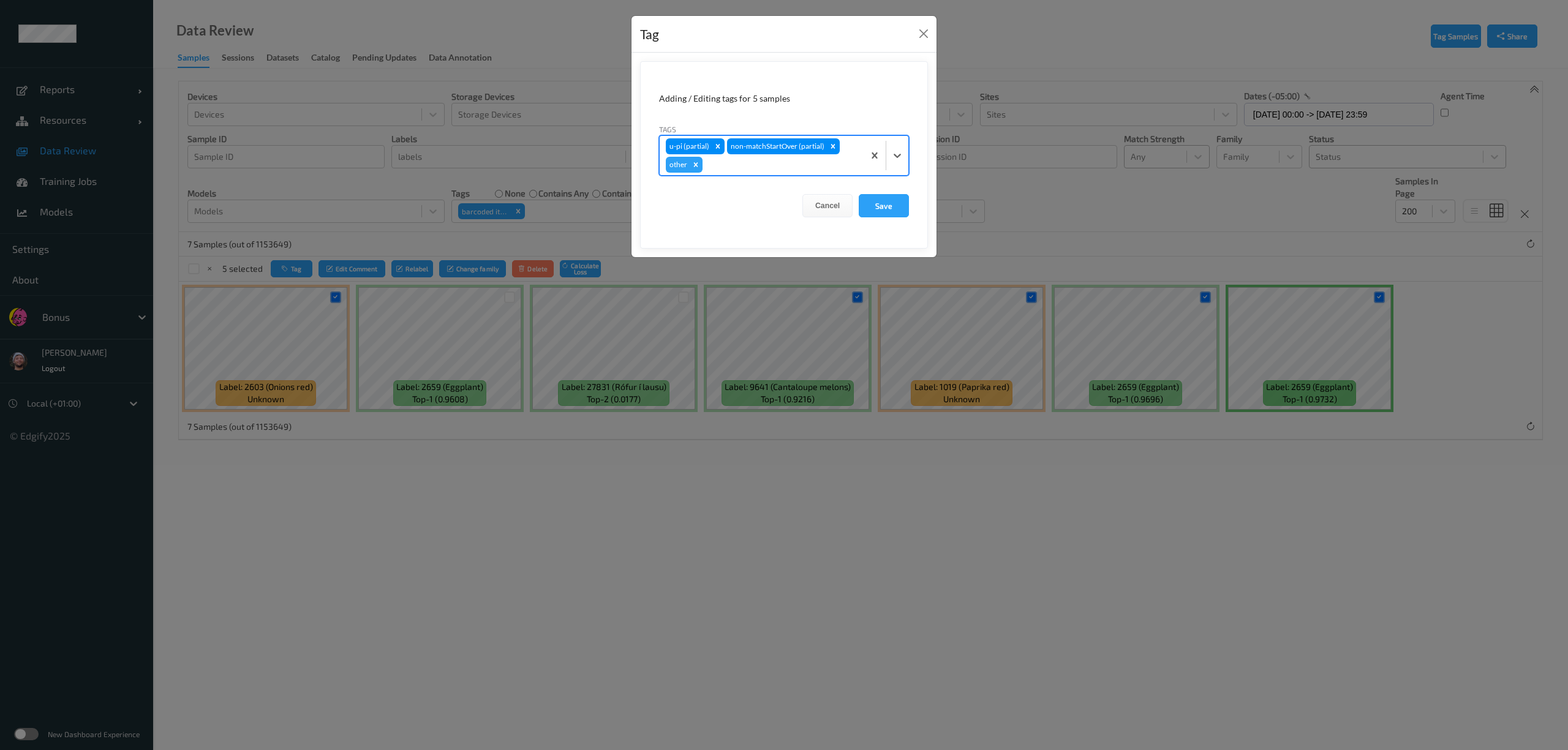
click at [859, 194] on button "Save" at bounding box center [884, 206] width 50 height 24
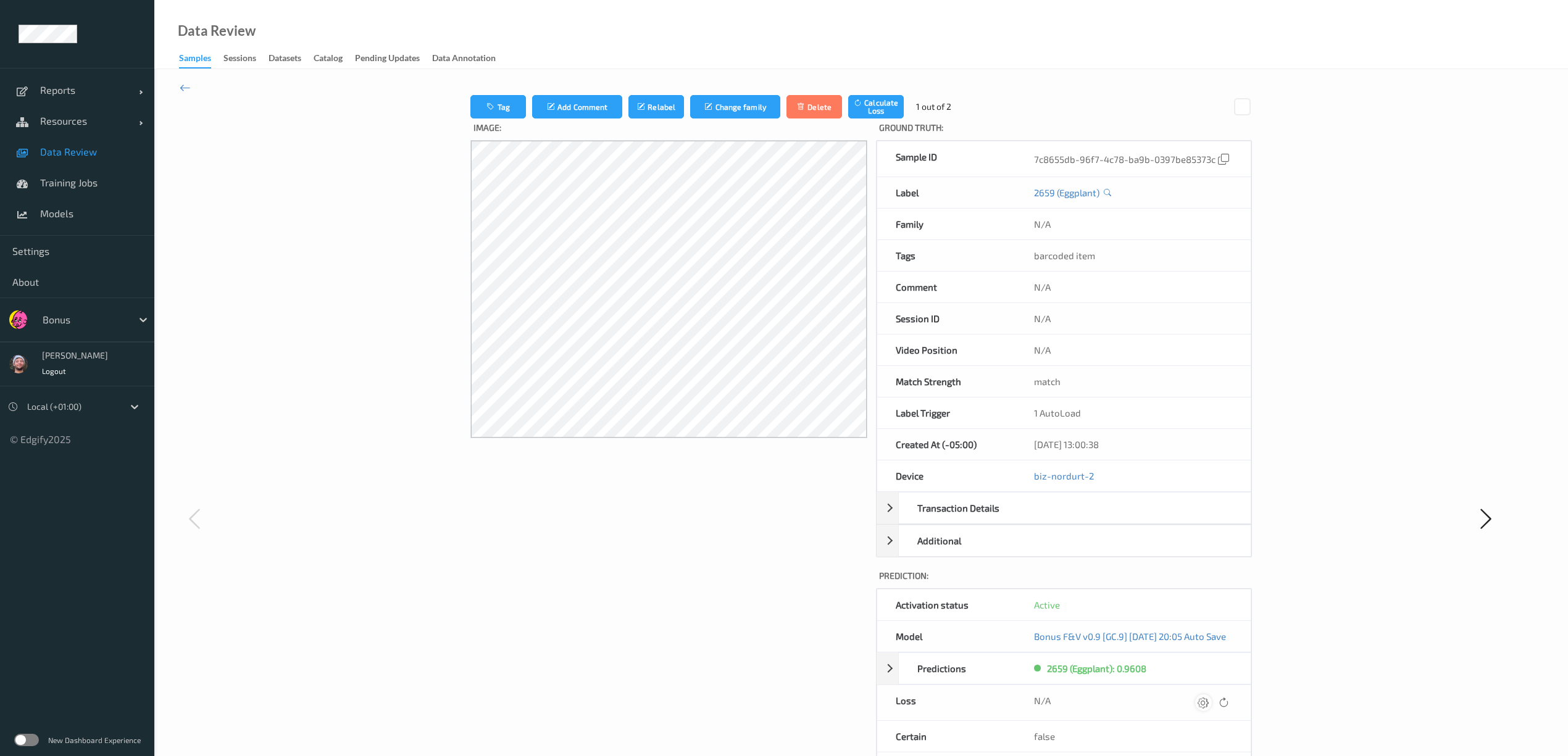
click at [1209, 707] on icon at bounding box center [1203, 702] width 11 height 11
type input "410.1"
click at [1180, 699] on button "submit" at bounding box center [1188, 707] width 17 height 17
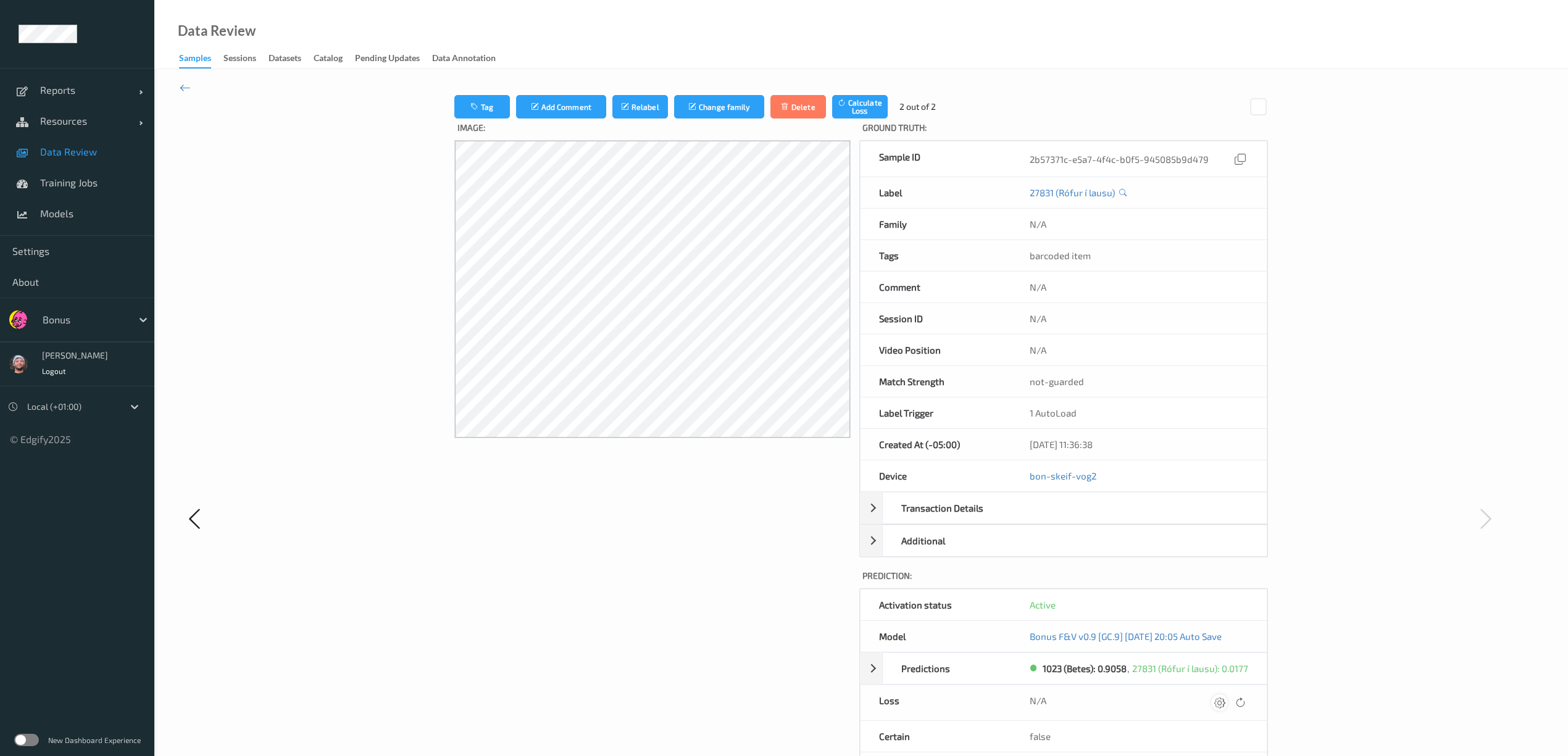
click at [1216, 707] on icon at bounding box center [1220, 702] width 11 height 11
type input "410.1"
click at [1187, 699] on button "submit" at bounding box center [1195, 707] width 17 height 17
click at [399, 146] on div "Tag Add Comment Relabel Change family Delete Calculate Loss 2 out of 2 Image: G…" at bounding box center [861, 518] width 1136 height 847
click at [186, 87] on icon at bounding box center [185, 87] width 11 height 13
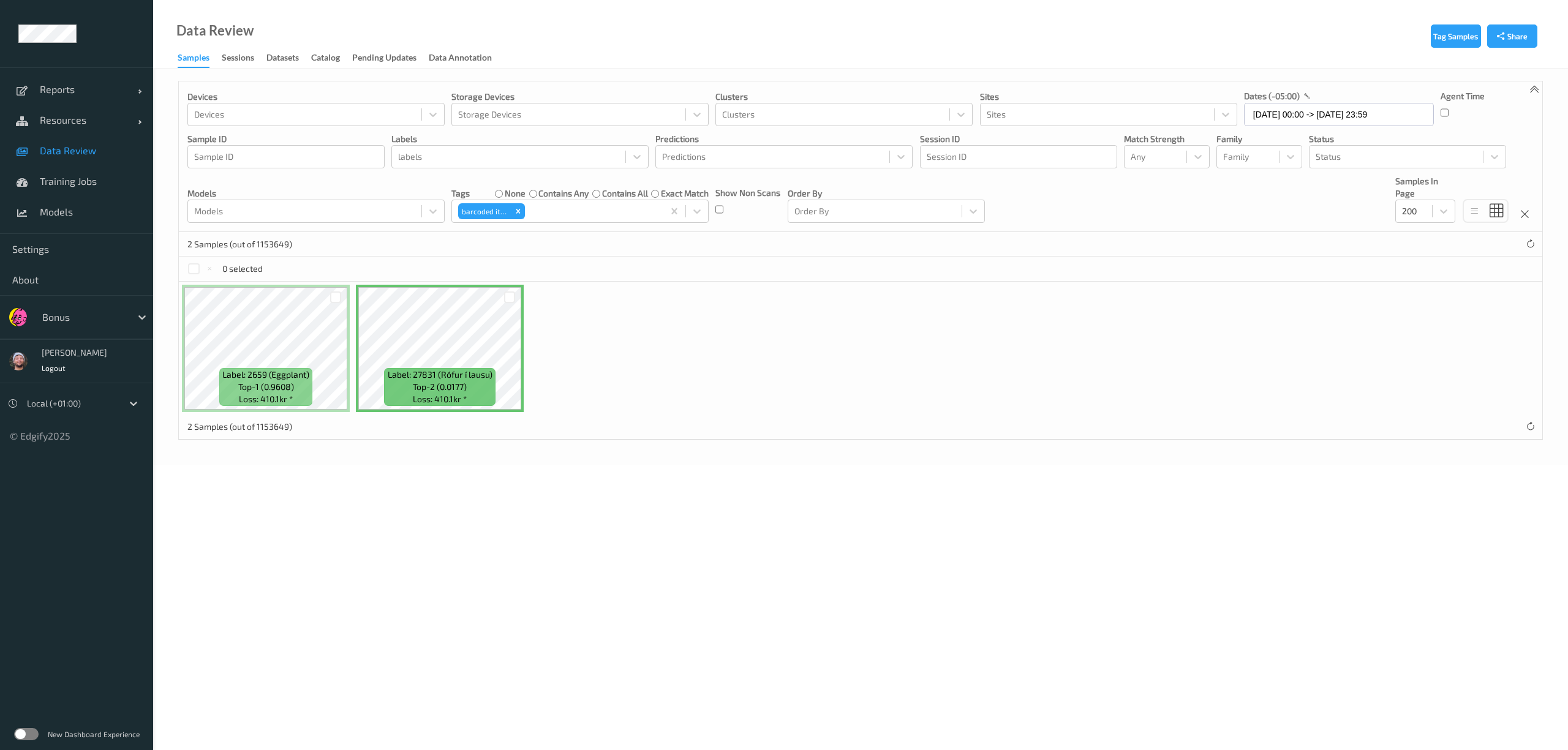
click at [111, 319] on div at bounding box center [83, 317] width 83 height 15
type input "heimk"
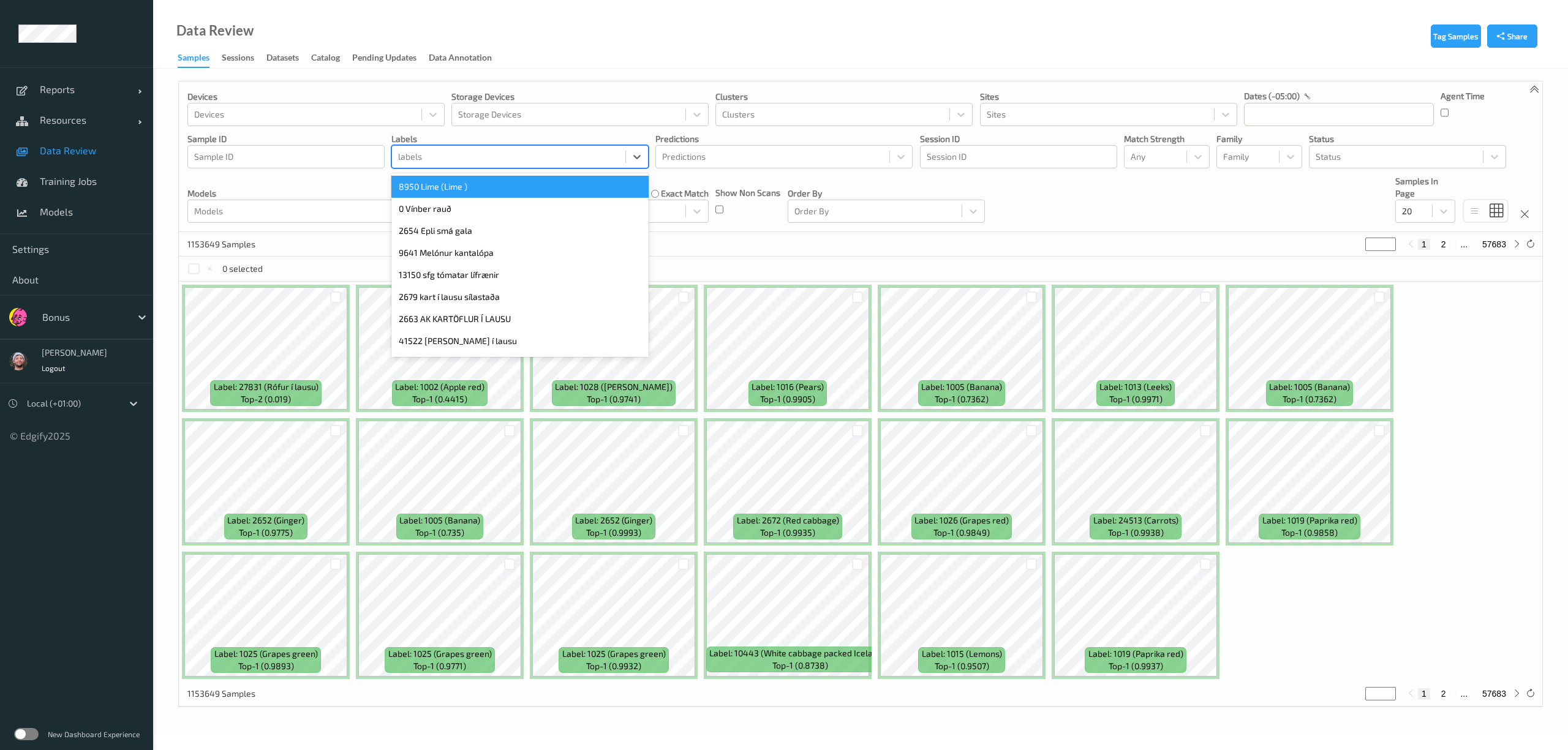
click at [544, 153] on div at bounding box center [508, 157] width 221 height 15
type input "16339"
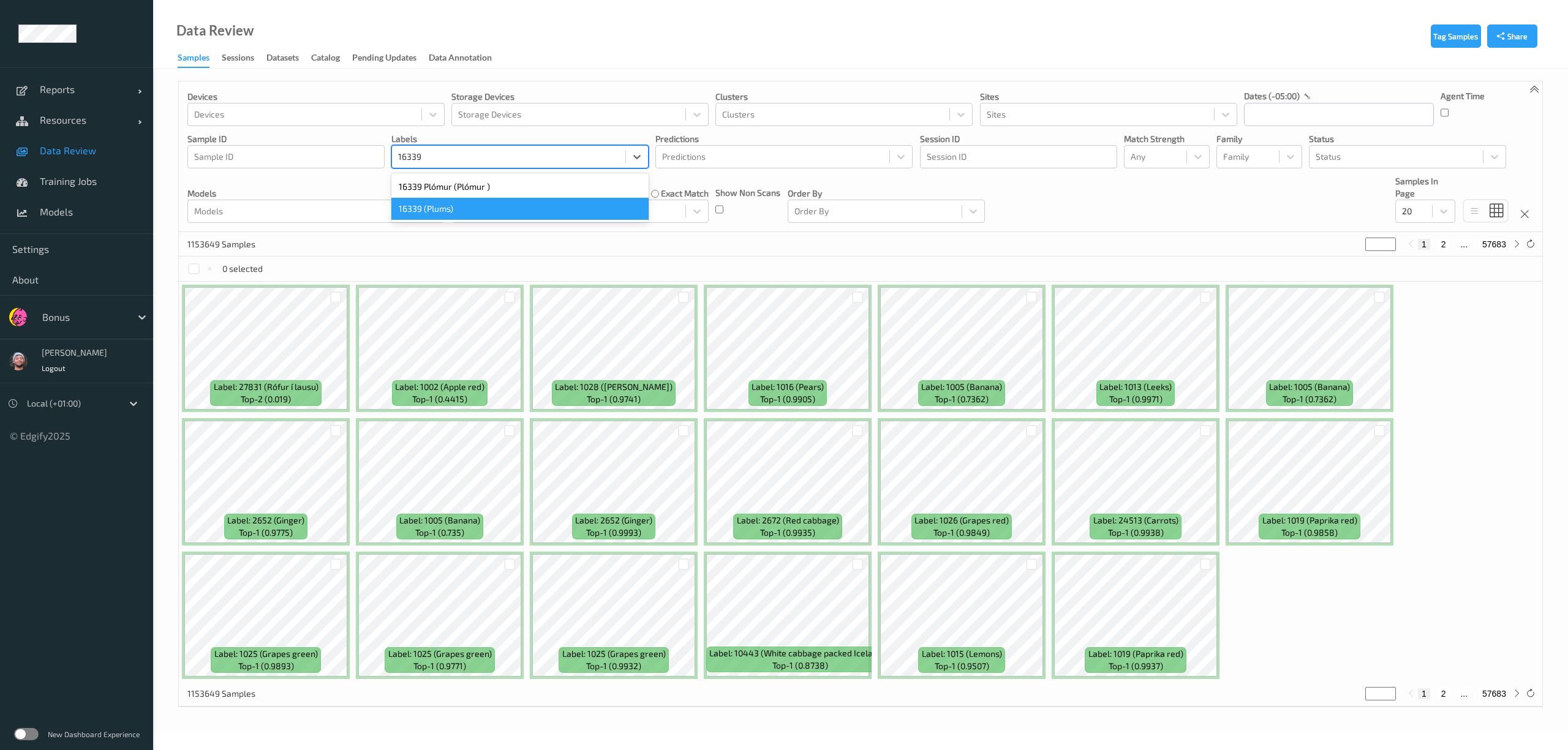
click at [490, 209] on div "16339 (Plums)" at bounding box center [520, 208] width 257 height 22
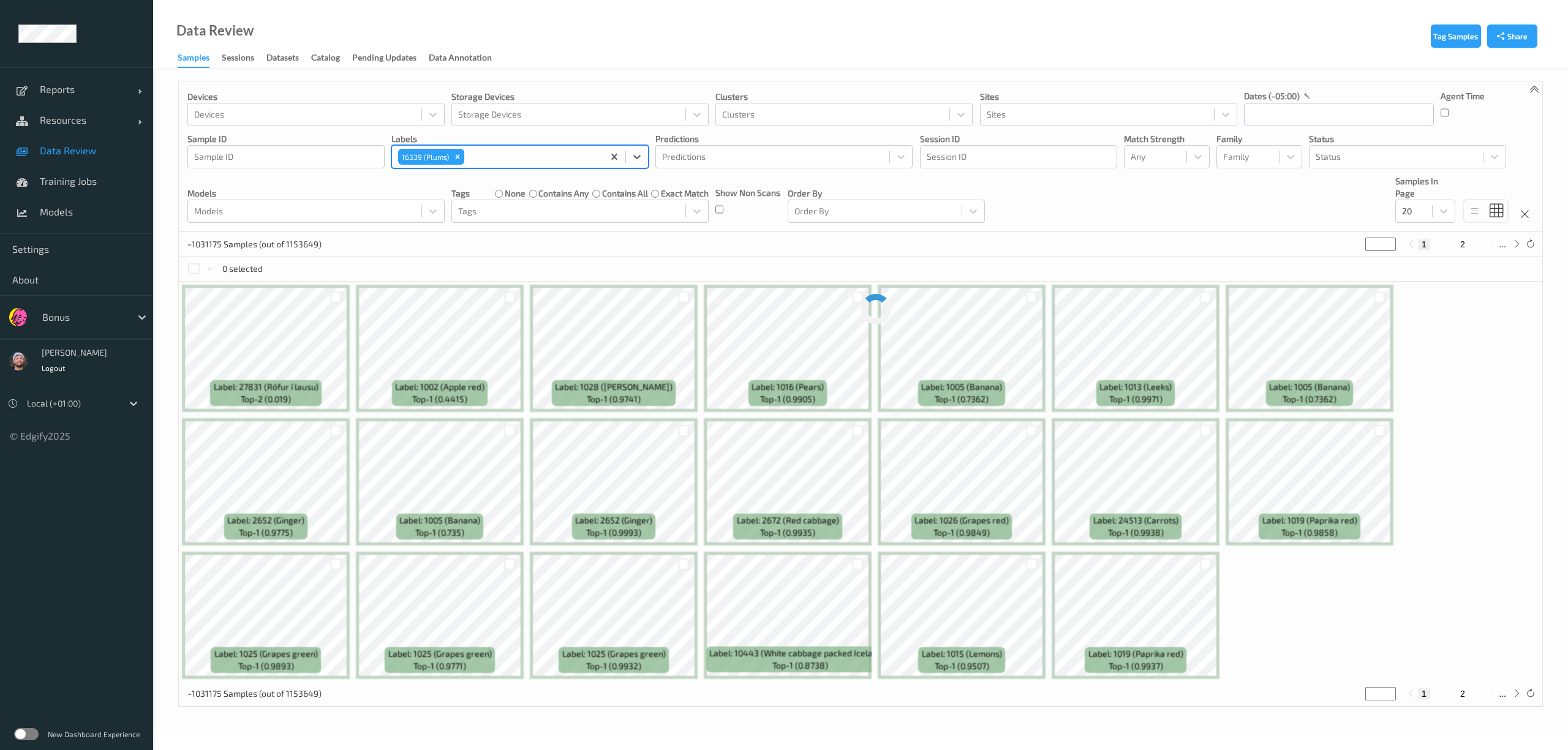
click at [566, 38] on div "Data Review Samples Sessions Datasets Catalog Pending Updates Data Annotation" at bounding box center [860, 34] width 1414 height 69
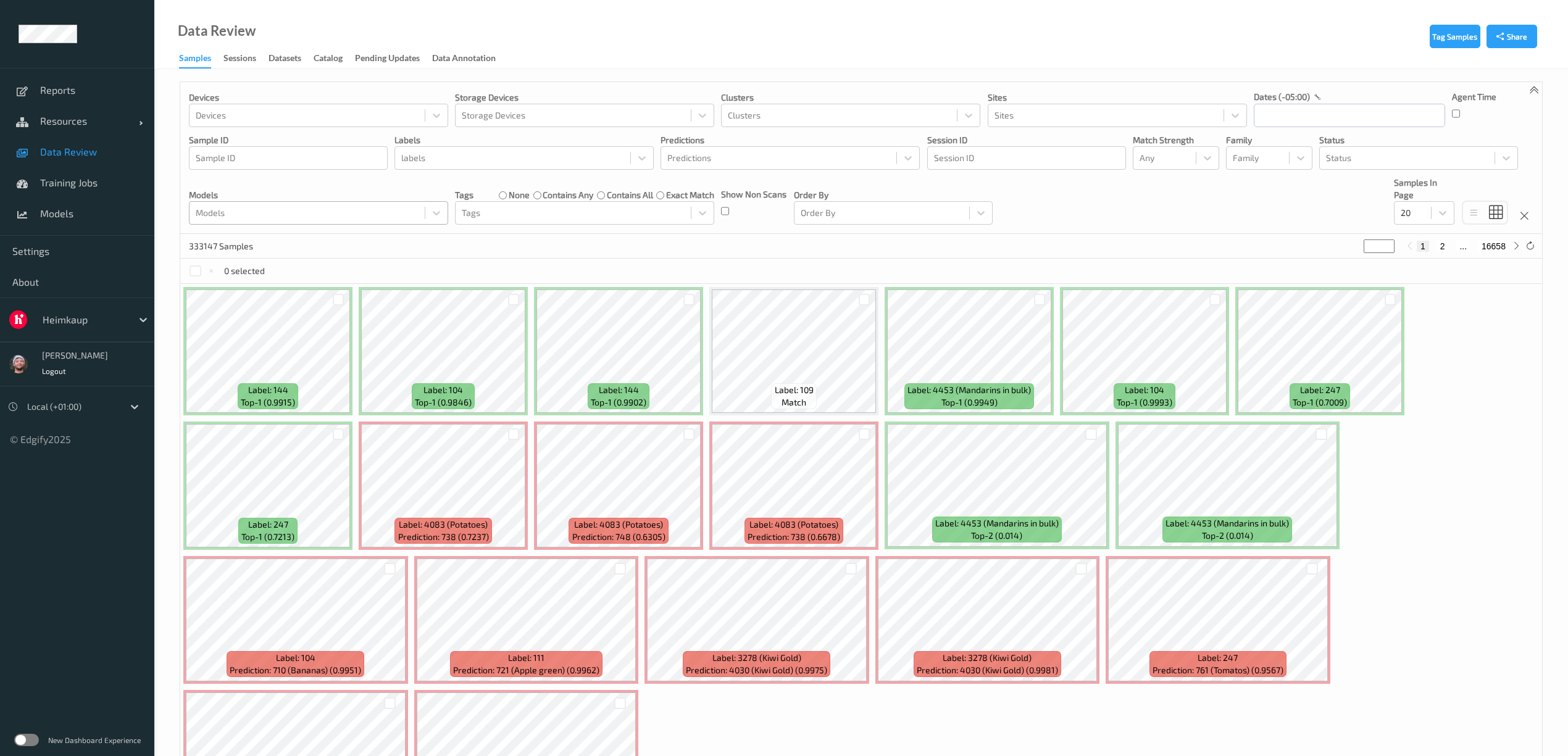
click at [351, 202] on div "Models" at bounding box center [319, 213] width 260 height 24
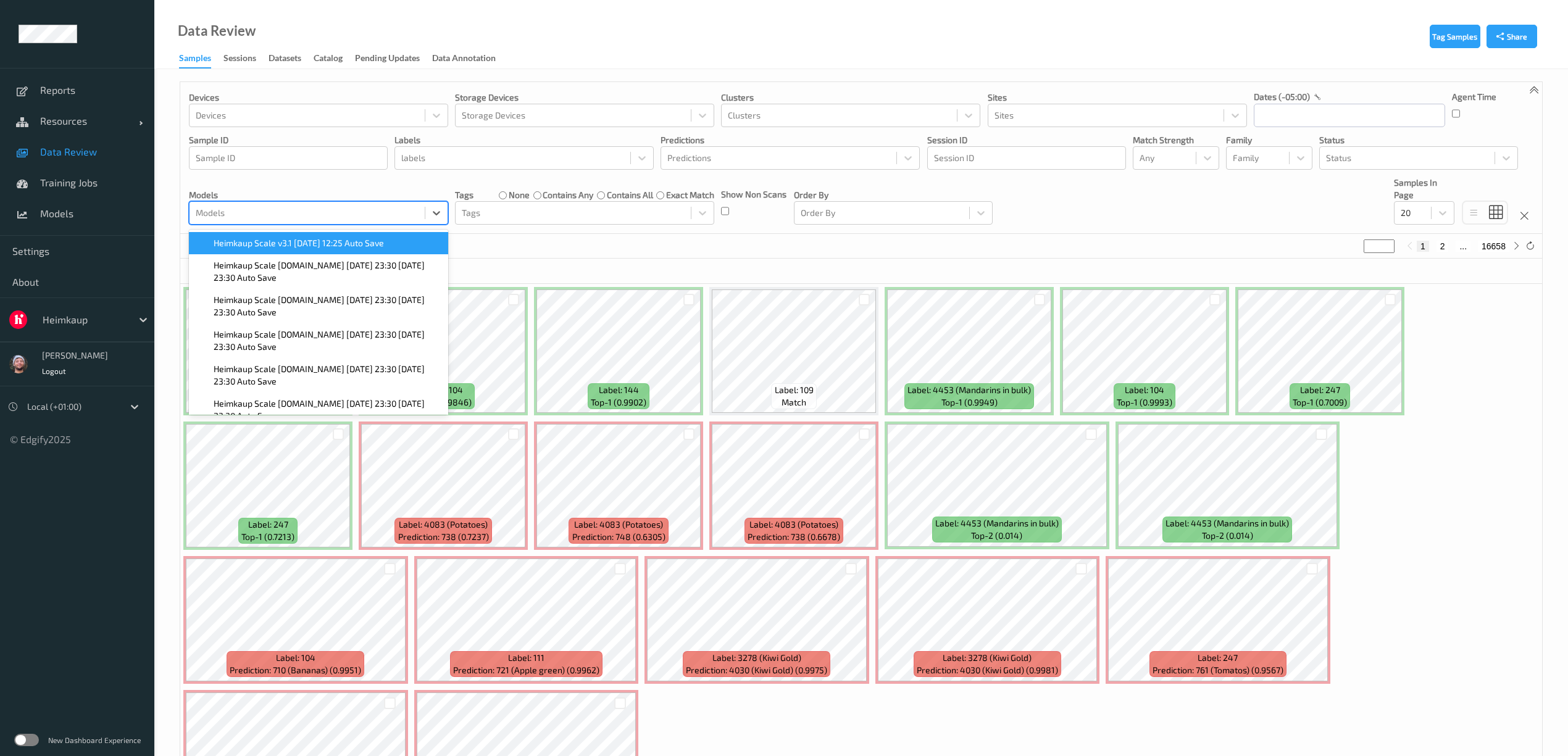
click at [302, 242] on span "Heimkaup Scale v3.1 2025-09-17 12:25 Auto Save" at bounding box center [299, 243] width 170 height 12
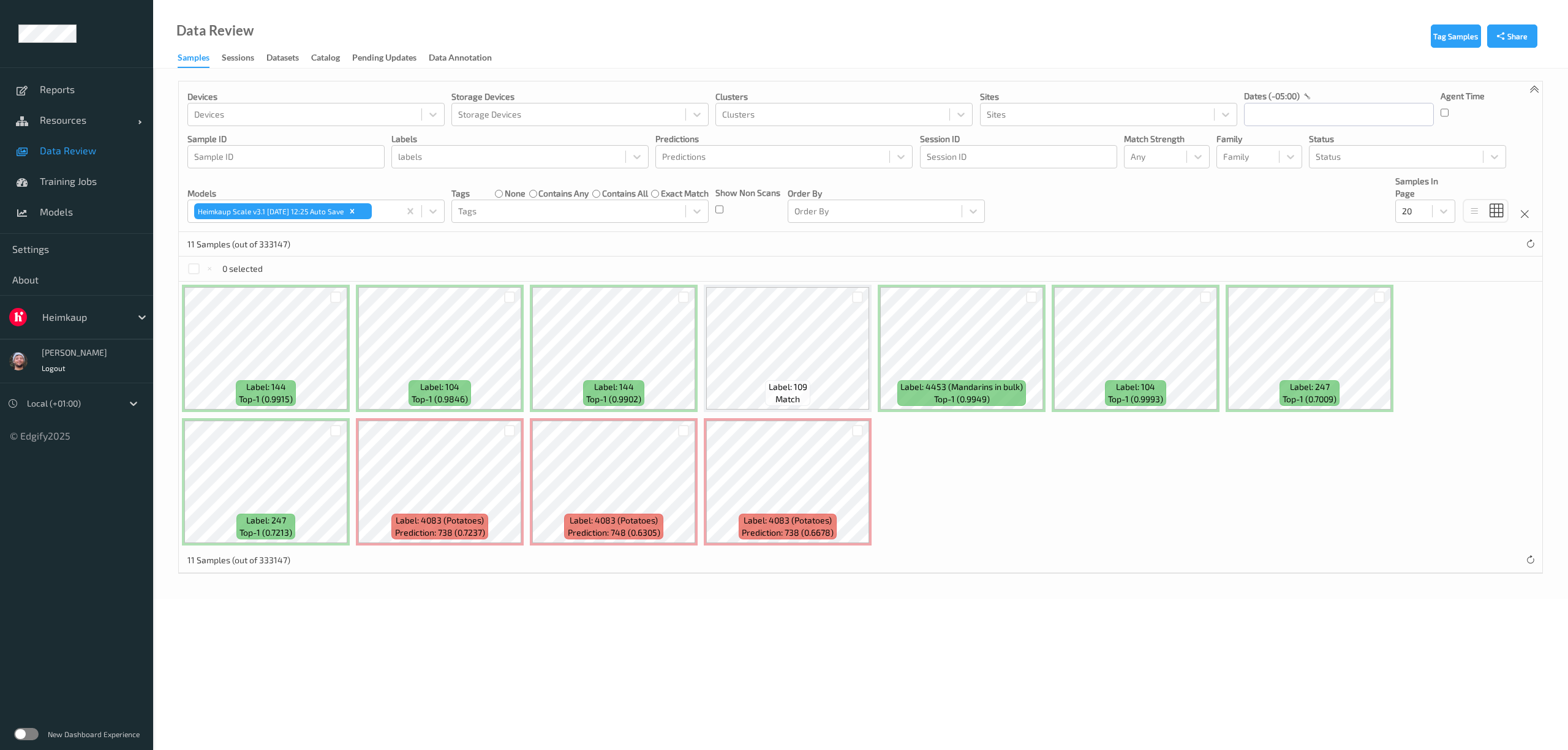
click at [663, 236] on div "11 Samples (out of 333147)" at bounding box center [861, 244] width 1363 height 24
